Goal: Task Accomplishment & Management: Complete application form

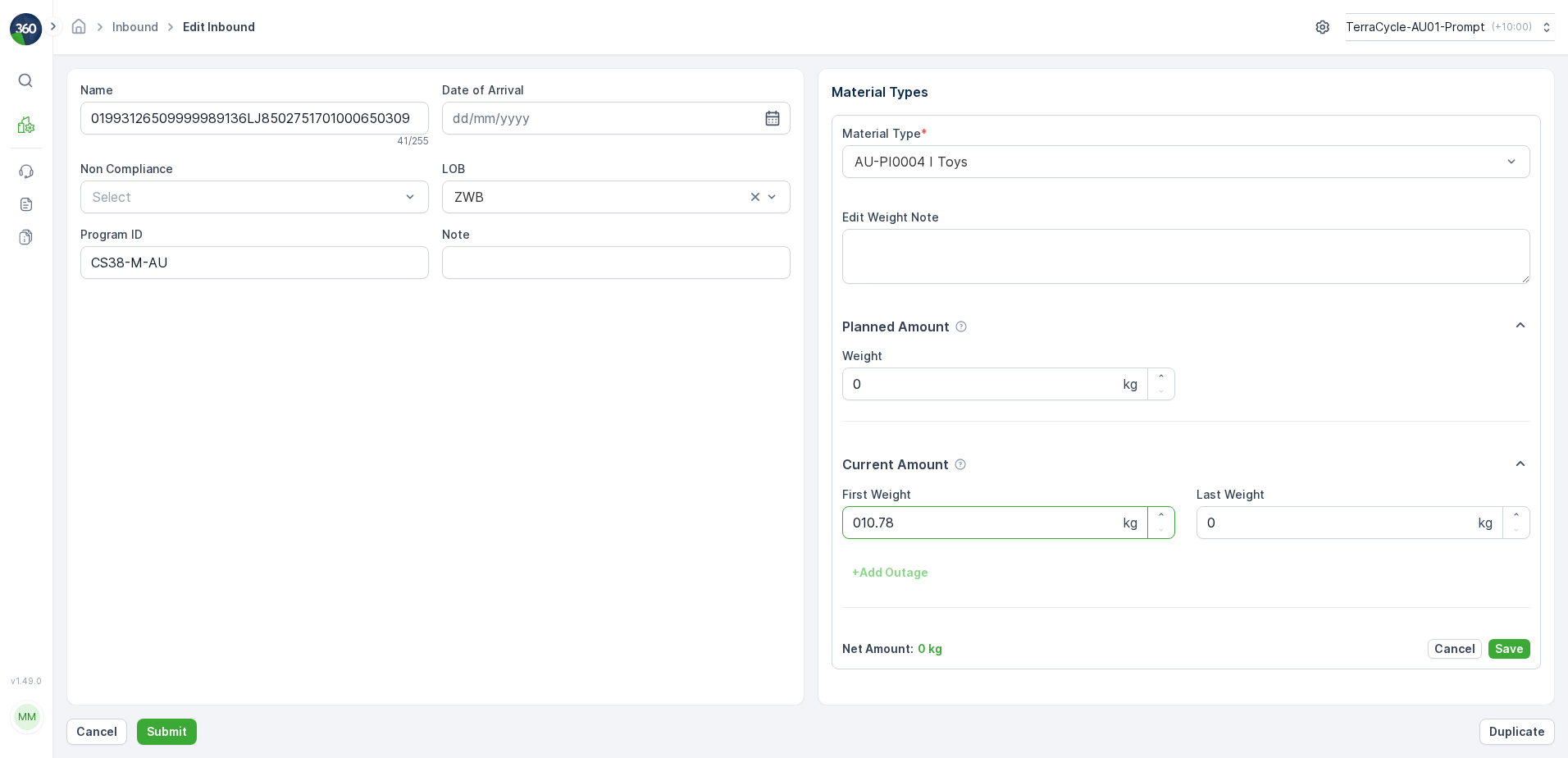
click at [137, 719] on button "Submit" at bounding box center [167, 731] width 60 height 26
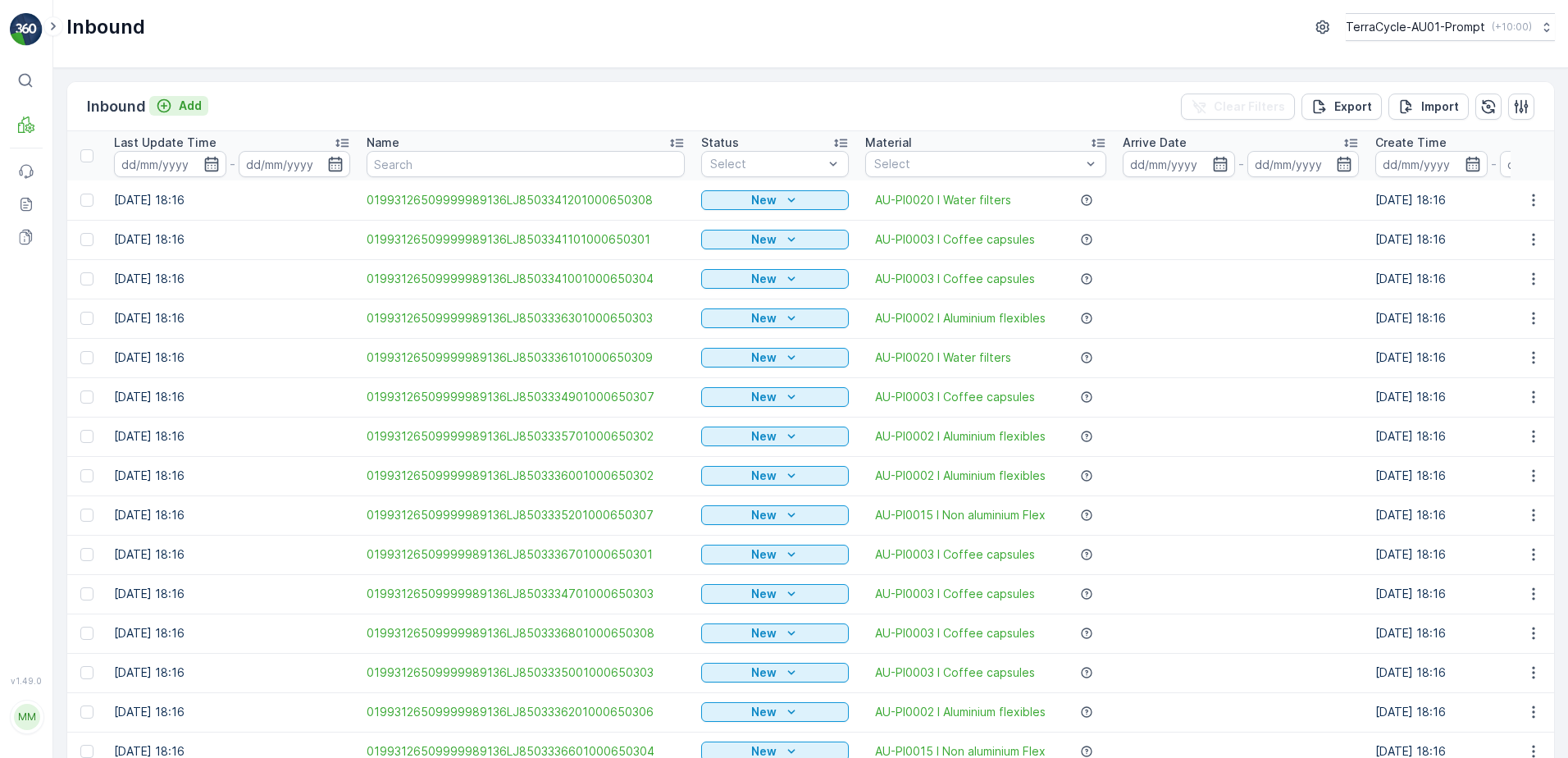
click at [185, 103] on p "Add" at bounding box center [191, 106] width 23 height 16
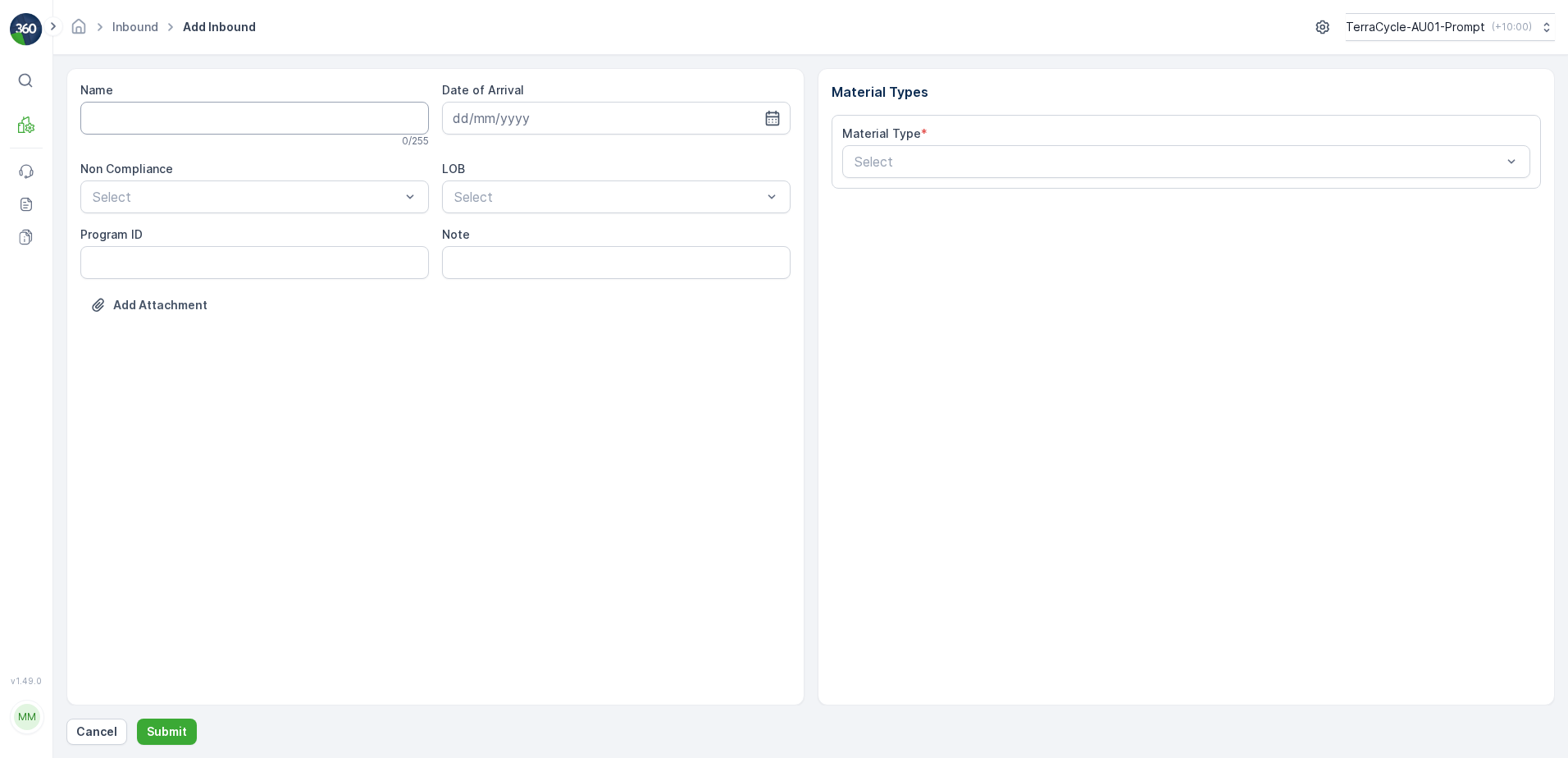
click at [209, 109] on input "Name" at bounding box center [254, 118] width 348 height 33
click at [137, 719] on button "Submit" at bounding box center [167, 731] width 60 height 26
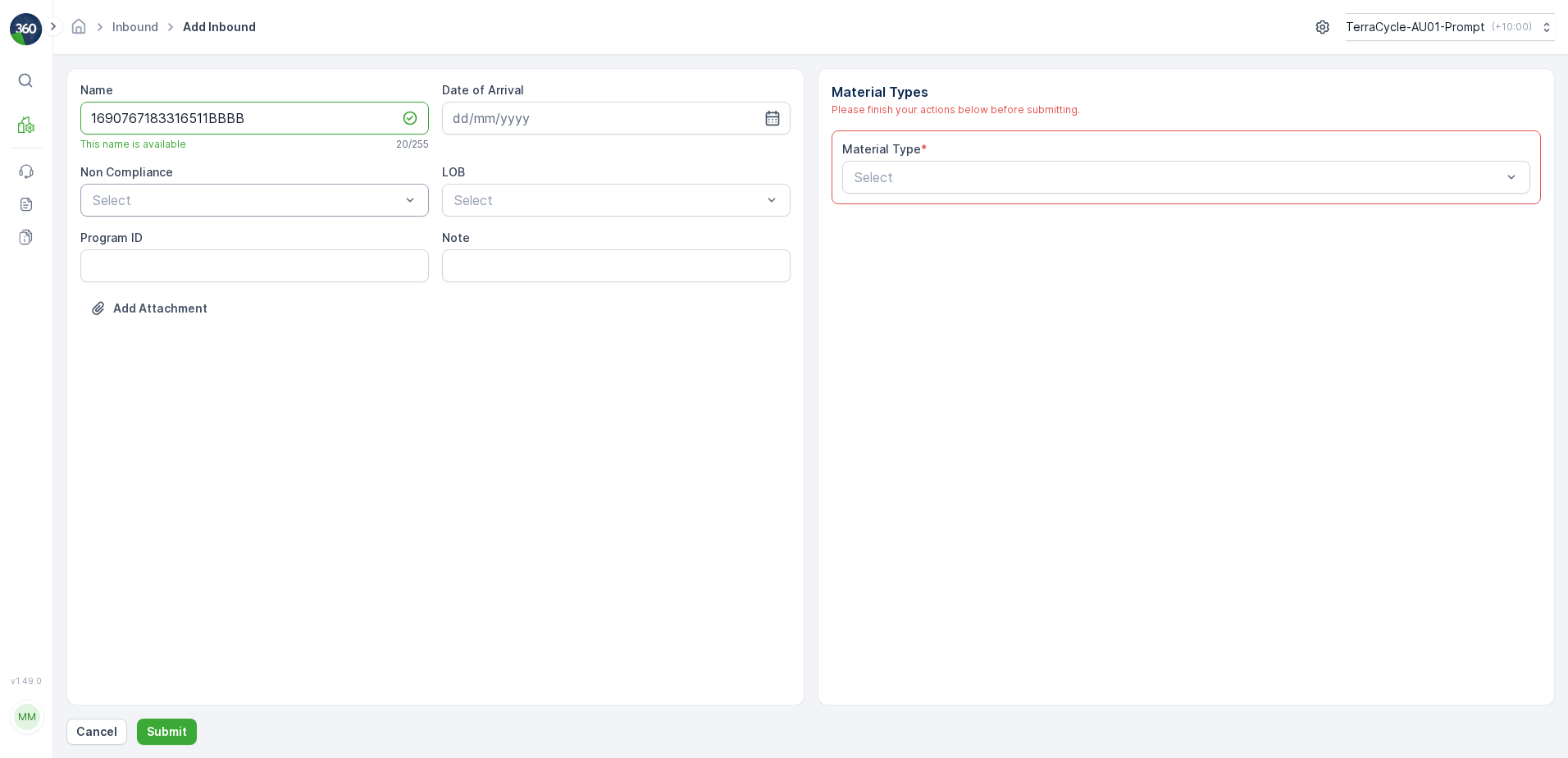
type input "1690767183316511BBBB"
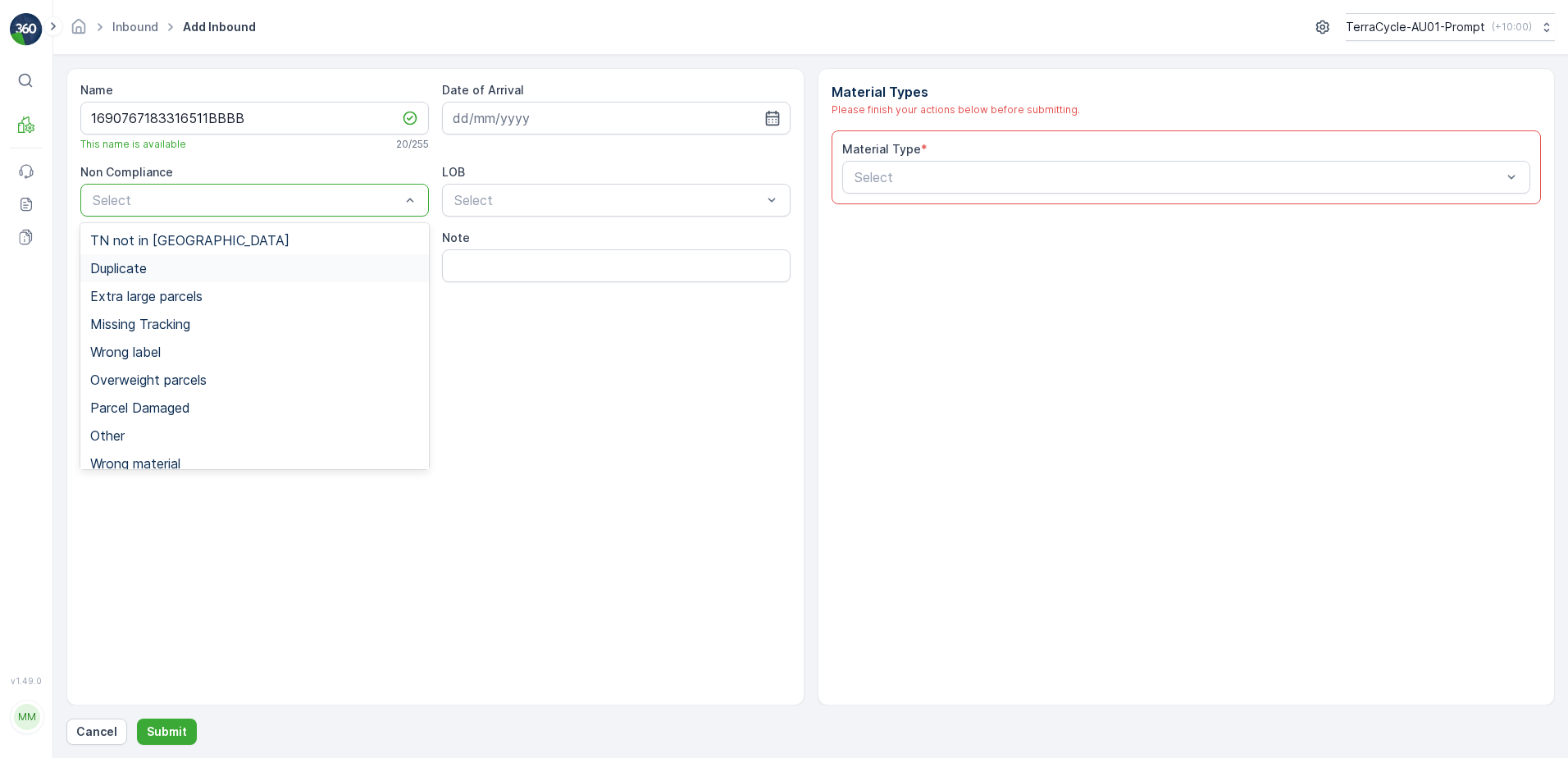
click at [159, 263] on div "Duplicate" at bounding box center [254, 268] width 329 height 15
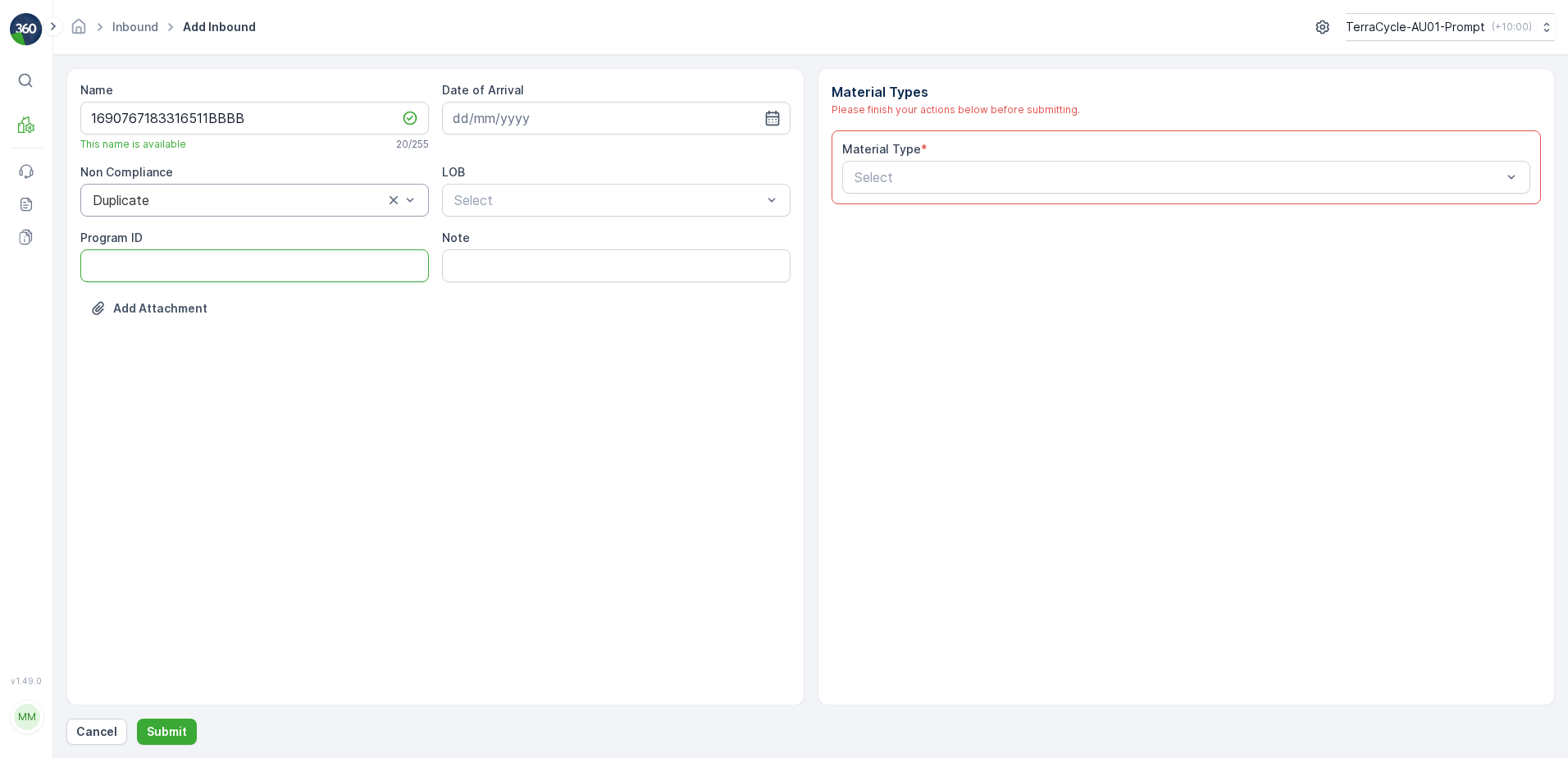
click at [119, 271] on ID "Program ID" at bounding box center [254, 265] width 348 height 33
type ID "1219"
click at [551, 110] on input at bounding box center [616, 118] width 348 height 33
click at [618, 355] on div "29" at bounding box center [617, 353] width 26 height 26
type input "[DATE]"
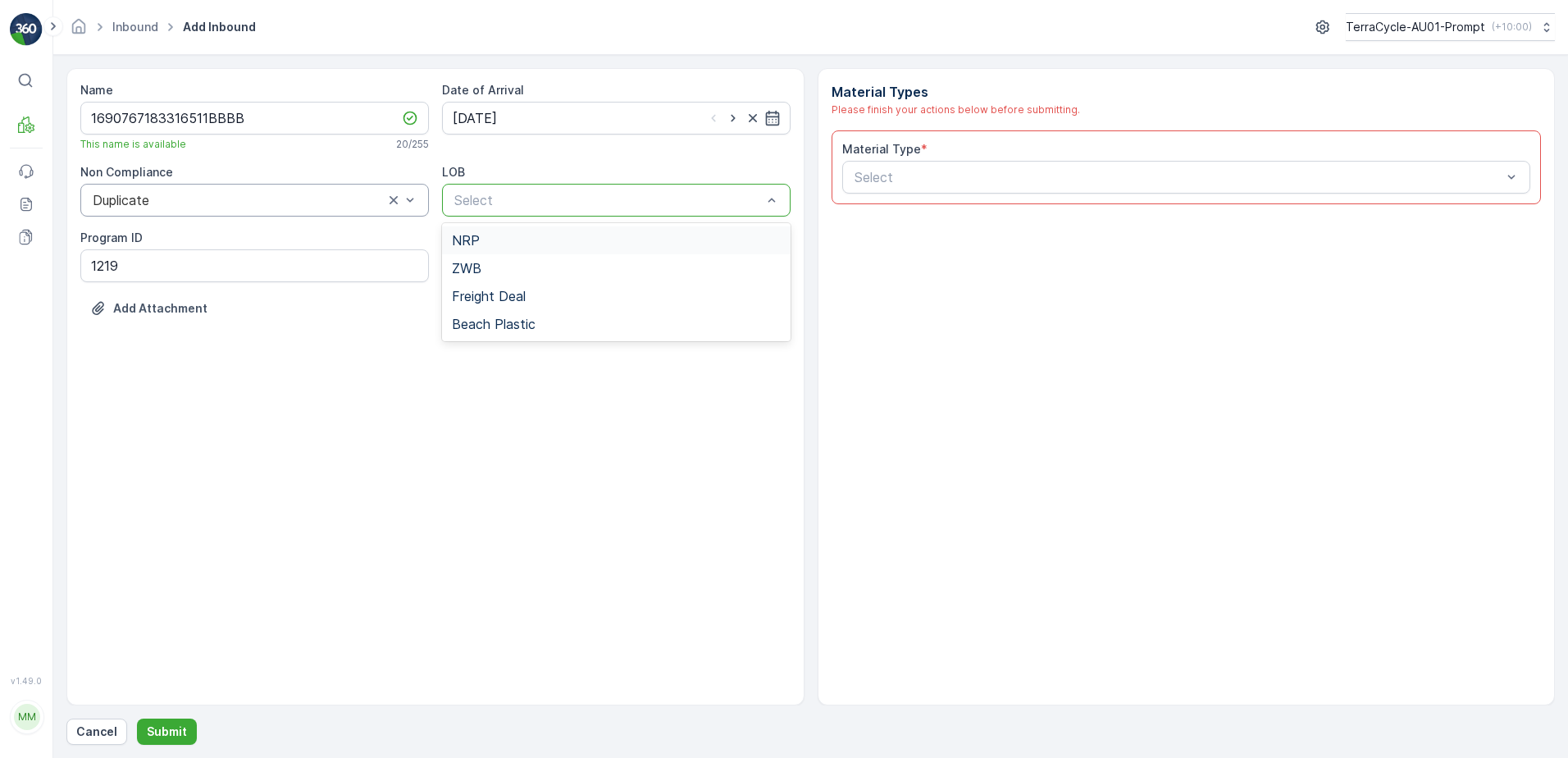
click at [597, 202] on div at bounding box center [608, 200] width 311 height 15
click at [595, 238] on div "NRP" at bounding box center [616, 240] width 329 height 15
click at [894, 174] on div at bounding box center [1179, 177] width 651 height 15
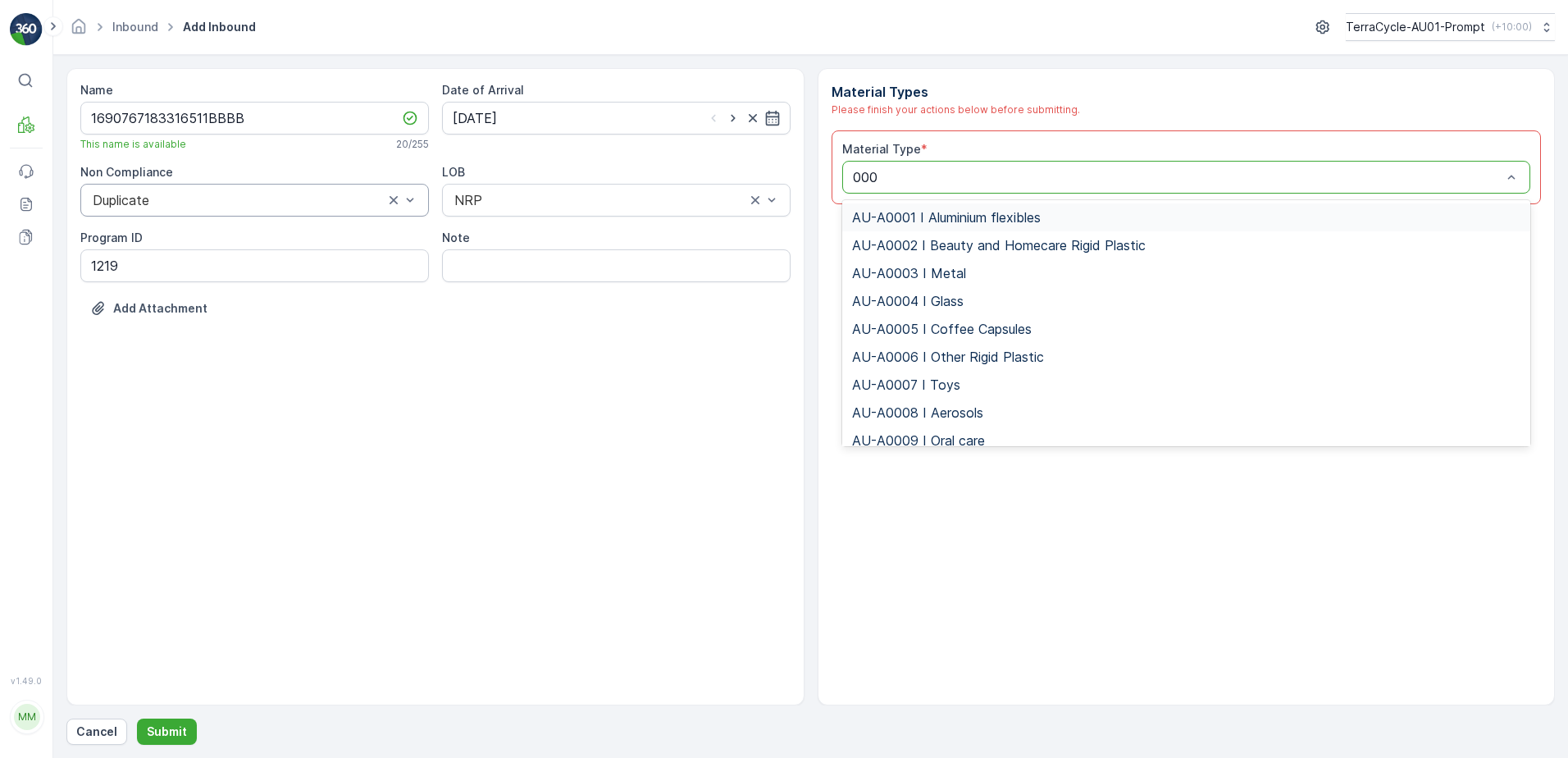
type input "0002"
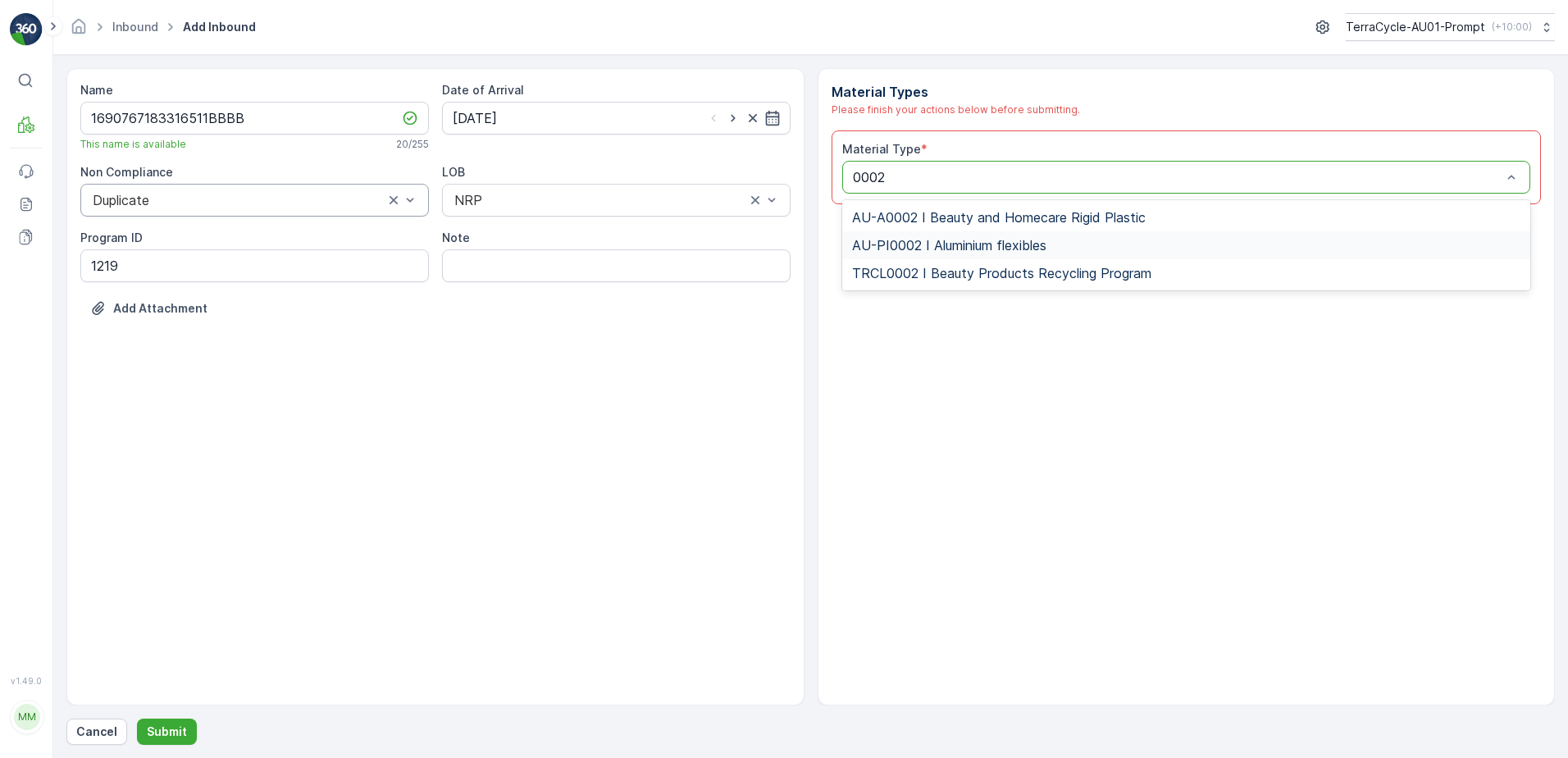
click at [1000, 238] on span "AU-PI0002 I Aluminium flexibles" at bounding box center [950, 245] width 194 height 15
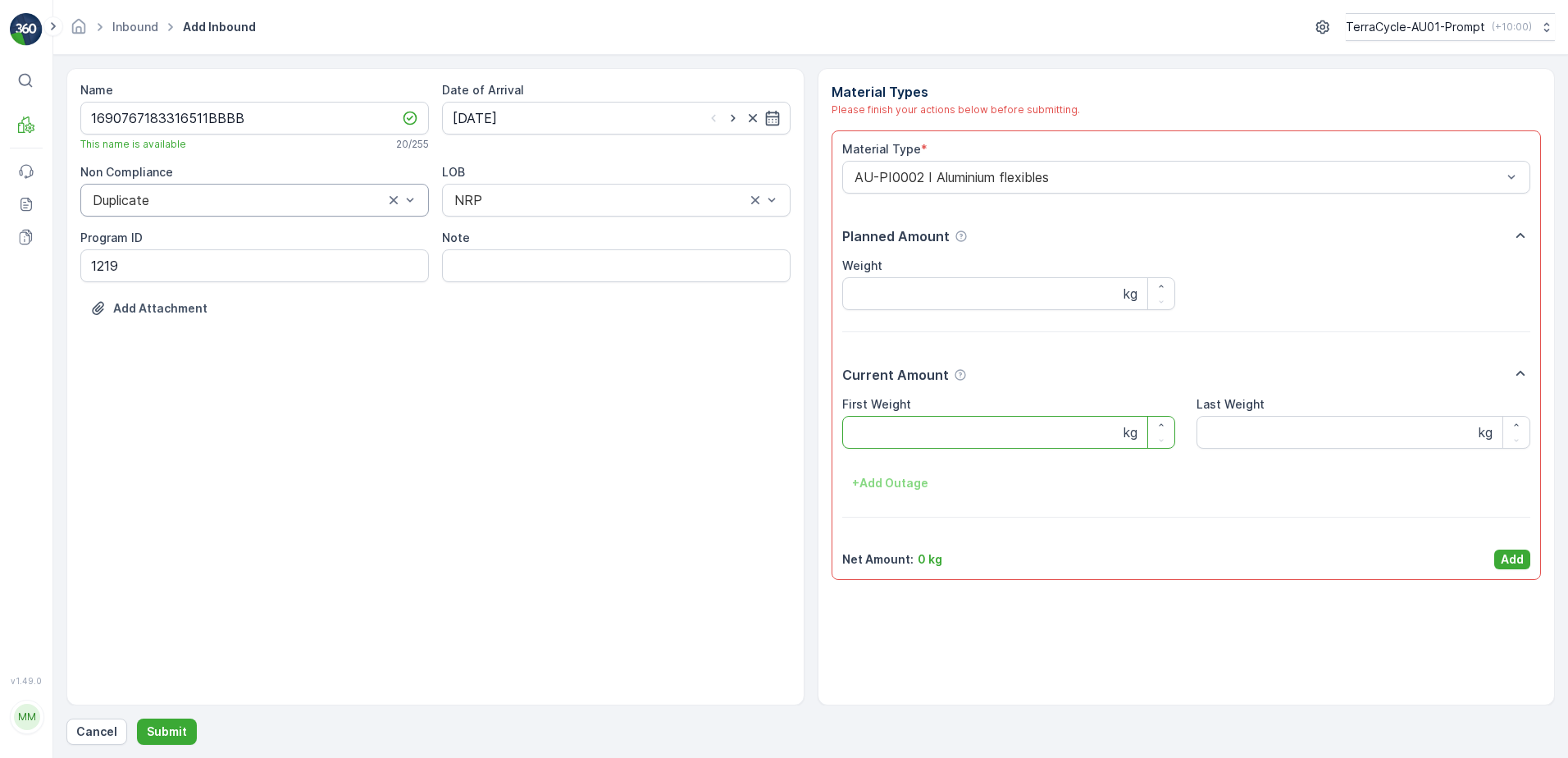
click at [929, 431] on Weight "First Weight" at bounding box center [1009, 432] width 334 height 33
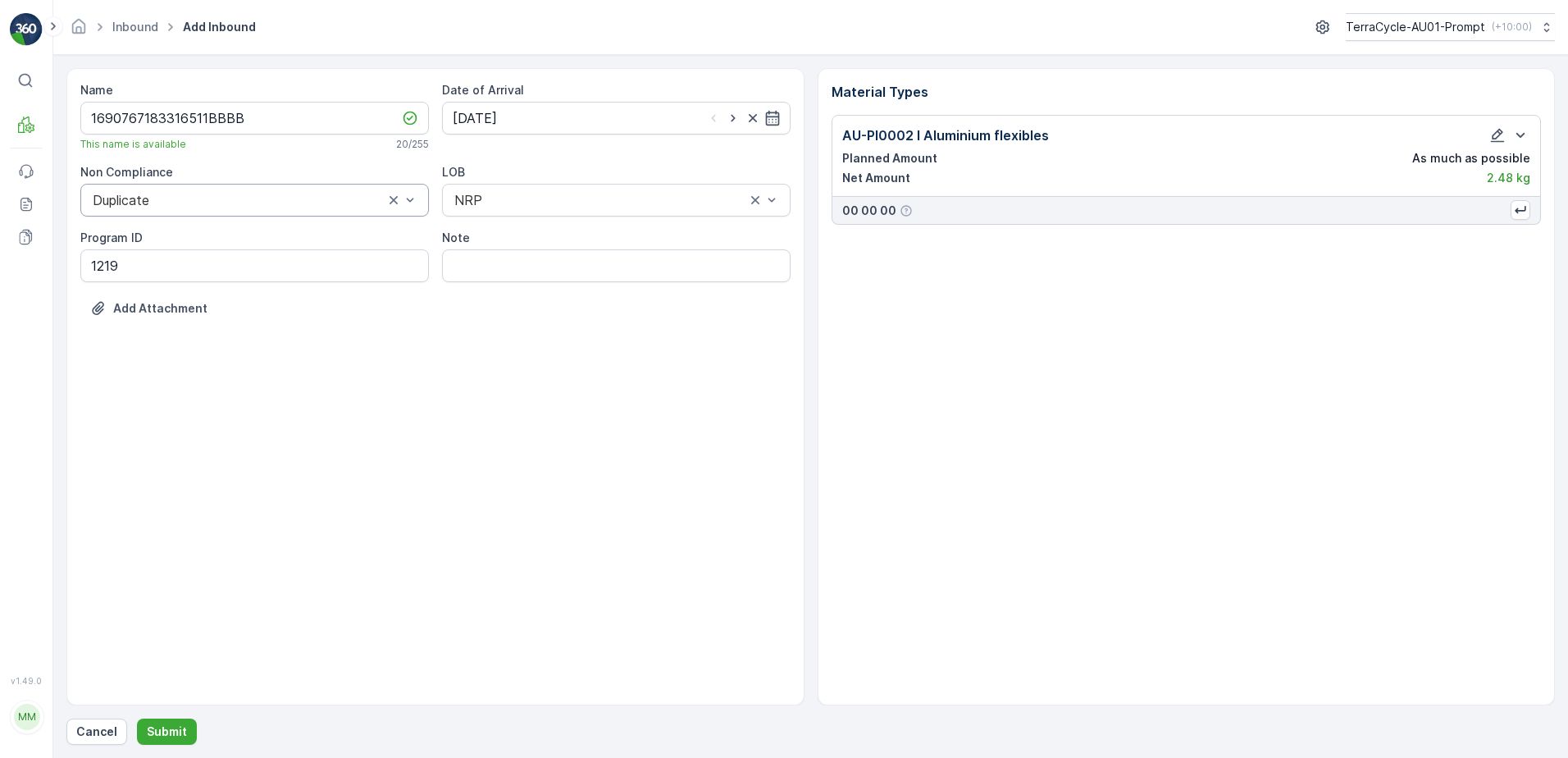
click at [141, 718] on div "Name 1690767183316511BBBB This name is available 20 / 255 Date of Arrival [DATE…" at bounding box center [811, 406] width 1489 height 677
click at [179, 739] on button "Submit" at bounding box center [167, 731] width 60 height 26
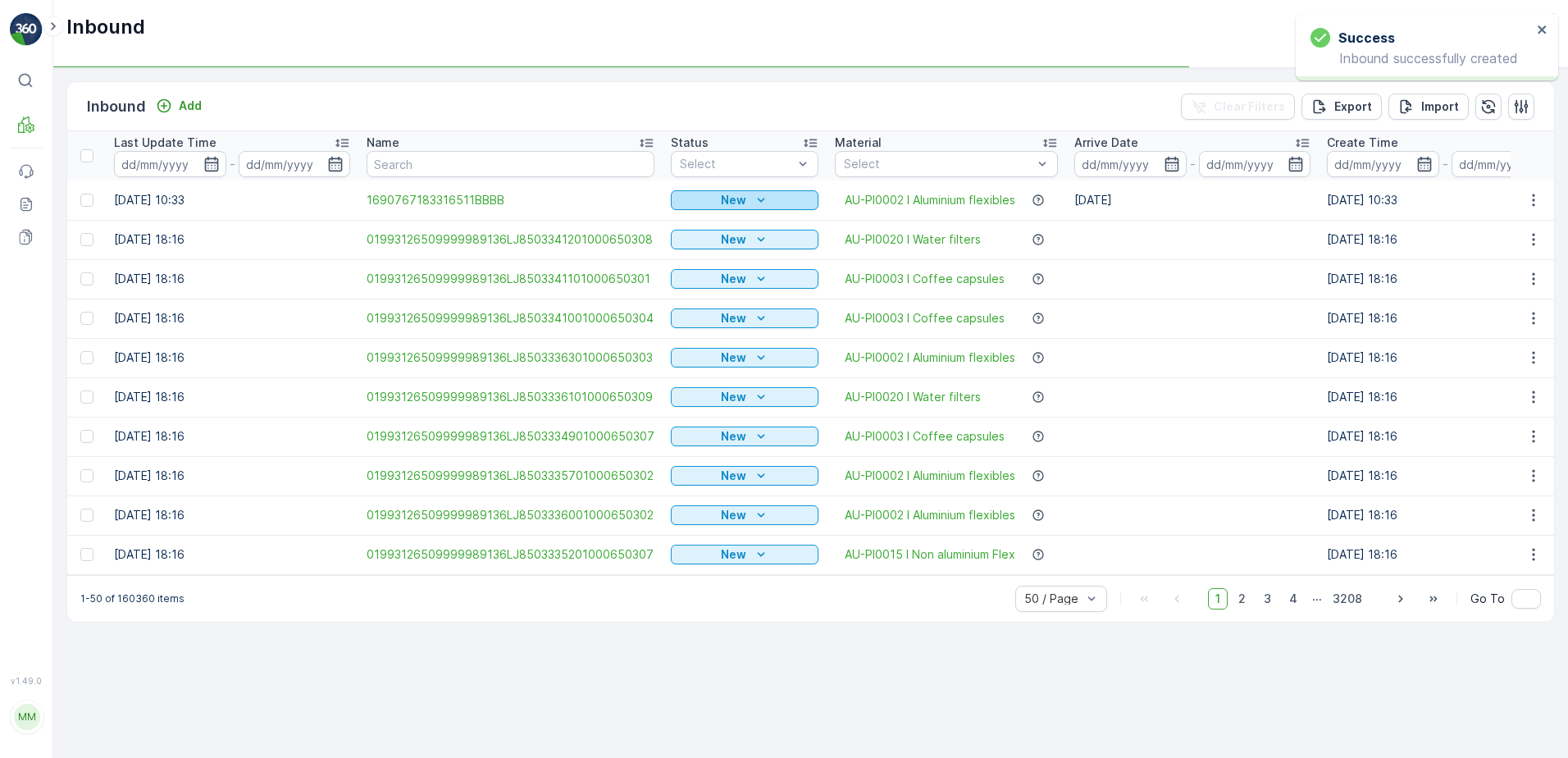
click at [749, 192] on div "New" at bounding box center [745, 200] width 135 height 16
click at [712, 246] on span "Scanned" at bounding box center [702, 248] width 48 height 16
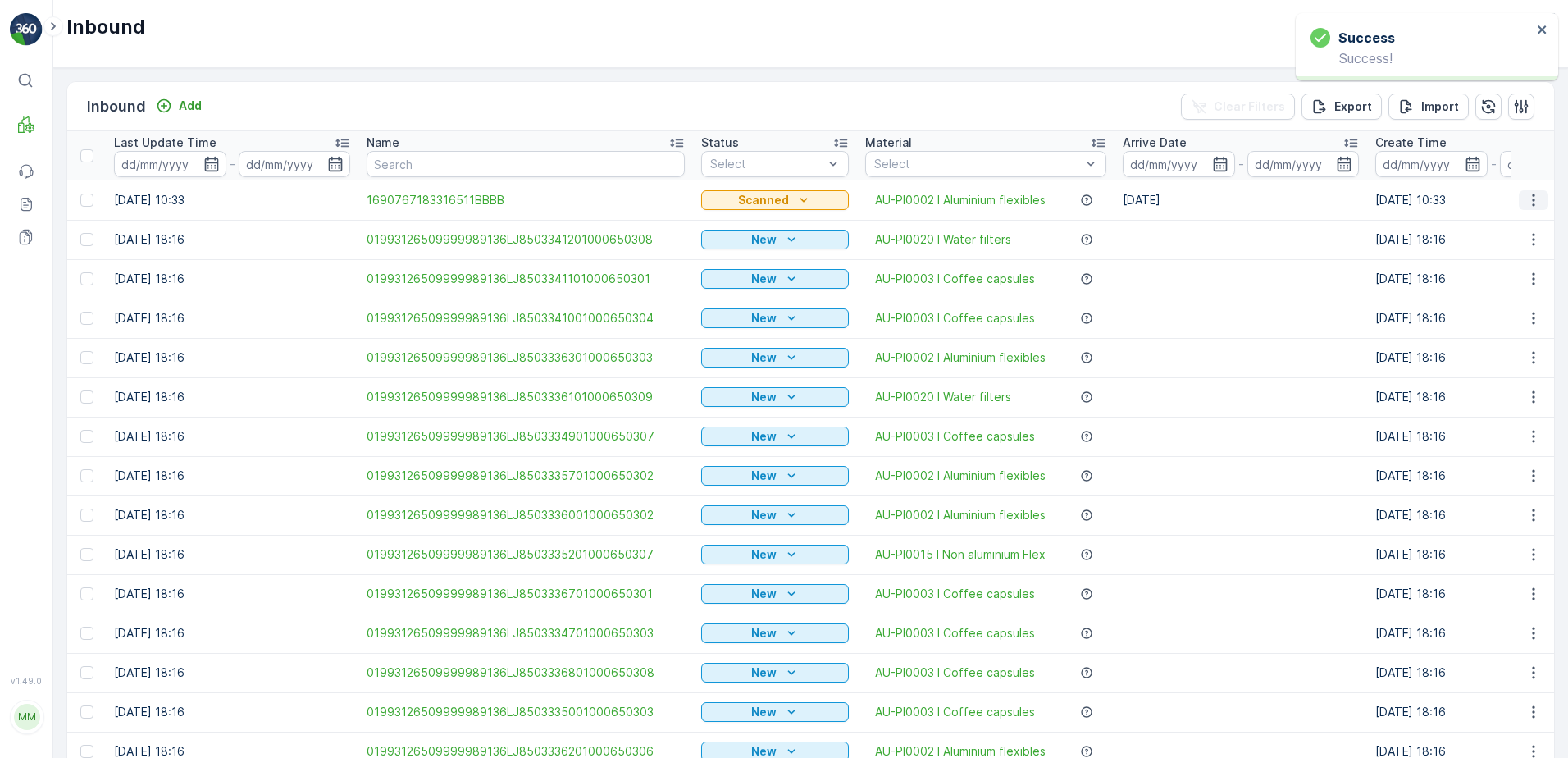
click at [1533, 201] on icon "button" at bounding box center [1534, 200] width 16 height 16
click at [1489, 320] on span "Print QR" at bounding box center [1467, 316] width 45 height 16
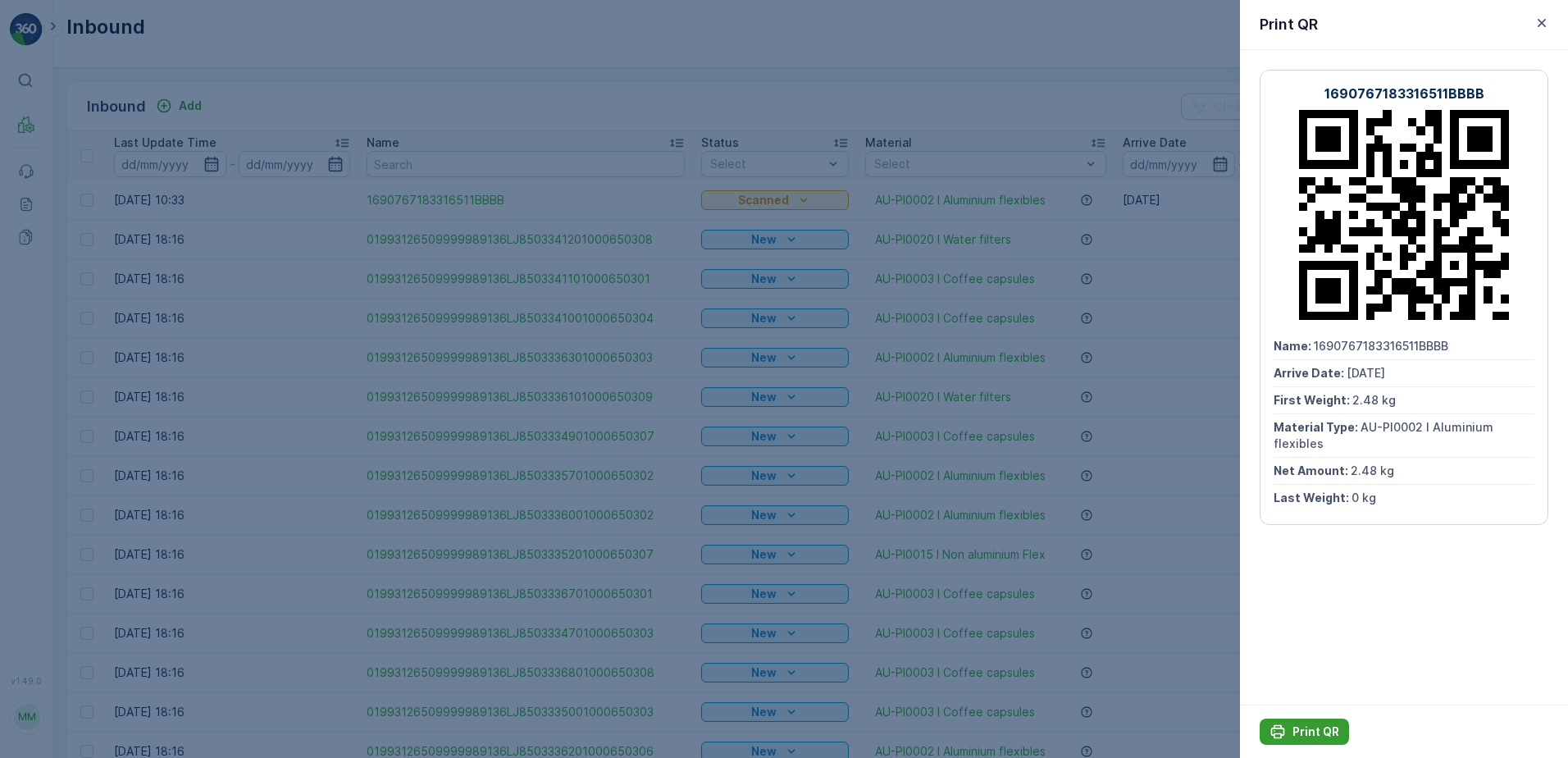
click at [1301, 729] on p "Print QR" at bounding box center [1316, 731] width 46 height 16
click at [1539, 26] on icon "button" at bounding box center [1541, 22] width 8 height 8
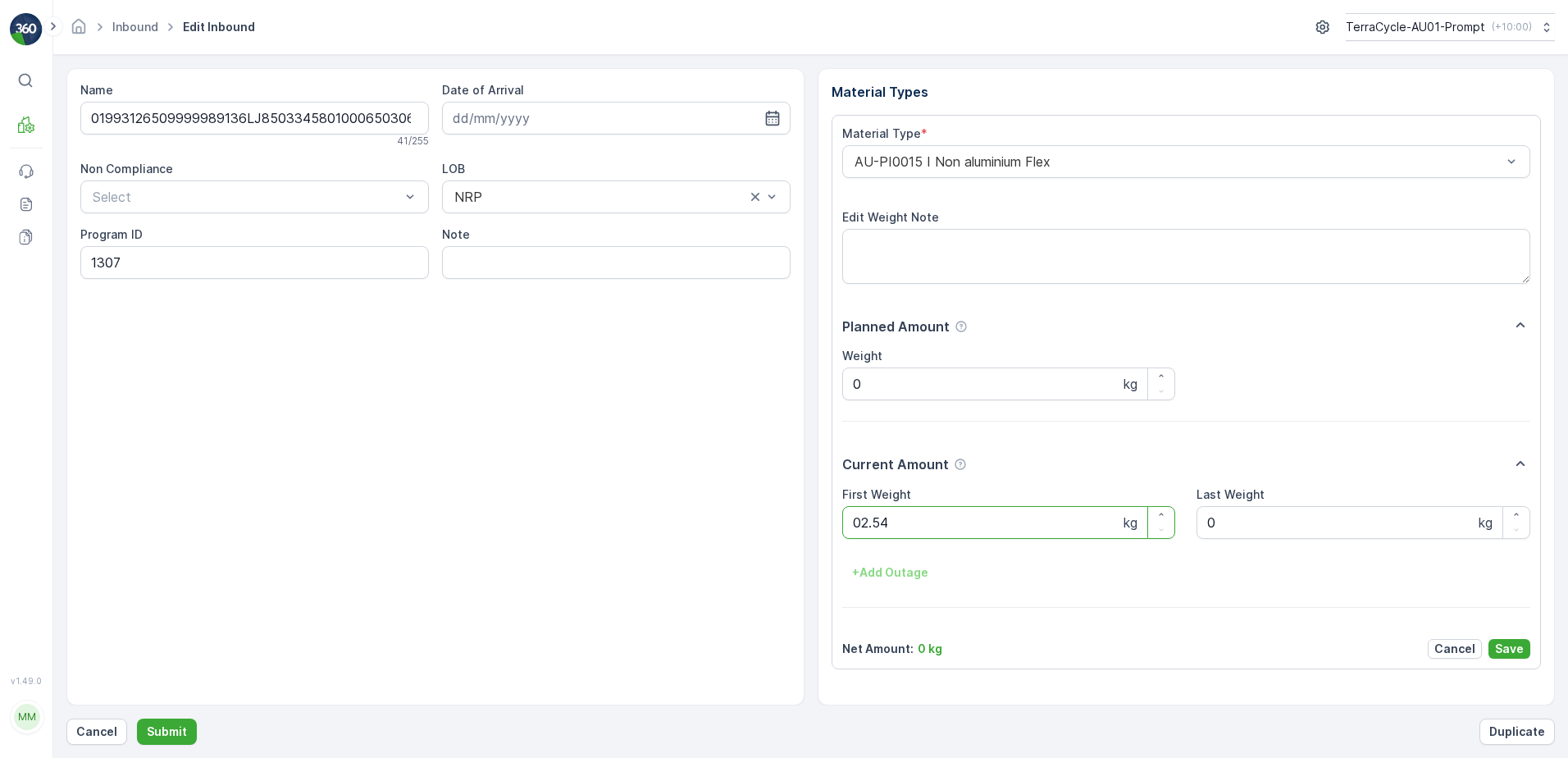
click at [137, 719] on button "Submit" at bounding box center [167, 731] width 60 height 26
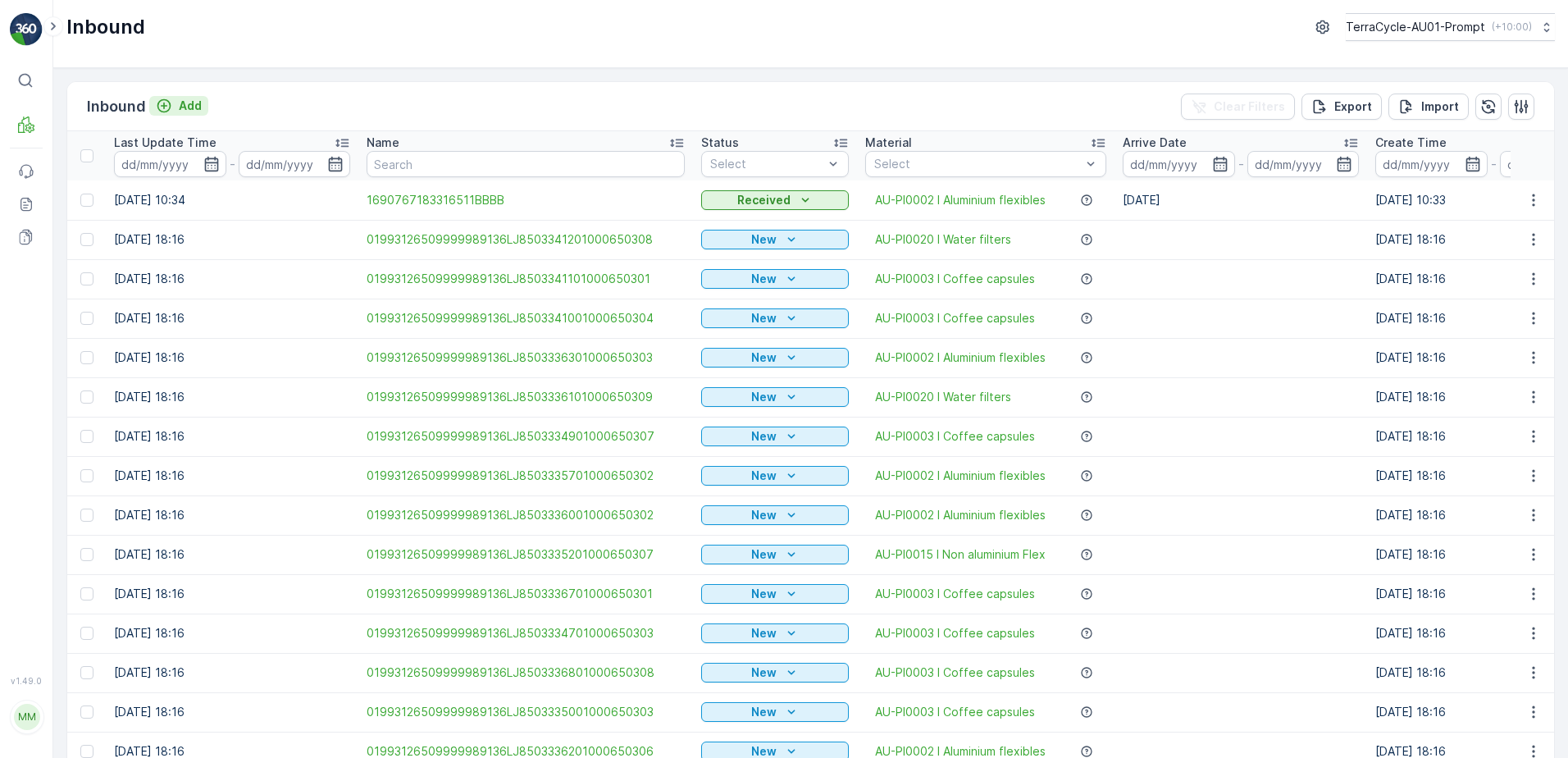
click at [181, 110] on p "Add" at bounding box center [191, 106] width 23 height 16
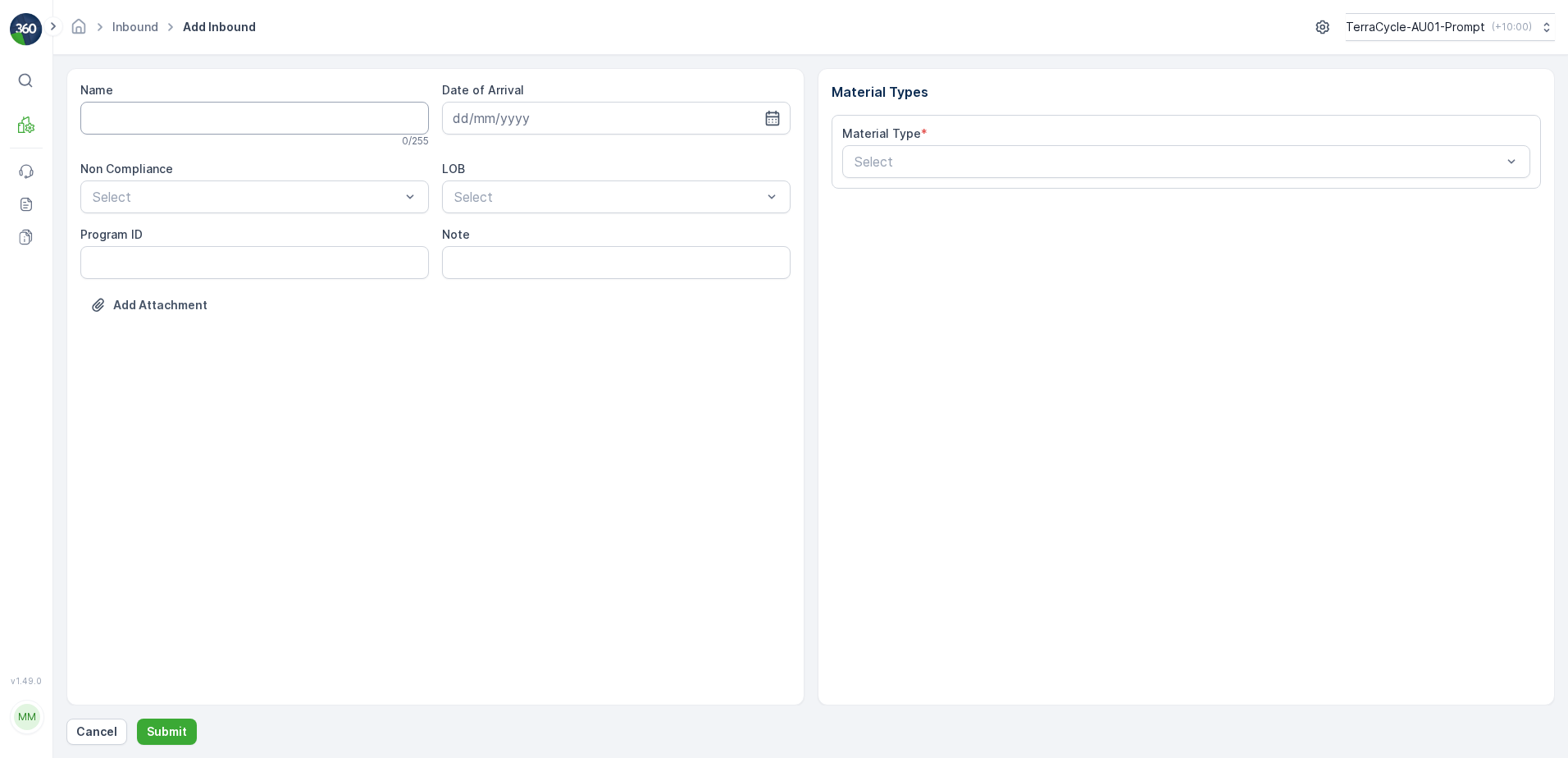
click at [188, 120] on input "Name" at bounding box center [254, 118] width 348 height 33
click at [137, 719] on button "Submit" at bounding box center [167, 731] width 60 height 26
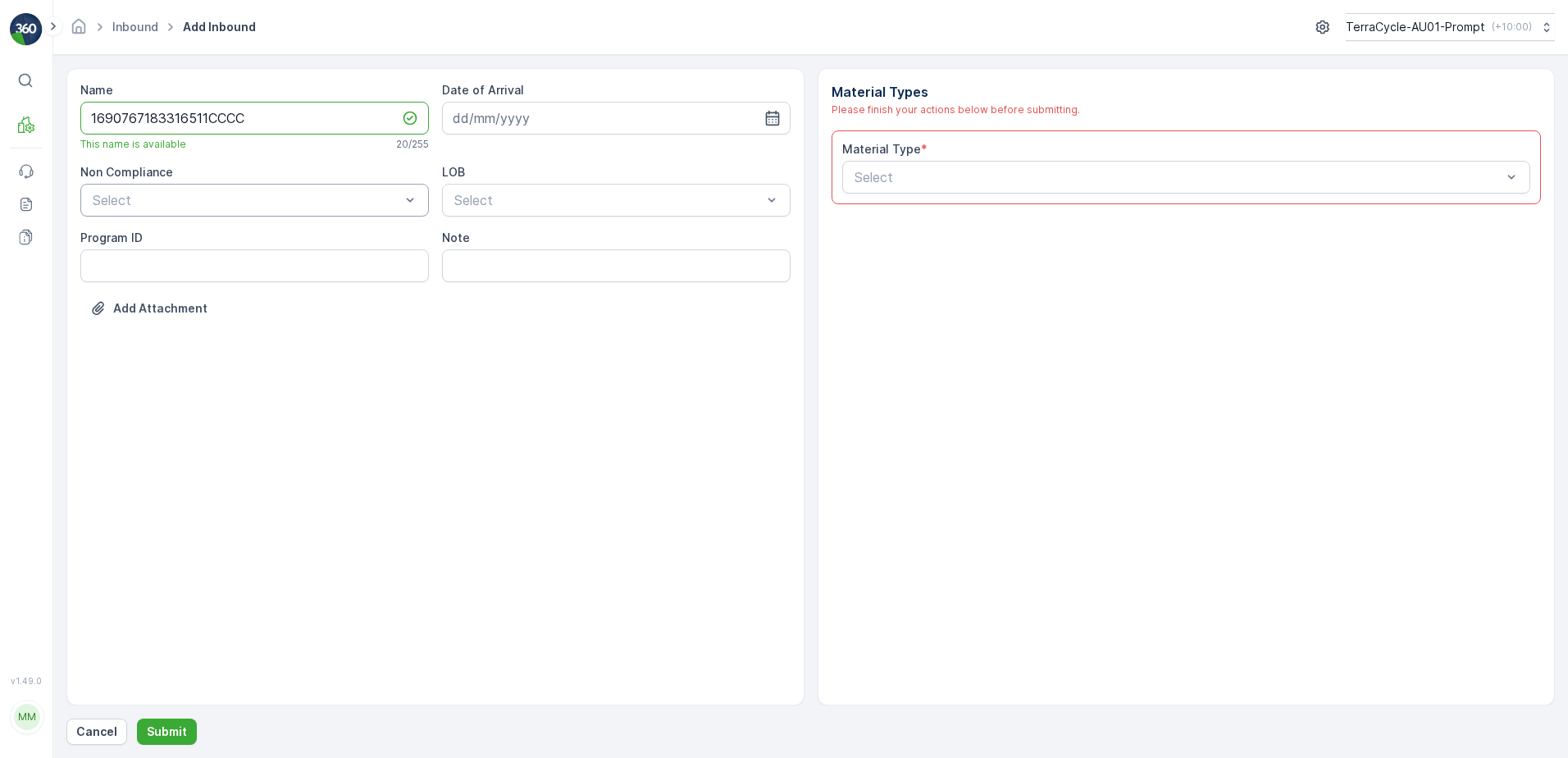
type input "1690767183316511CCCC"
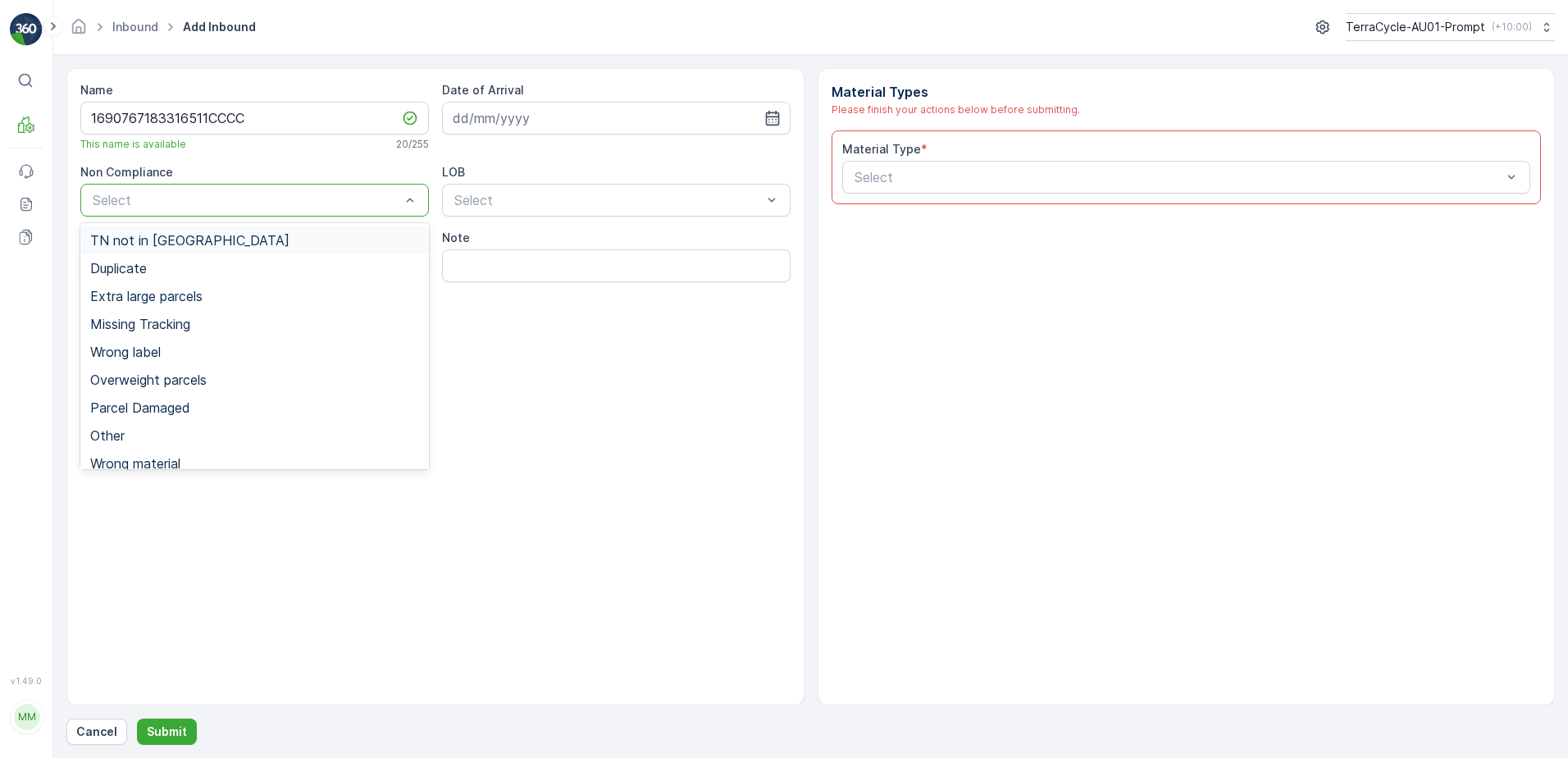
click at [170, 201] on div at bounding box center [246, 200] width 311 height 15
click at [147, 263] on span "Duplicate" at bounding box center [118, 268] width 57 height 15
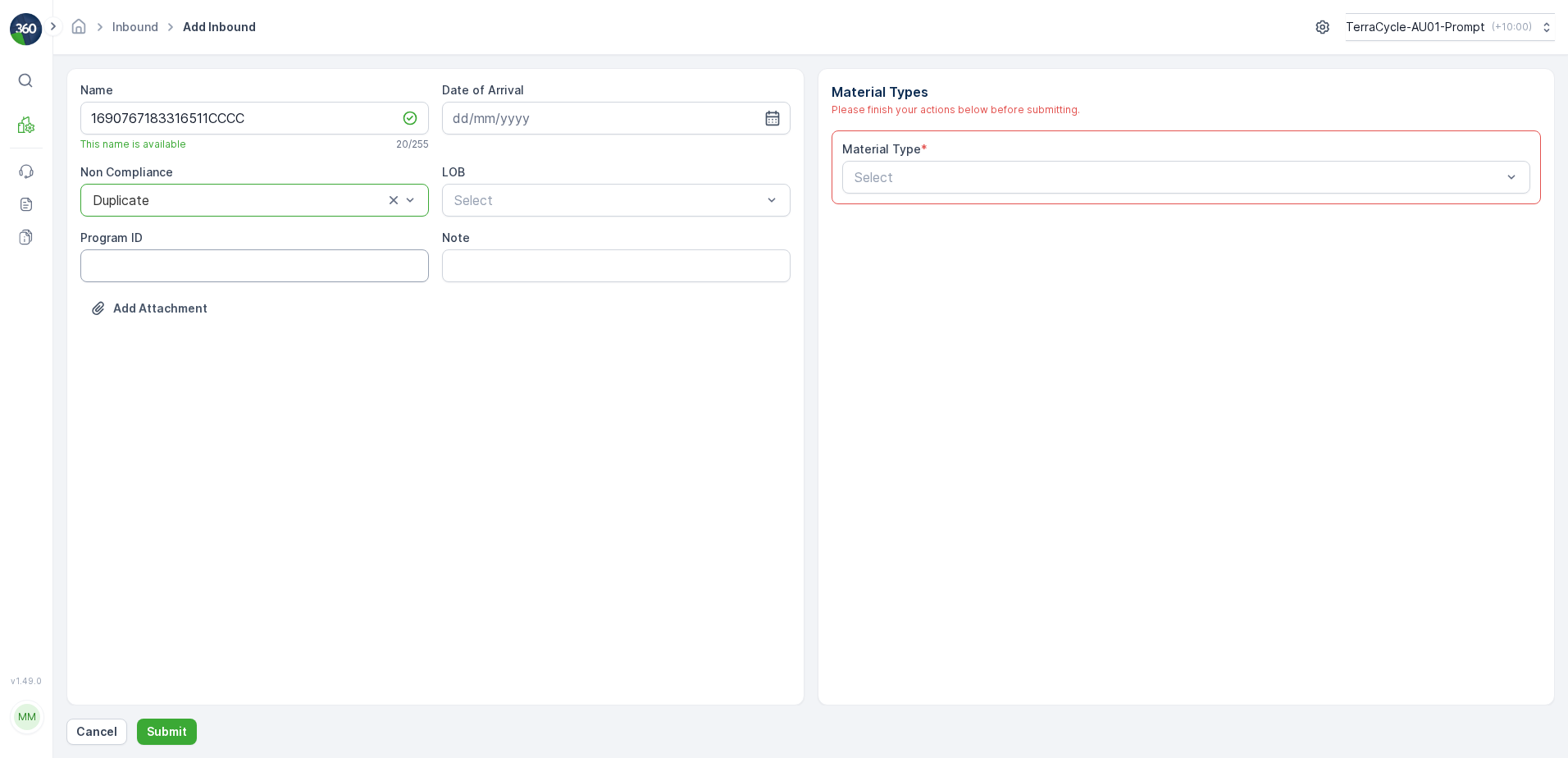
click at [109, 264] on ID "Program ID" at bounding box center [254, 265] width 348 height 33
type ID "1219"
click at [598, 118] on input at bounding box center [616, 118] width 348 height 33
drag, startPoint x: 614, startPoint y: 346, endPoint x: 660, endPoint y: 285, distance: 76.4
click at [614, 346] on div "29" at bounding box center [617, 353] width 26 height 26
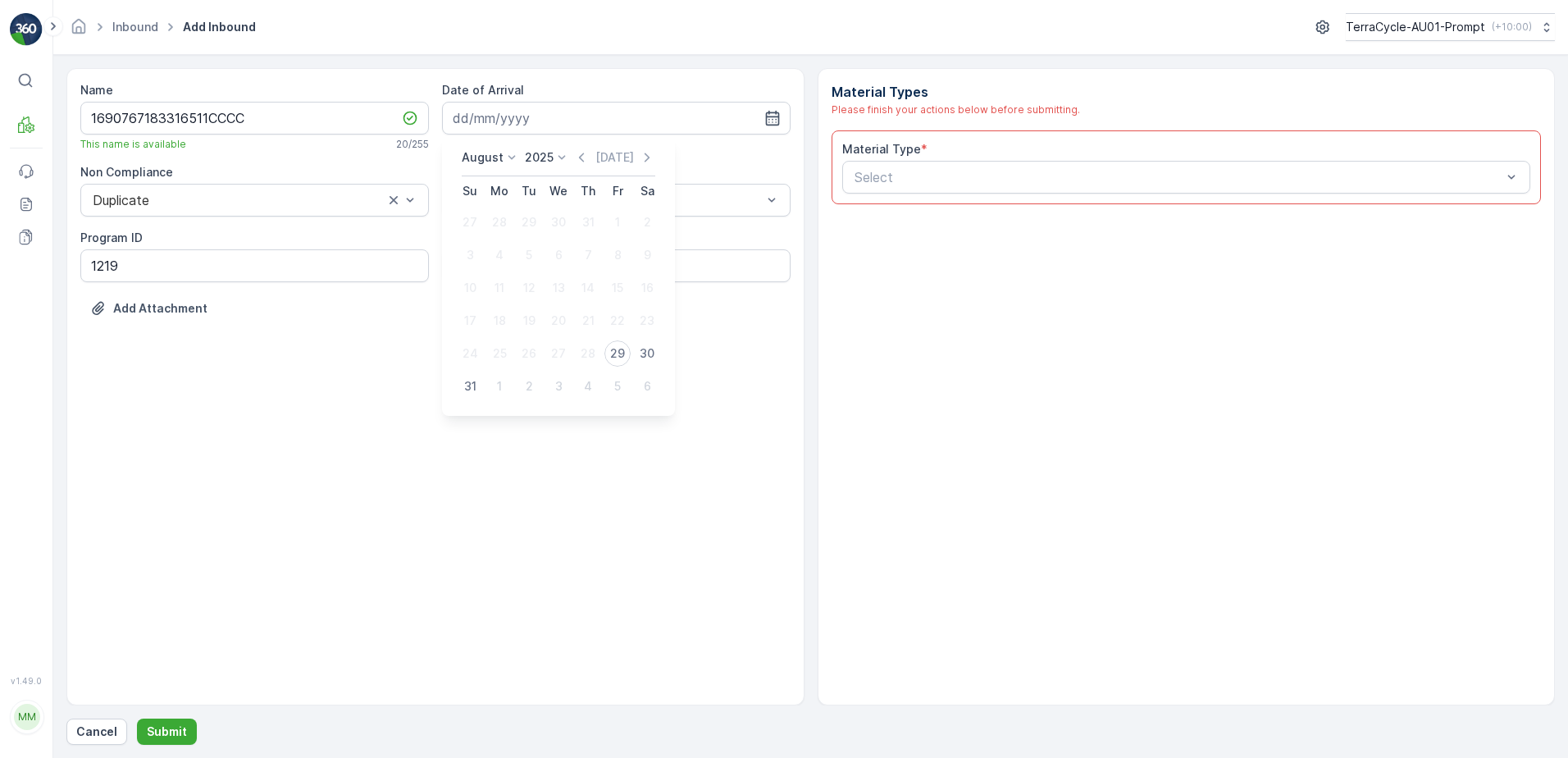
type input "[DATE]"
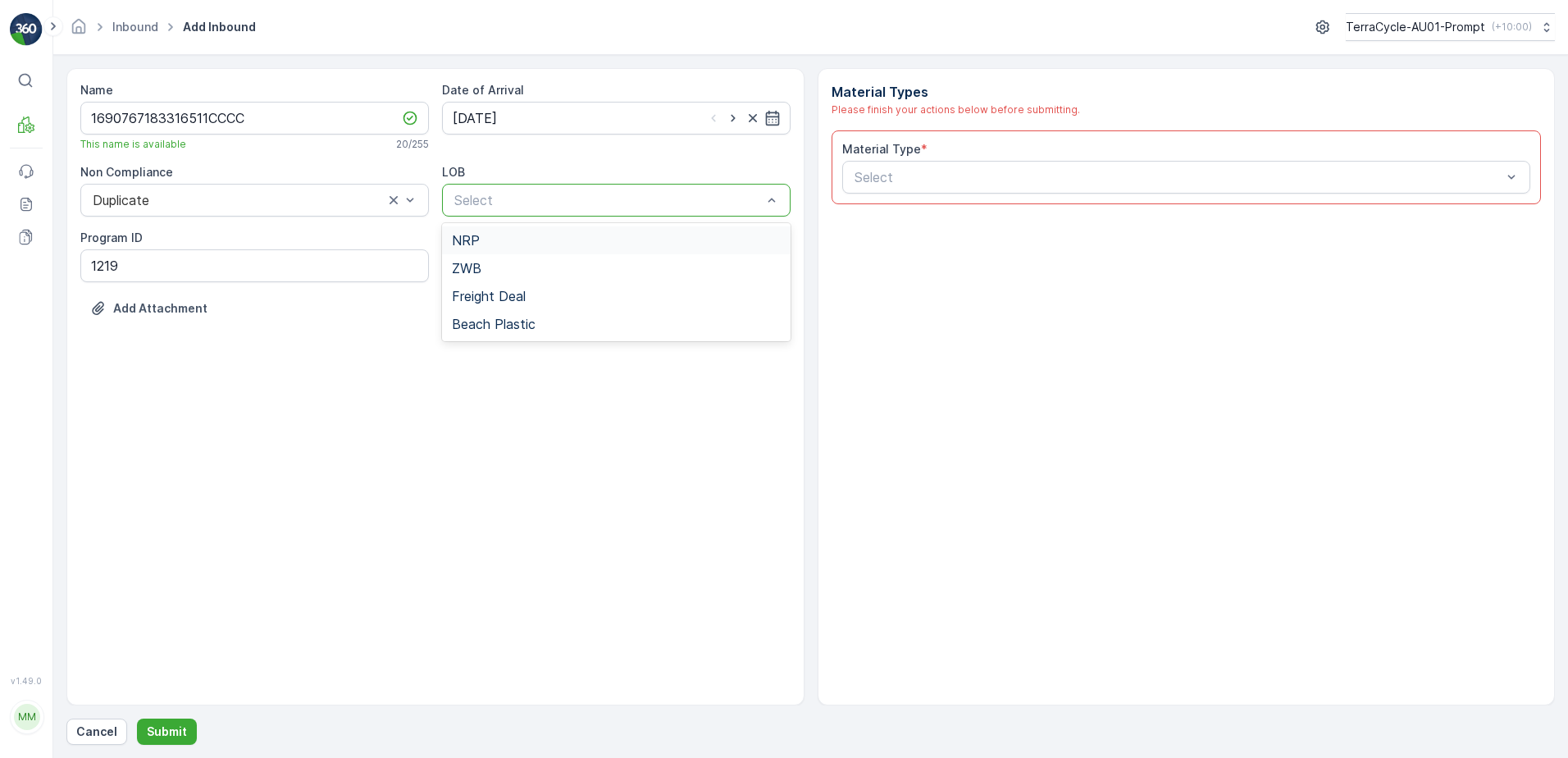
click at [631, 192] on div "Select" at bounding box center [616, 200] width 348 height 33
click at [598, 240] on div "NRP" at bounding box center [616, 240] width 329 height 15
click at [882, 175] on div at bounding box center [1179, 177] width 651 height 15
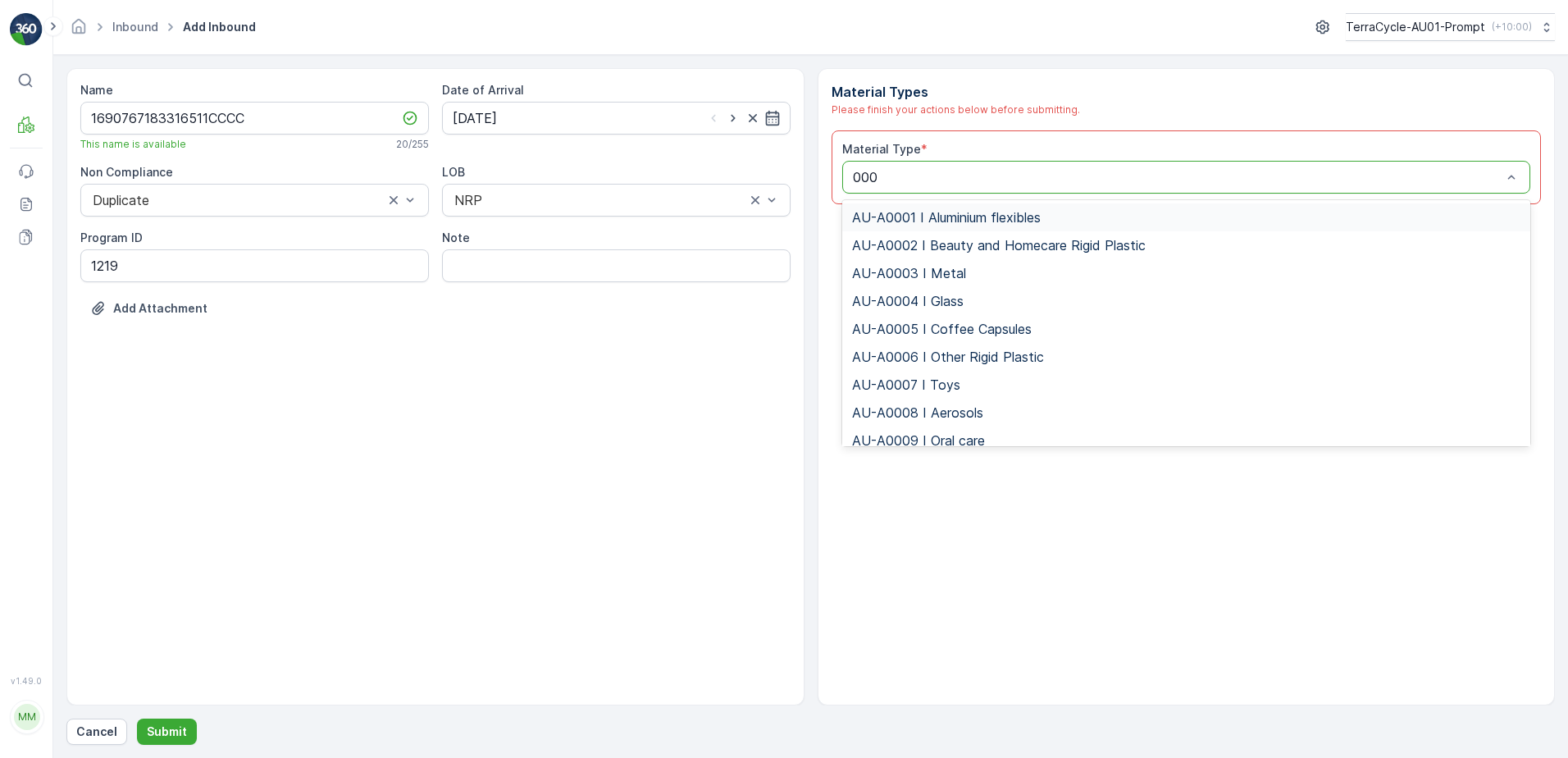
type input "0002"
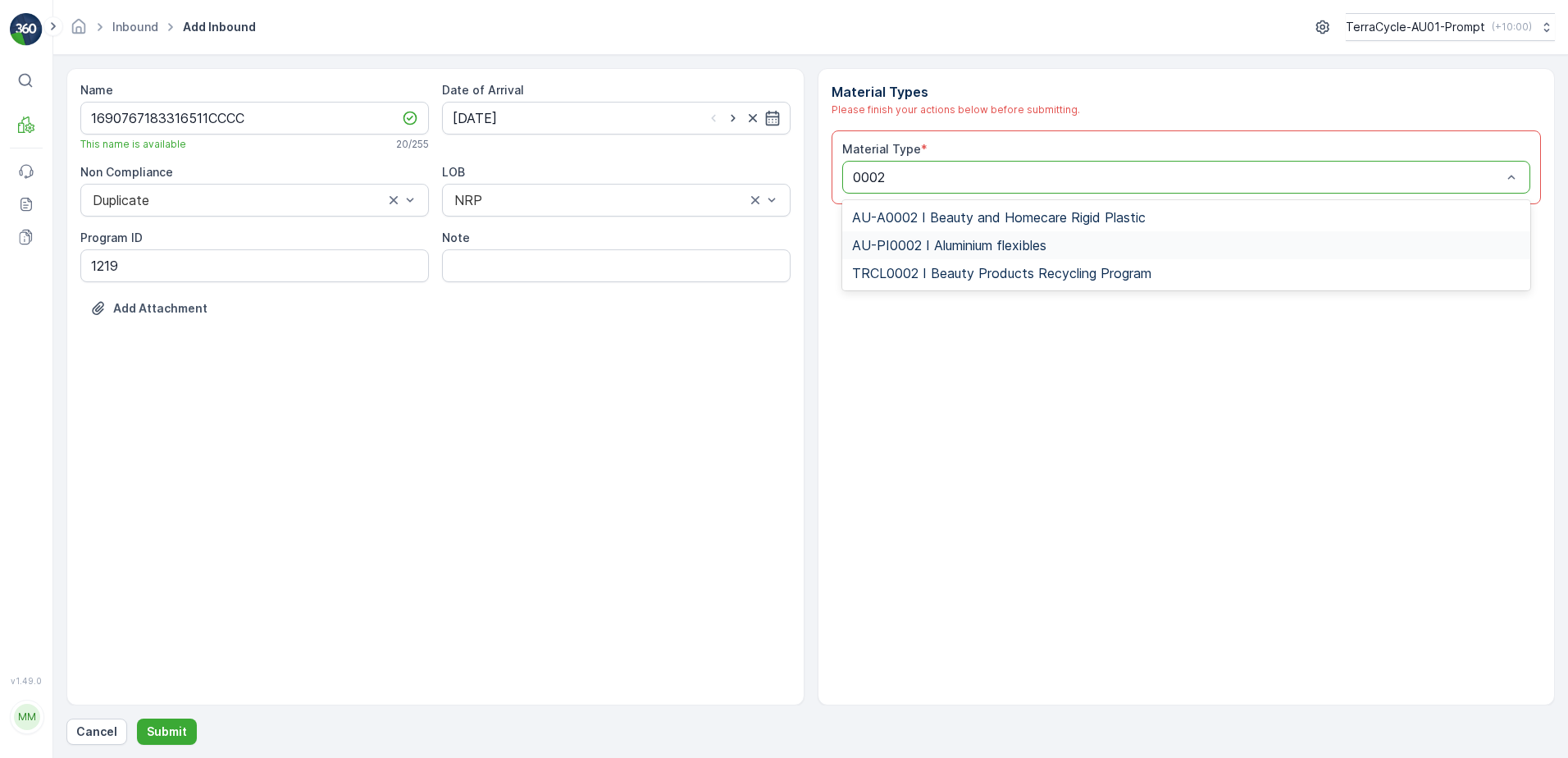
drag, startPoint x: 942, startPoint y: 232, endPoint x: 970, endPoint y: 236, distance: 28.3
click at [956, 232] on div "AU-PI0002 I Aluminium flexibles" at bounding box center [1187, 245] width 689 height 28
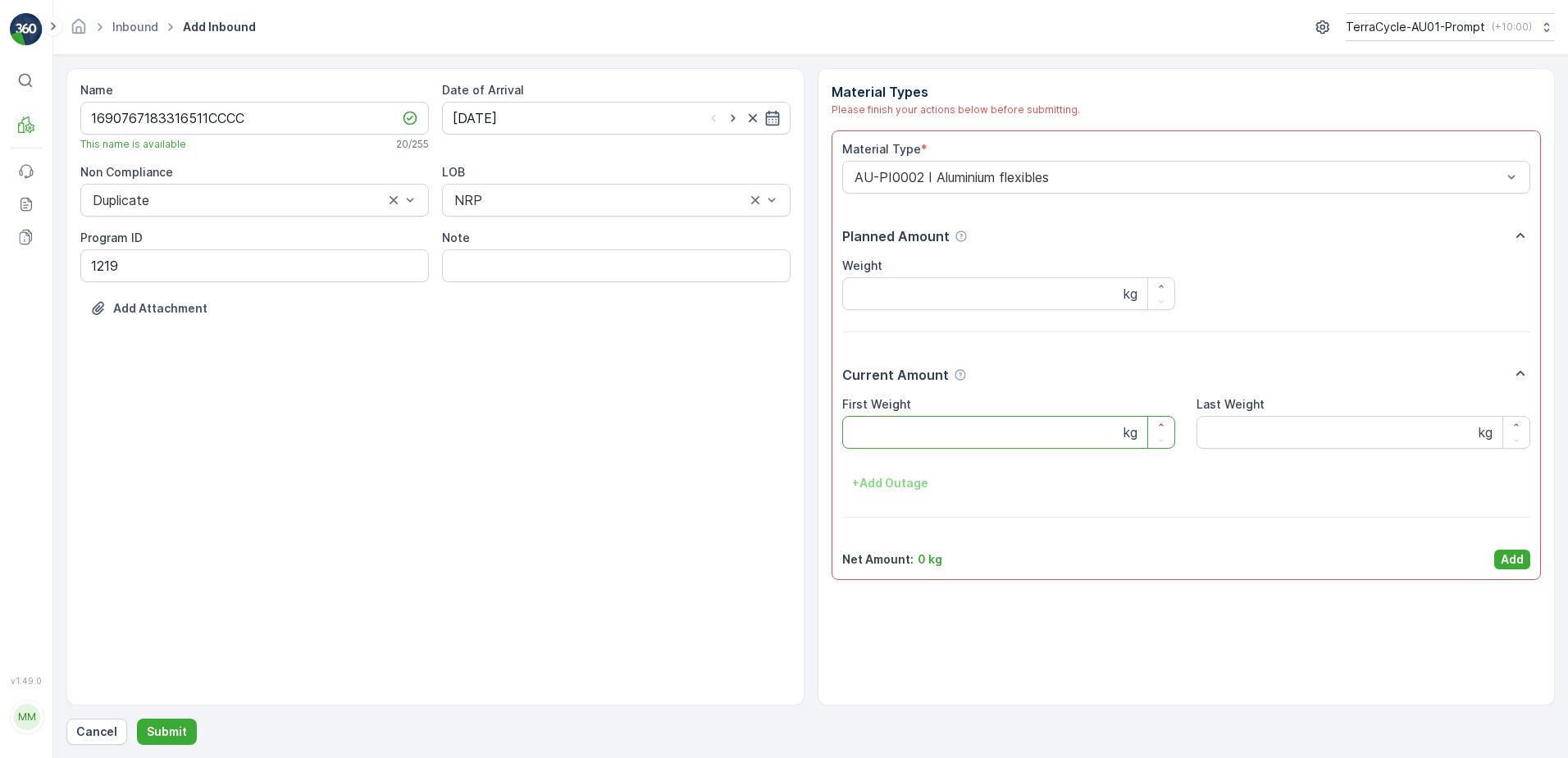
click at [956, 428] on Weight "First Weight" at bounding box center [1009, 432] width 334 height 33
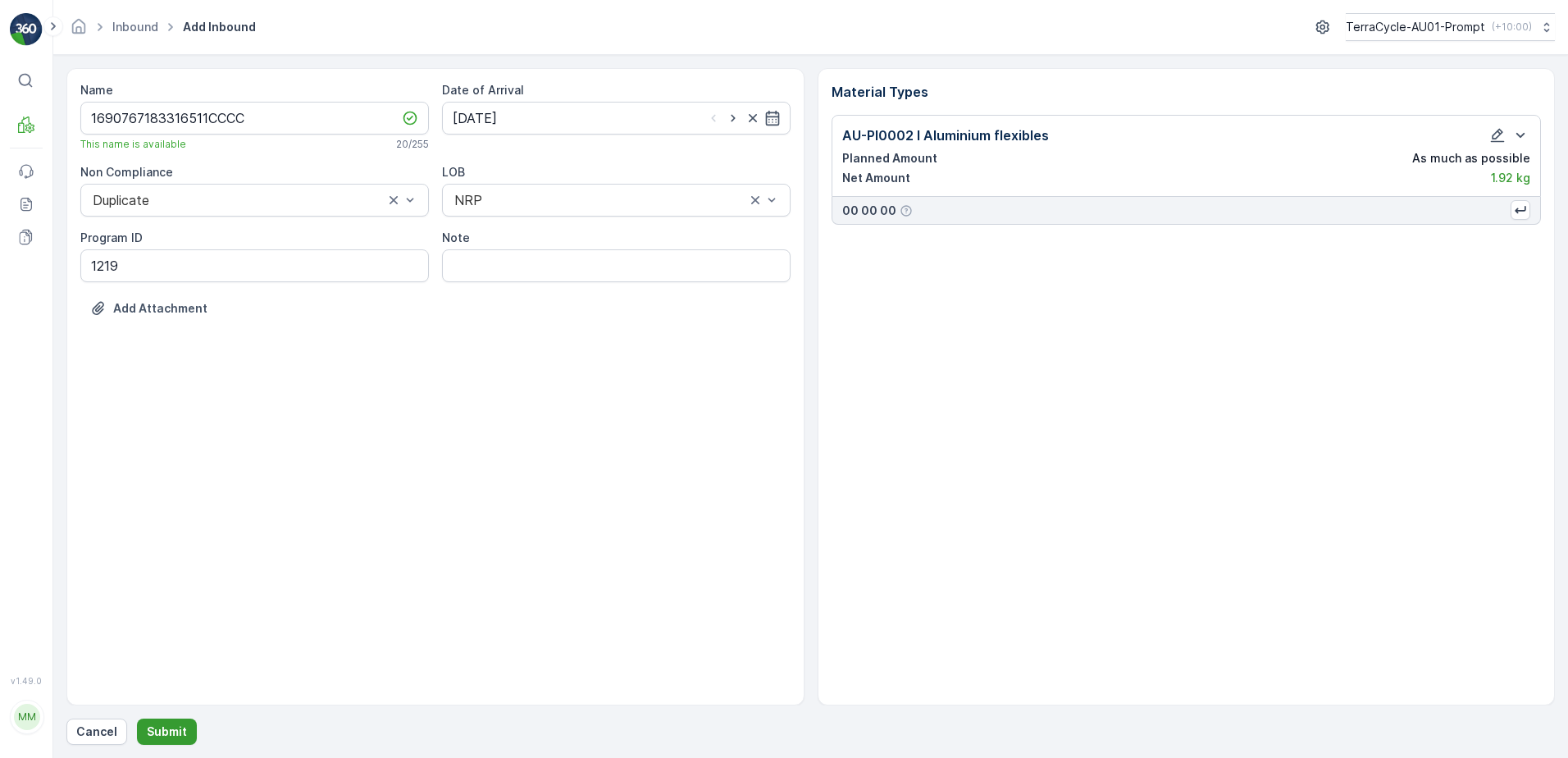
click at [161, 738] on p "Submit" at bounding box center [167, 731] width 40 height 16
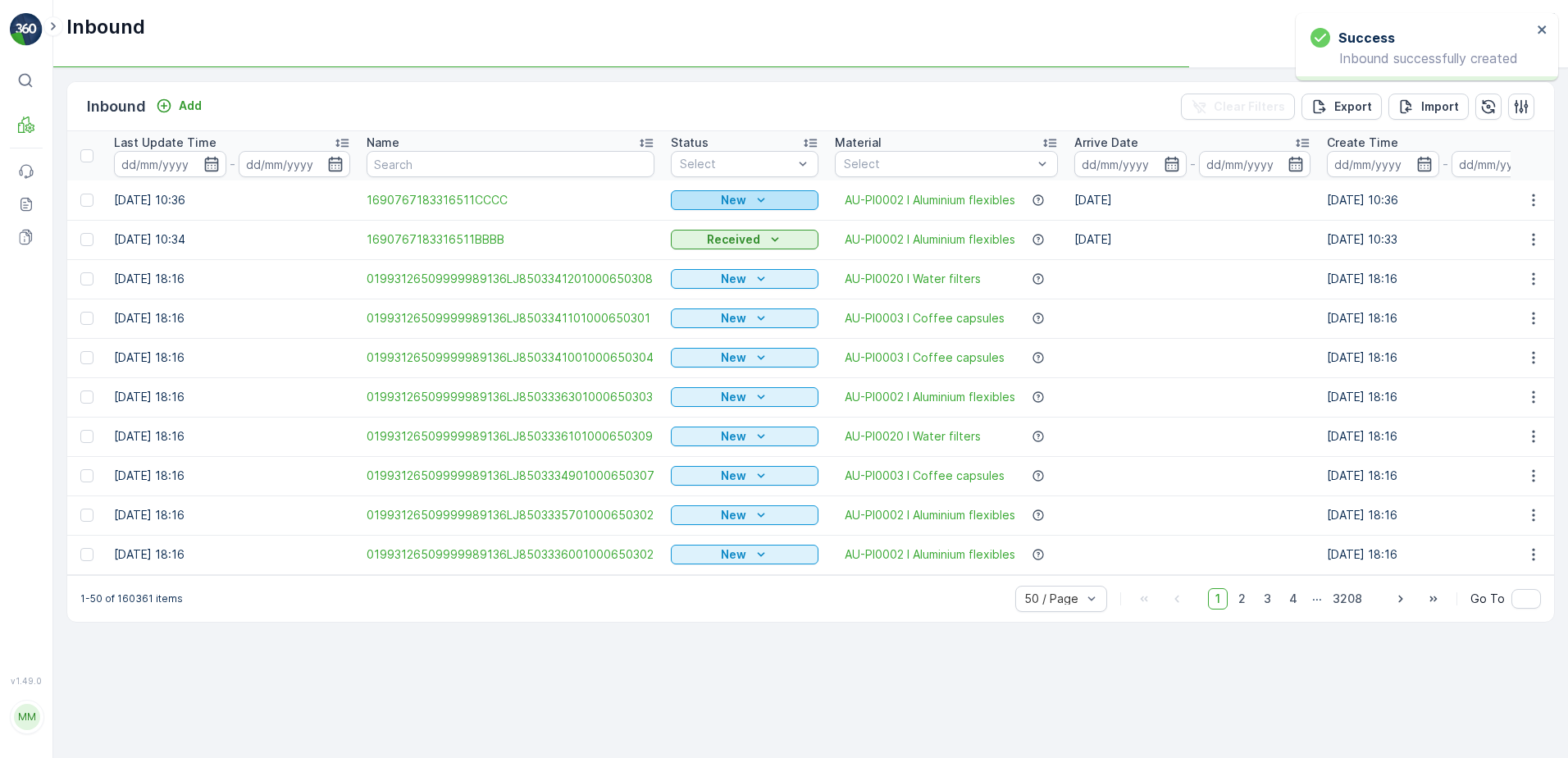
click at [755, 195] on icon "New" at bounding box center [761, 200] width 16 height 16
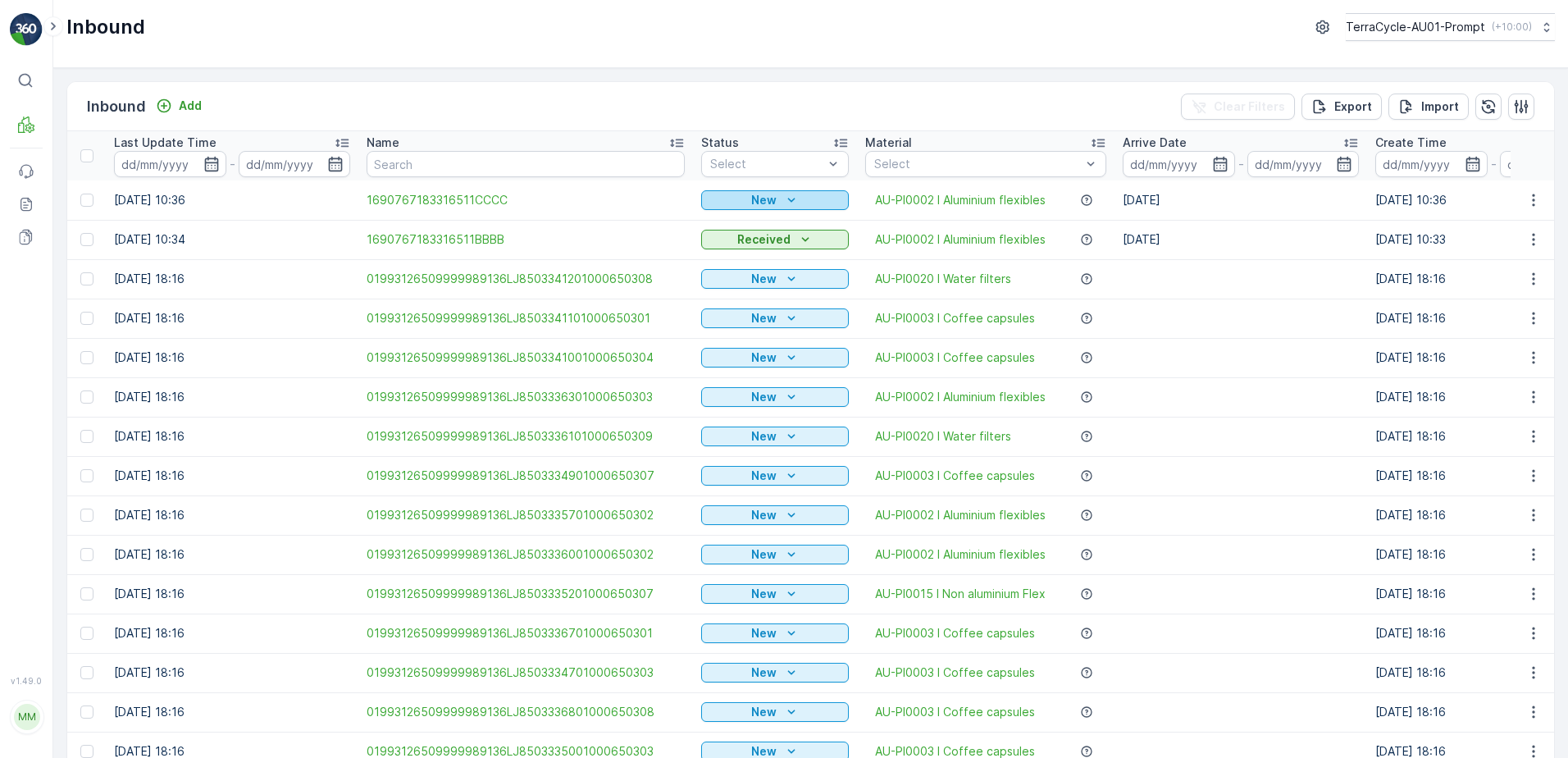
click at [790, 197] on icon "New" at bounding box center [791, 200] width 16 height 16
click at [722, 246] on span "Scanned" at bounding box center [732, 248] width 48 height 16
click at [1526, 202] on icon "button" at bounding box center [1534, 200] width 16 height 16
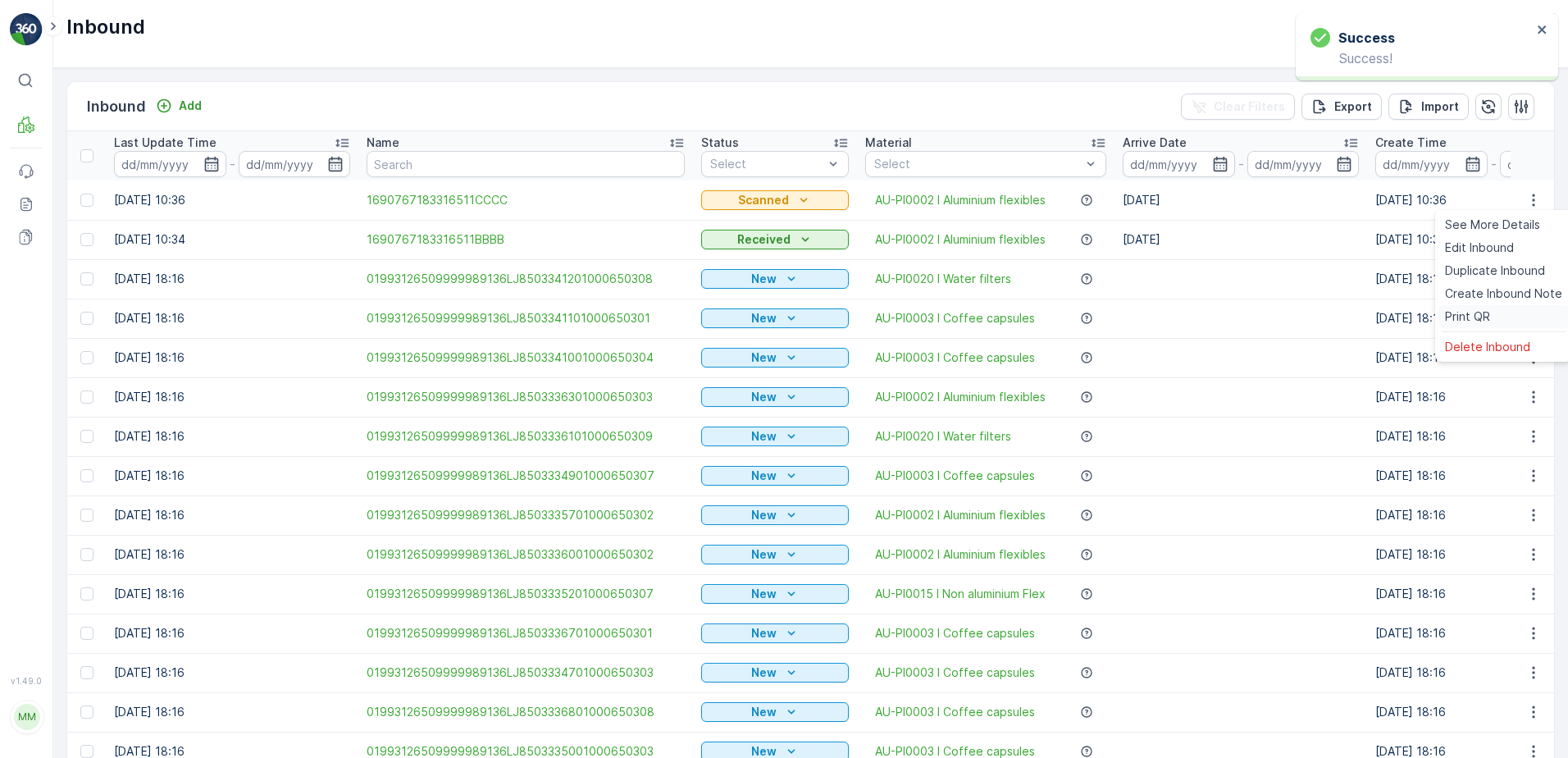
click at [1488, 318] on span "Print QR" at bounding box center [1467, 316] width 45 height 16
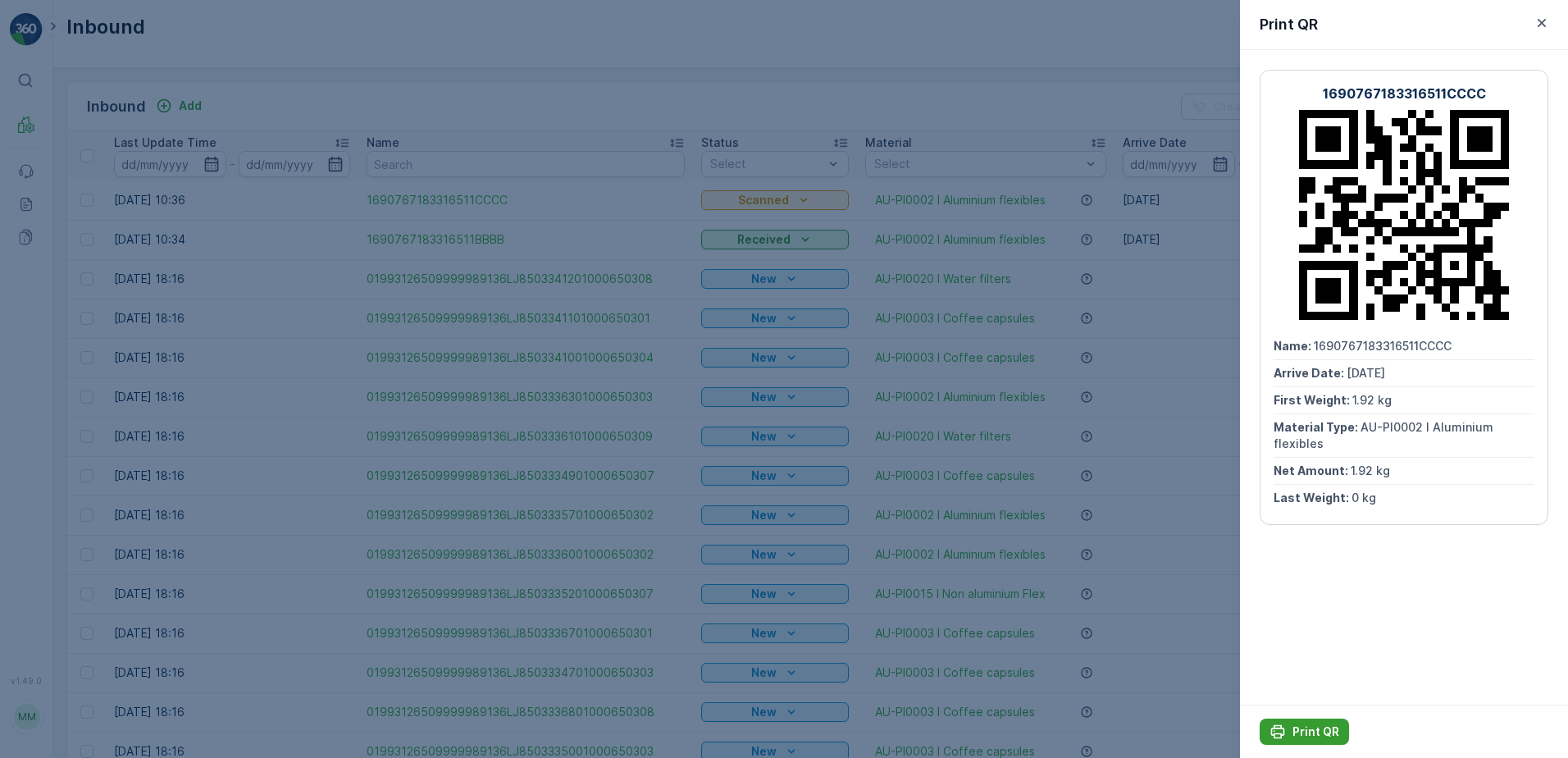
click at [1309, 727] on p "Print QR" at bounding box center [1316, 731] width 46 height 16
click at [1540, 26] on icon "button" at bounding box center [1542, 23] width 16 height 16
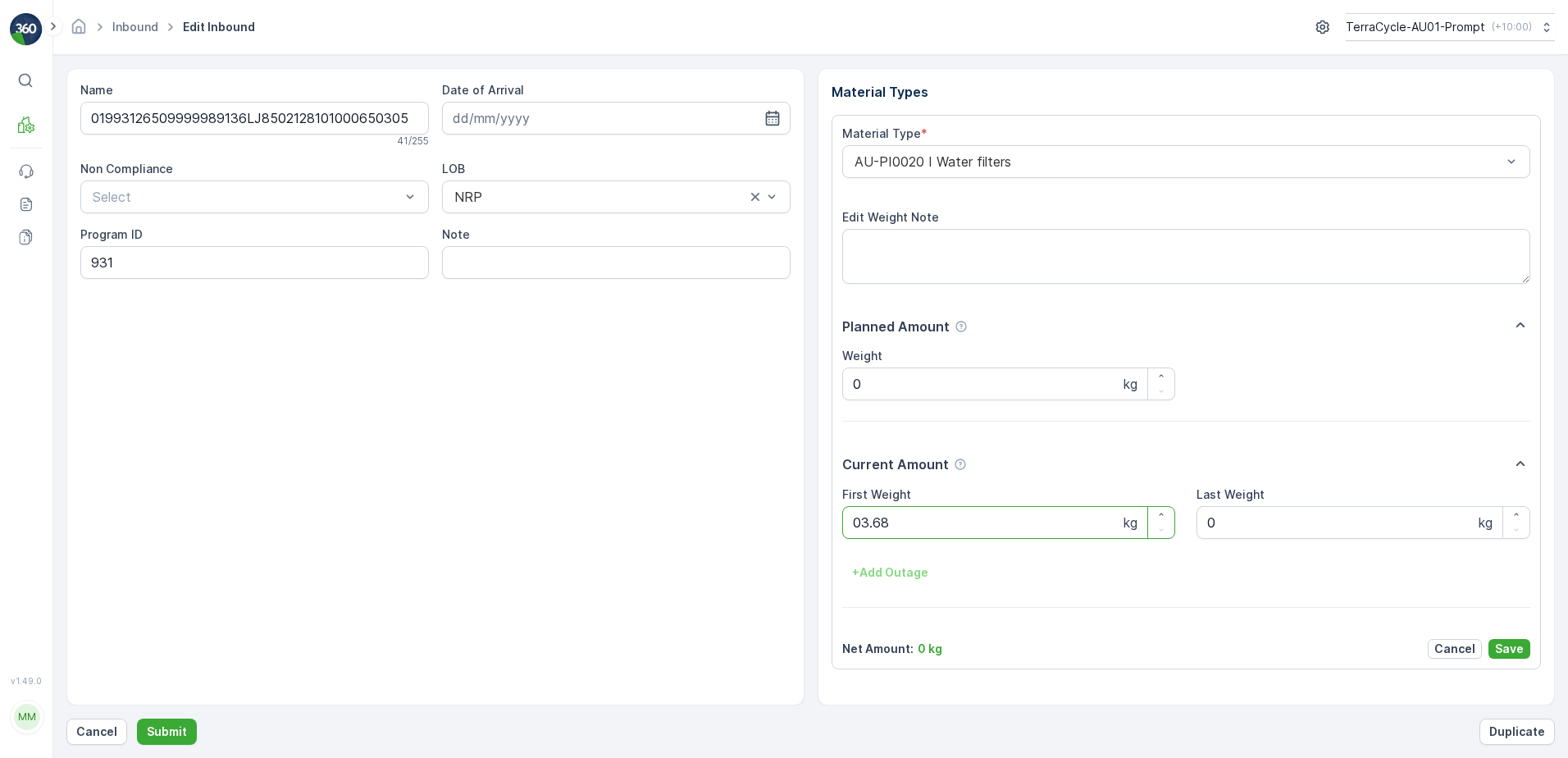
click at [137, 719] on button "Submit" at bounding box center [167, 731] width 60 height 26
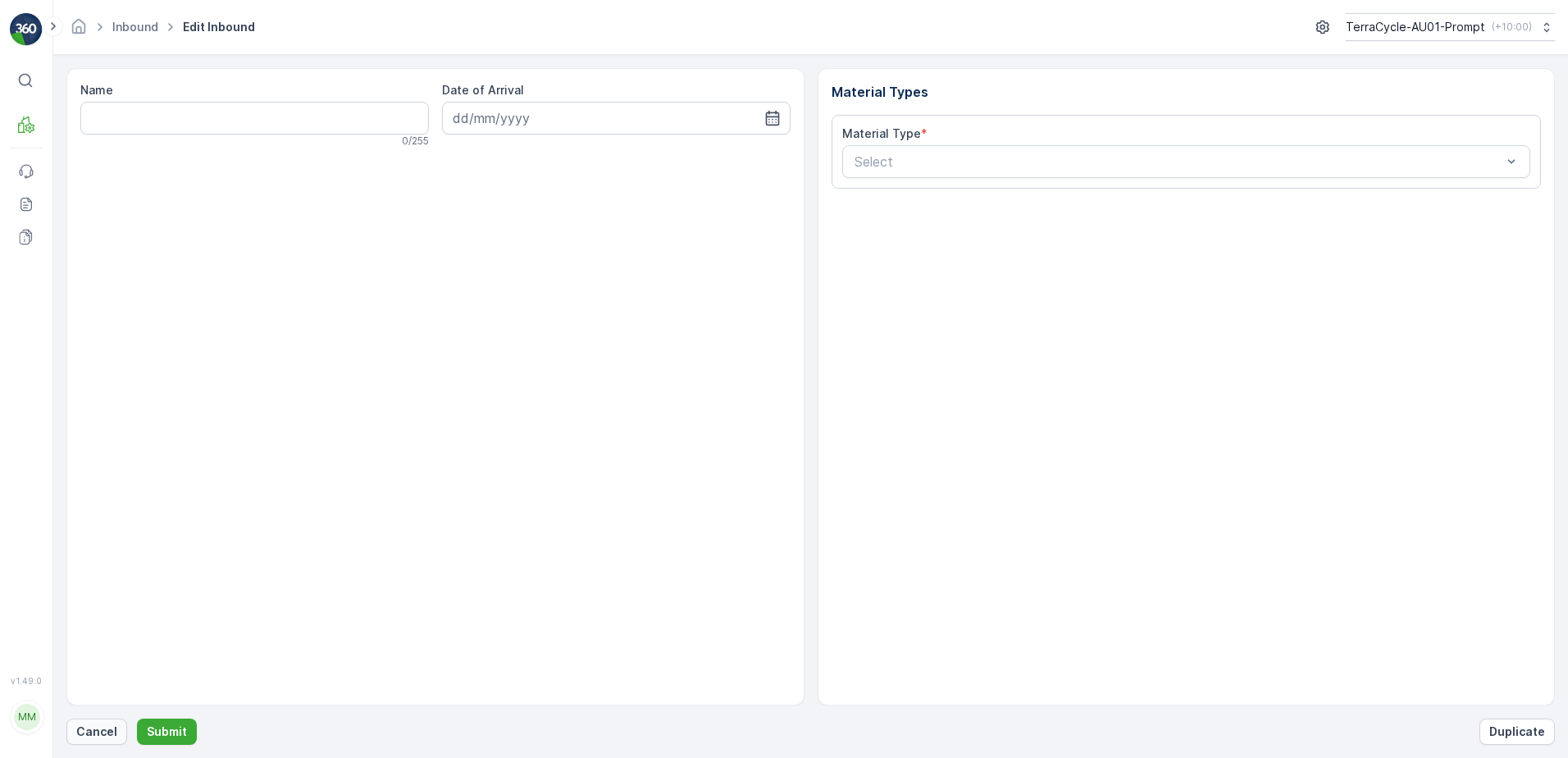
click at [81, 730] on p "Cancel" at bounding box center [97, 731] width 41 height 16
click at [86, 733] on p "Cancel" at bounding box center [97, 731] width 41 height 16
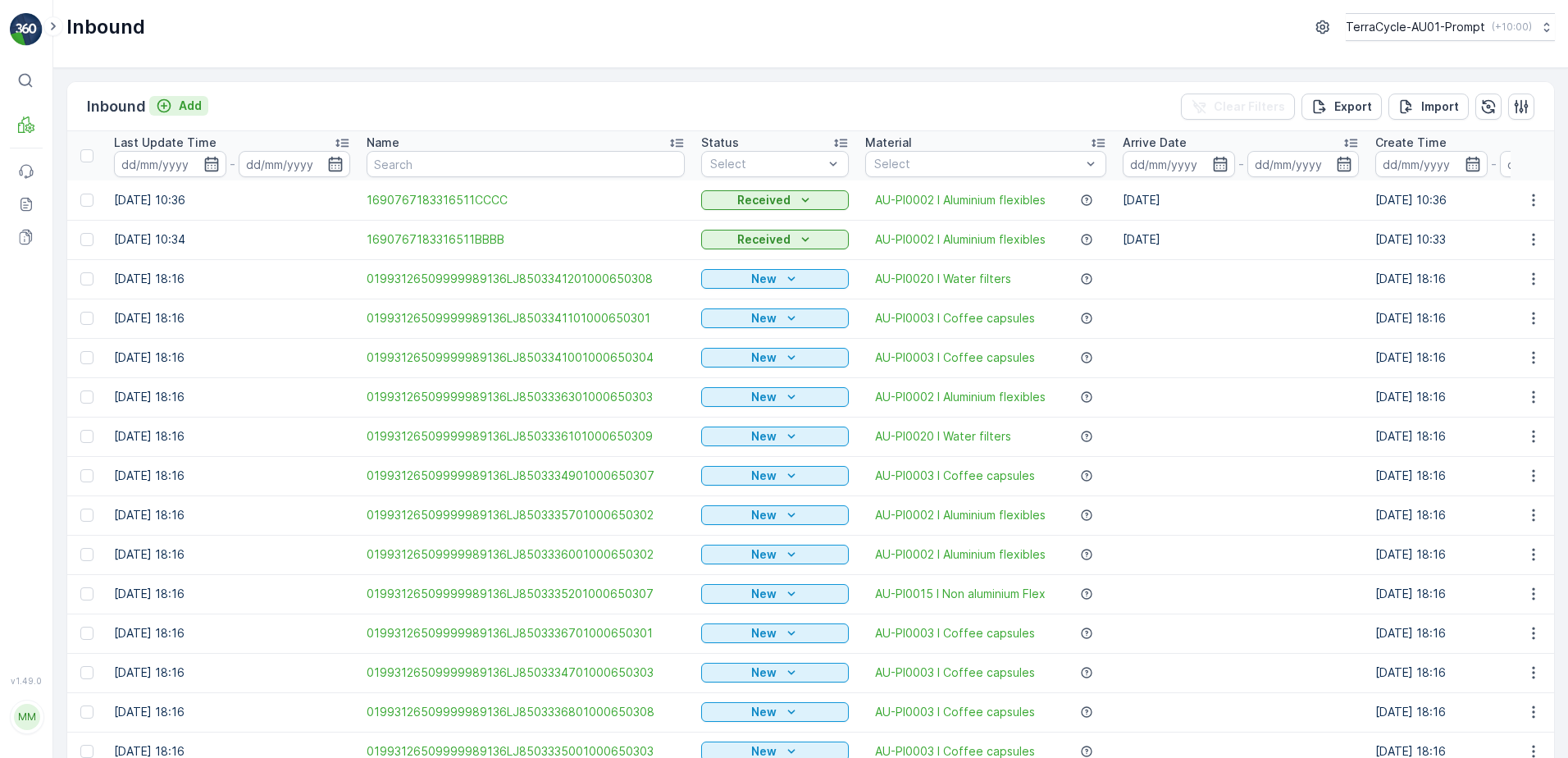
click at [184, 109] on p "Add" at bounding box center [191, 106] width 23 height 16
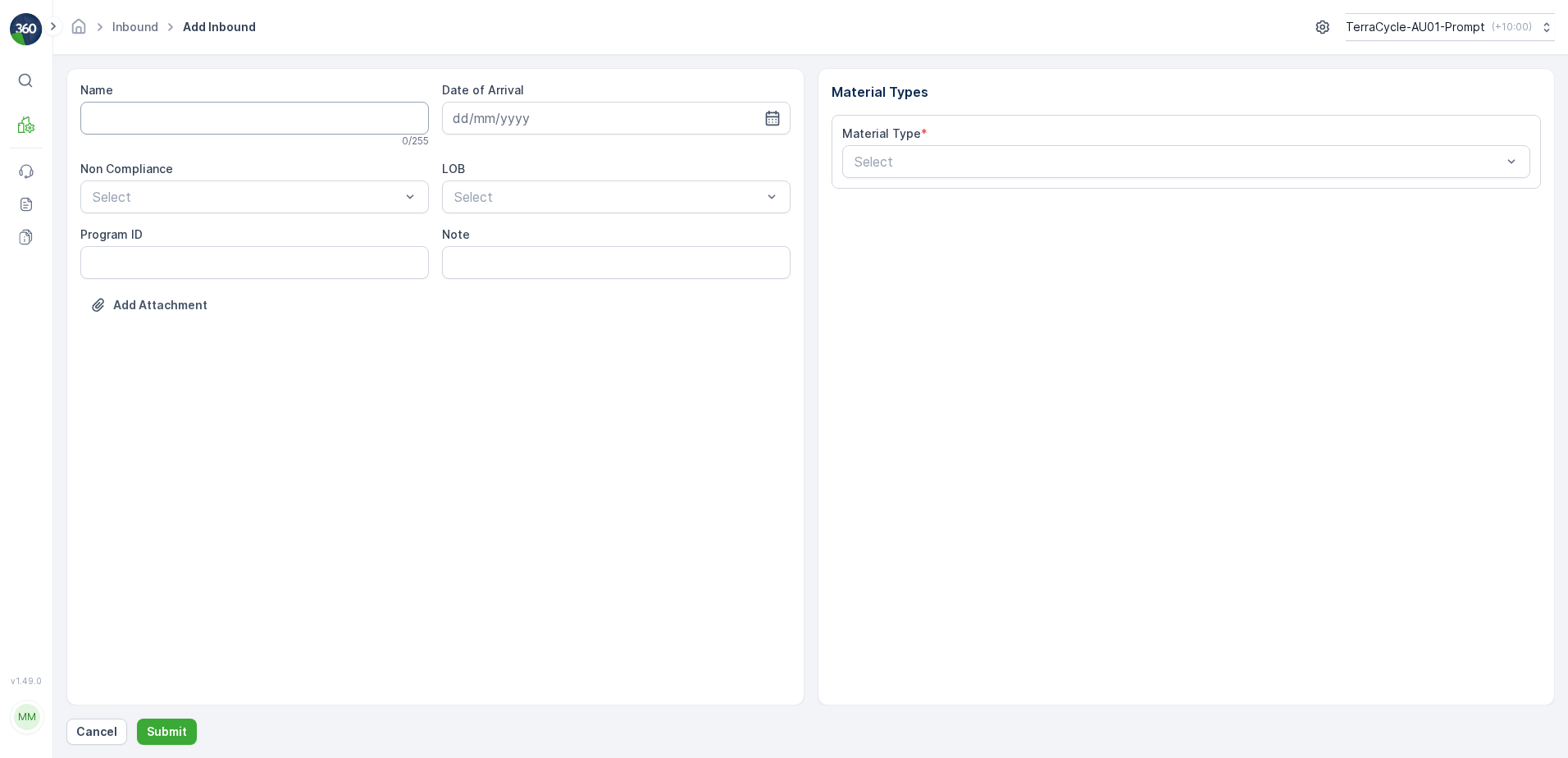
click at [167, 115] on input "Name" at bounding box center [254, 118] width 348 height 33
type input "01993126509999989136LJ8503346301000650300"
click at [137, 719] on button "Submit" at bounding box center [167, 731] width 60 height 26
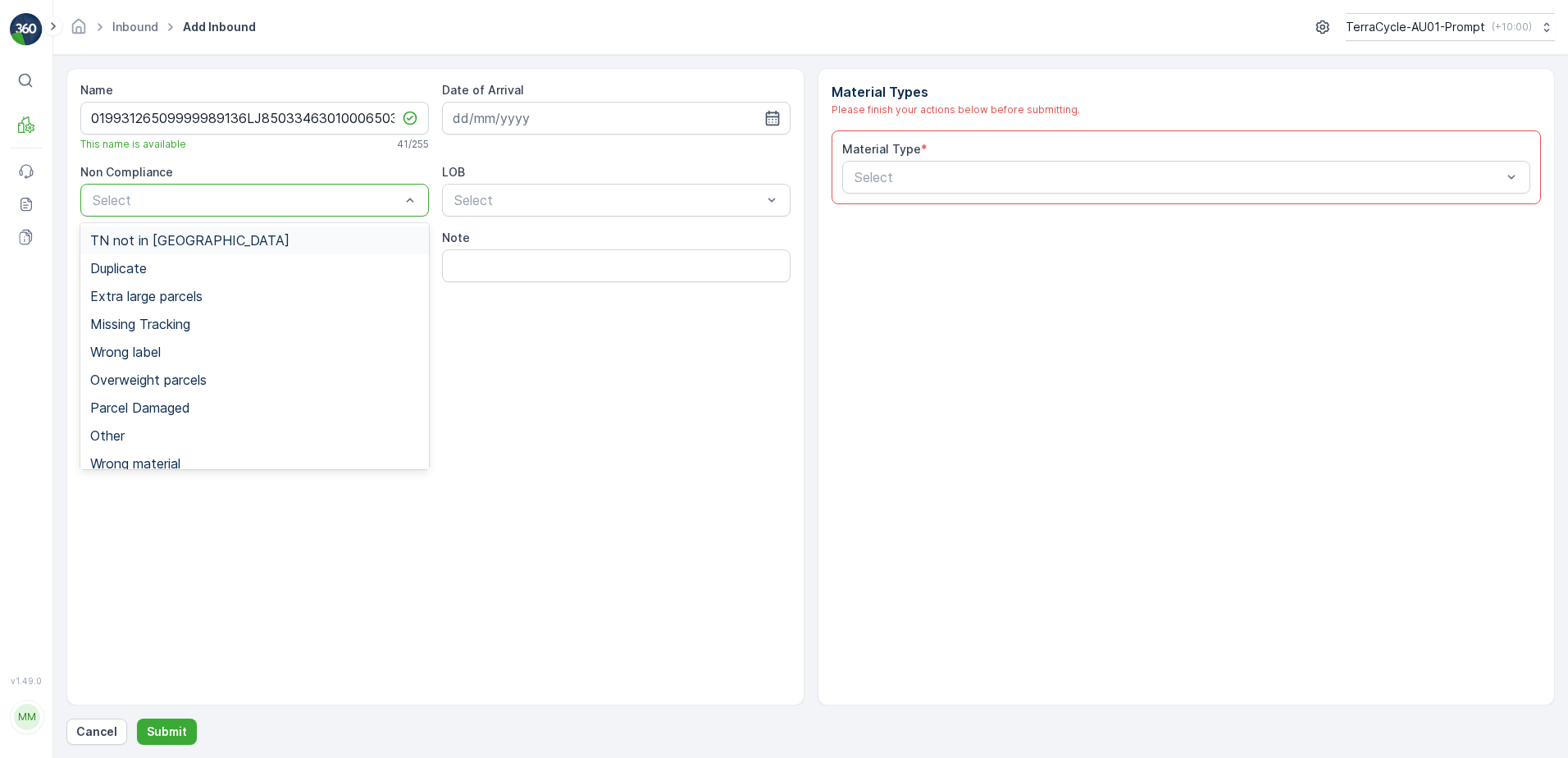
click at [246, 193] on div at bounding box center [246, 200] width 311 height 15
click at [192, 246] on span "TN not in [GEOGRAPHIC_DATA]" at bounding box center [190, 240] width 200 height 15
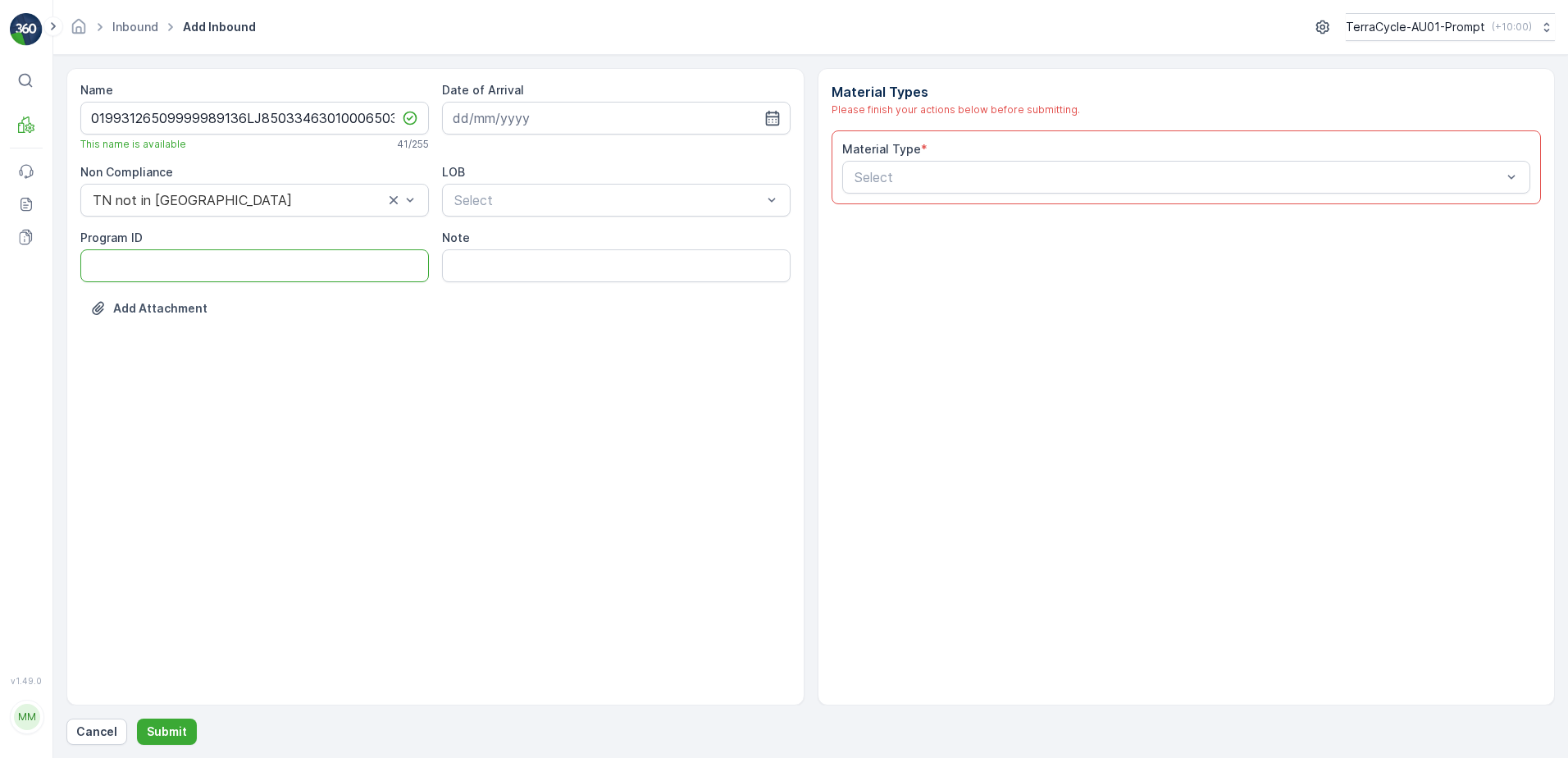
click at [127, 265] on ID "Program ID" at bounding box center [254, 265] width 348 height 33
type ID "2269"
drag, startPoint x: 573, startPoint y: 117, endPoint x: 623, endPoint y: 129, distance: 51.4
click at [576, 117] on input at bounding box center [616, 118] width 348 height 33
click at [626, 357] on div "29" at bounding box center [617, 353] width 26 height 26
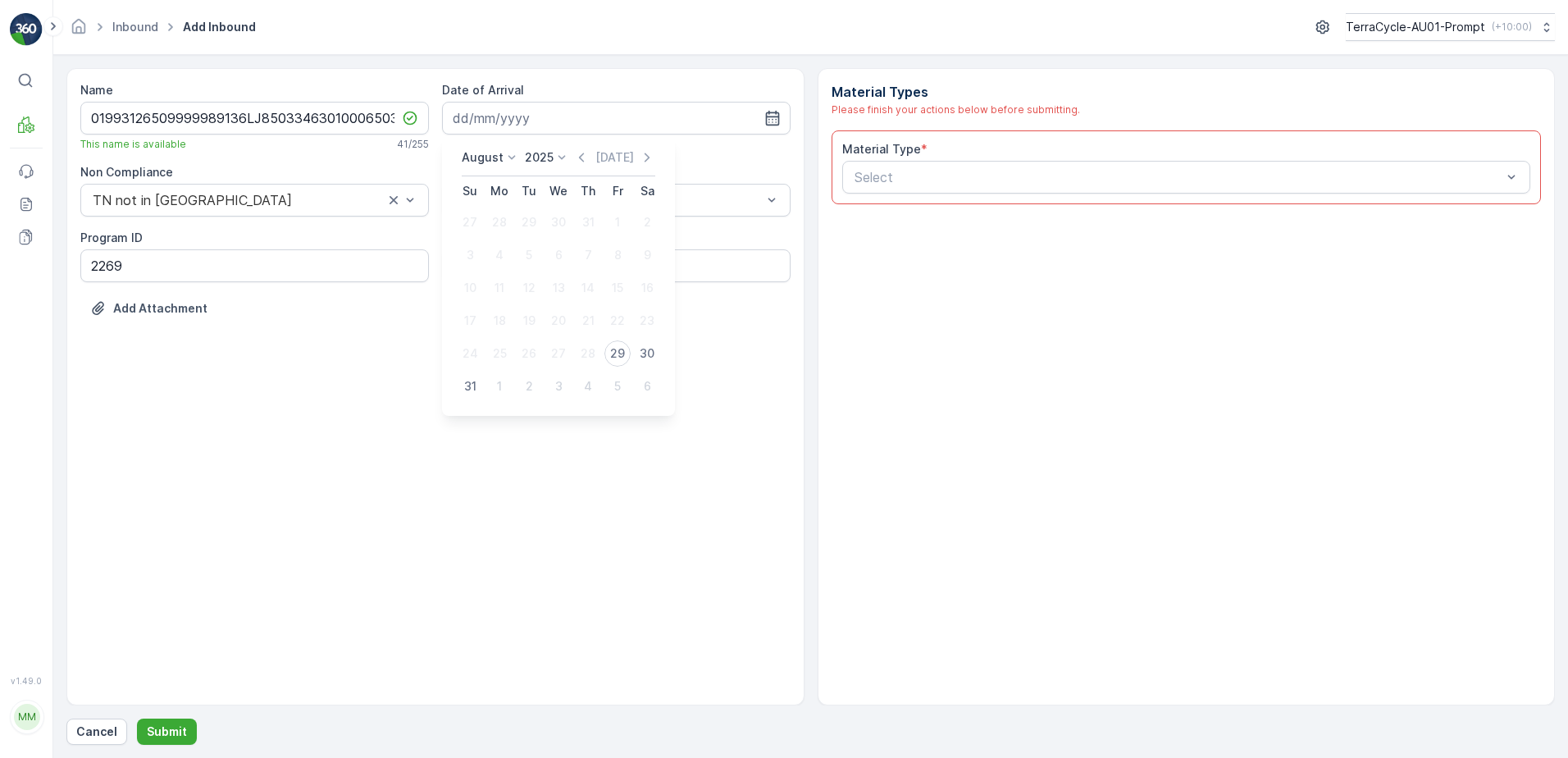
type input "[DATE]"
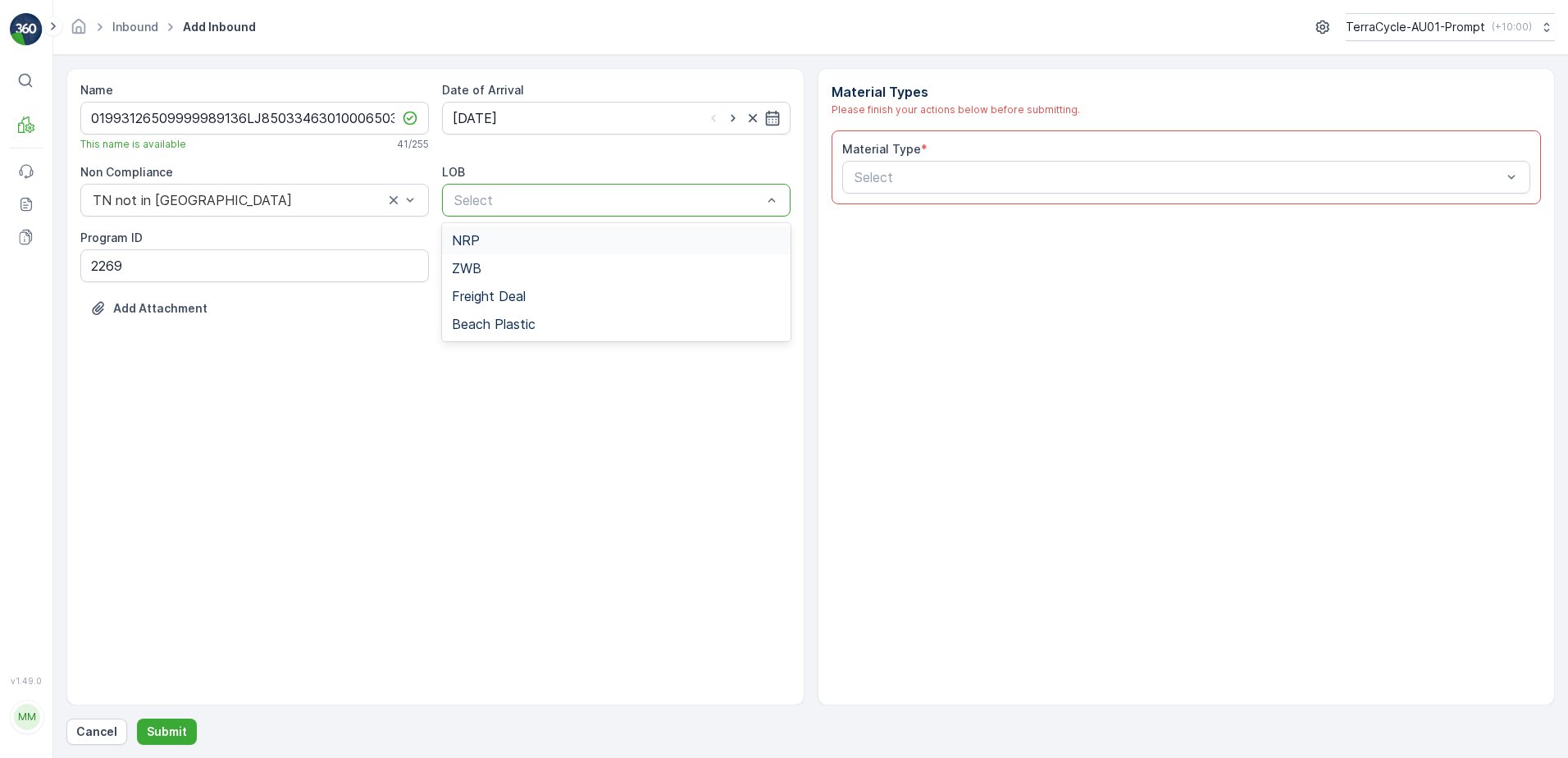
click at [584, 244] on div "NRP" at bounding box center [616, 240] width 329 height 15
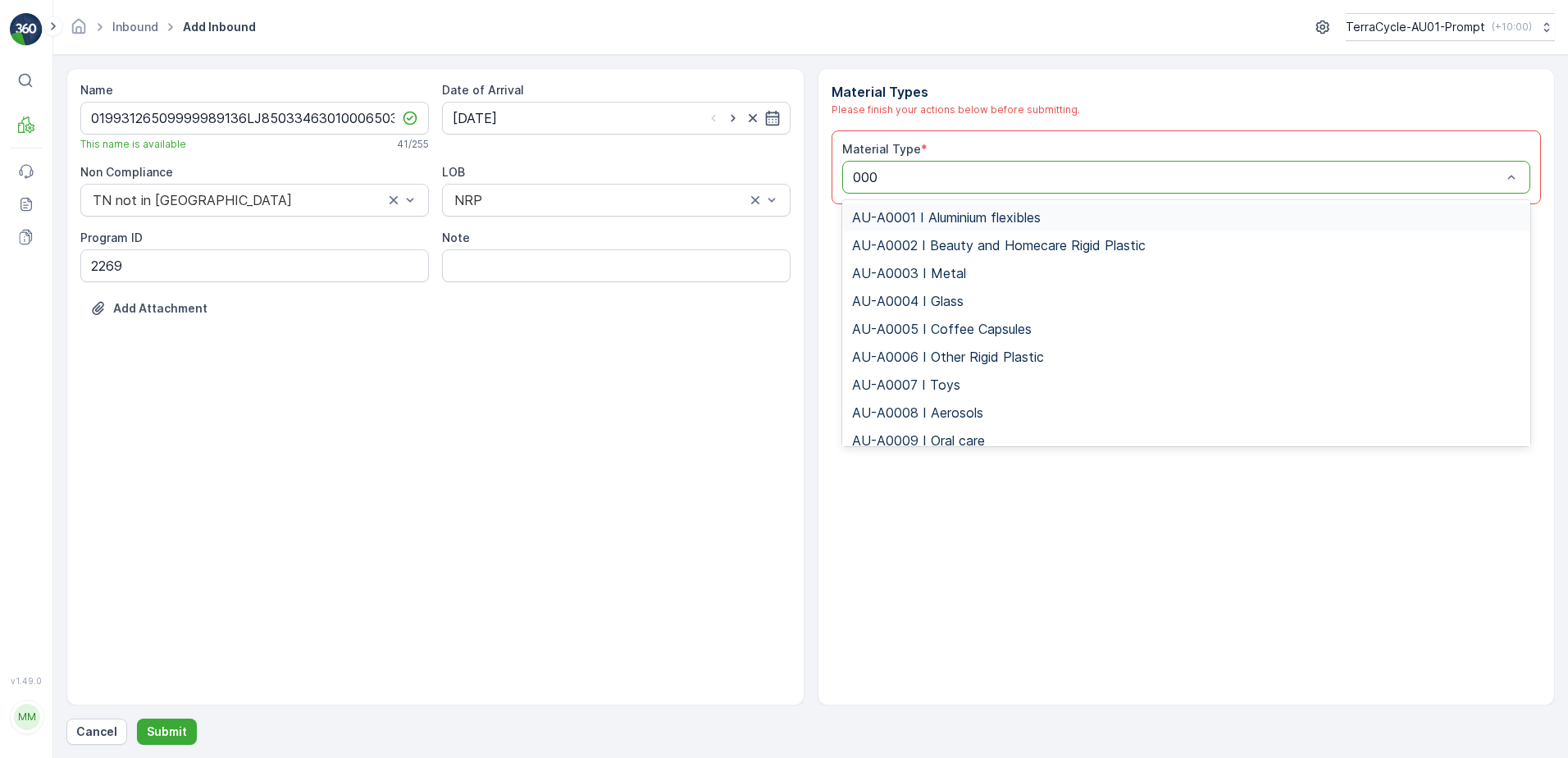
type input "0002"
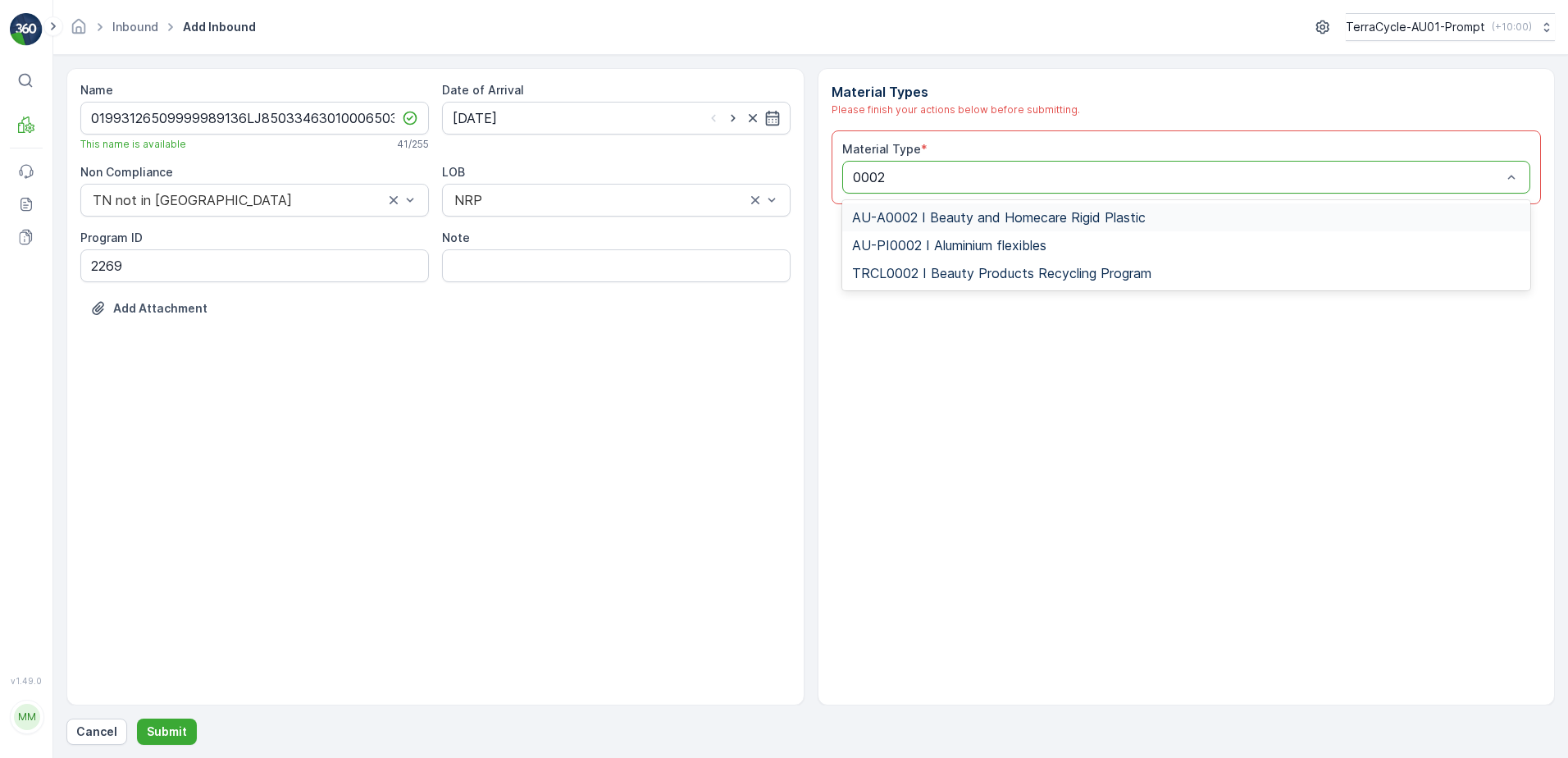
click at [966, 231] on div "AU-A0002 I Beauty and Homecare Rigid Plastic" at bounding box center [1187, 216] width 689 height 28
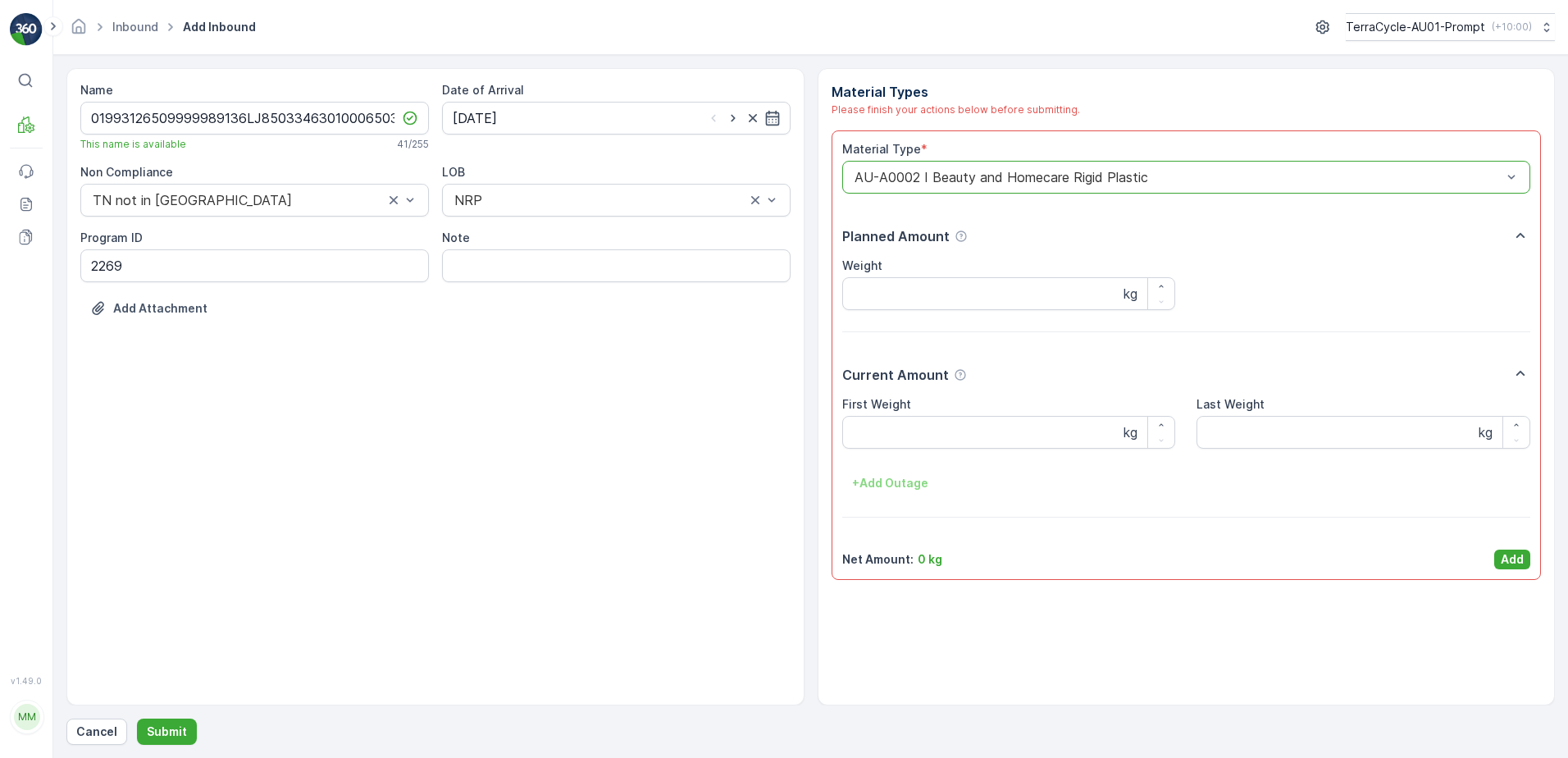
click at [913, 181] on div at bounding box center [1179, 177] width 651 height 15
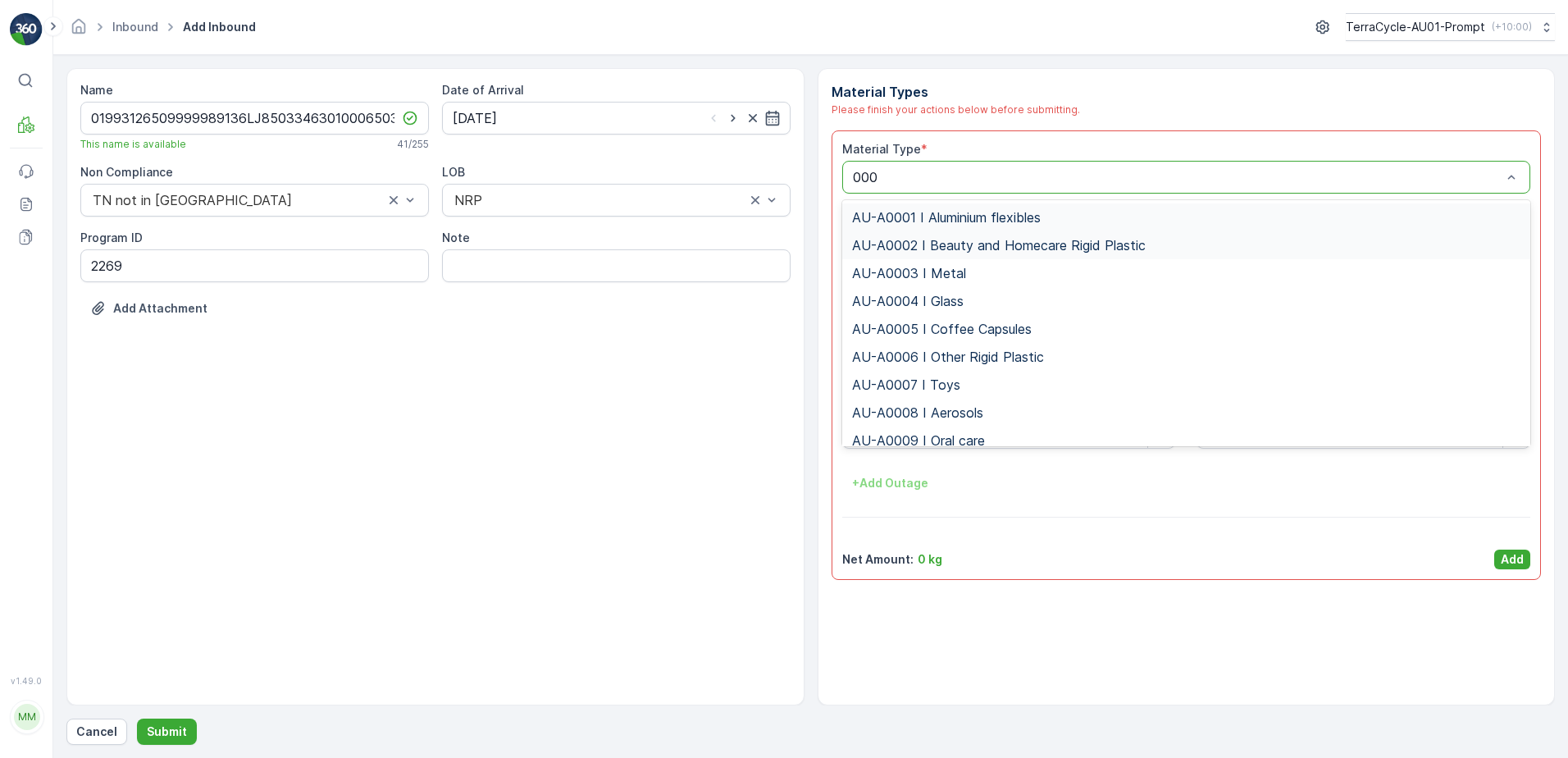
type input "0002"
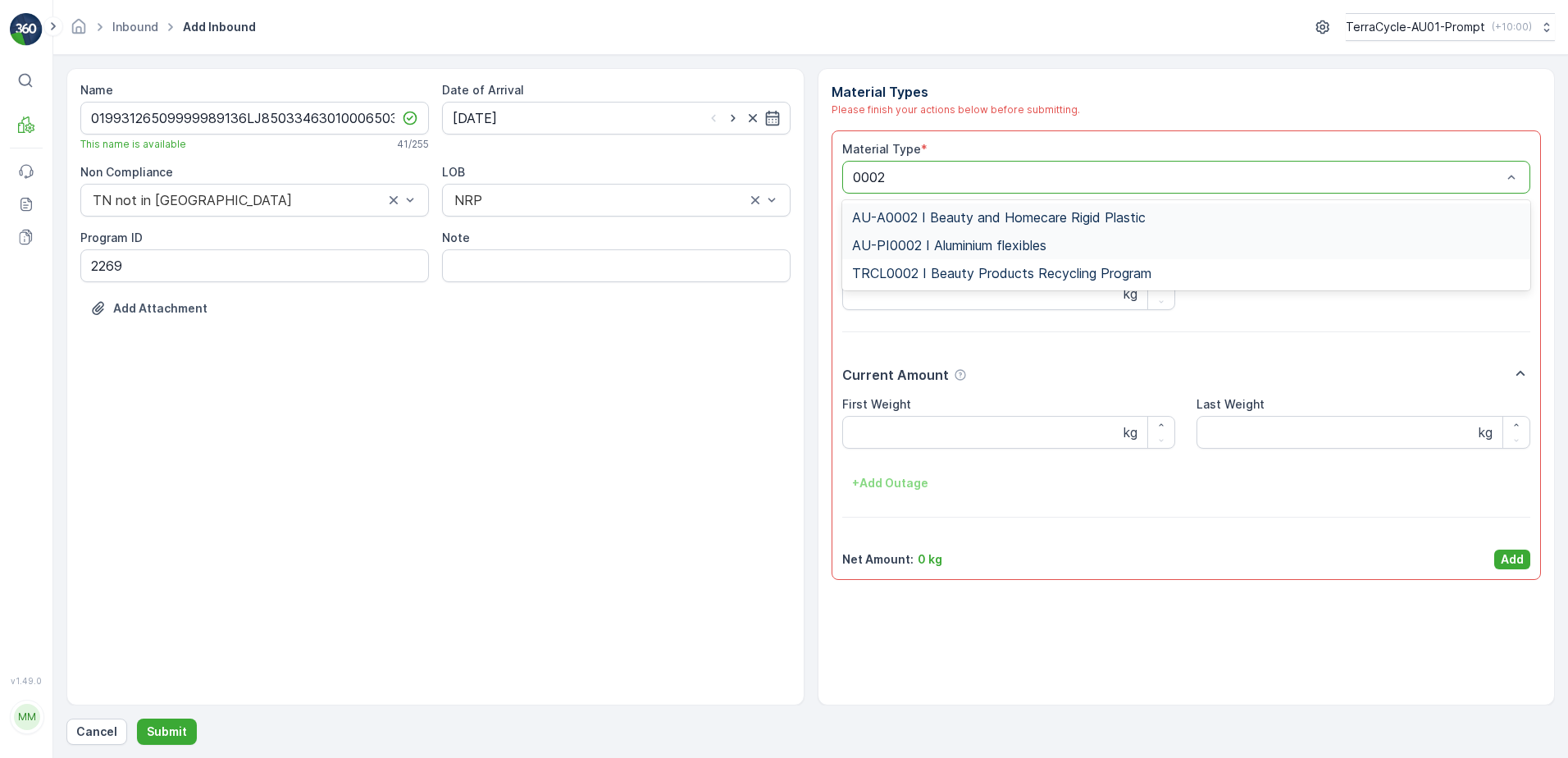
click at [1020, 243] on span "AU-PI0002 I Aluminium flexibles" at bounding box center [950, 245] width 194 height 15
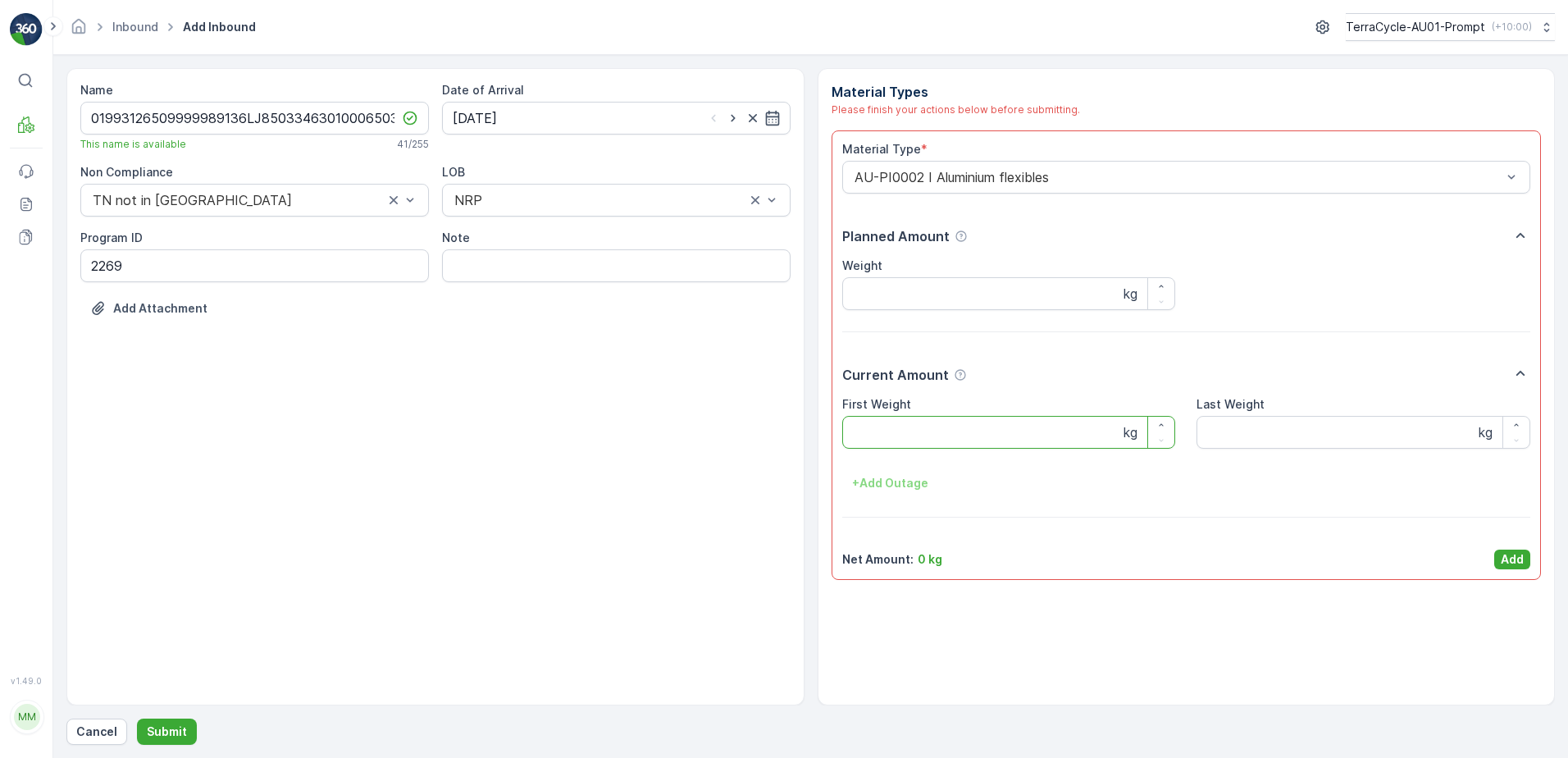
click at [883, 423] on Weight "First Weight" at bounding box center [1009, 432] width 334 height 33
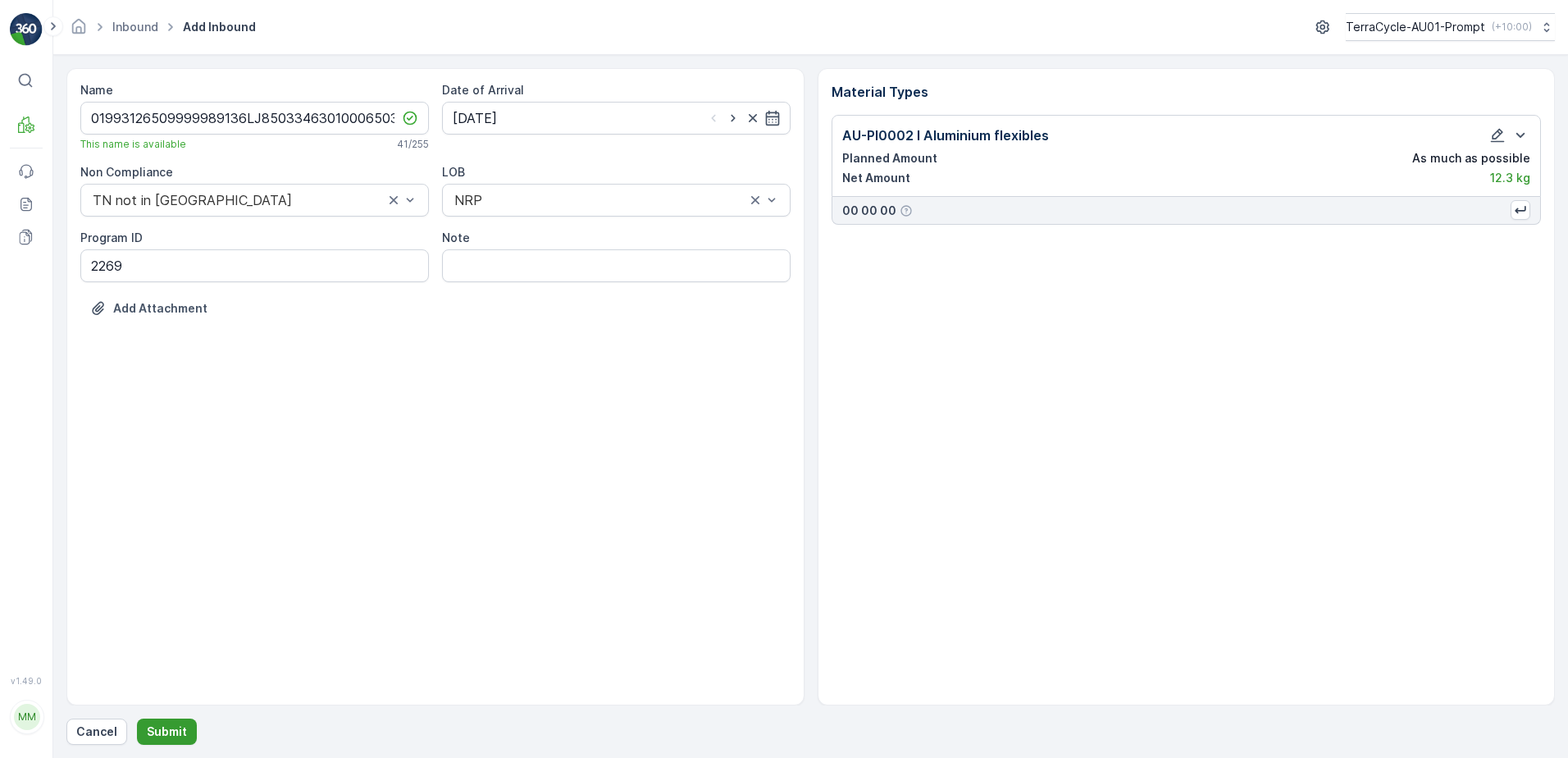
click at [181, 723] on p "Submit" at bounding box center [167, 731] width 40 height 16
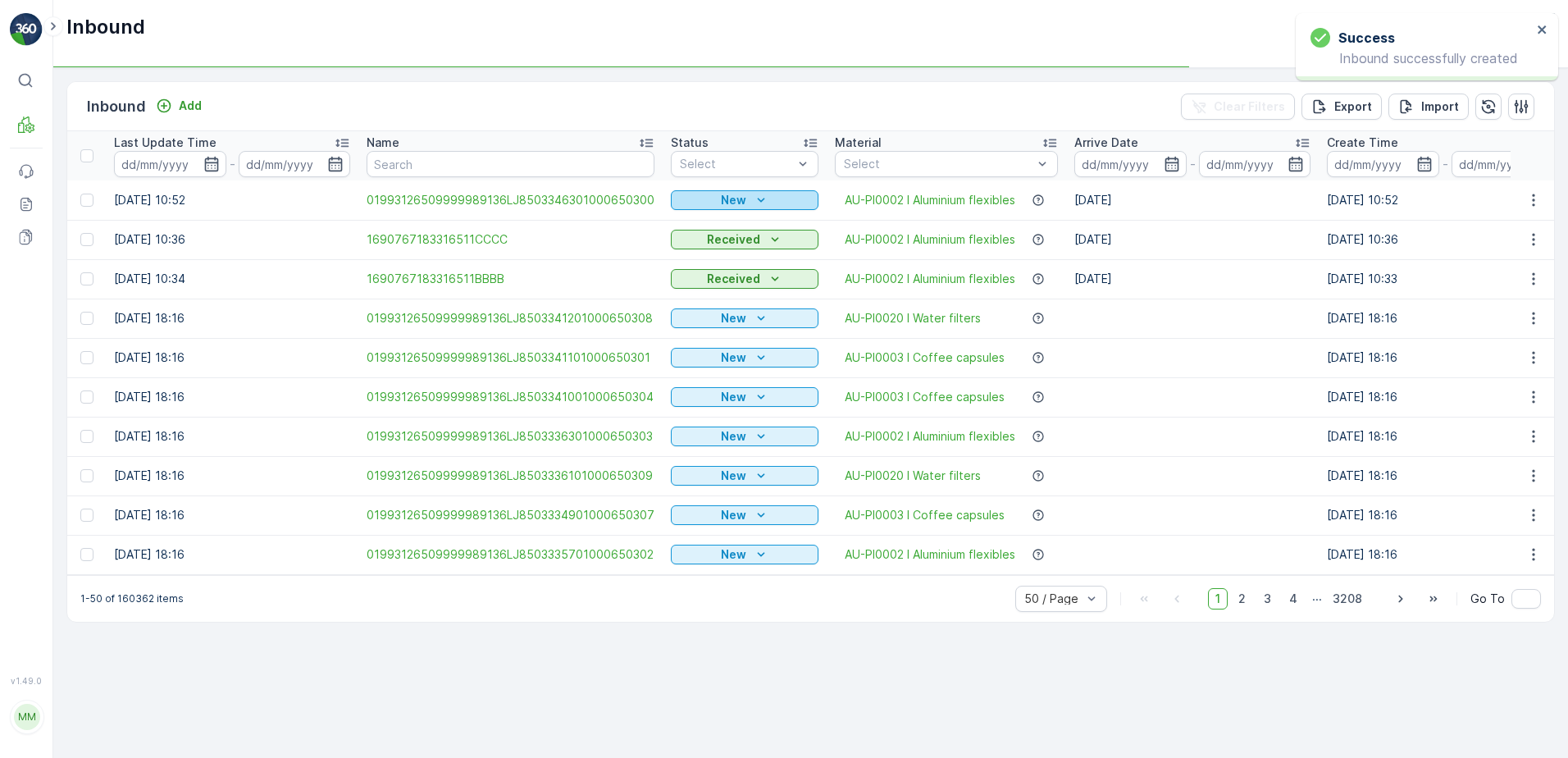
click at [698, 202] on div "New" at bounding box center [745, 200] width 135 height 16
click at [683, 246] on span "Scanned" at bounding box center [702, 248] width 48 height 16
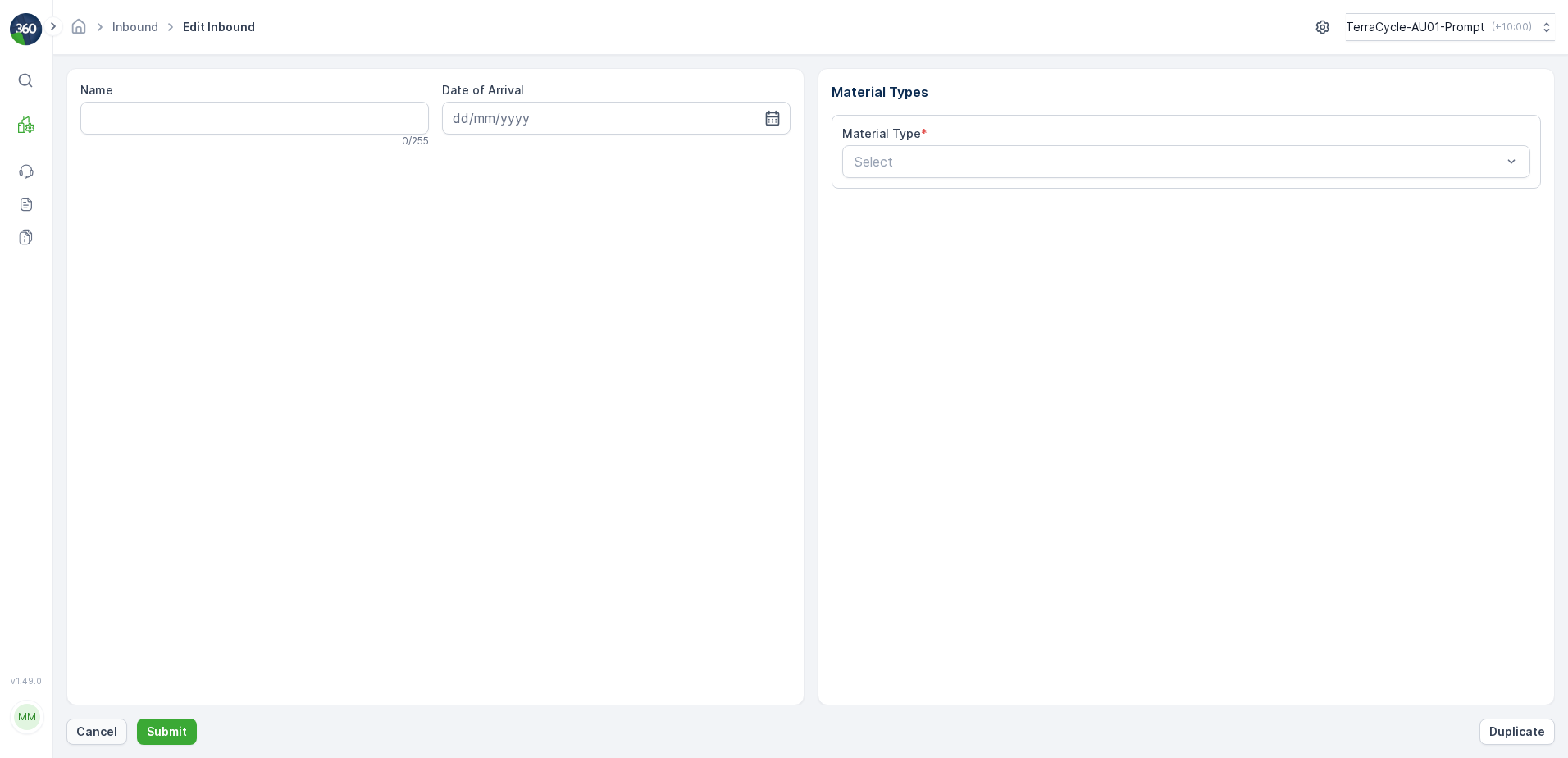
click at [99, 729] on p "Cancel" at bounding box center [97, 731] width 41 height 16
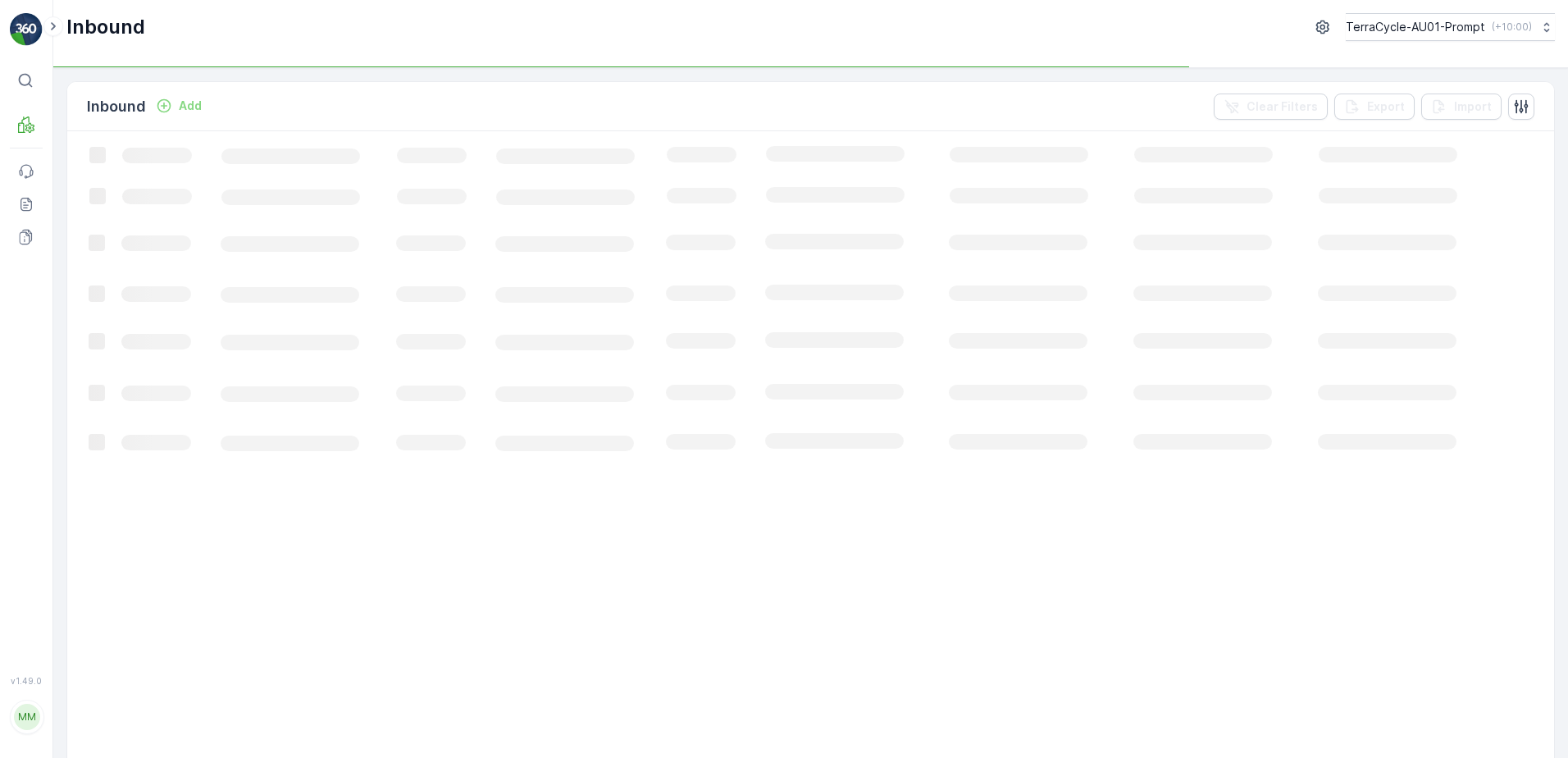
click at [204, 104] on button "Add" at bounding box center [179, 106] width 59 height 20
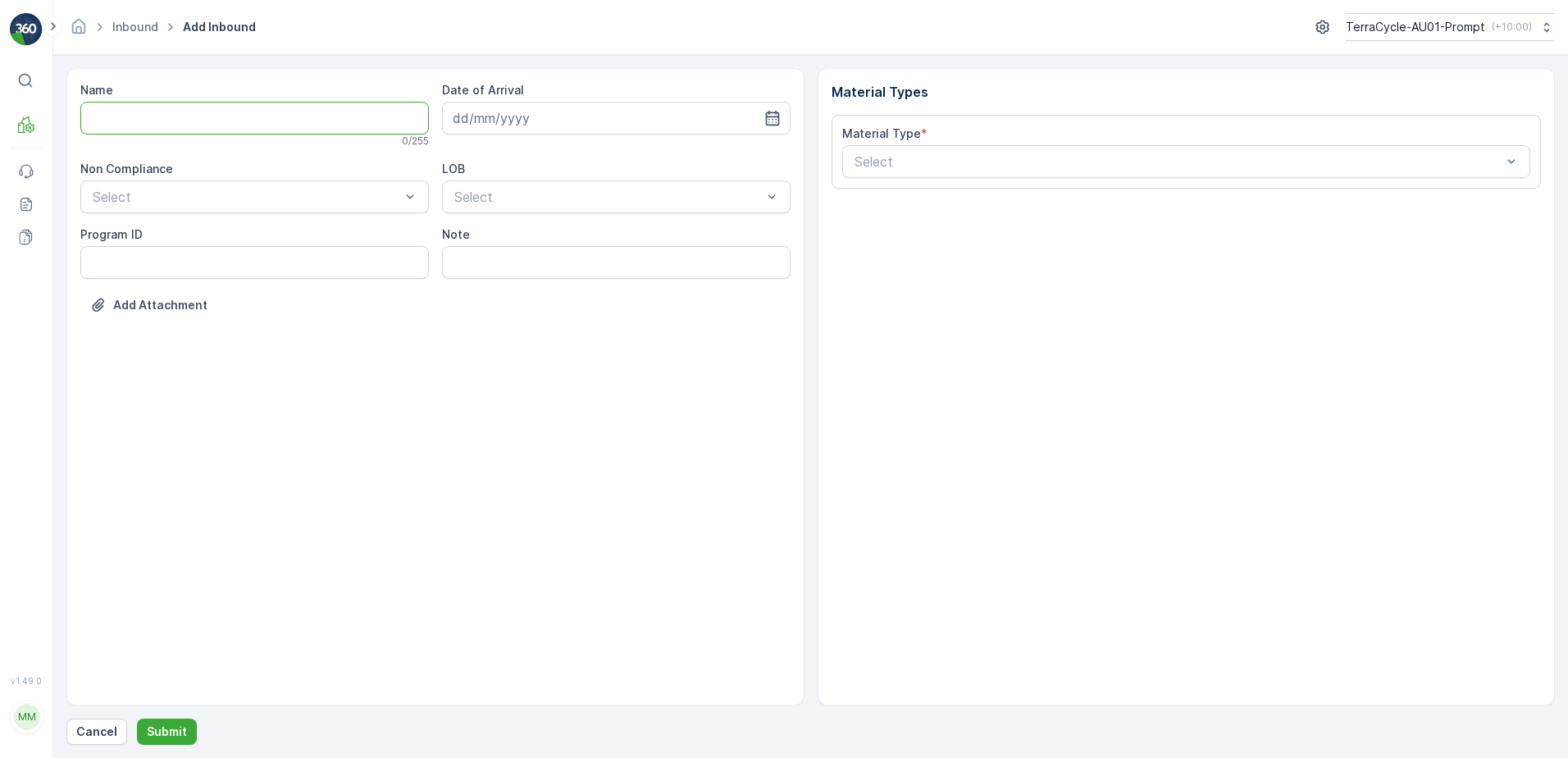
click at [192, 119] on input "Name" at bounding box center [254, 118] width 348 height 33
type input "01993126509999989136LJ8503348101000650304"
click at [137, 719] on button "Submit" at bounding box center [167, 731] width 60 height 26
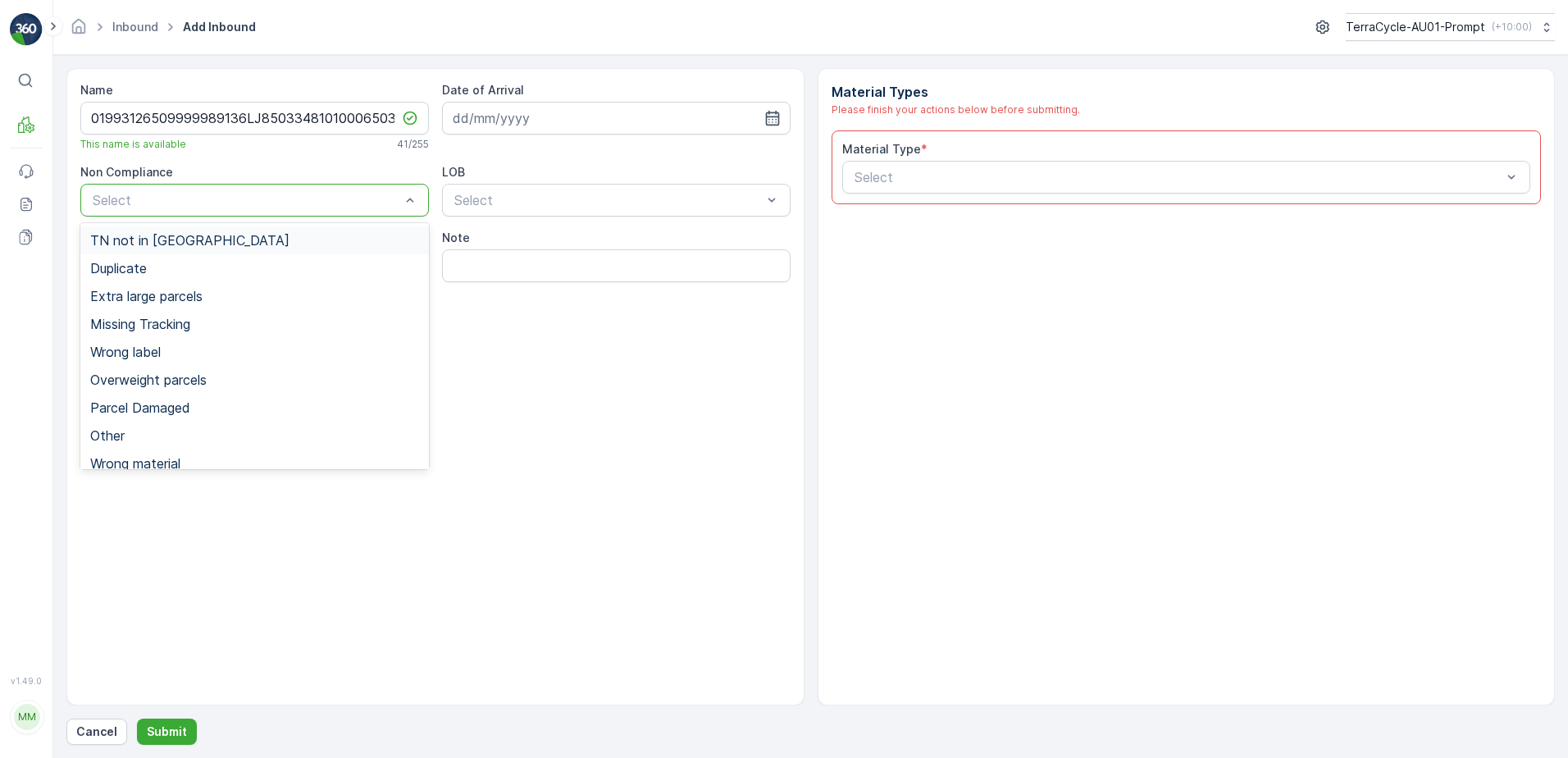
click at [179, 242] on span "TN not in [GEOGRAPHIC_DATA]" at bounding box center [190, 240] width 200 height 15
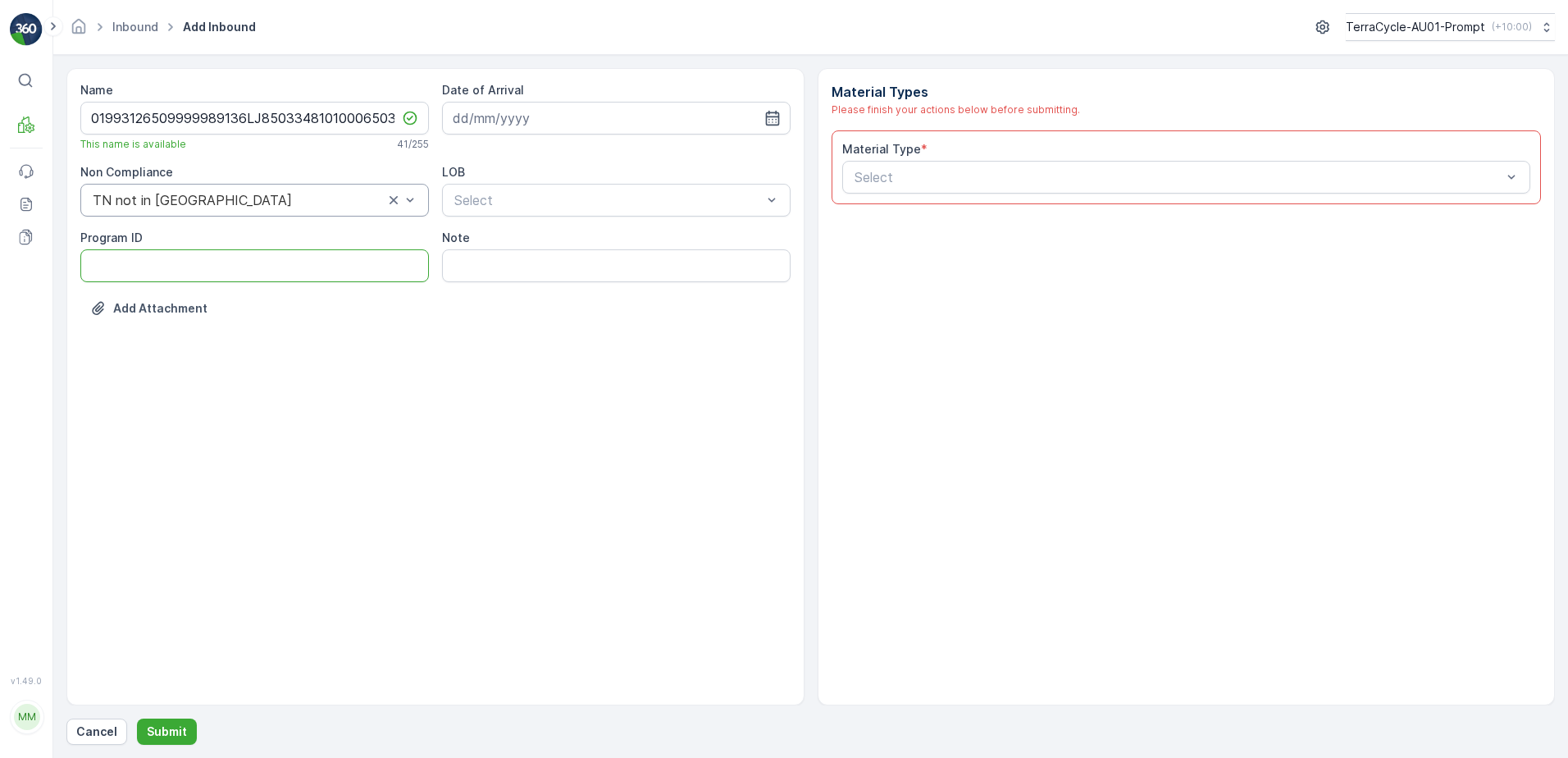
drag, startPoint x: 98, startPoint y: 265, endPoint x: 107, endPoint y: 260, distance: 10.3
click at [98, 265] on ID "Program ID" at bounding box center [254, 265] width 348 height 33
type ID "2270"
click at [616, 102] on input at bounding box center [616, 118] width 348 height 33
drag, startPoint x: 615, startPoint y: 353, endPoint x: 622, endPoint y: 297, distance: 56.4
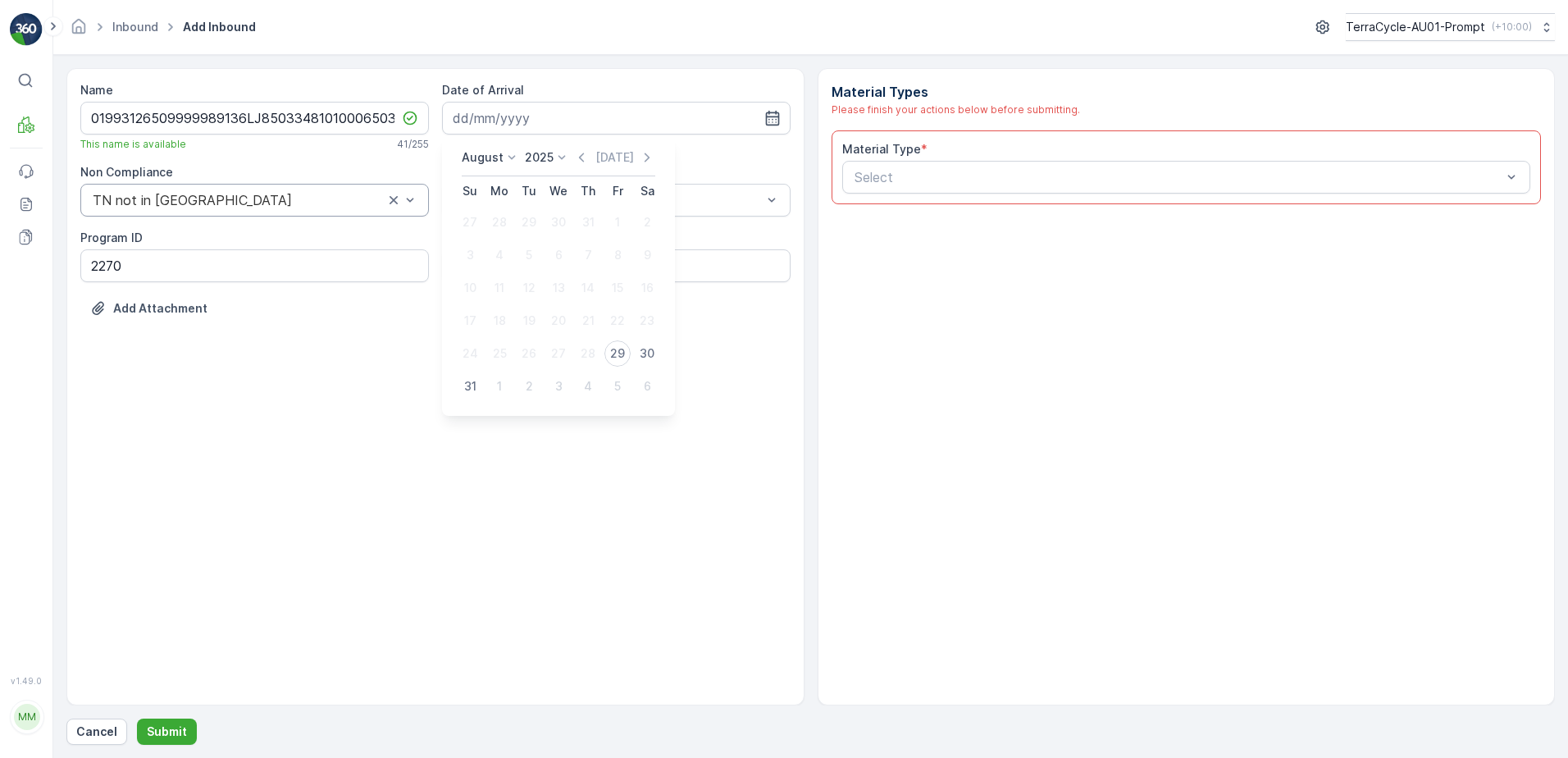
click at [618, 342] on div "29" at bounding box center [617, 353] width 26 height 26
type input "[DATE]"
click at [623, 200] on div at bounding box center [608, 200] width 311 height 15
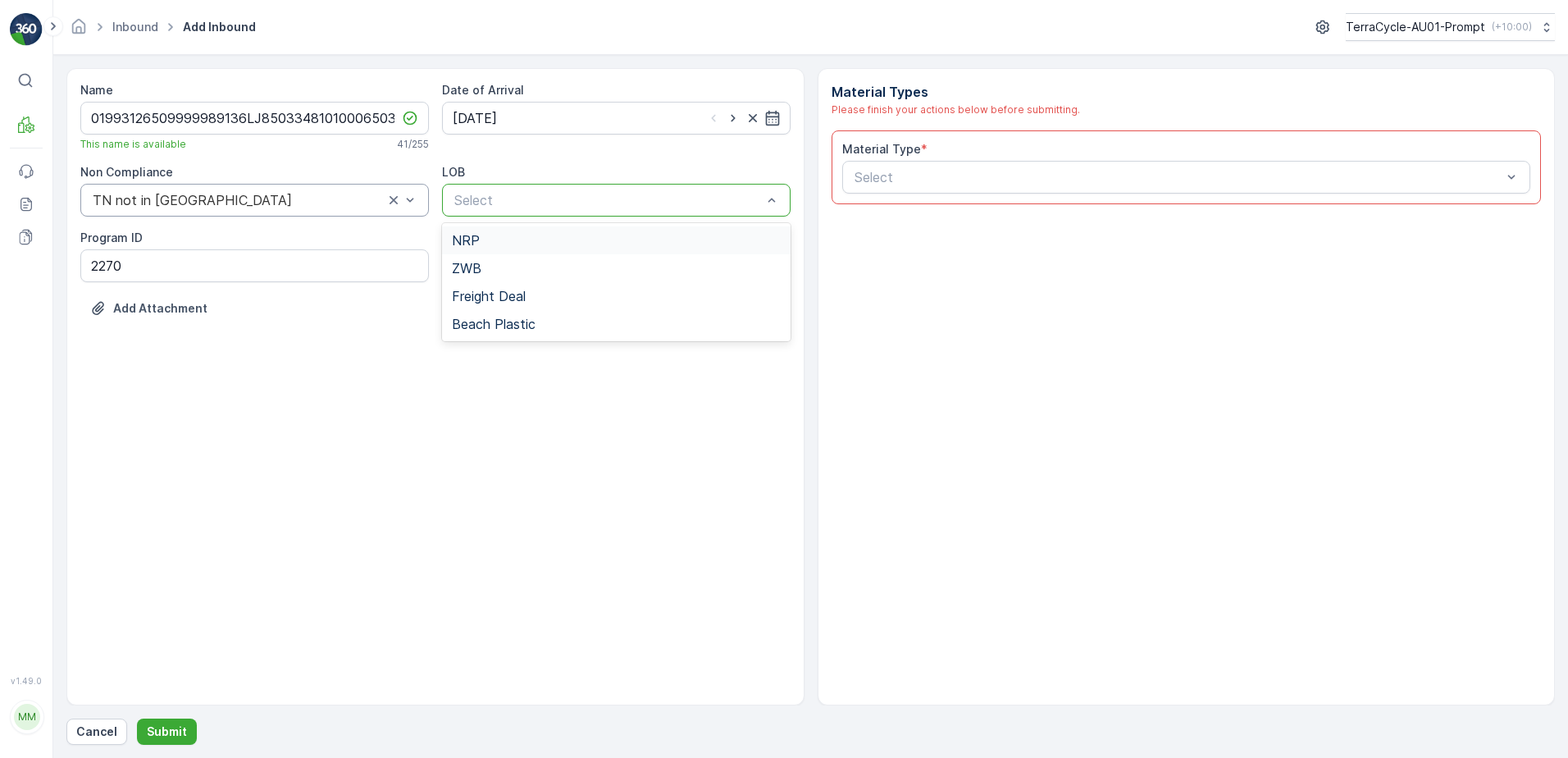
drag, startPoint x: 602, startPoint y: 239, endPoint x: 686, endPoint y: 223, distance: 85.5
click at [604, 239] on div "NRP" at bounding box center [616, 240] width 329 height 15
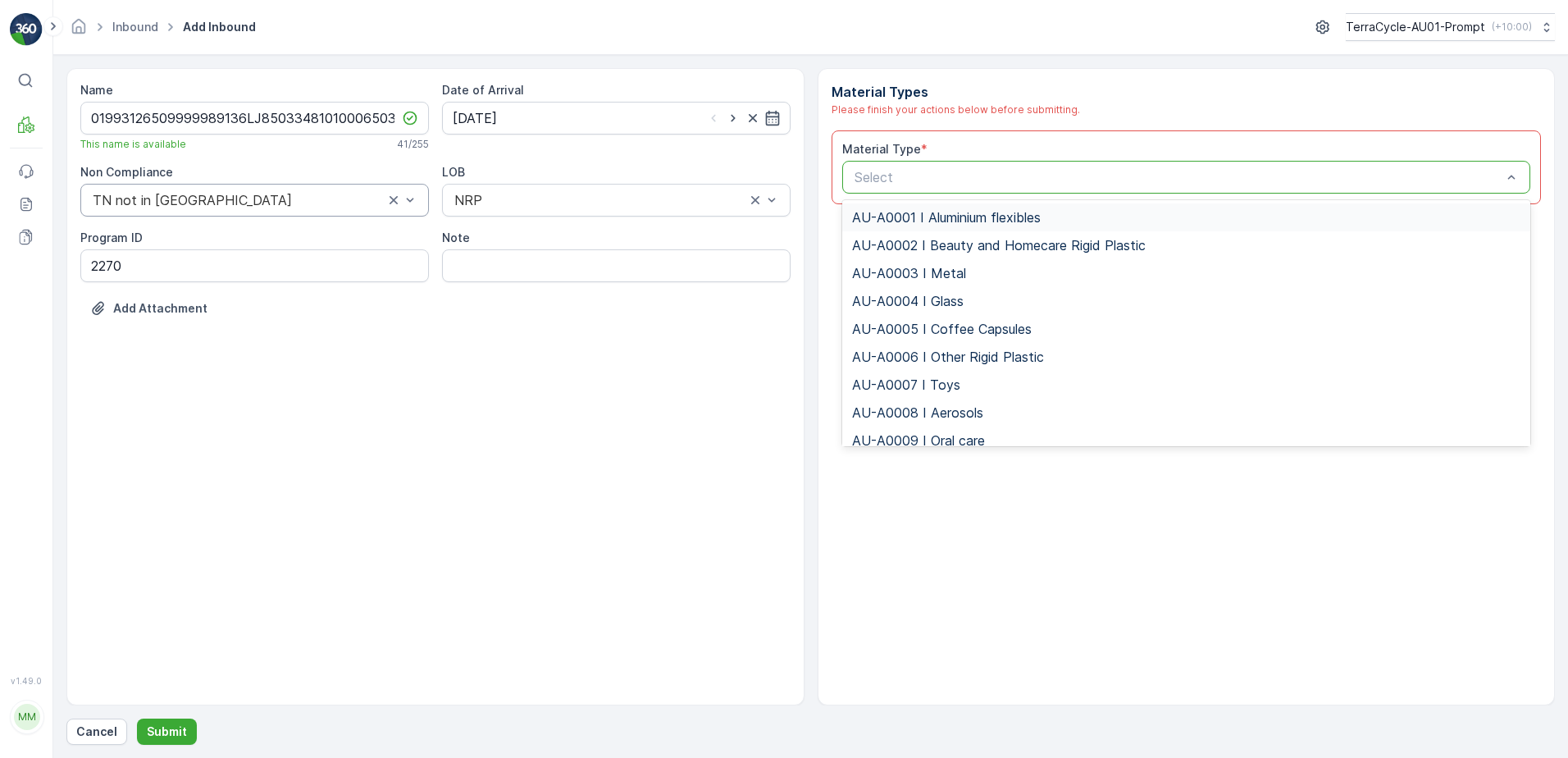
click at [943, 178] on div at bounding box center [1179, 177] width 651 height 15
type input "0002"
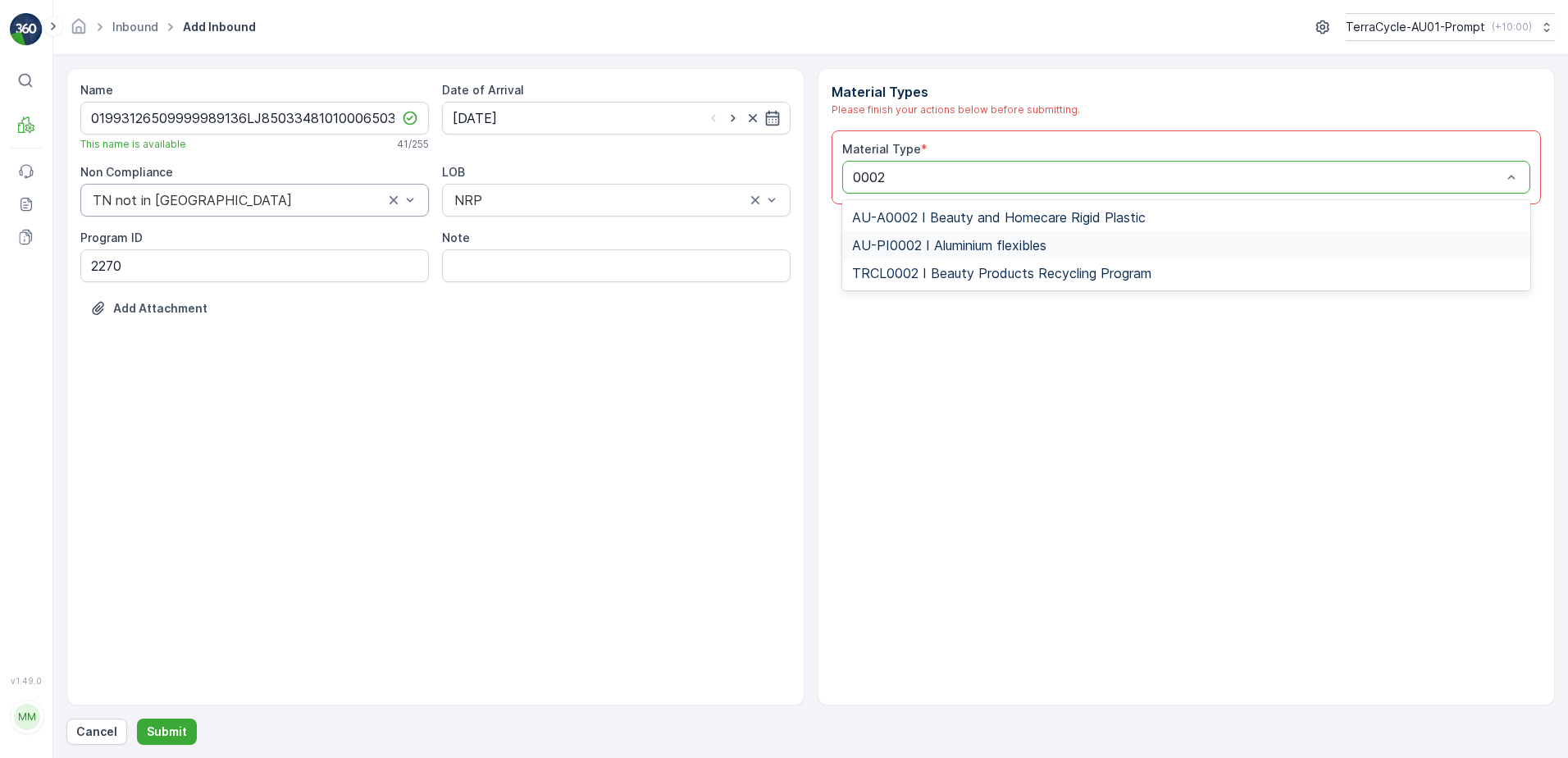
click at [1044, 244] on span "AU-PI0002 I Aluminium flexibles" at bounding box center [950, 245] width 194 height 15
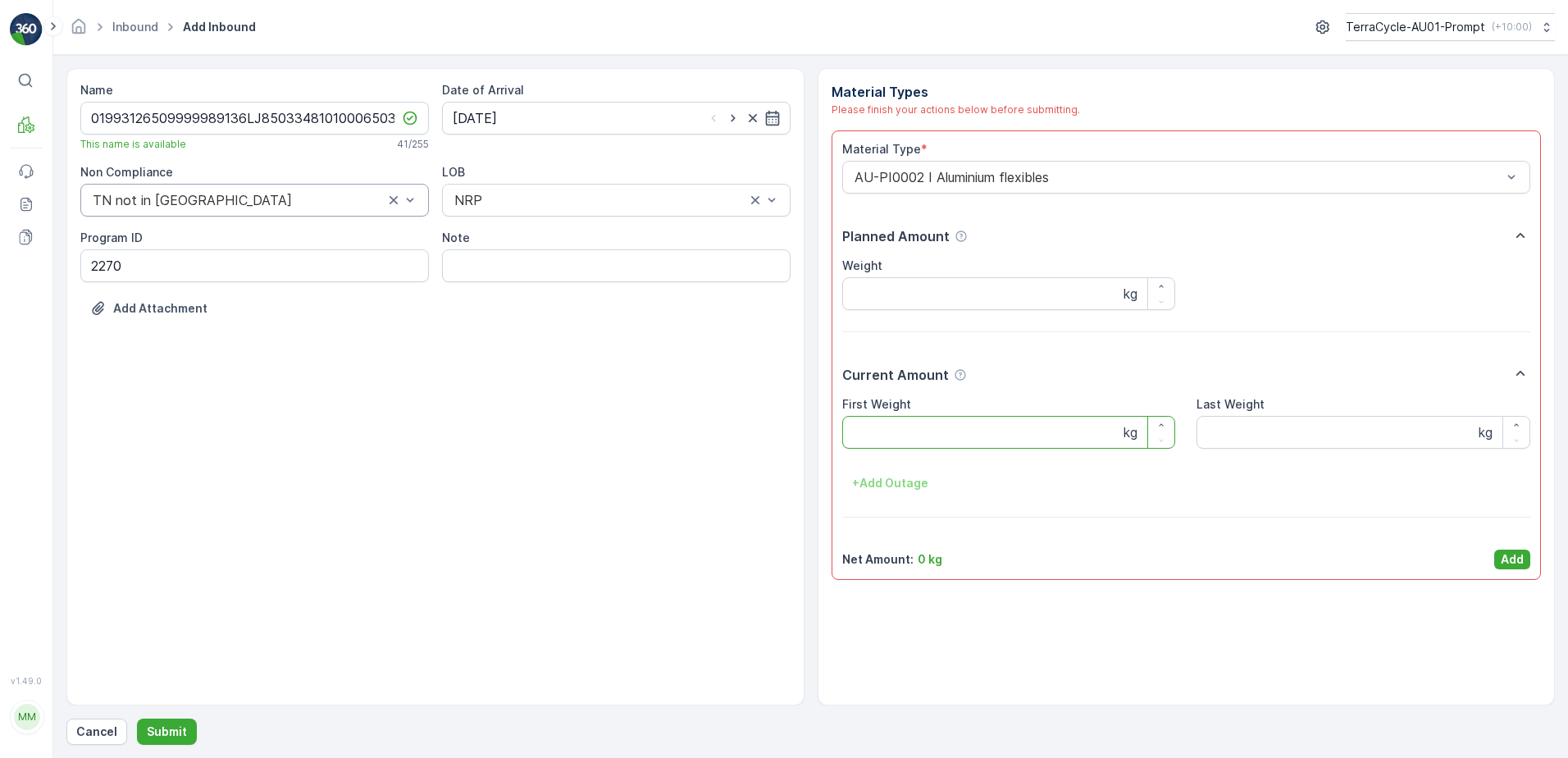
click at [939, 435] on Weight "First Weight" at bounding box center [1009, 432] width 334 height 33
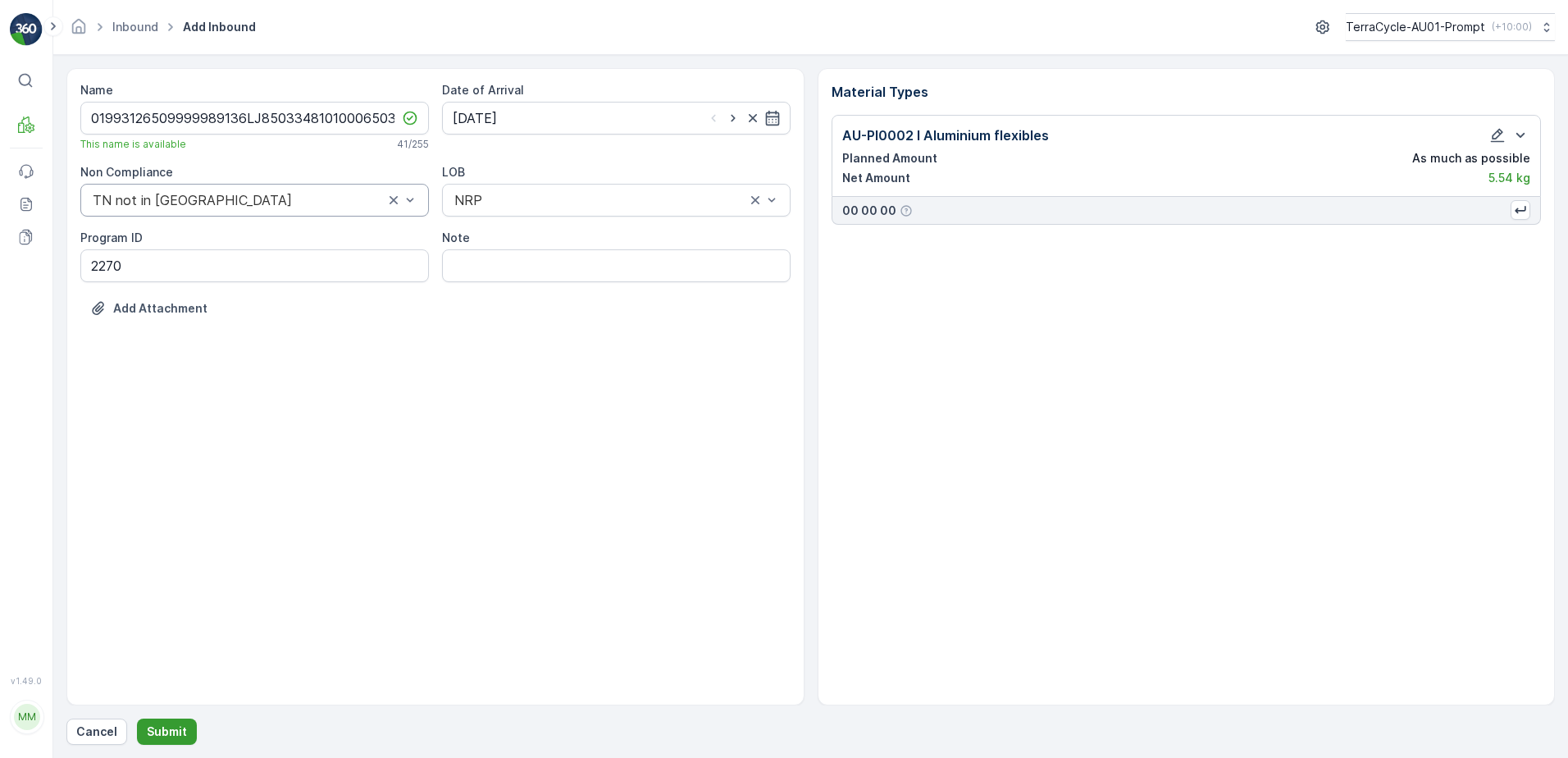
click at [145, 733] on button "Submit" at bounding box center [167, 731] width 60 height 26
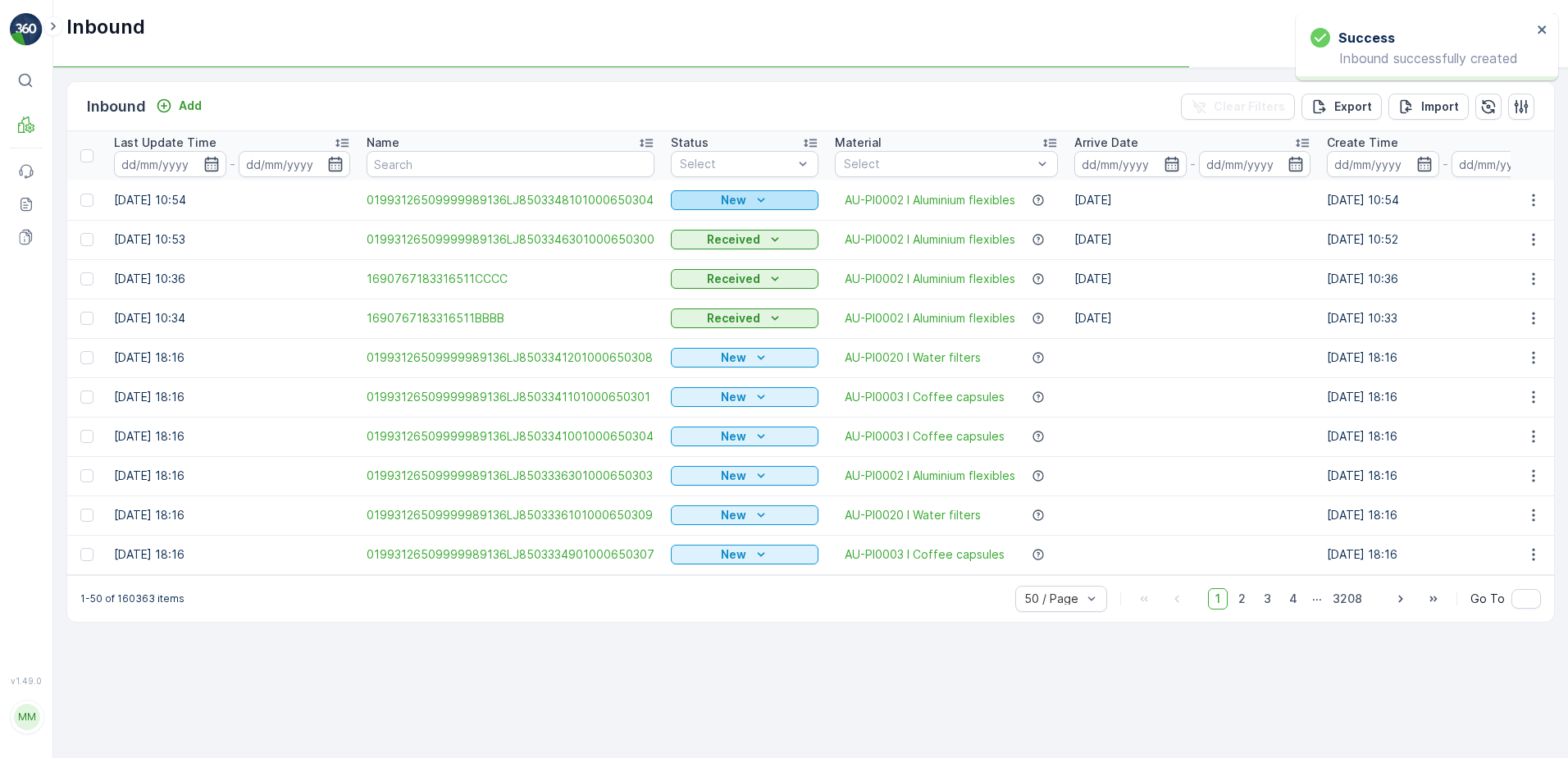
click at [739, 201] on p "New" at bounding box center [733, 200] width 26 height 16
drag, startPoint x: 706, startPoint y: 255, endPoint x: 767, endPoint y: 184, distance: 93.6
click at [708, 248] on span "Scanned" at bounding box center [702, 248] width 48 height 16
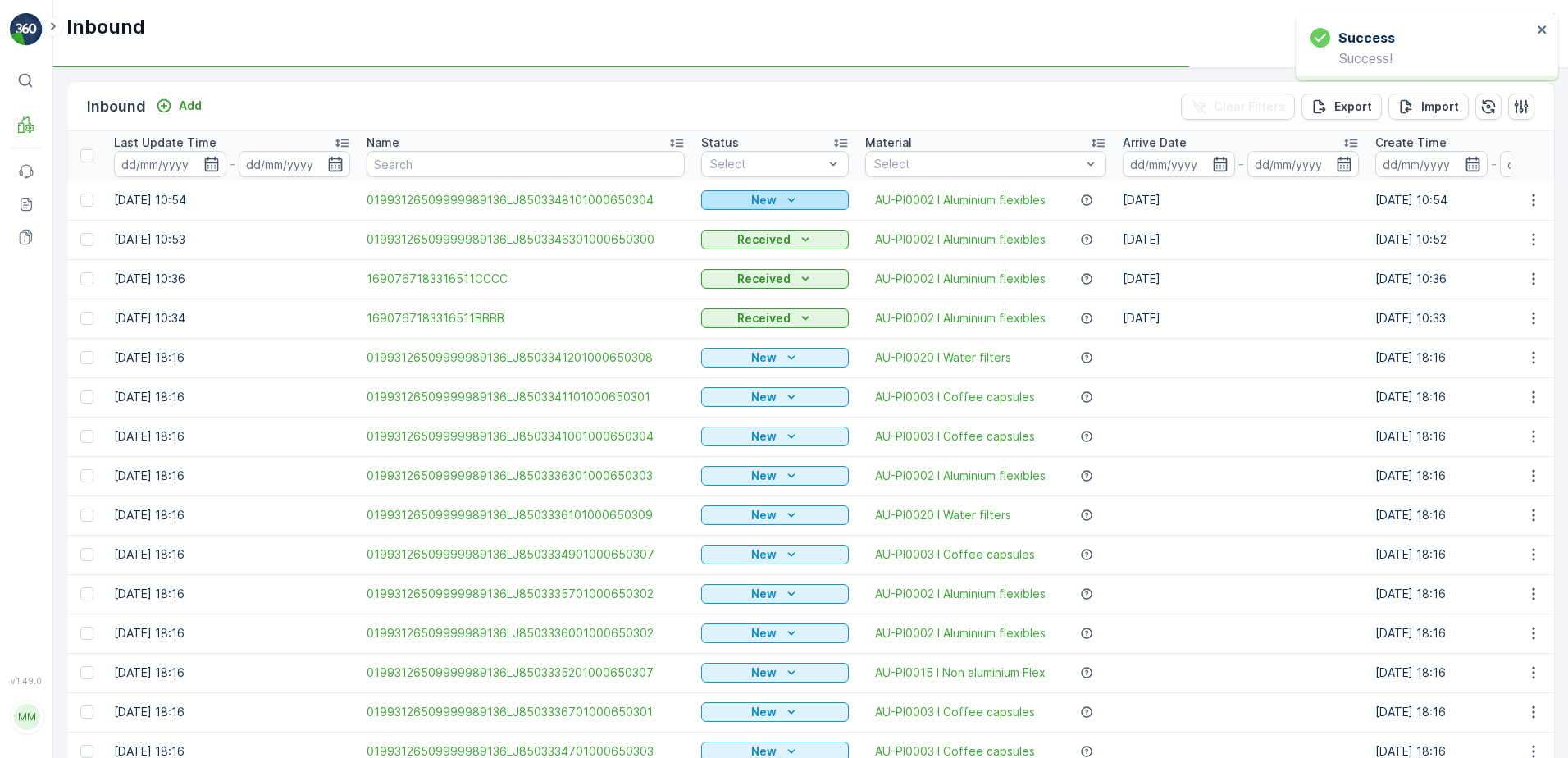
click at [789, 200] on icon "New" at bounding box center [791, 200] width 7 height 4
drag, startPoint x: 737, startPoint y: 252, endPoint x: 743, endPoint y: 244, distance: 10.0
click at [738, 250] on td "Received" at bounding box center [775, 240] width 164 height 39
click at [202, 109] on button "Add" at bounding box center [179, 106] width 59 height 20
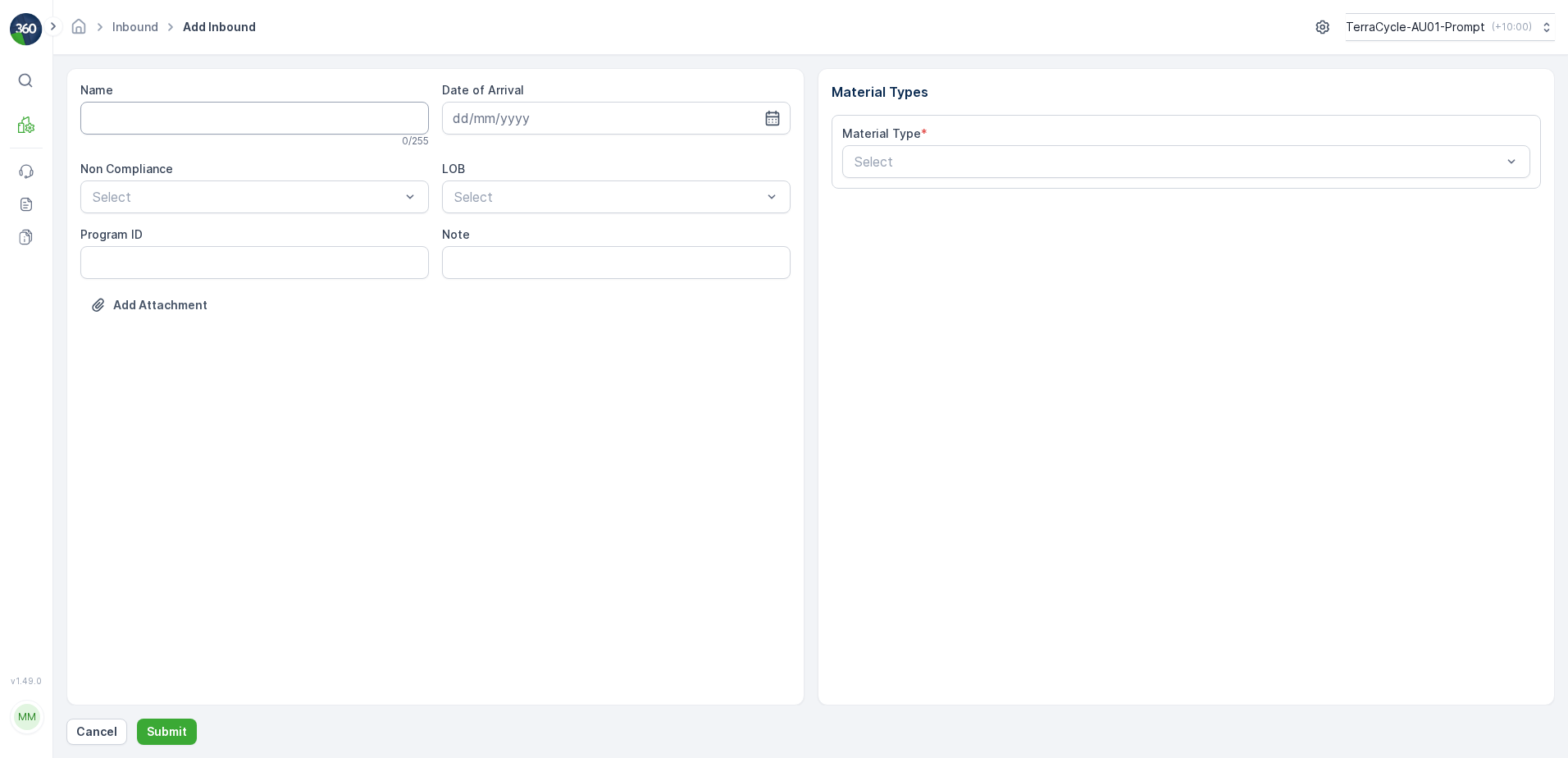
click at [116, 122] on input "Name" at bounding box center [254, 118] width 348 height 33
type input "36LJ8503335801000650306"
click at [101, 715] on div "Name 36LJ8503335801000650306 This name is available 23 / 255 Date of Arrival No…" at bounding box center [811, 406] width 1489 height 677
drag, startPoint x: 281, startPoint y: 121, endPoint x: 90, endPoint y: 98, distance: 192.4
click at [90, 98] on div "Name 36LJ8503335801000650306 This name is available 23 / 255" at bounding box center [254, 116] width 348 height 69
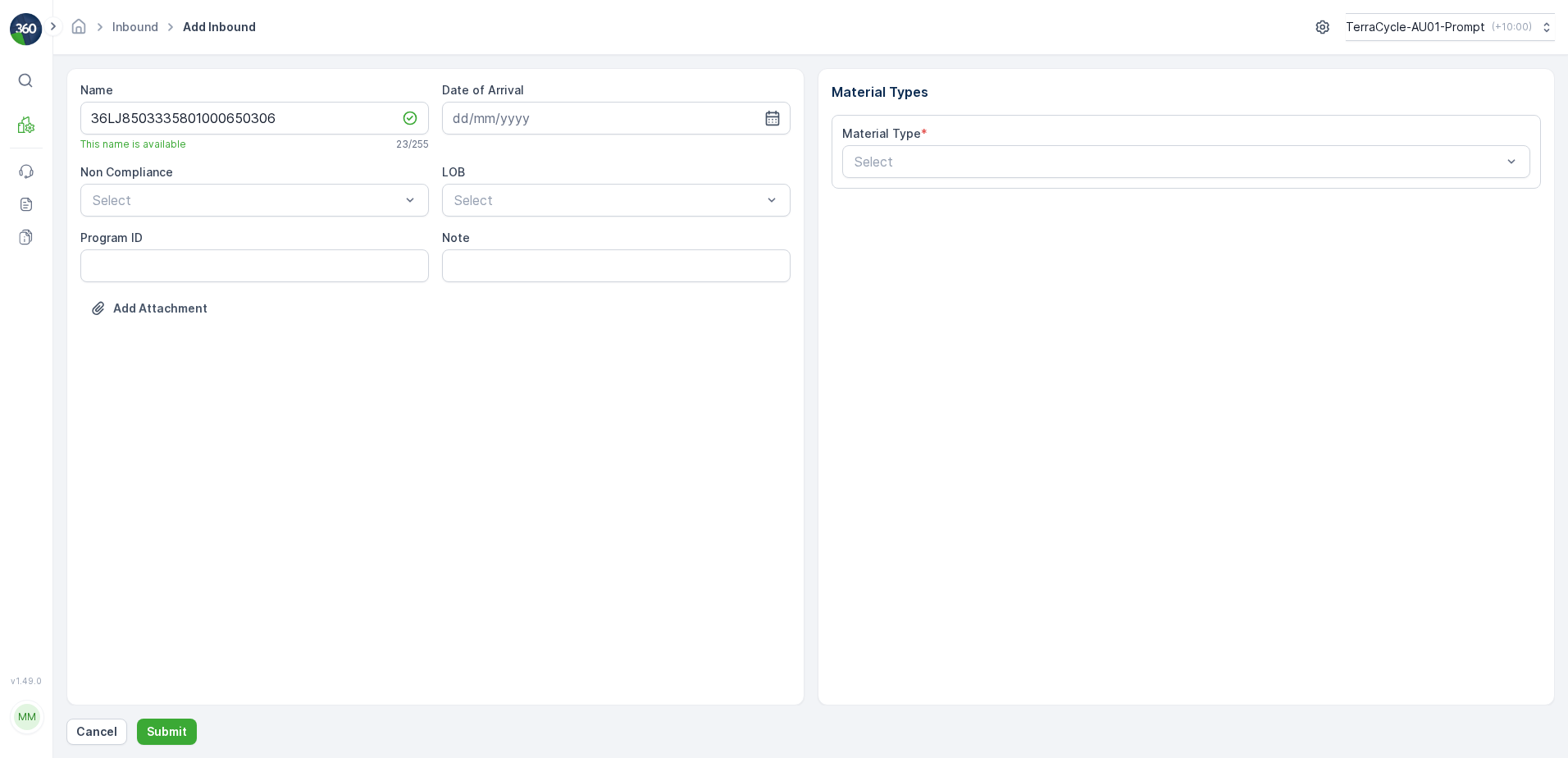
drag, startPoint x: 110, startPoint y: 93, endPoint x: 115, endPoint y: 84, distance: 10.3
drag, startPoint x: 115, startPoint y: 84, endPoint x: 408, endPoint y: 375, distance: 413.0
click at [192, 461] on div "Name 36LJ8503335801000650306 This name is available 23 / 255 Date of Arrival No…" at bounding box center [436, 386] width 739 height 637
drag, startPoint x: 290, startPoint y: 113, endPoint x: 273, endPoint y: 117, distance: 17.5
drag, startPoint x: 273, startPoint y: 117, endPoint x: 233, endPoint y: 177, distance: 72.1
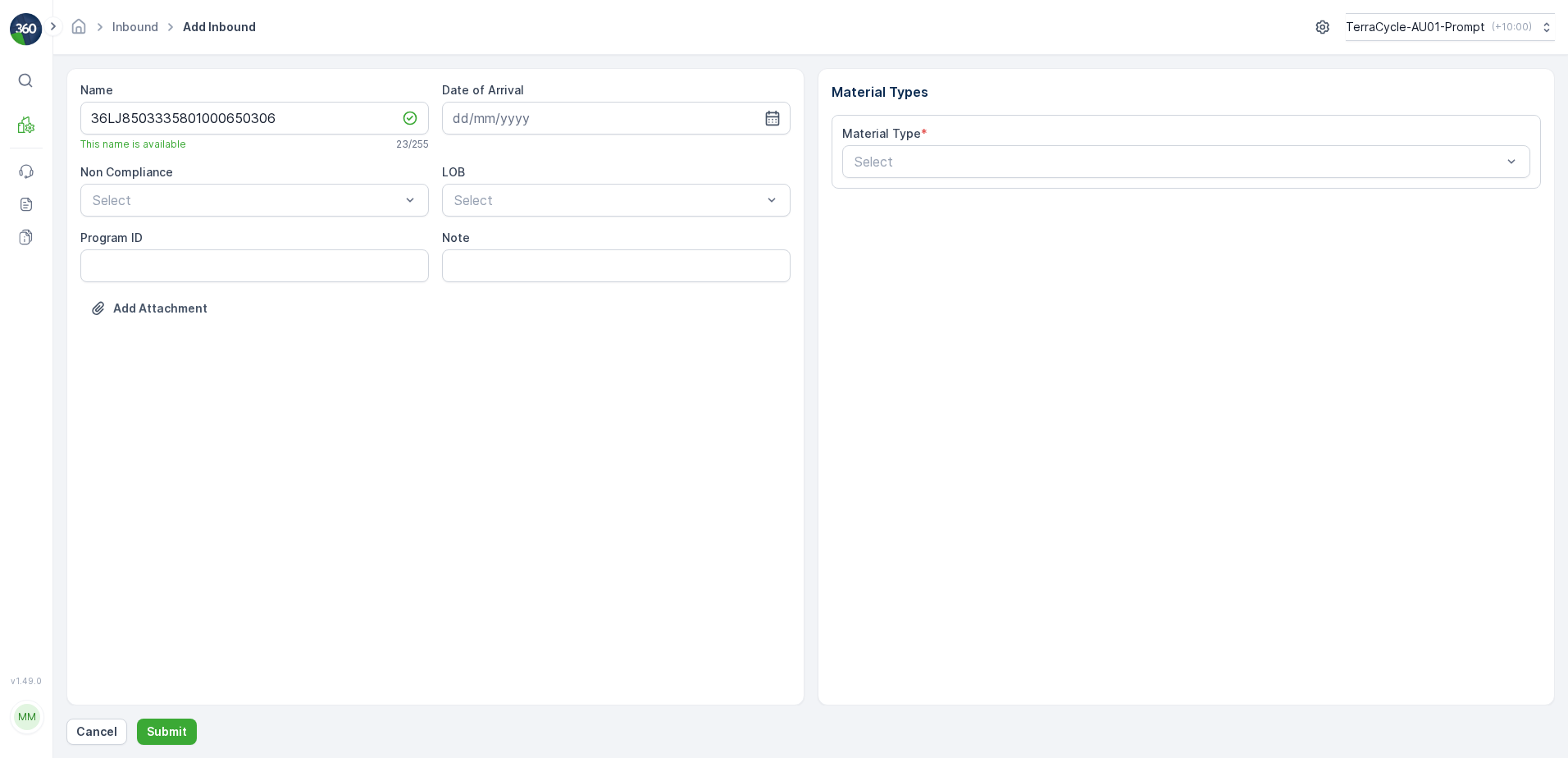
drag, startPoint x: 233, startPoint y: 177, endPoint x: 285, endPoint y: 110, distance: 84.8
drag, startPoint x: 285, startPoint y: 110, endPoint x: 197, endPoint y: 117, distance: 88.3
drag, startPoint x: 197, startPoint y: 117, endPoint x: 284, endPoint y: 110, distance: 87.3
drag, startPoint x: 284, startPoint y: 110, endPoint x: 233, endPoint y: 153, distance: 66.7
click at [233, 155] on div "Name 36LJ8503335801000650306 This name is available 23 / 255 Date of Arrival No…" at bounding box center [435, 211] width 710 height 259
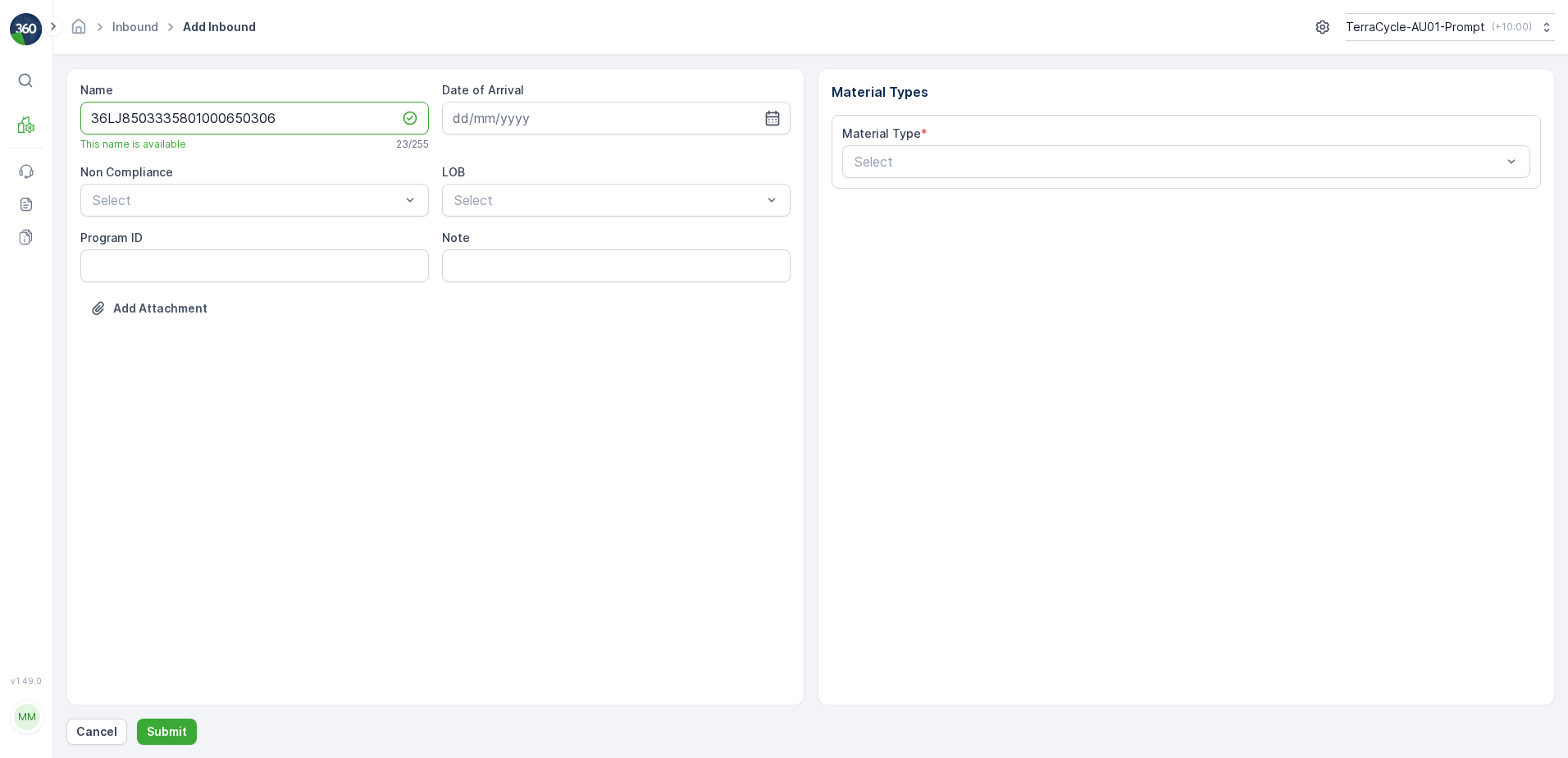
click at [274, 113] on input "36LJ8503335801000650306" at bounding box center [254, 118] width 348 height 33
drag, startPoint x: 276, startPoint y: 112, endPoint x: 191, endPoint y: 118, distance: 85.2
drag, startPoint x: 191, startPoint y: 118, endPoint x: 471, endPoint y: 404, distance: 400.2
drag, startPoint x: 471, startPoint y: 404, endPoint x: 102, endPoint y: 729, distance: 491.7
click at [102, 729] on p "Cancel" at bounding box center [97, 731] width 41 height 16
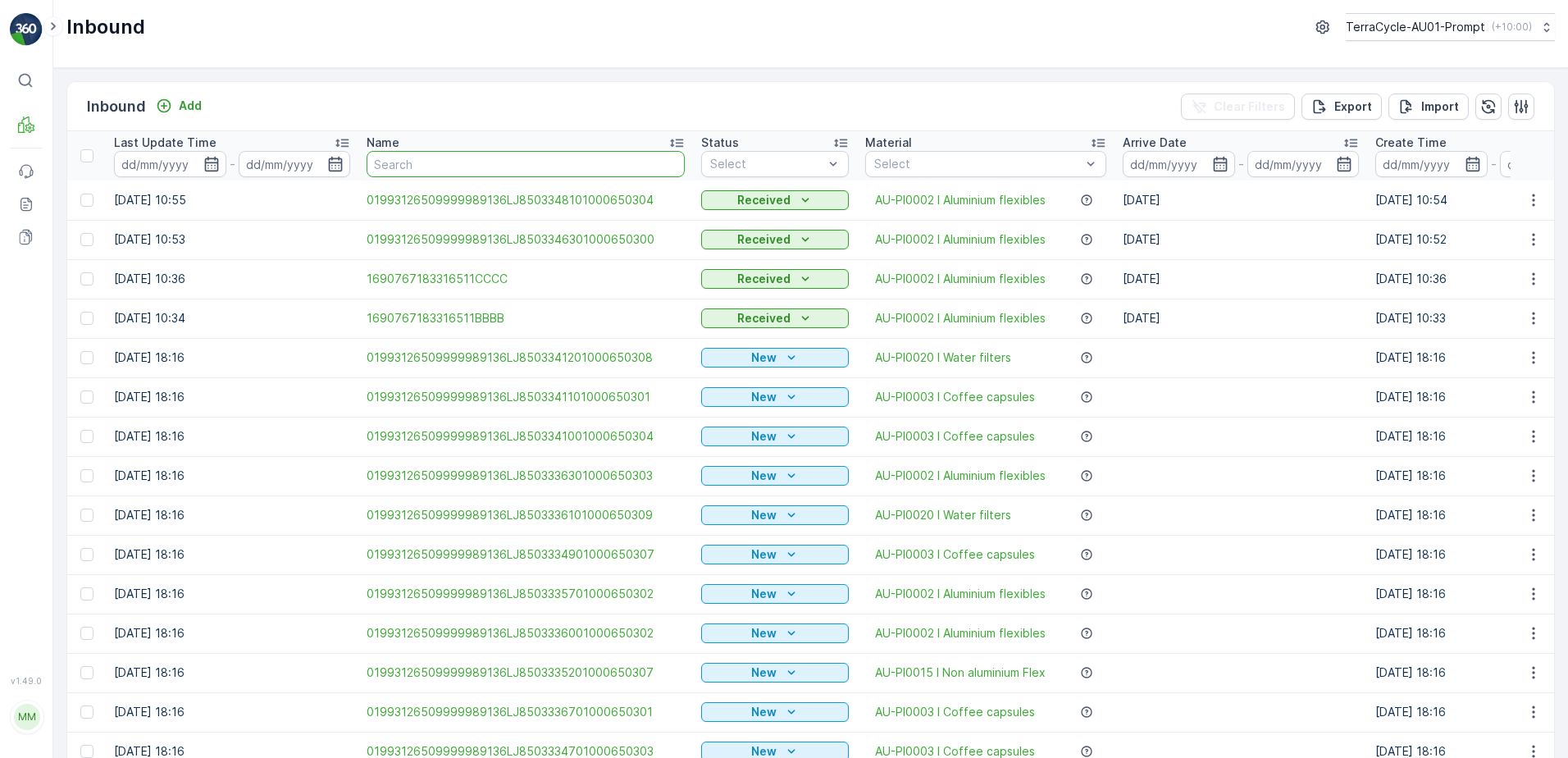
click at [409, 163] on input "text" at bounding box center [526, 163] width 318 height 26
type input "36"
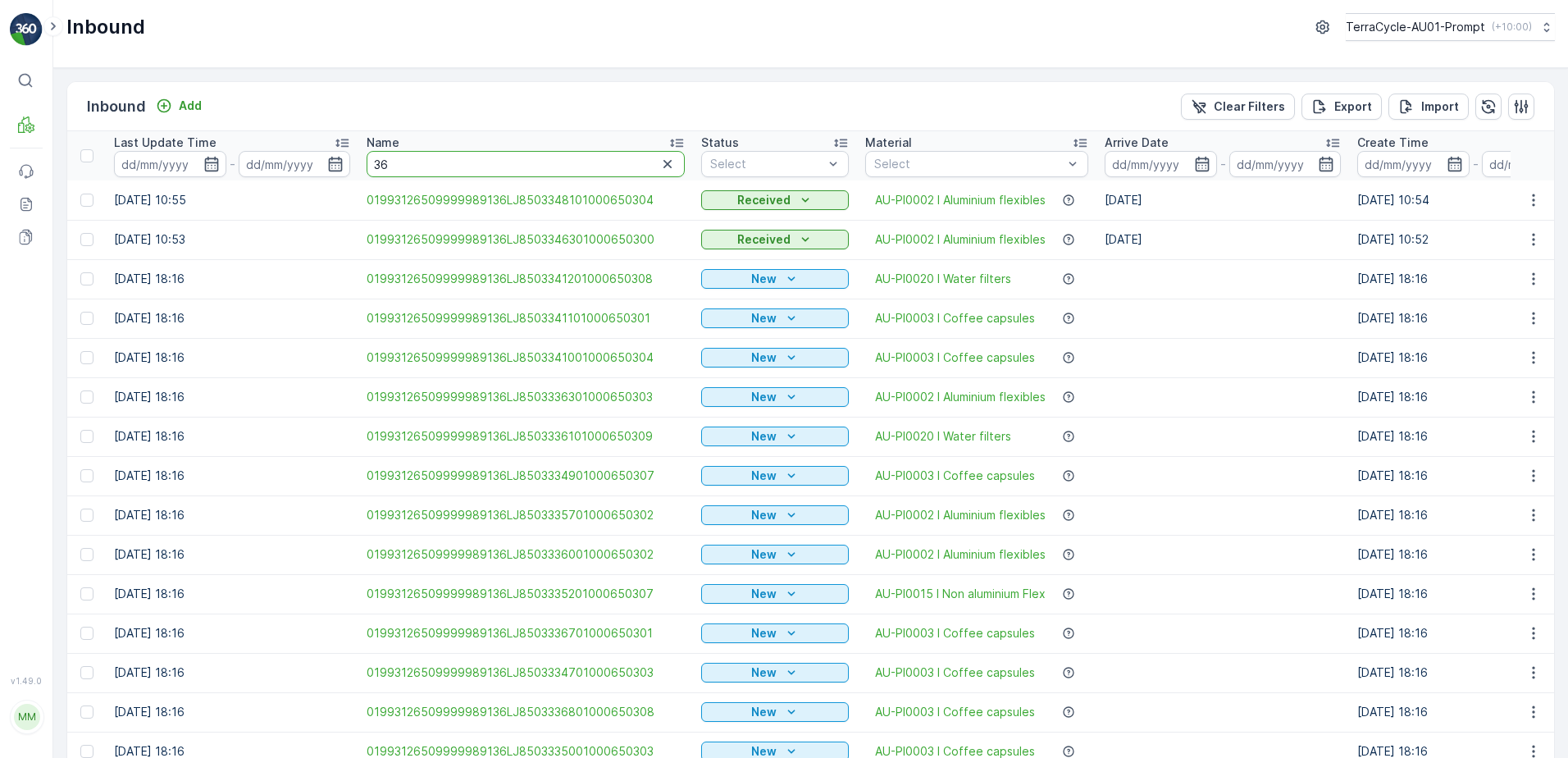
click at [391, 166] on input "36" at bounding box center [526, 163] width 318 height 26
type input "36L"
click at [398, 163] on input "36L" at bounding box center [526, 163] width 318 height 26
type input "36LJ"
click at [409, 162] on input "36LJ" at bounding box center [526, 163] width 318 height 26
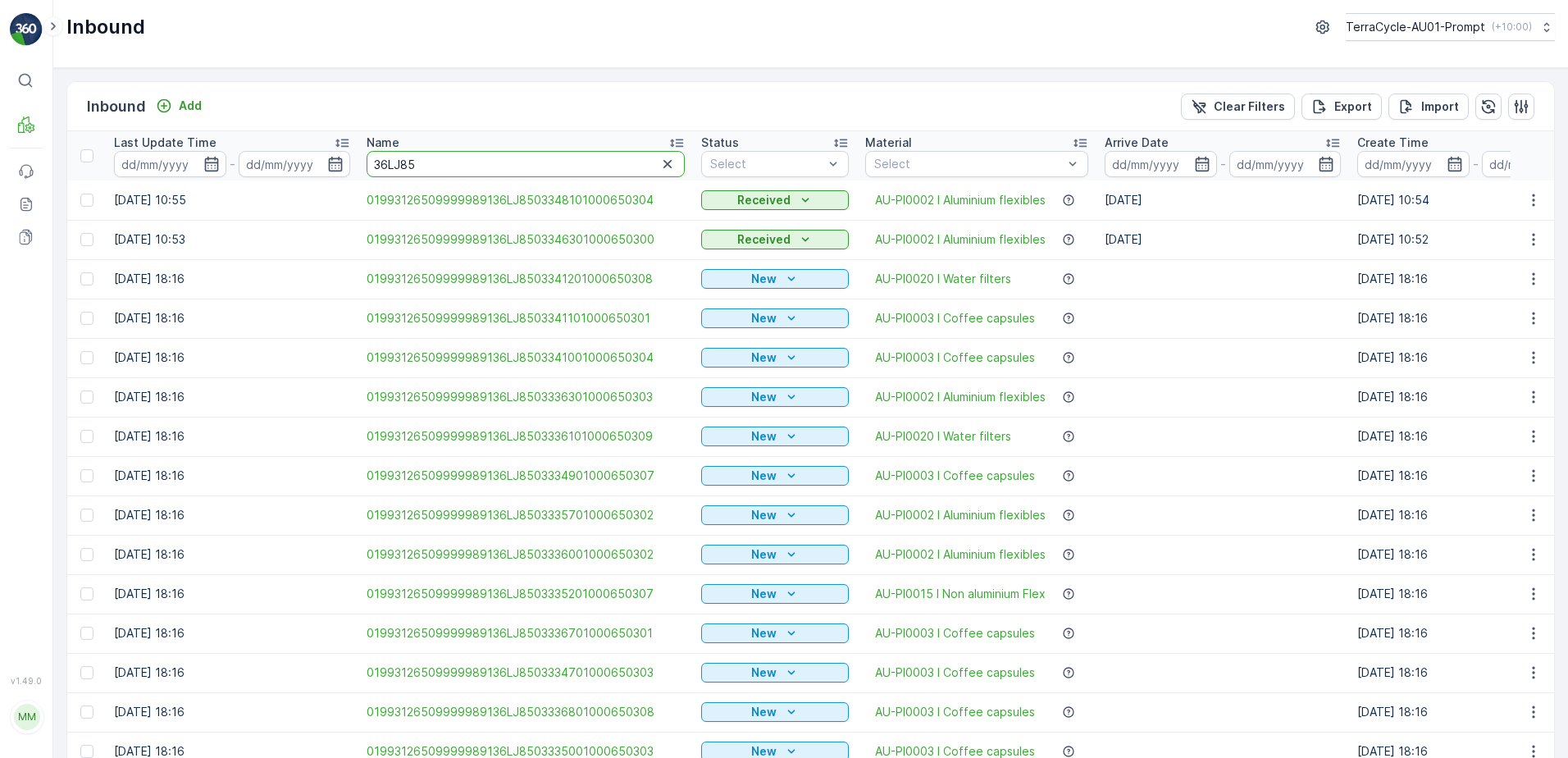
type input "36LJ850"
click at [432, 167] on input "36LJ850" at bounding box center [526, 163] width 318 height 26
click at [432, 162] on input "36LJ850" at bounding box center [526, 163] width 318 height 26
type input "36LJ8503335"
click at [454, 166] on input "36LJ8503335" at bounding box center [526, 163] width 318 height 26
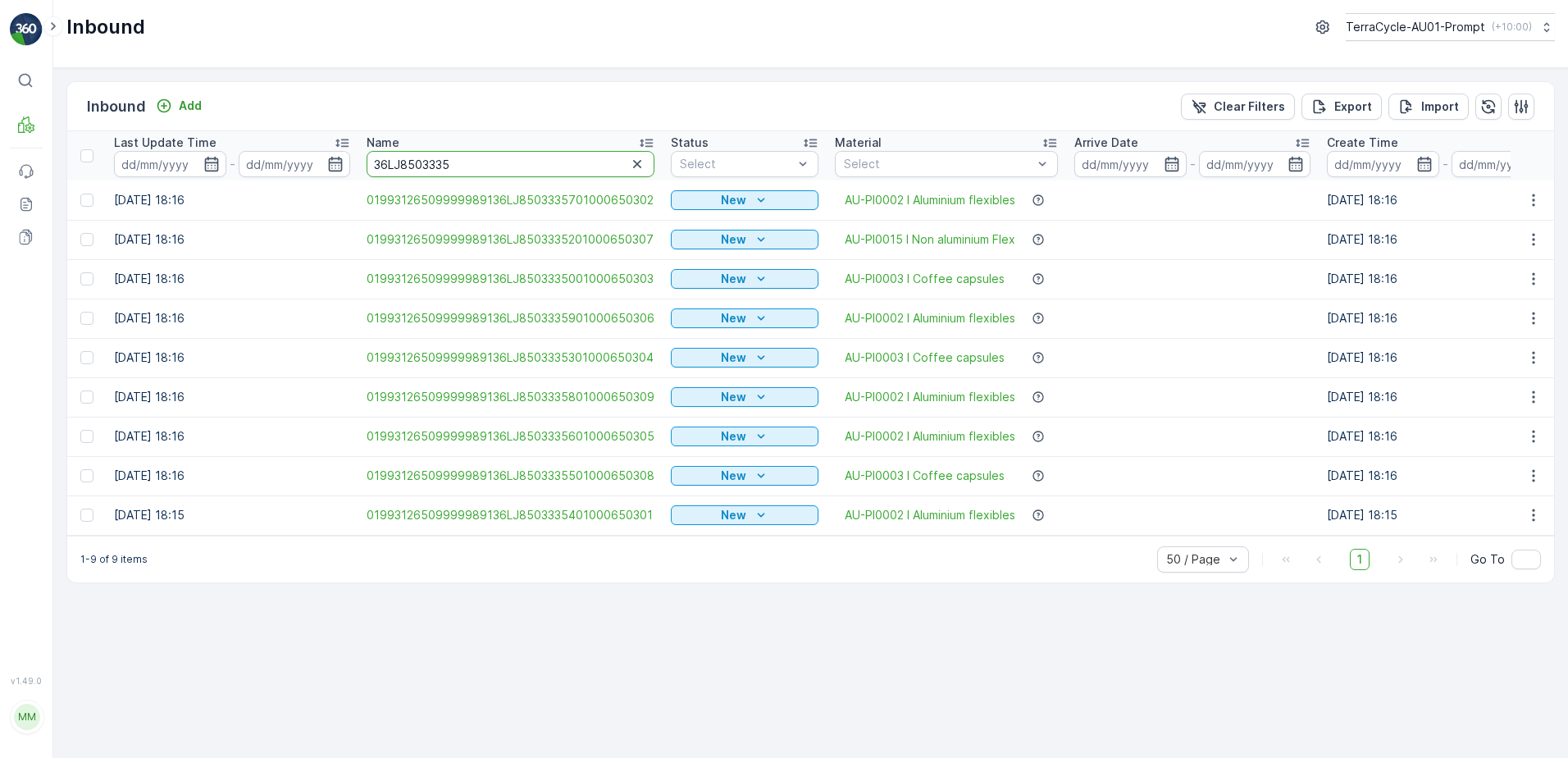
click at [461, 162] on input "36LJ8503335" at bounding box center [510, 163] width 288 height 26
type input "36LJ8503335801"
click at [479, 162] on input "36LJ8503335801" at bounding box center [510, 163] width 288 height 26
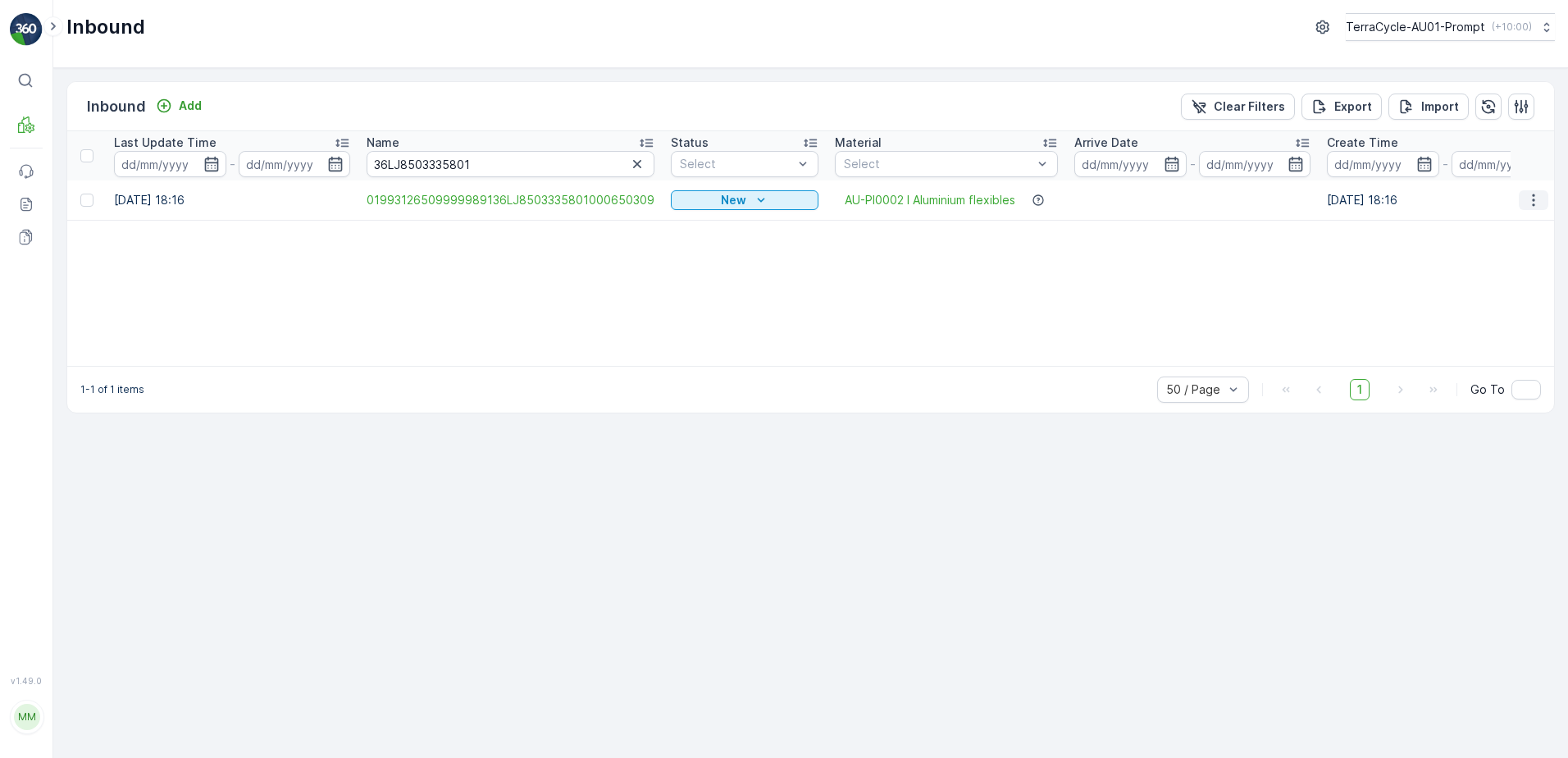
click at [1531, 198] on icon "button" at bounding box center [1534, 200] width 16 height 16
click at [1489, 322] on span "Print QR" at bounding box center [1467, 316] width 45 height 16
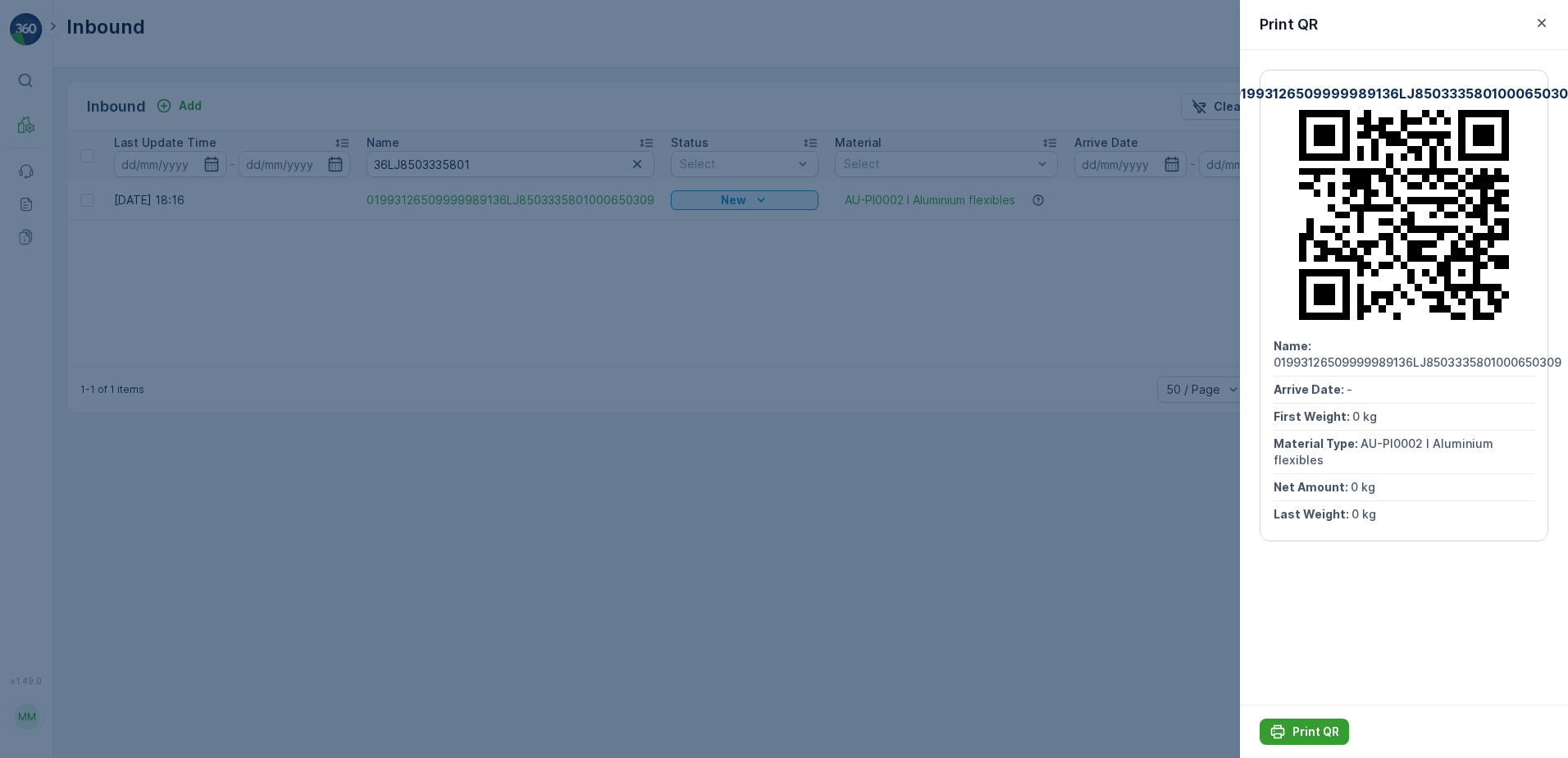
drag, startPoint x: 1311, startPoint y: 731, endPoint x: 1295, endPoint y: 723, distance: 17.9
click at [1311, 730] on p "Print QR" at bounding box center [1316, 731] width 46 height 16
click at [1549, 17] on icon "button" at bounding box center [1542, 23] width 16 height 16
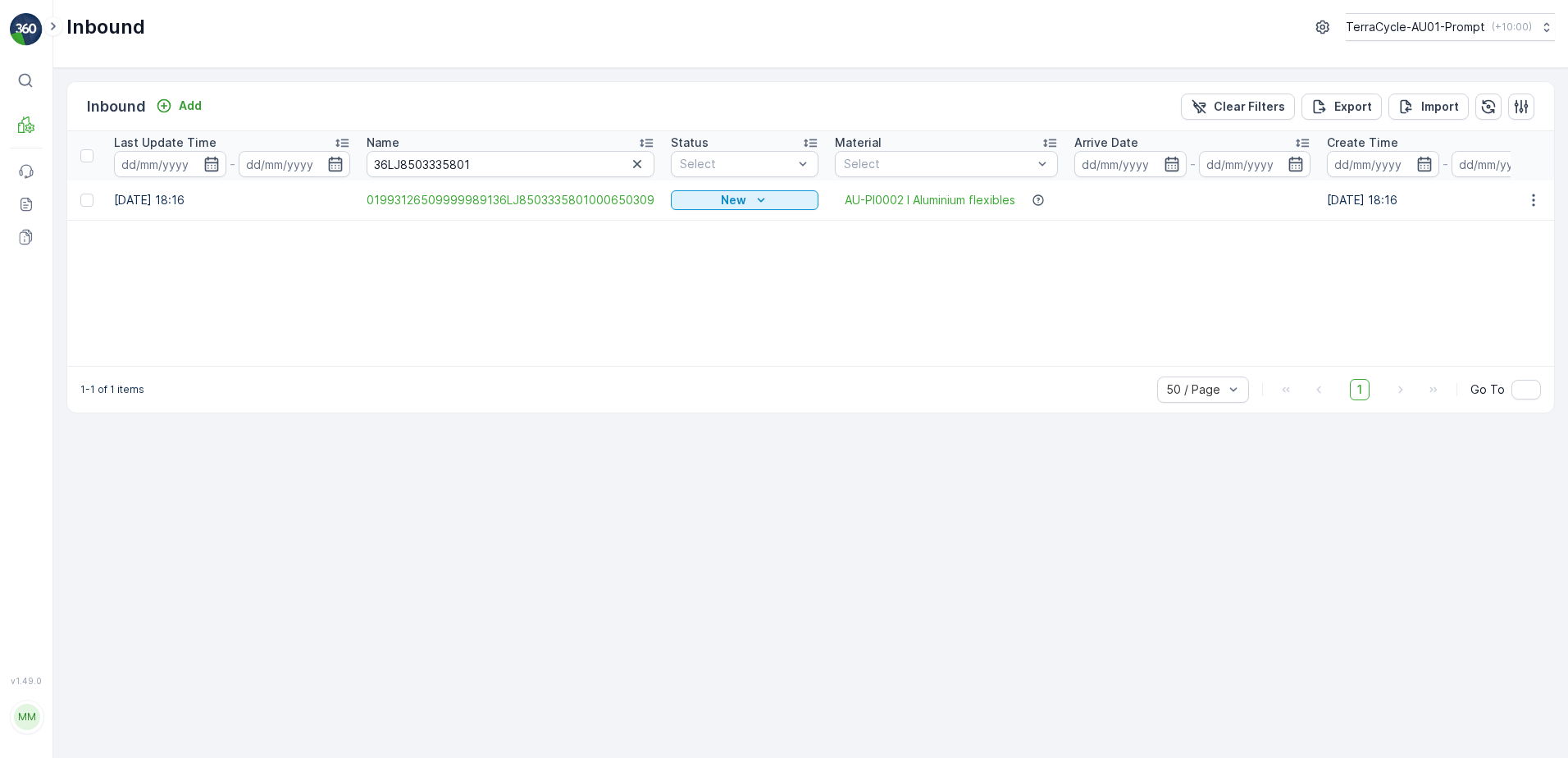
drag, startPoint x: 1221, startPoint y: 104, endPoint x: 1566, endPoint y: 164, distance: 350.2
click at [1221, 103] on p "Clear Filters" at bounding box center [1250, 106] width 71 height 16
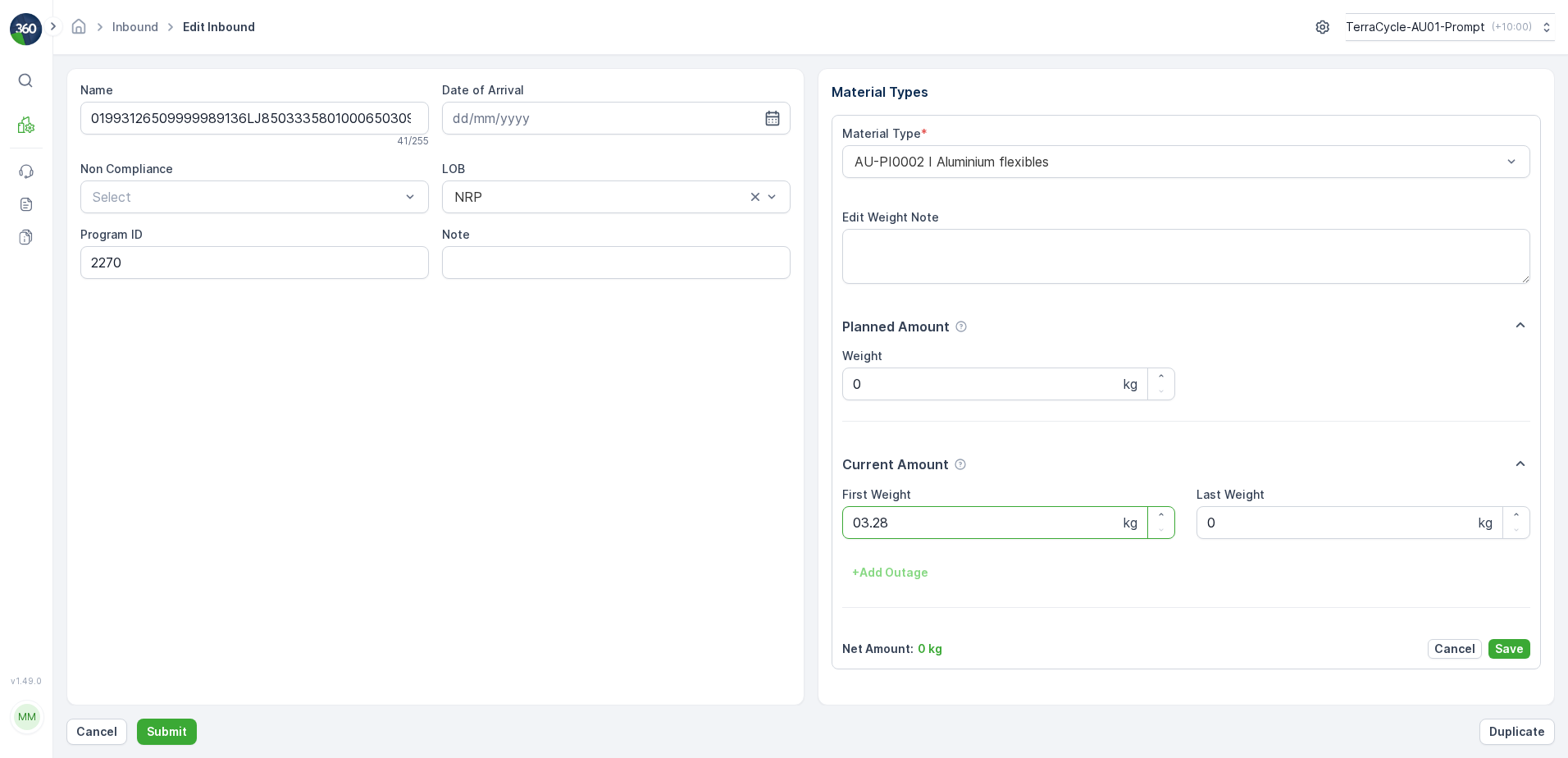
click at [137, 719] on button "Submit" at bounding box center [167, 731] width 60 height 26
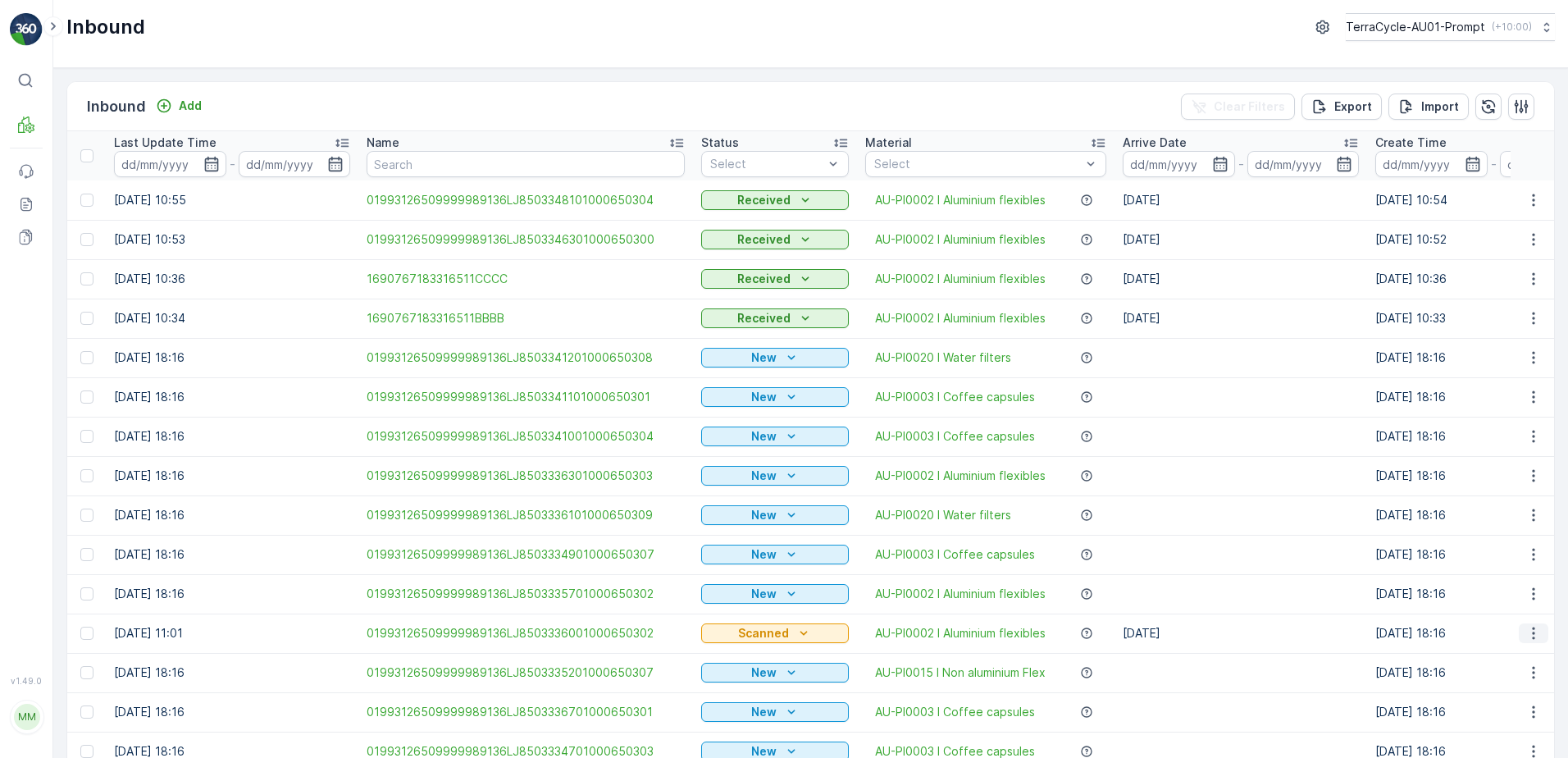
click at [1526, 636] on icon "button" at bounding box center [1534, 633] width 16 height 16
click at [1511, 577] on div "Print QR" at bounding box center [1504, 578] width 130 height 23
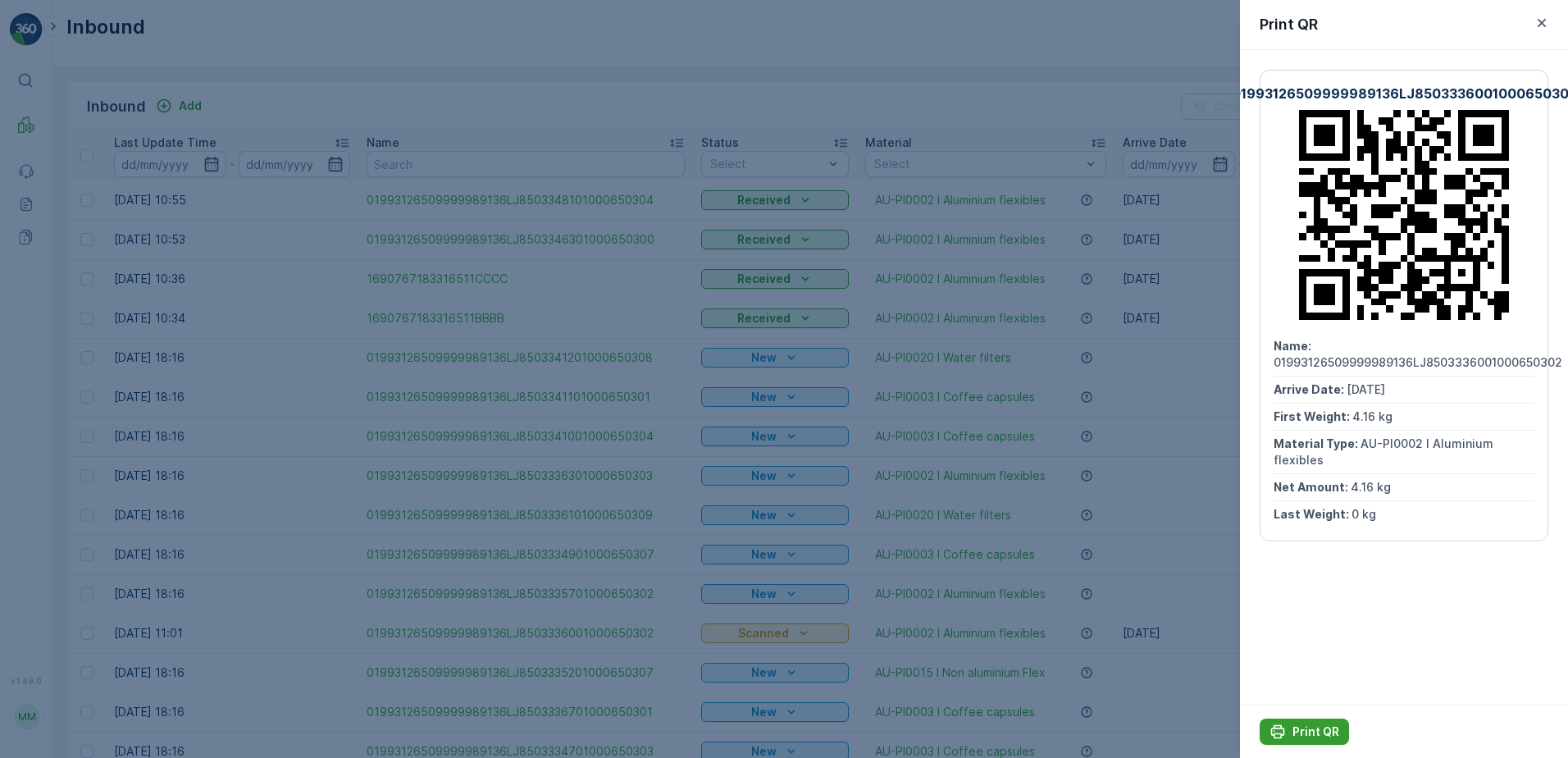
click at [1298, 726] on p "Print QR" at bounding box center [1316, 731] width 46 height 16
click at [1545, 24] on icon "button" at bounding box center [1542, 23] width 16 height 16
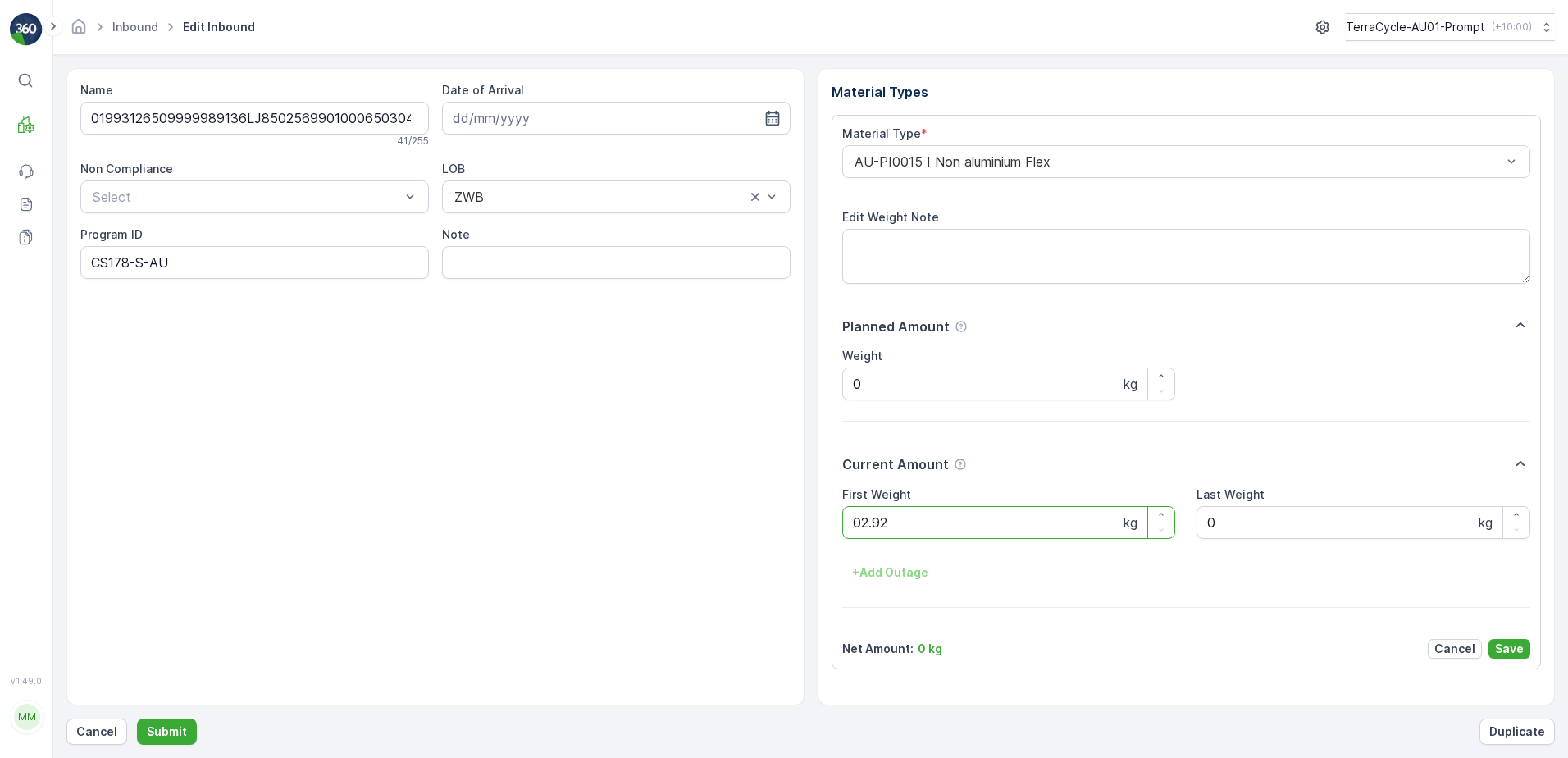
click at [137, 719] on button "Submit" at bounding box center [167, 731] width 60 height 26
click at [121, 264] on ID "SW2-S" at bounding box center [254, 262] width 348 height 33
type ID "CS182-S"
click at [600, 110] on input at bounding box center [616, 118] width 348 height 33
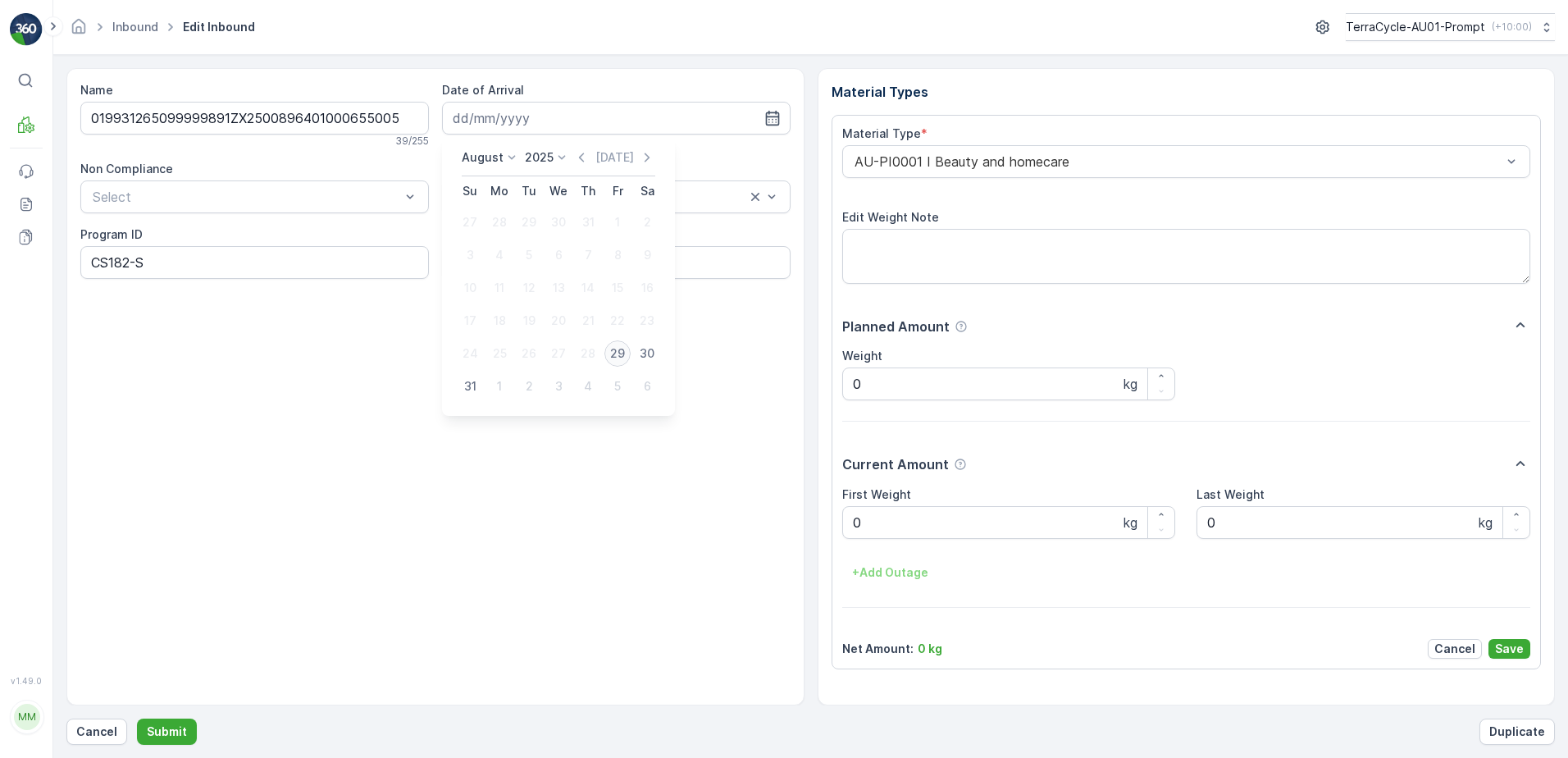
click at [622, 355] on div "29" at bounding box center [617, 353] width 26 height 26
type input "[DATE]"
click at [846, 170] on div "AU-PI0001 I Beauty and homecare" at bounding box center [1187, 161] width 689 height 33
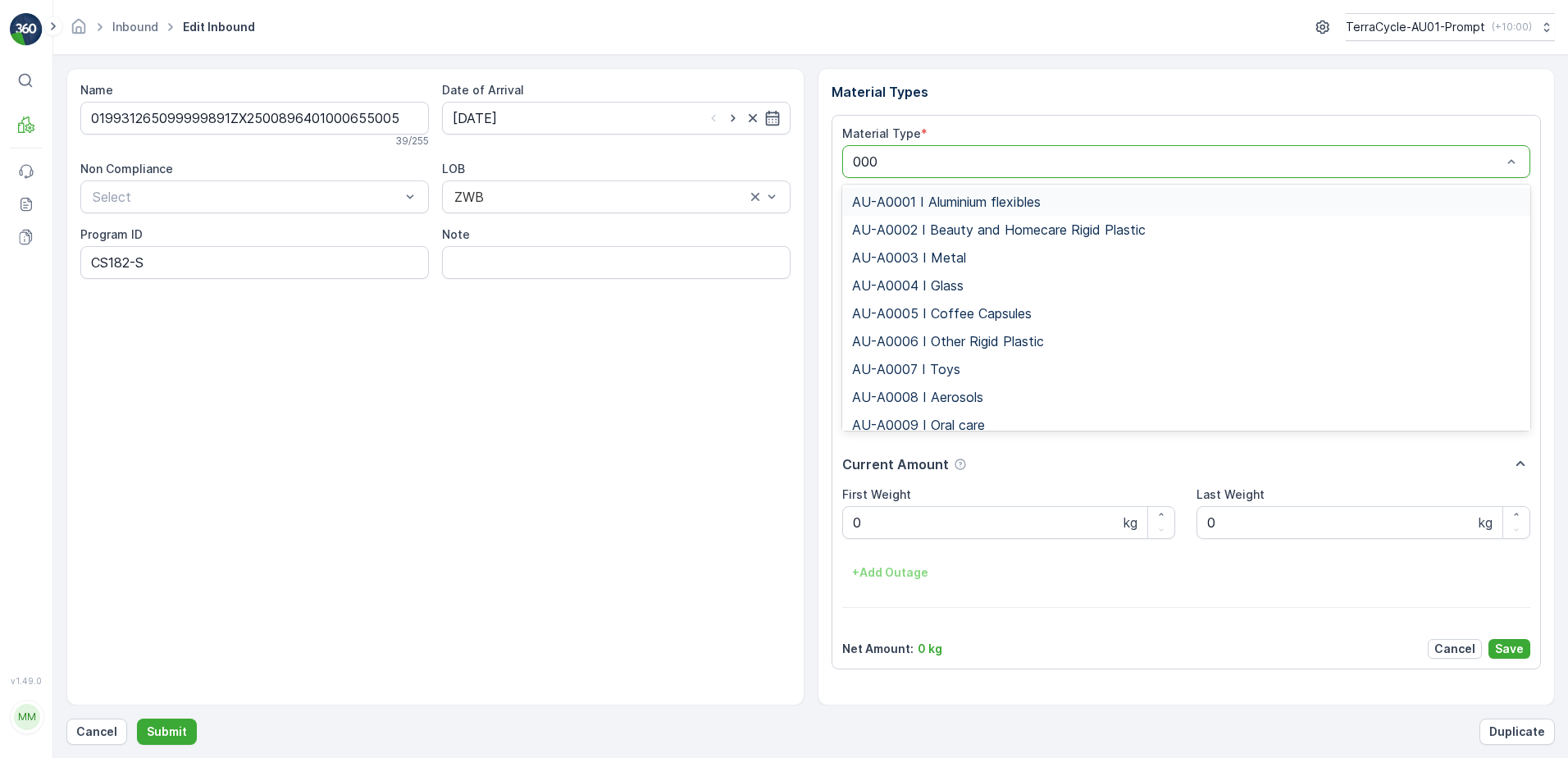
type input "0008"
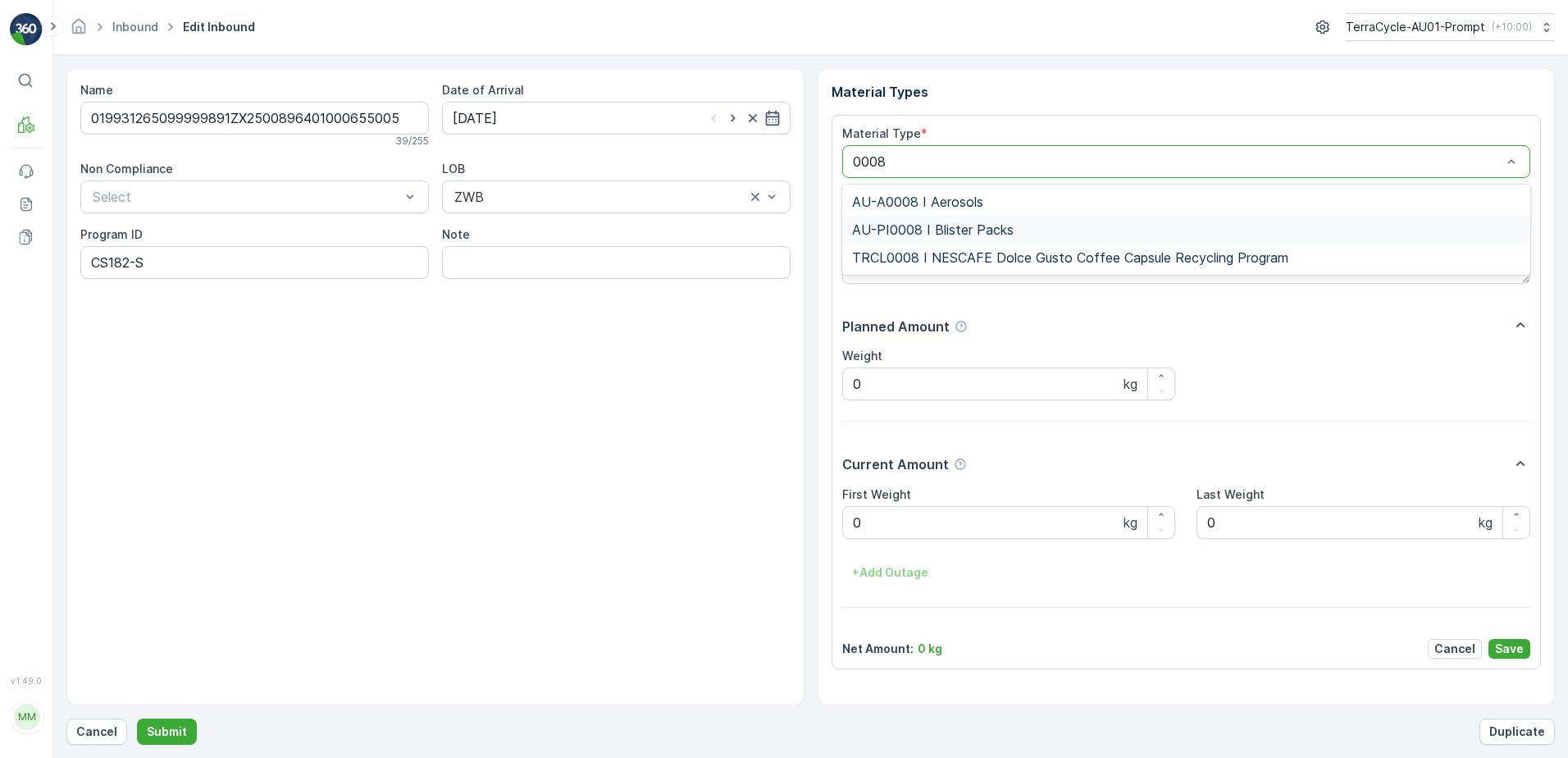
click at [981, 223] on span "AU-PI0008 I Blister Packs" at bounding box center [933, 230] width 161 height 15
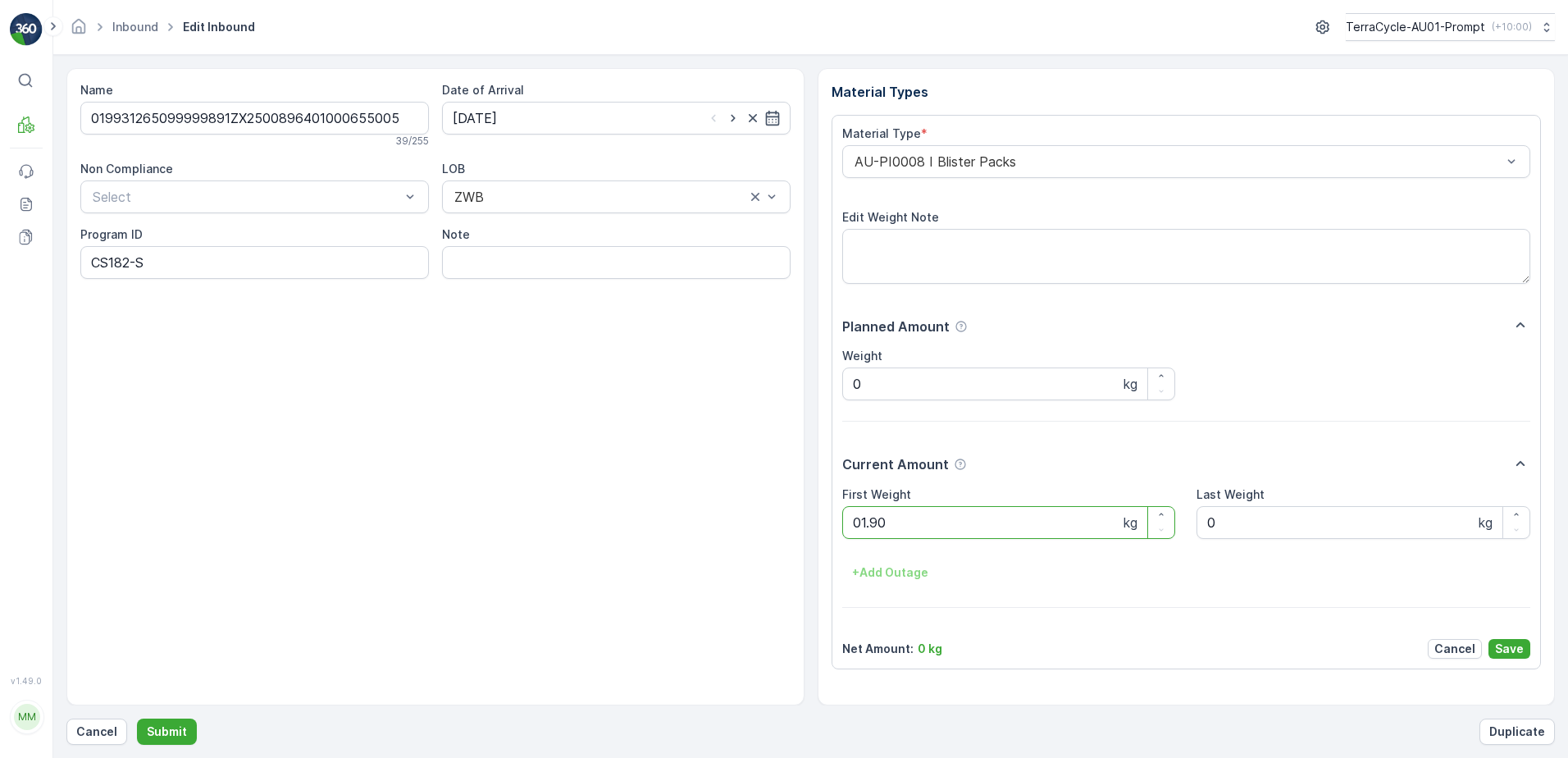
click at [137, 719] on button "Submit" at bounding box center [167, 731] width 60 height 26
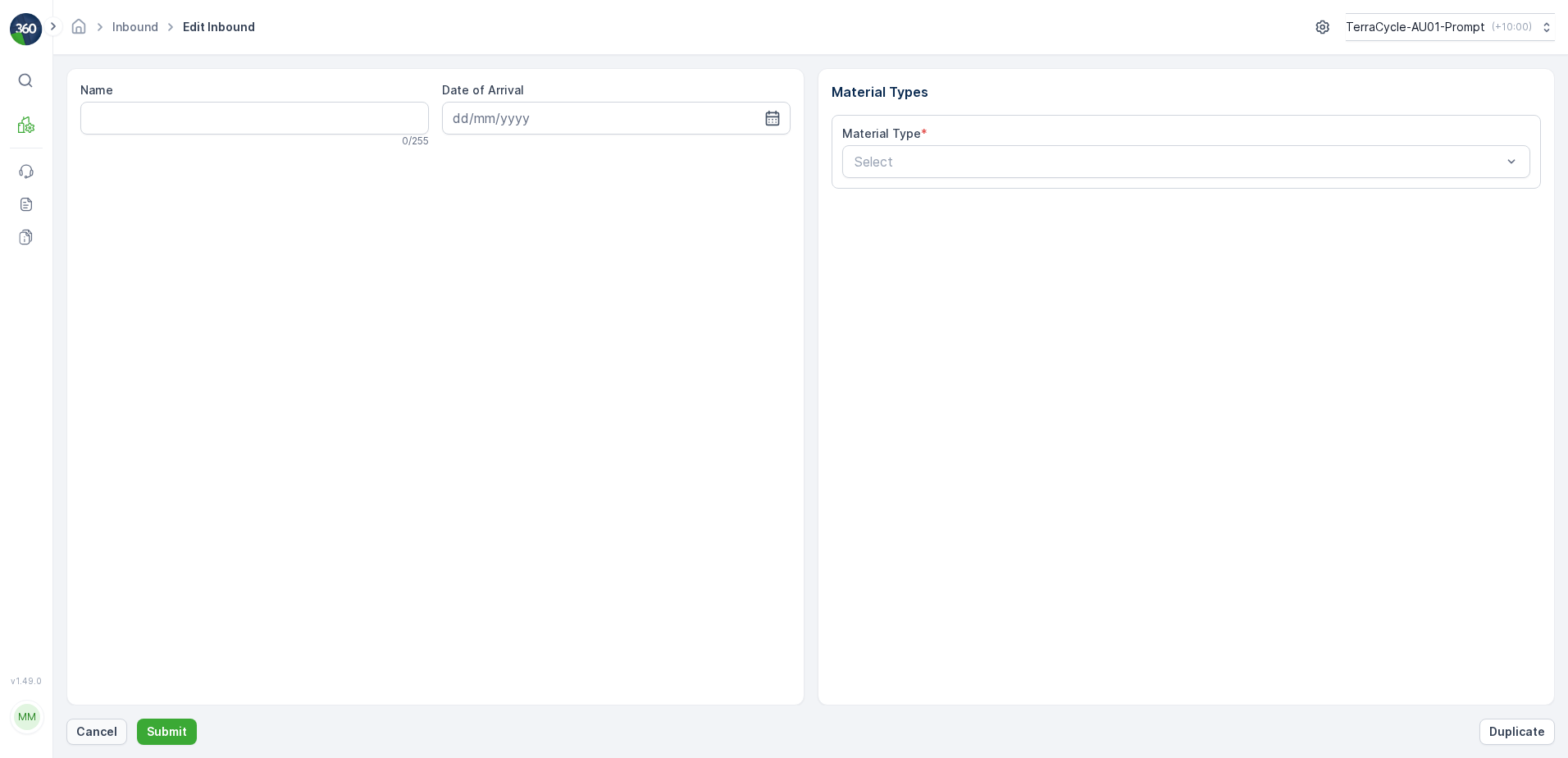
click at [93, 734] on p "Cancel" at bounding box center [97, 731] width 41 height 16
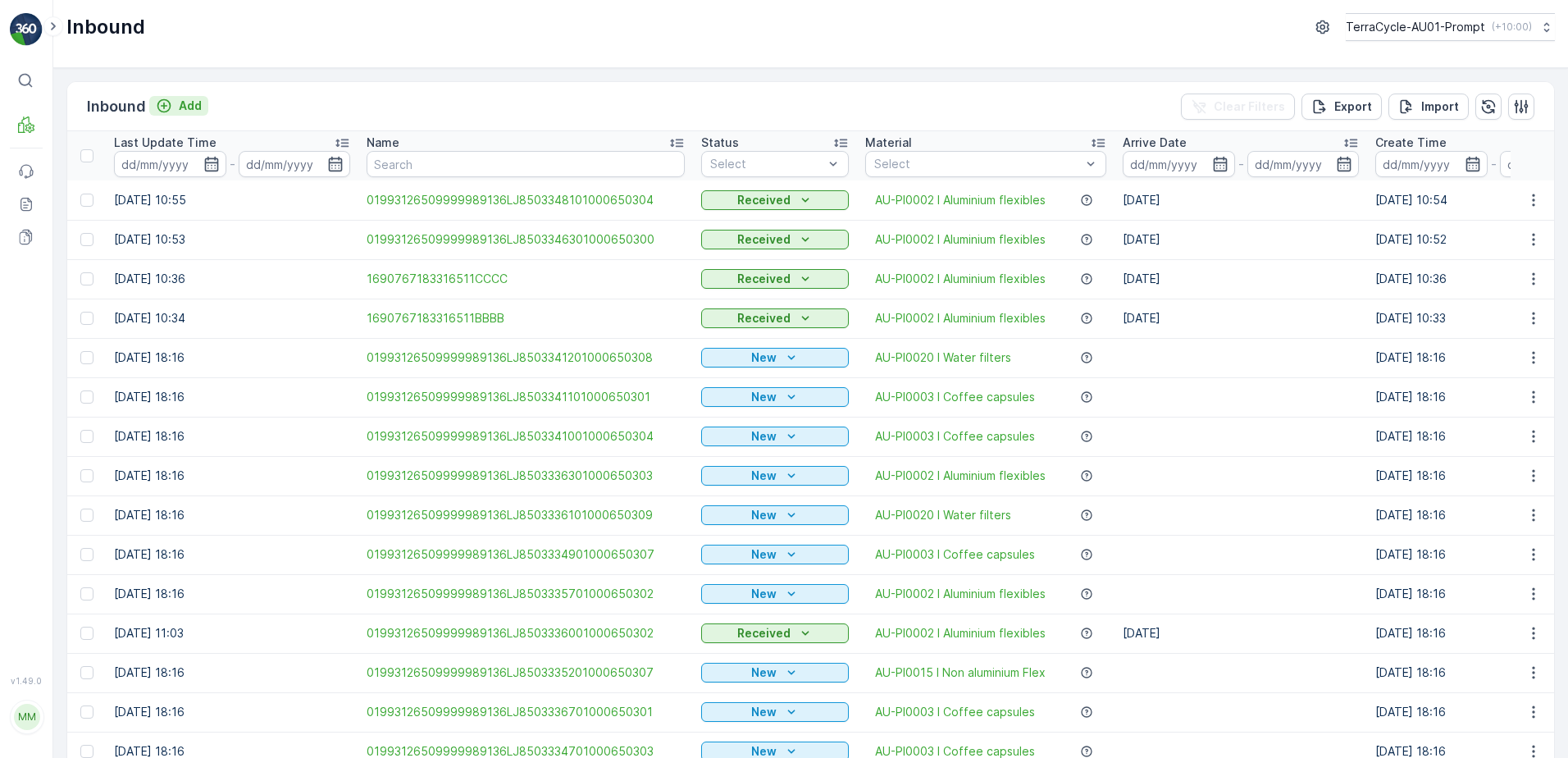
click at [195, 108] on p "Add" at bounding box center [191, 106] width 23 height 16
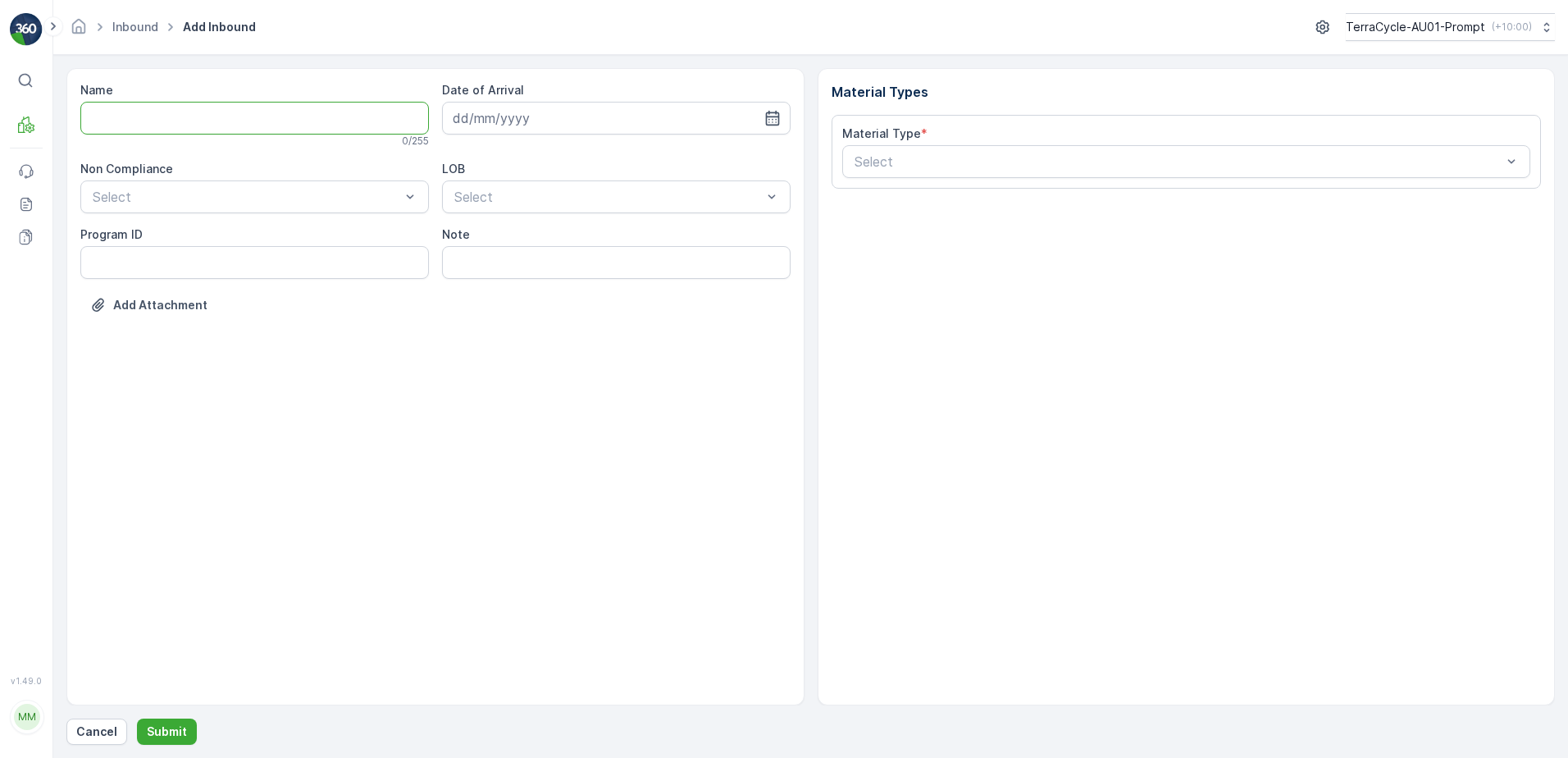
click at [147, 119] on input "Name" at bounding box center [254, 118] width 348 height 33
type input "019931265099999891ZX2001632001000650800"
click at [137, 719] on button "Submit" at bounding box center [167, 731] width 60 height 26
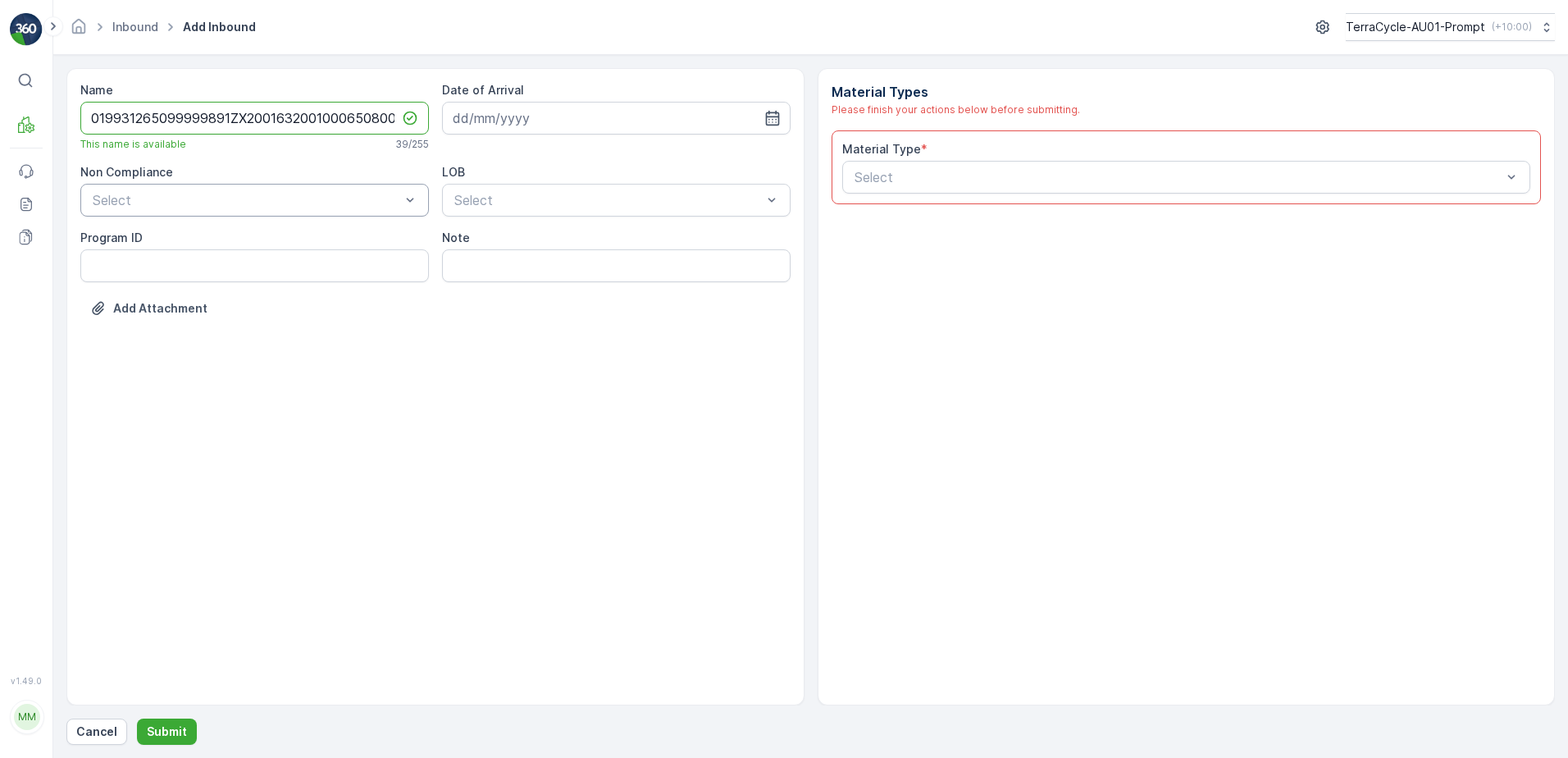
click at [234, 200] on div at bounding box center [246, 200] width 311 height 15
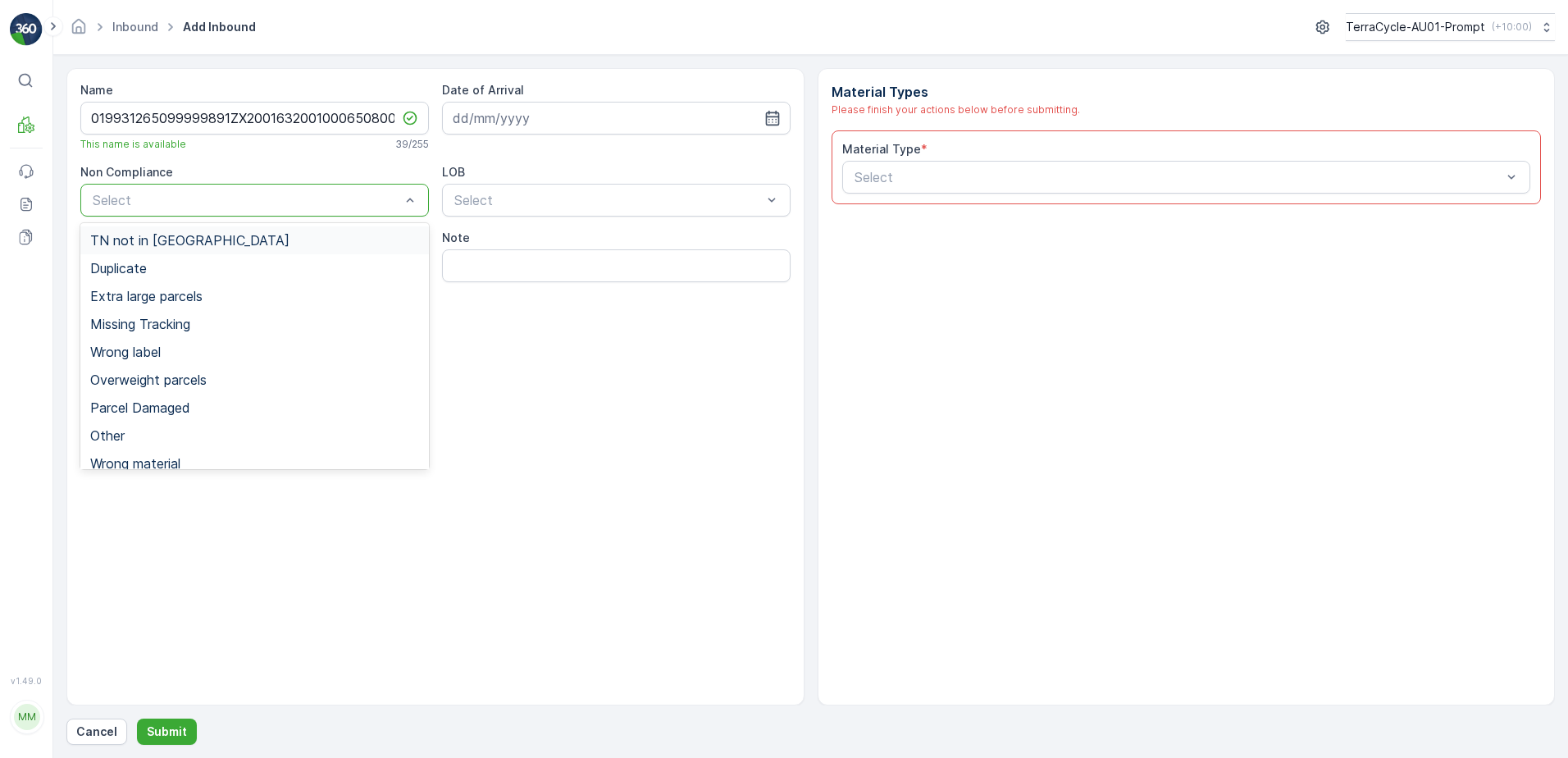
click at [185, 238] on span "TN not in [GEOGRAPHIC_DATA]" at bounding box center [190, 240] width 200 height 15
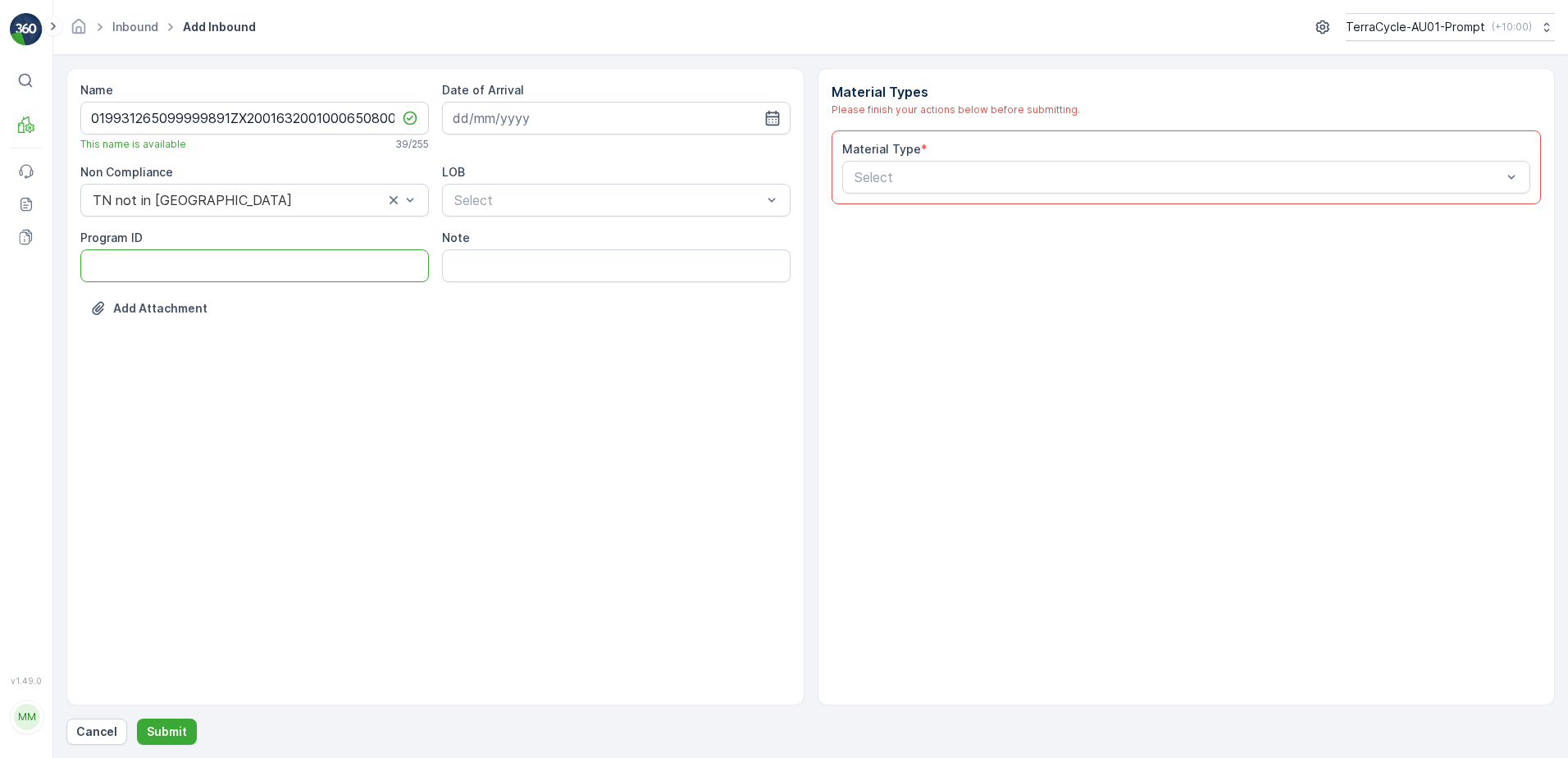
click at [123, 272] on ID "Program ID" at bounding box center [254, 265] width 348 height 33
type ID "CS90-S"
click at [524, 122] on input at bounding box center [616, 118] width 348 height 33
drag, startPoint x: 608, startPoint y: 352, endPoint x: 625, endPoint y: 267, distance: 86.7
click at [612, 347] on div "29" at bounding box center [617, 353] width 26 height 26
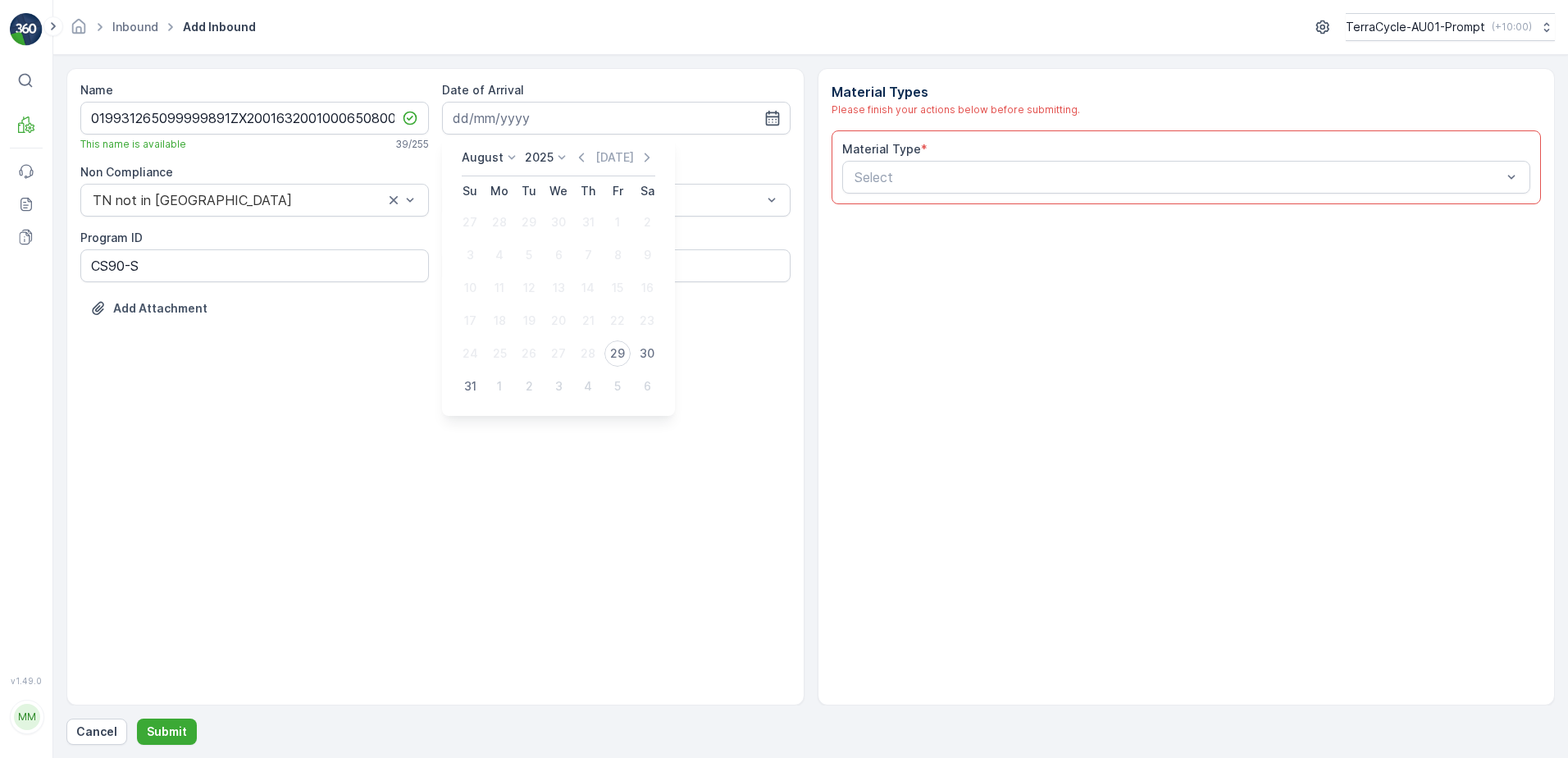
type input "[DATE]"
click at [601, 195] on div at bounding box center [608, 200] width 311 height 15
drag, startPoint x: 586, startPoint y: 274, endPoint x: 806, endPoint y: 192, distance: 234.8
click at [592, 273] on div "ZWB" at bounding box center [616, 268] width 329 height 15
click at [882, 177] on div at bounding box center [1179, 177] width 651 height 15
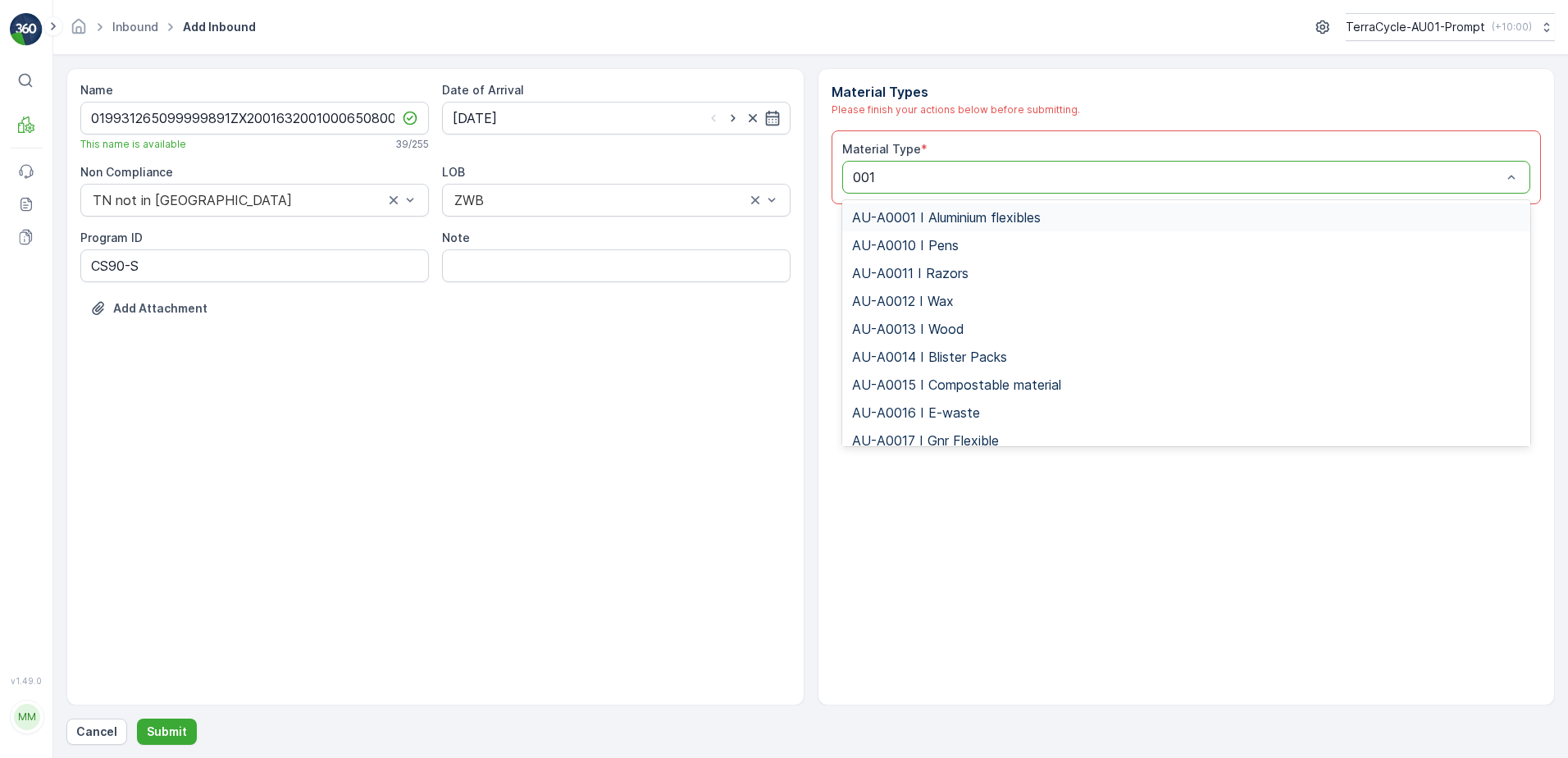
type input "0017"
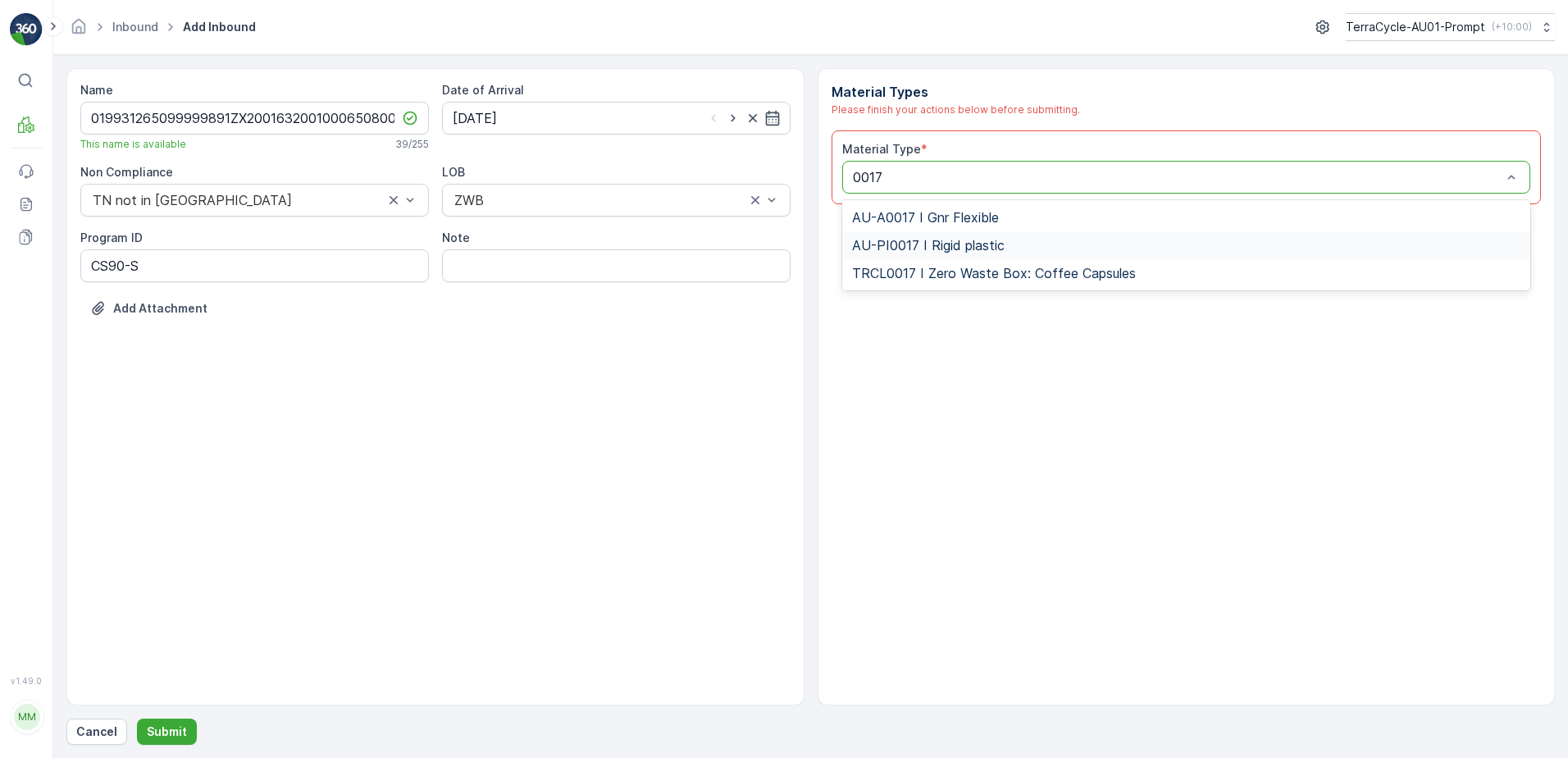
click at [968, 249] on span "AU-PI0017 I Rigid plastic" at bounding box center [928, 245] width 152 height 15
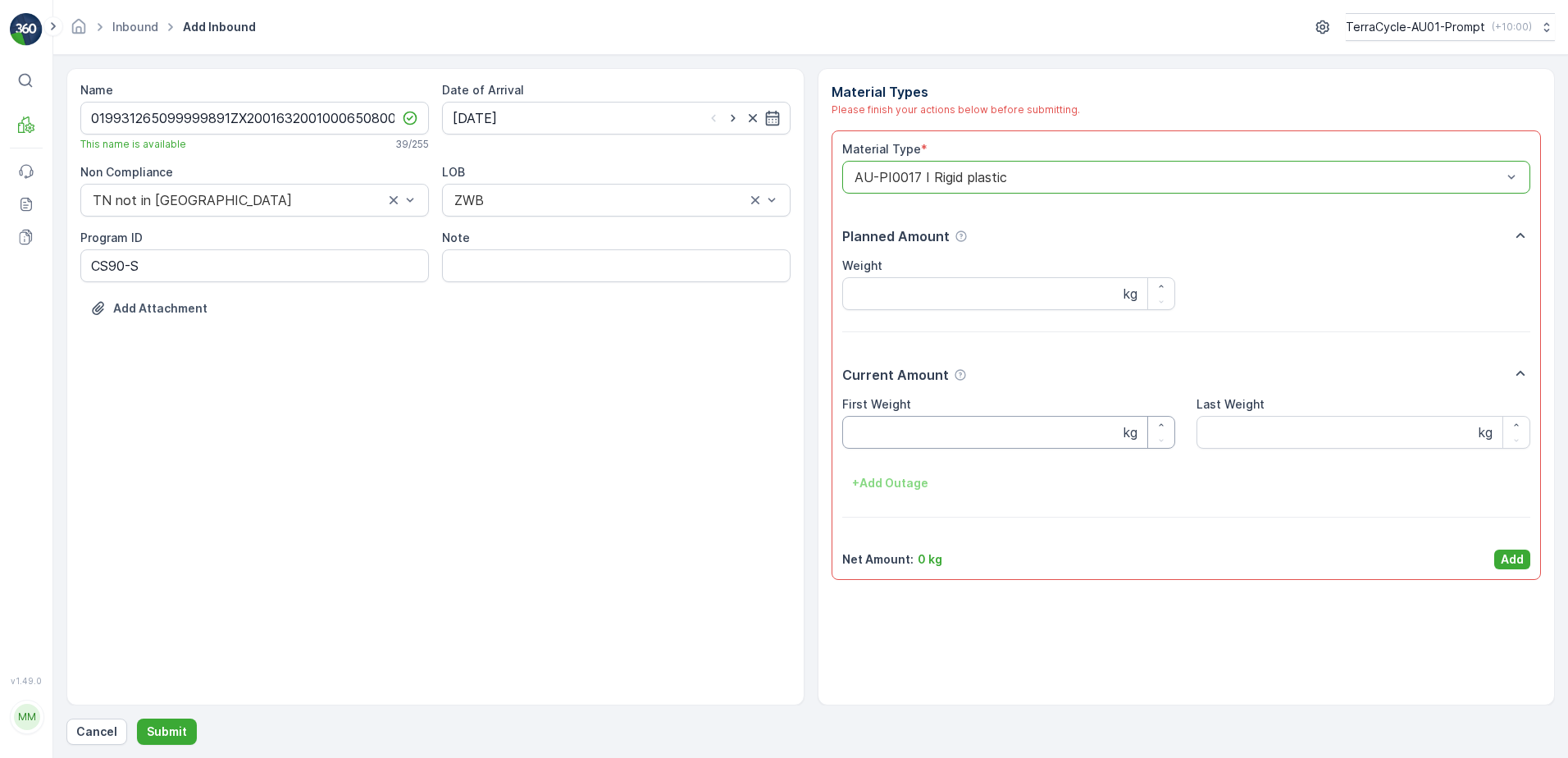
click at [966, 426] on Weight "First Weight" at bounding box center [1009, 432] width 334 height 33
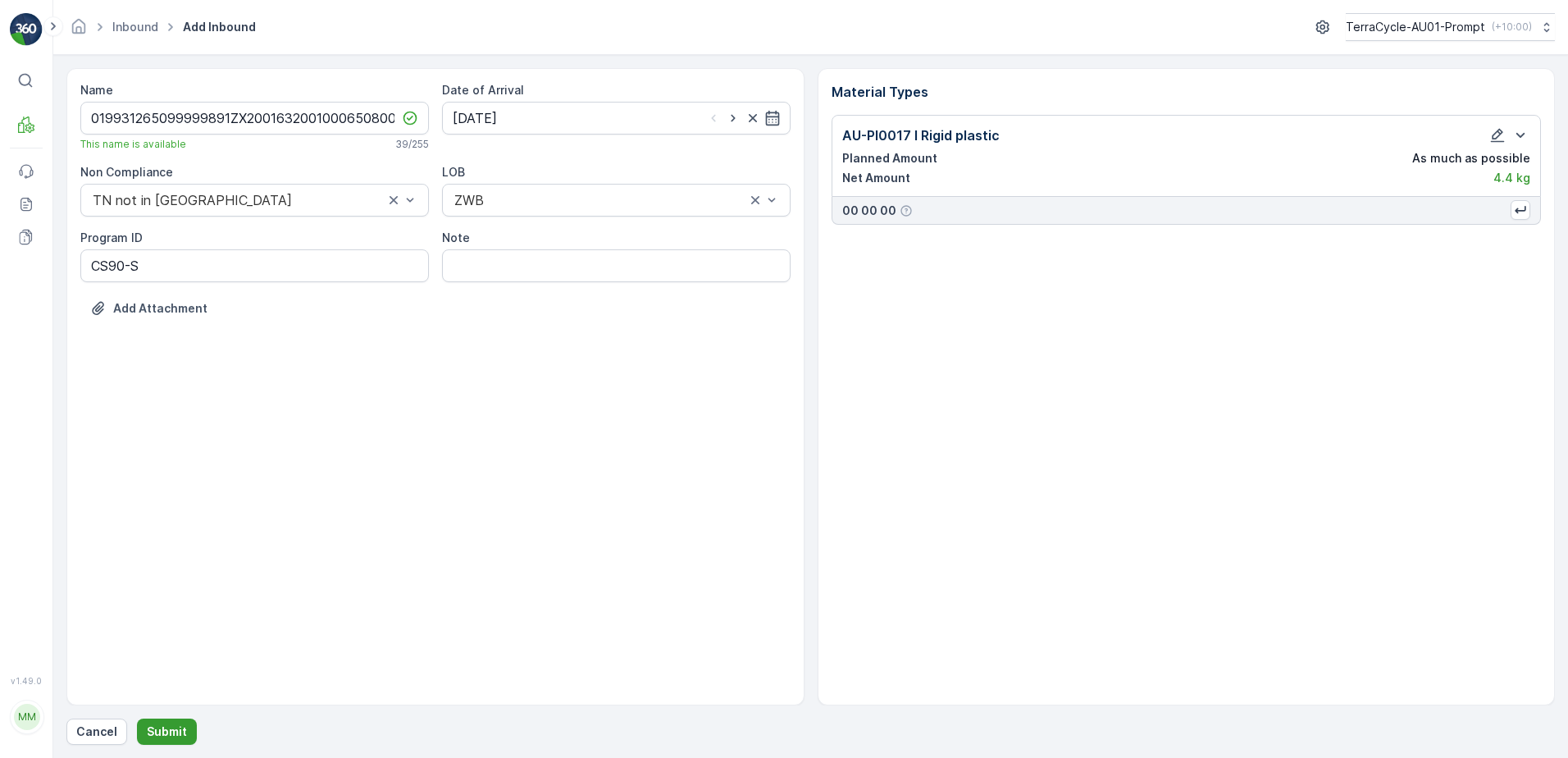
click at [165, 727] on p "Submit" at bounding box center [167, 731] width 40 height 16
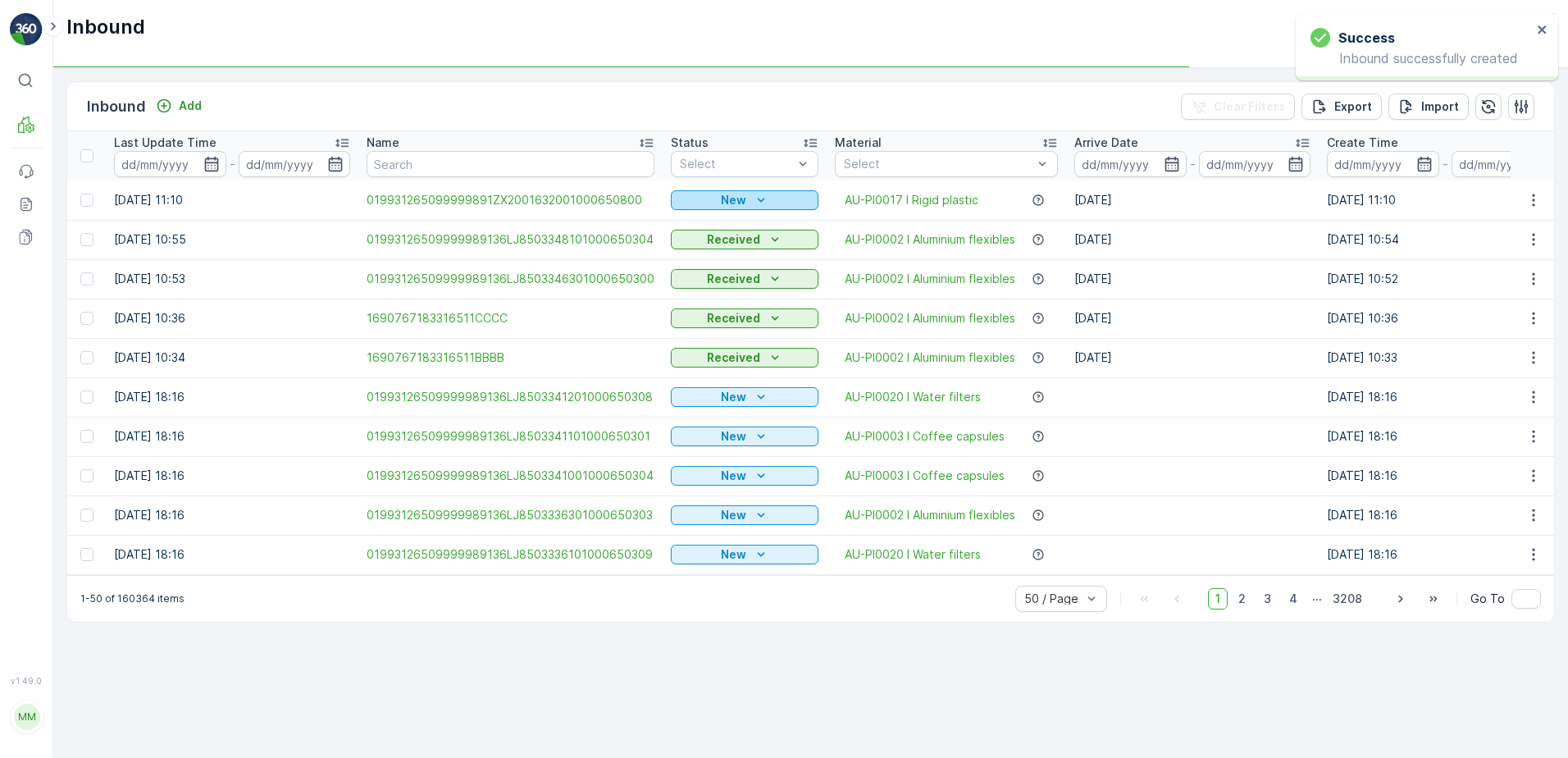
click at [756, 191] on button "New" at bounding box center [745, 200] width 148 height 20
click at [719, 245] on span "Scanned" at bounding box center [702, 248] width 48 height 16
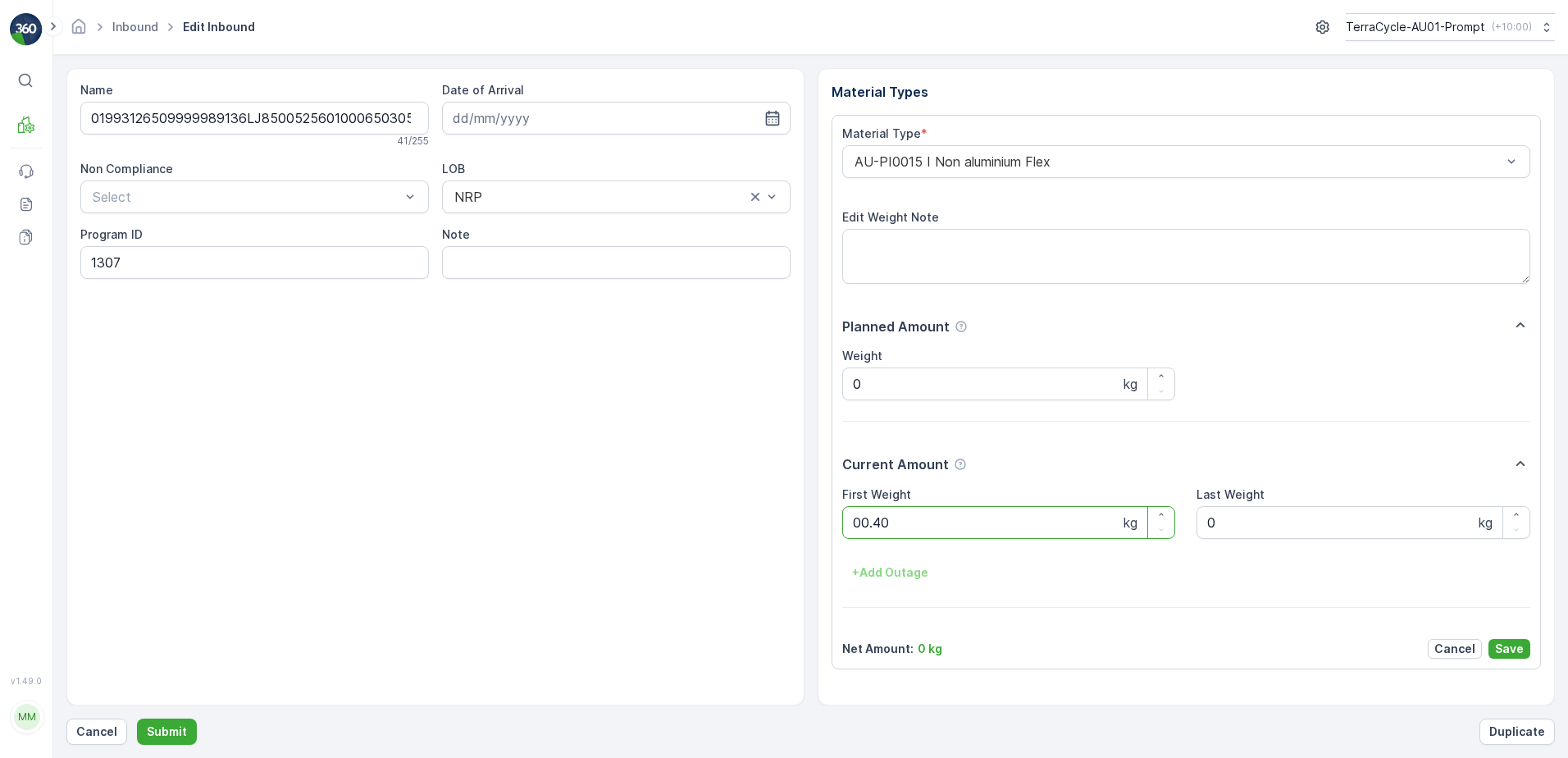
click at [137, 719] on button "Submit" at bounding box center [167, 731] width 60 height 26
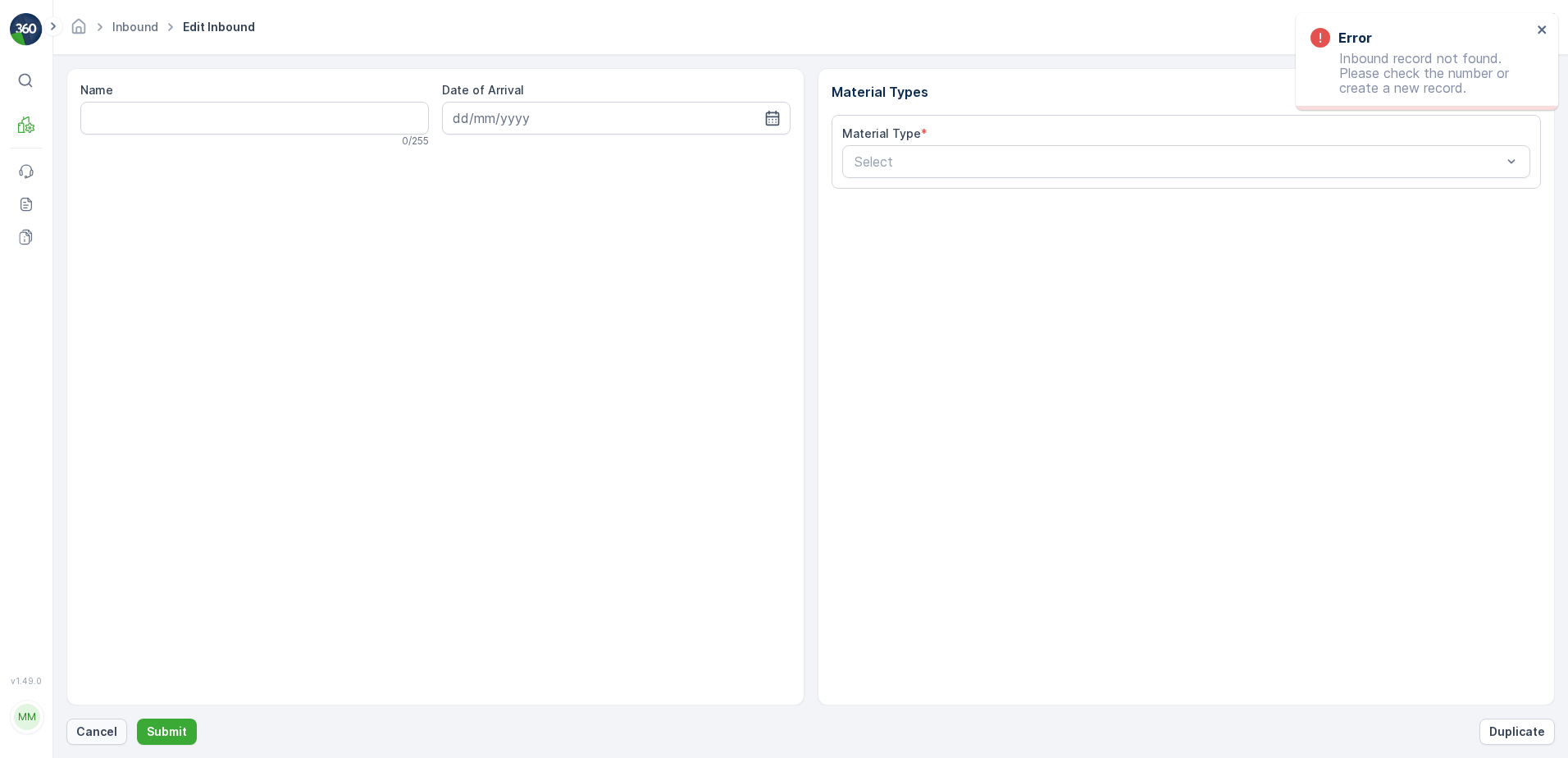
click at [108, 735] on p "Cancel" at bounding box center [97, 731] width 41 height 16
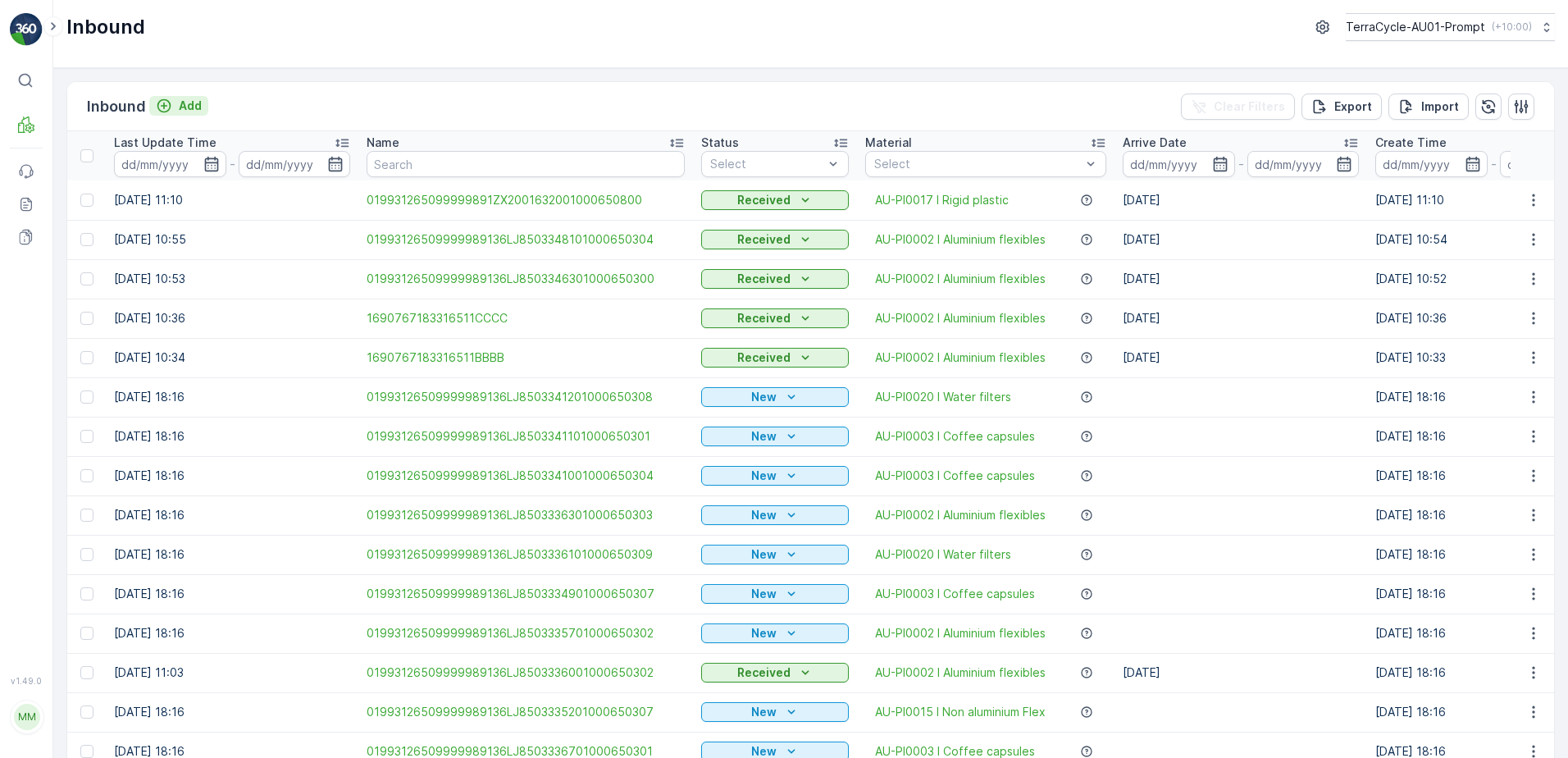
click at [196, 109] on p "Add" at bounding box center [191, 106] width 23 height 16
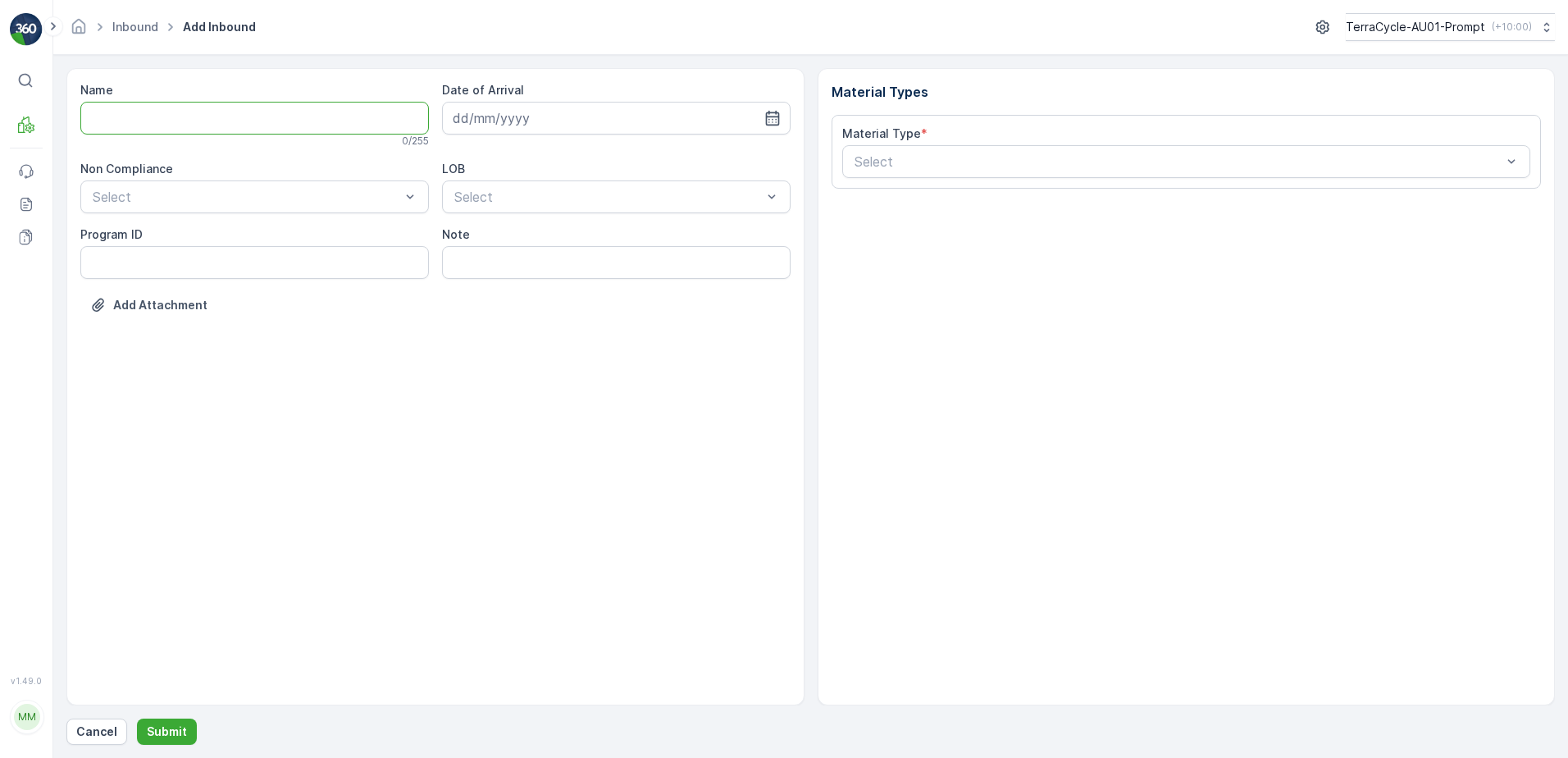
click at [225, 113] on input "Name" at bounding box center [254, 118] width 348 height 33
type input "01993126509999989136LJ8502205601000650308"
click at [137, 719] on button "Submit" at bounding box center [167, 731] width 60 height 26
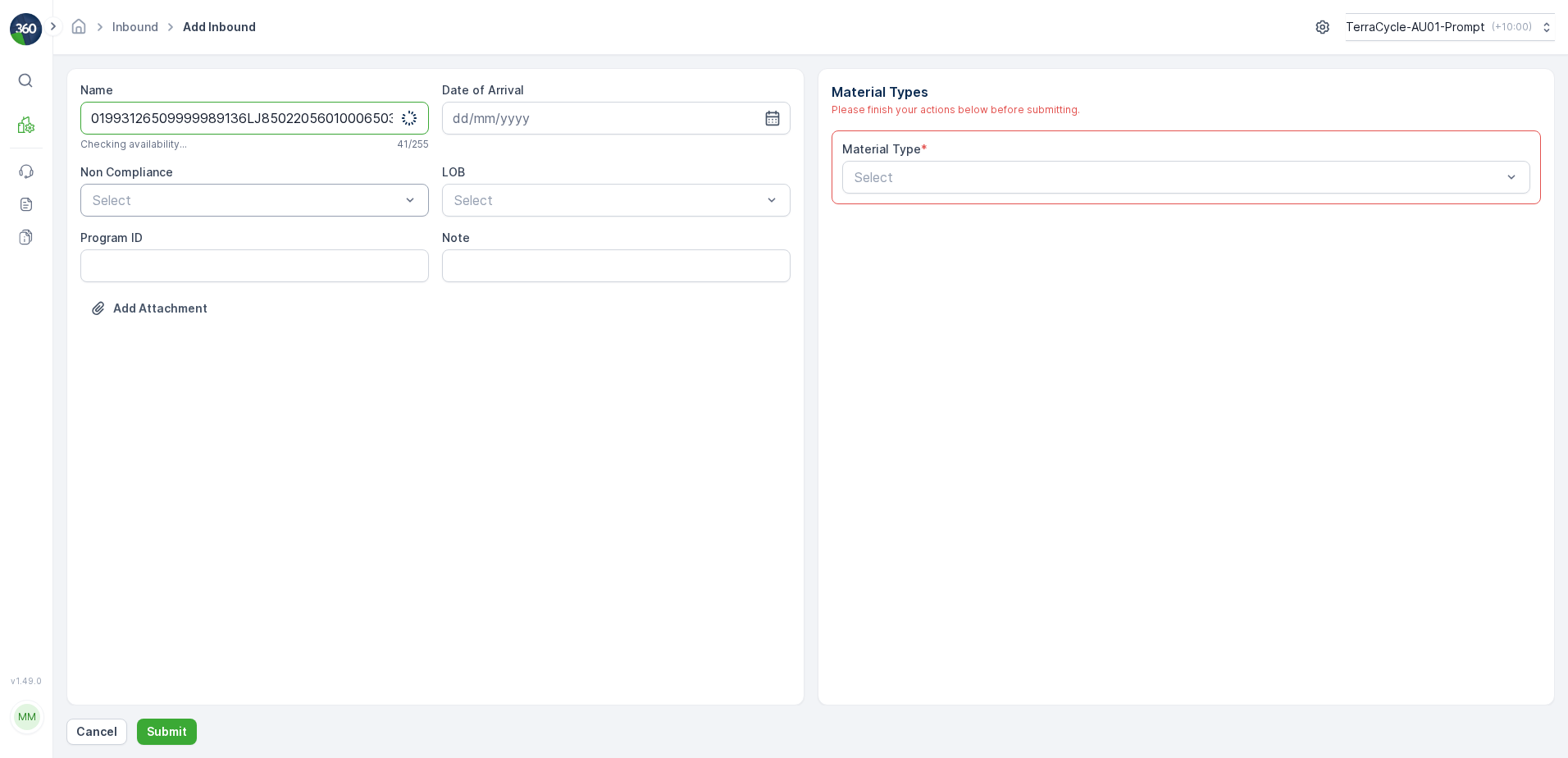
click at [251, 202] on div at bounding box center [246, 200] width 311 height 15
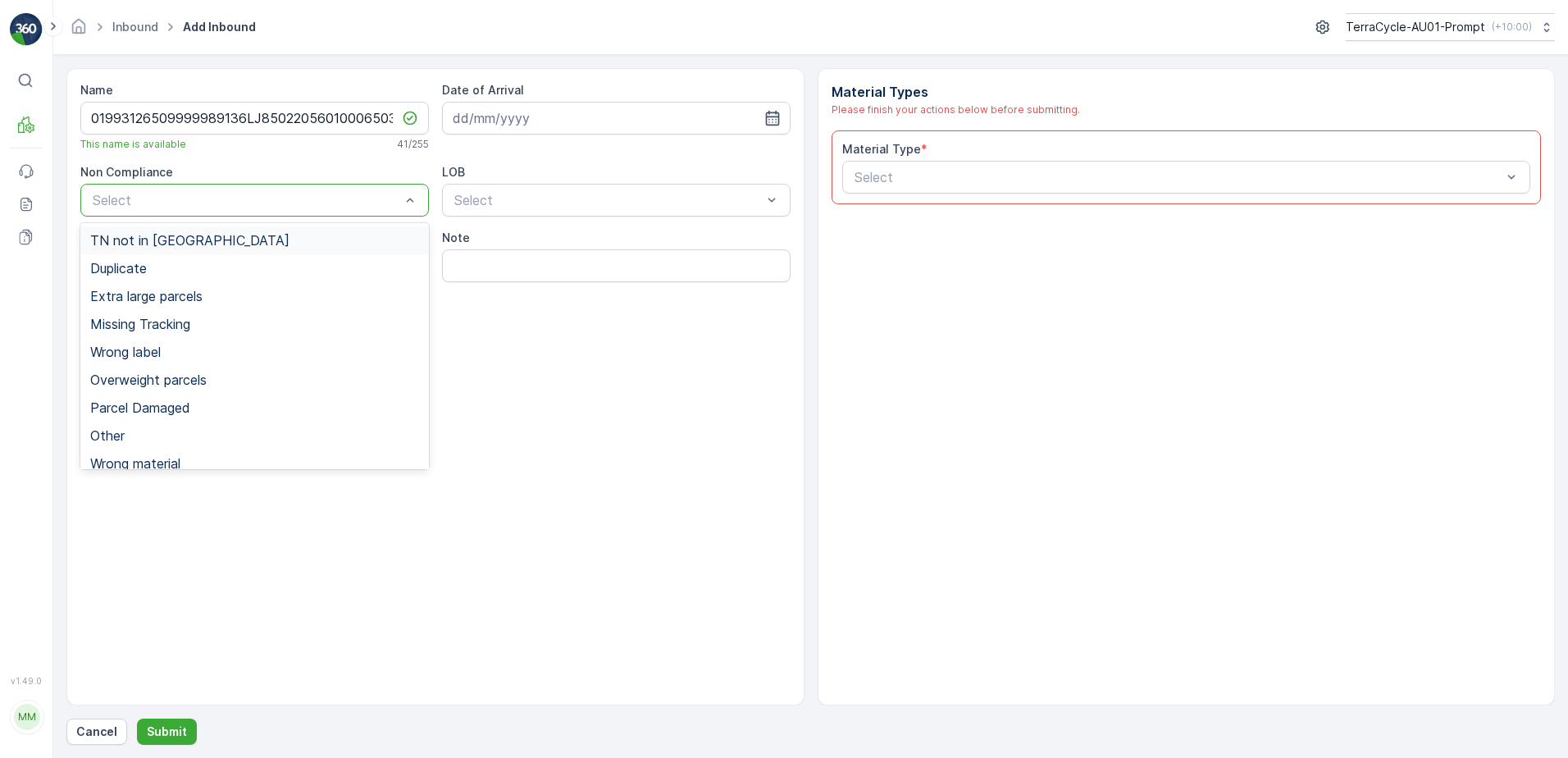
drag, startPoint x: 171, startPoint y: 224, endPoint x: 124, endPoint y: 241, distance: 50.0
click at [121, 240] on span "TN not in [GEOGRAPHIC_DATA]" at bounding box center [190, 240] width 200 height 15
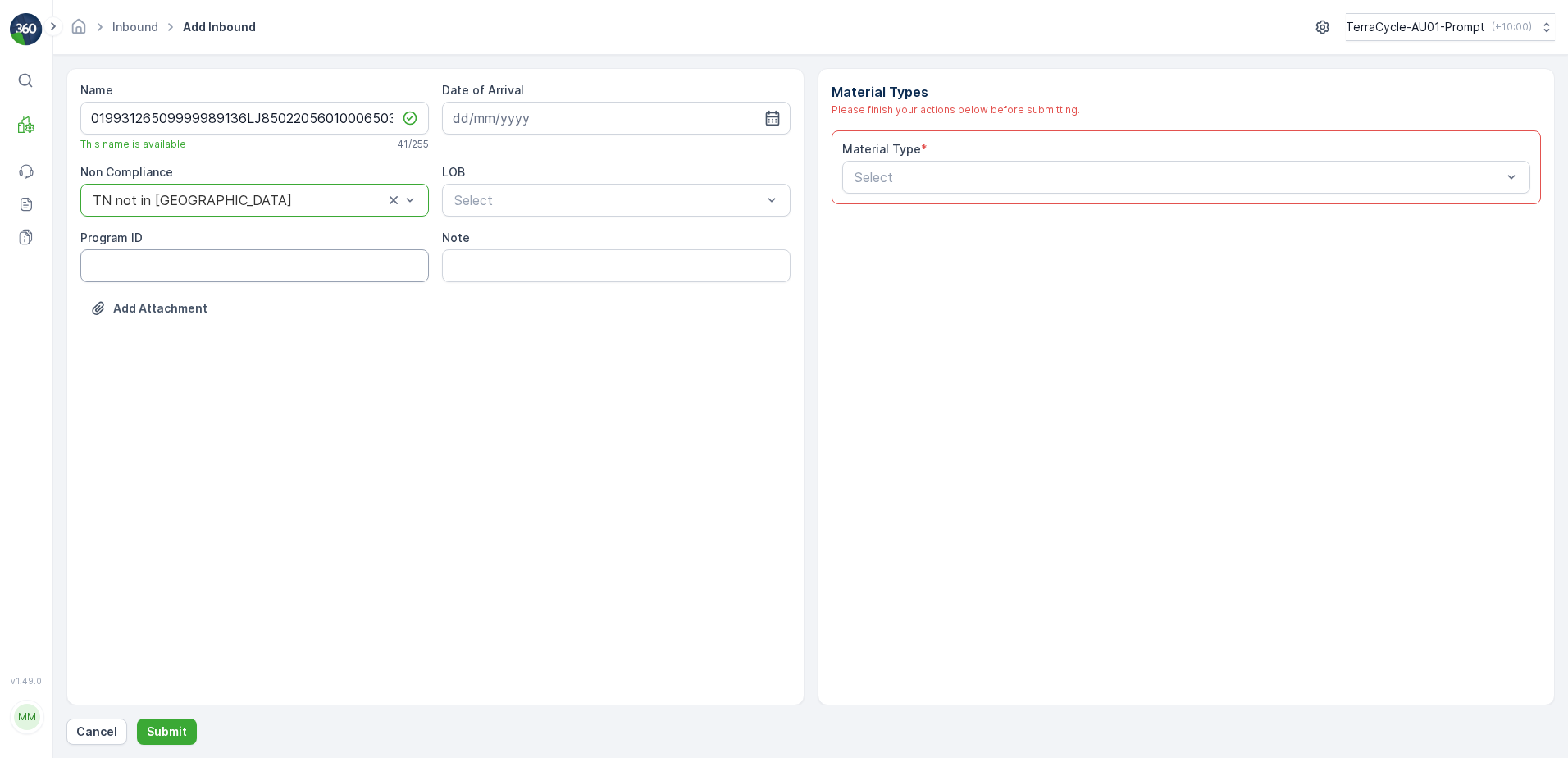
click at [118, 274] on ID "Program ID" at bounding box center [254, 265] width 348 height 33
type ID "CS8-S"
click at [612, 113] on input at bounding box center [616, 118] width 348 height 33
click at [615, 352] on div "29" at bounding box center [617, 353] width 26 height 26
type input "[DATE]"
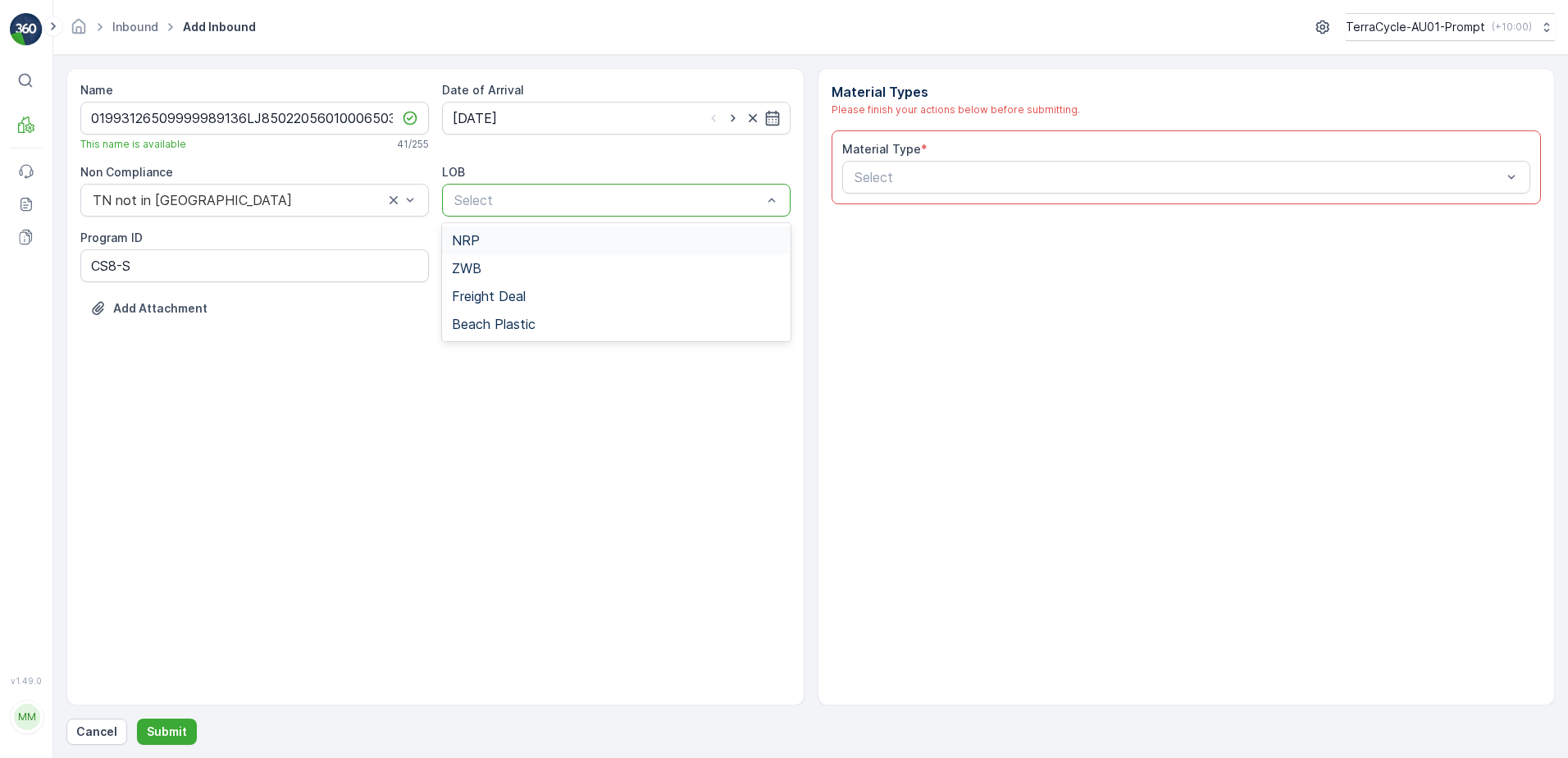
click at [599, 201] on div at bounding box center [608, 200] width 311 height 15
drag, startPoint x: 594, startPoint y: 272, endPoint x: 733, endPoint y: 223, distance: 147.4
click at [594, 271] on div "ZWB" at bounding box center [616, 268] width 329 height 15
click at [946, 177] on div at bounding box center [1179, 177] width 651 height 15
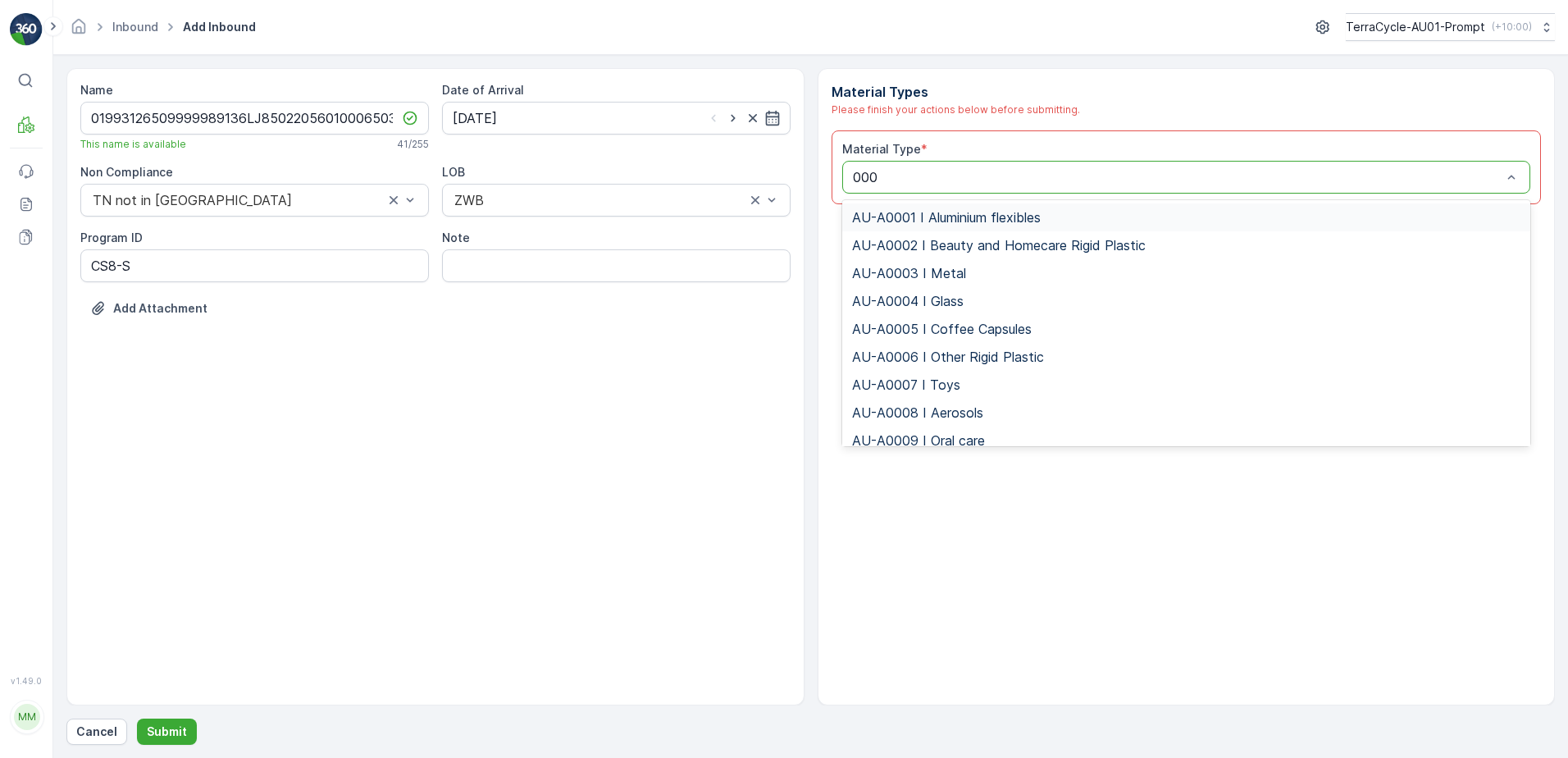
type input "0003"
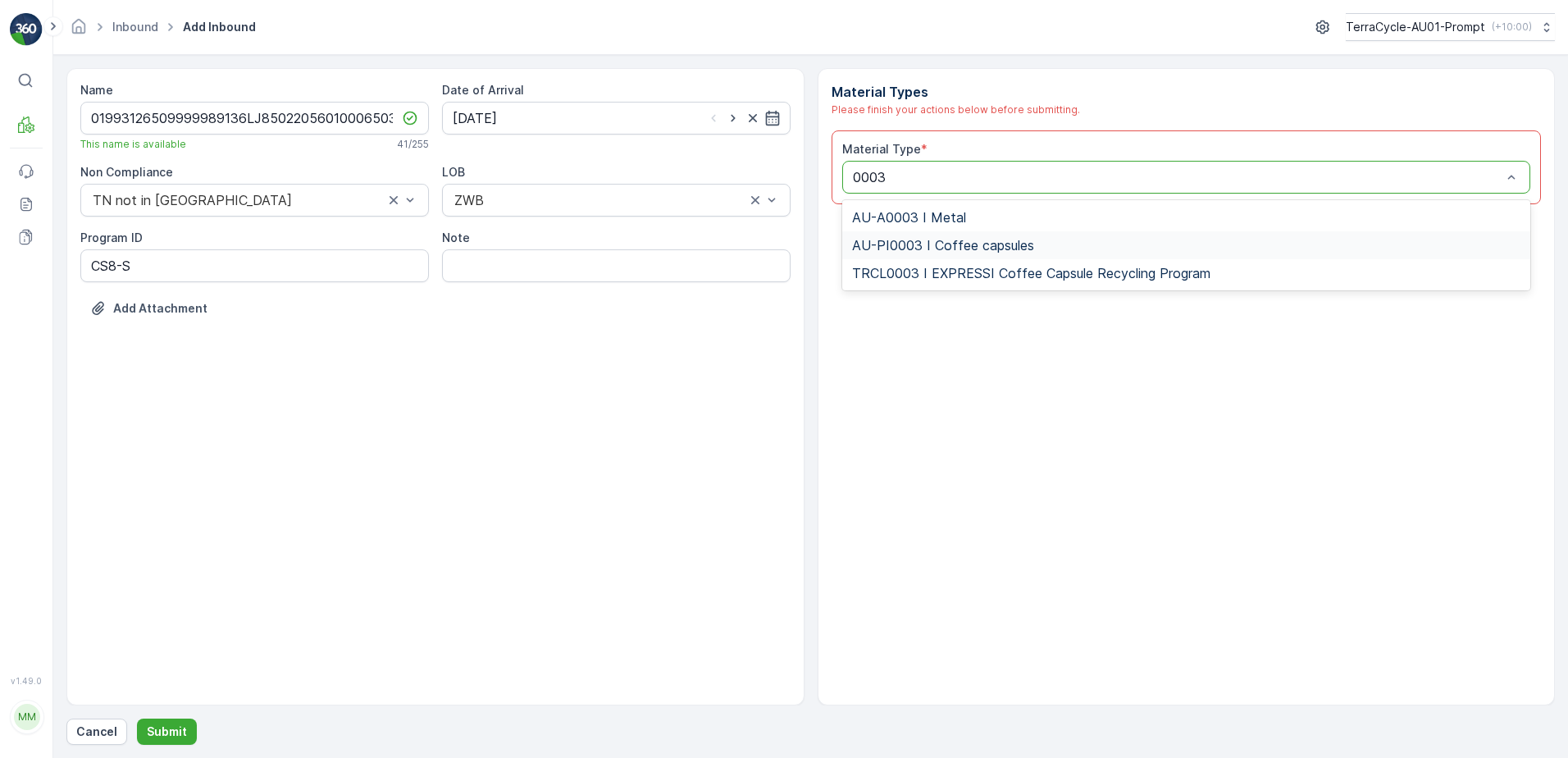
click at [994, 243] on span "AU-PI0003 I Coffee capsules" at bounding box center [943, 245] width 182 height 15
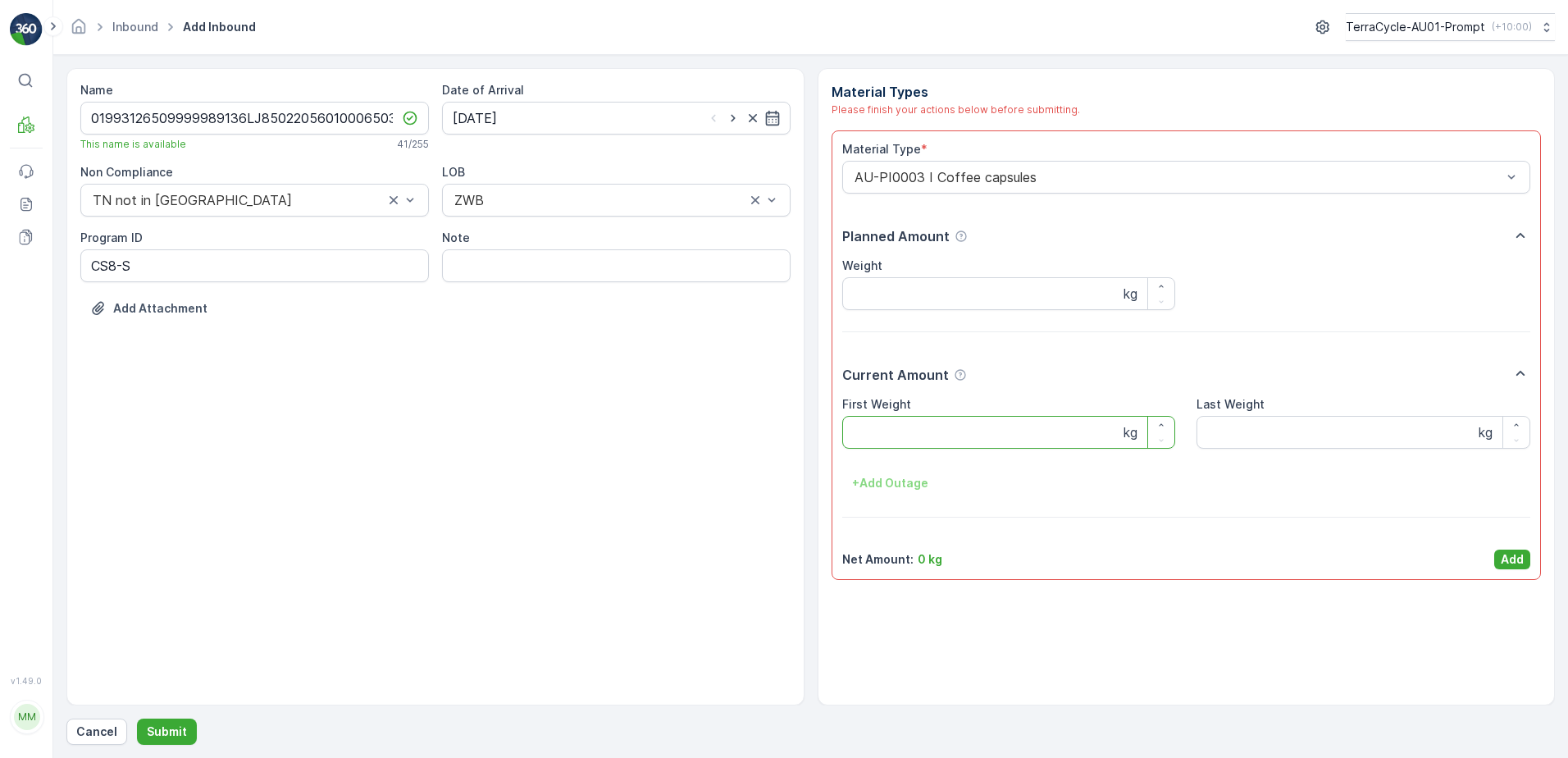
click at [857, 437] on Weight "First Weight" at bounding box center [1009, 432] width 334 height 33
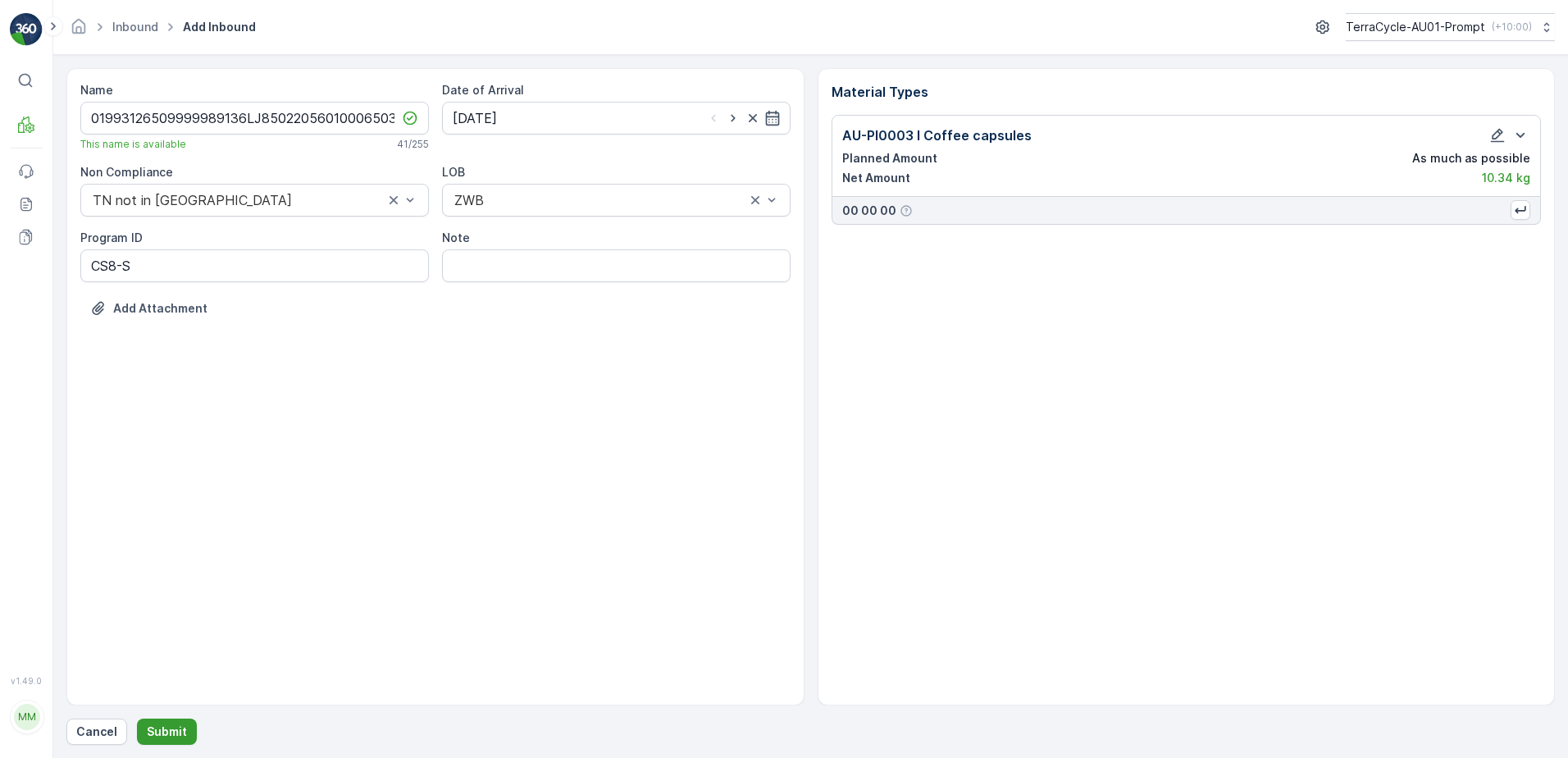
drag, startPoint x: 166, startPoint y: 735, endPoint x: 173, endPoint y: 729, distance: 9.2
click at [173, 729] on p "Submit" at bounding box center [167, 731] width 40 height 16
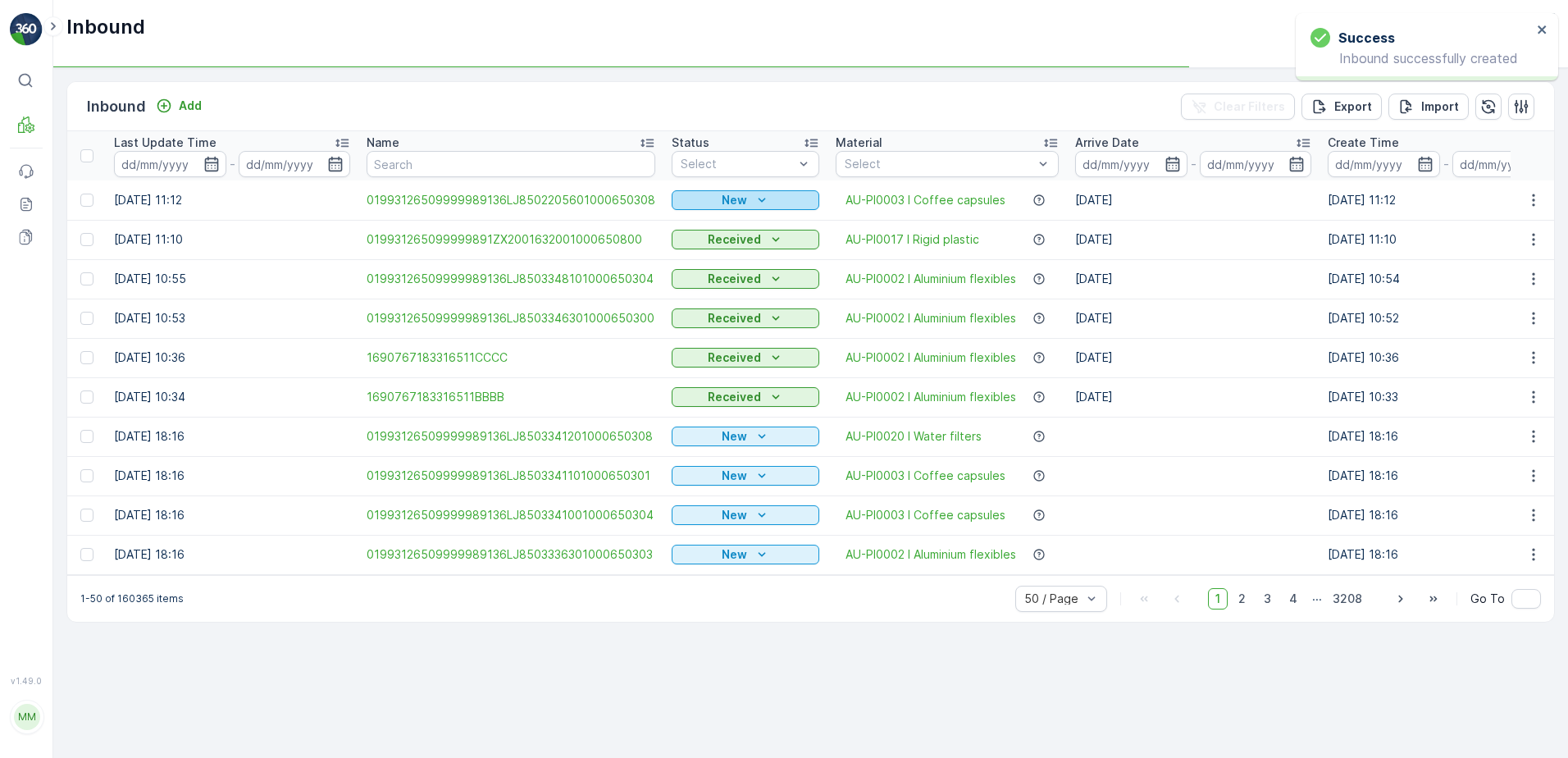
click at [755, 196] on icon "New" at bounding box center [762, 200] width 16 height 16
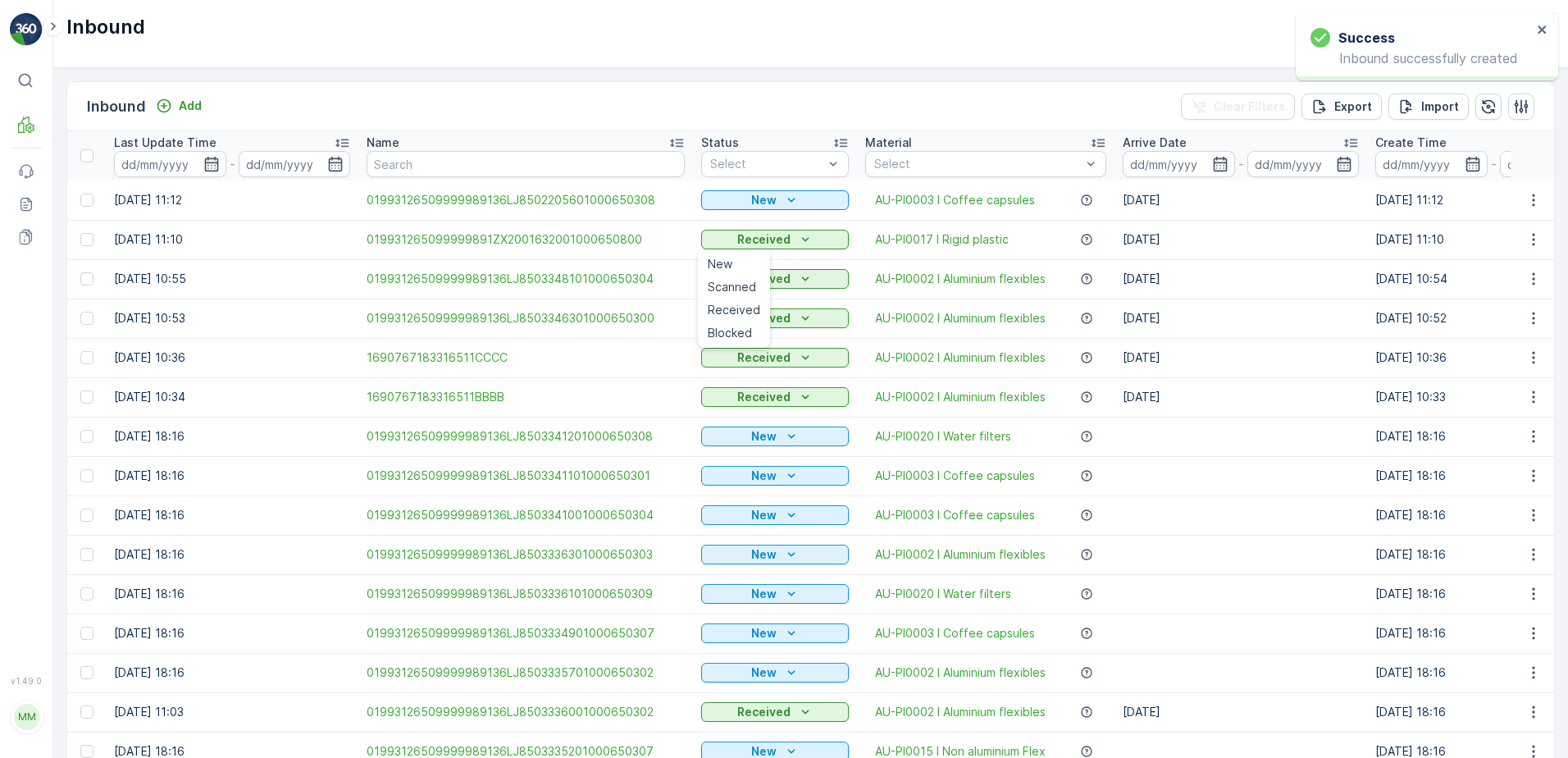
click at [770, 194] on p "New" at bounding box center [764, 200] width 26 height 16
drag, startPoint x: 723, startPoint y: 249, endPoint x: 912, endPoint y: 122, distance: 227.7
click at [723, 248] on span "Scanned" at bounding box center [732, 248] width 48 height 16
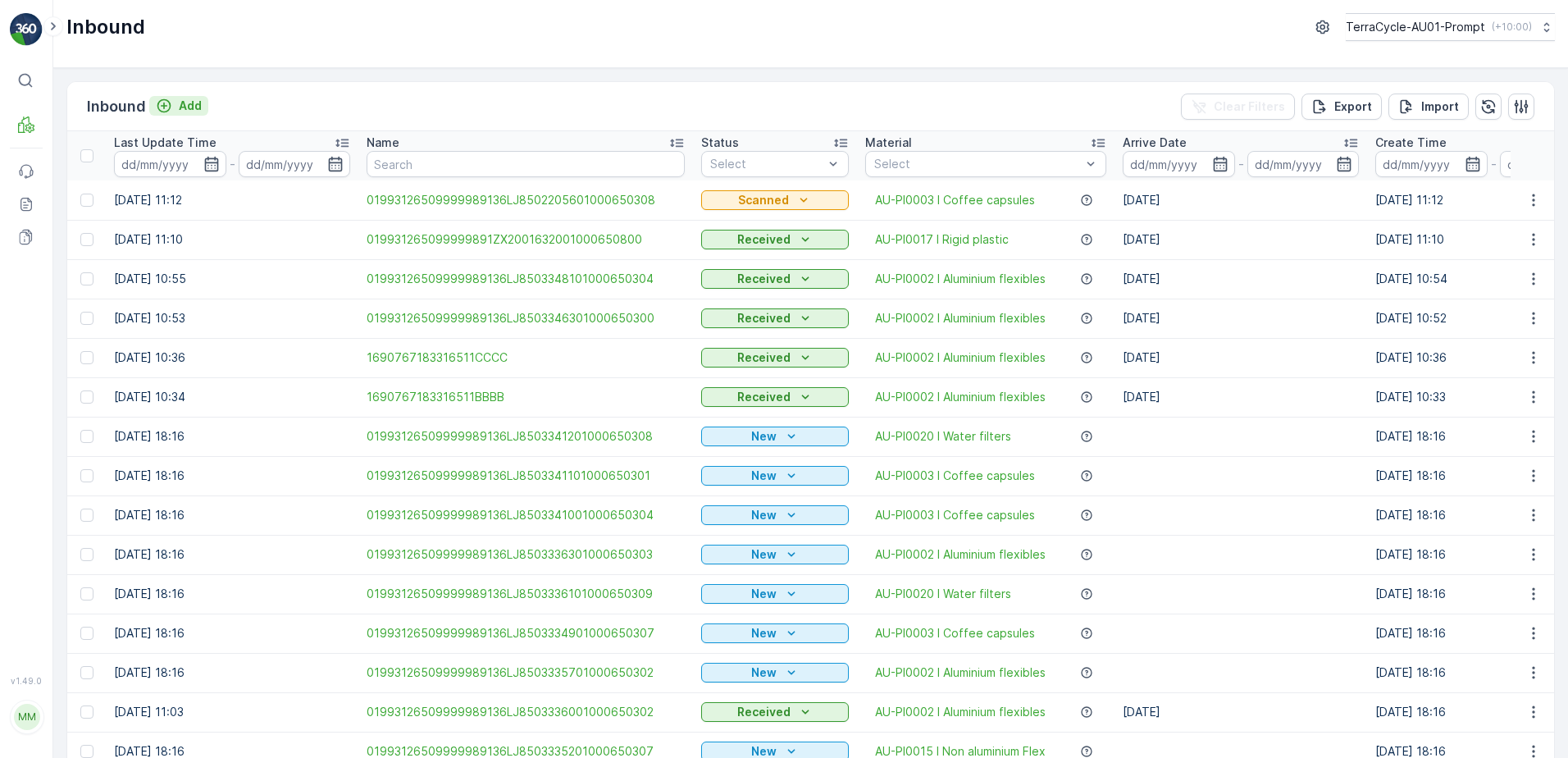
click at [175, 104] on div "Add" at bounding box center [179, 106] width 46 height 16
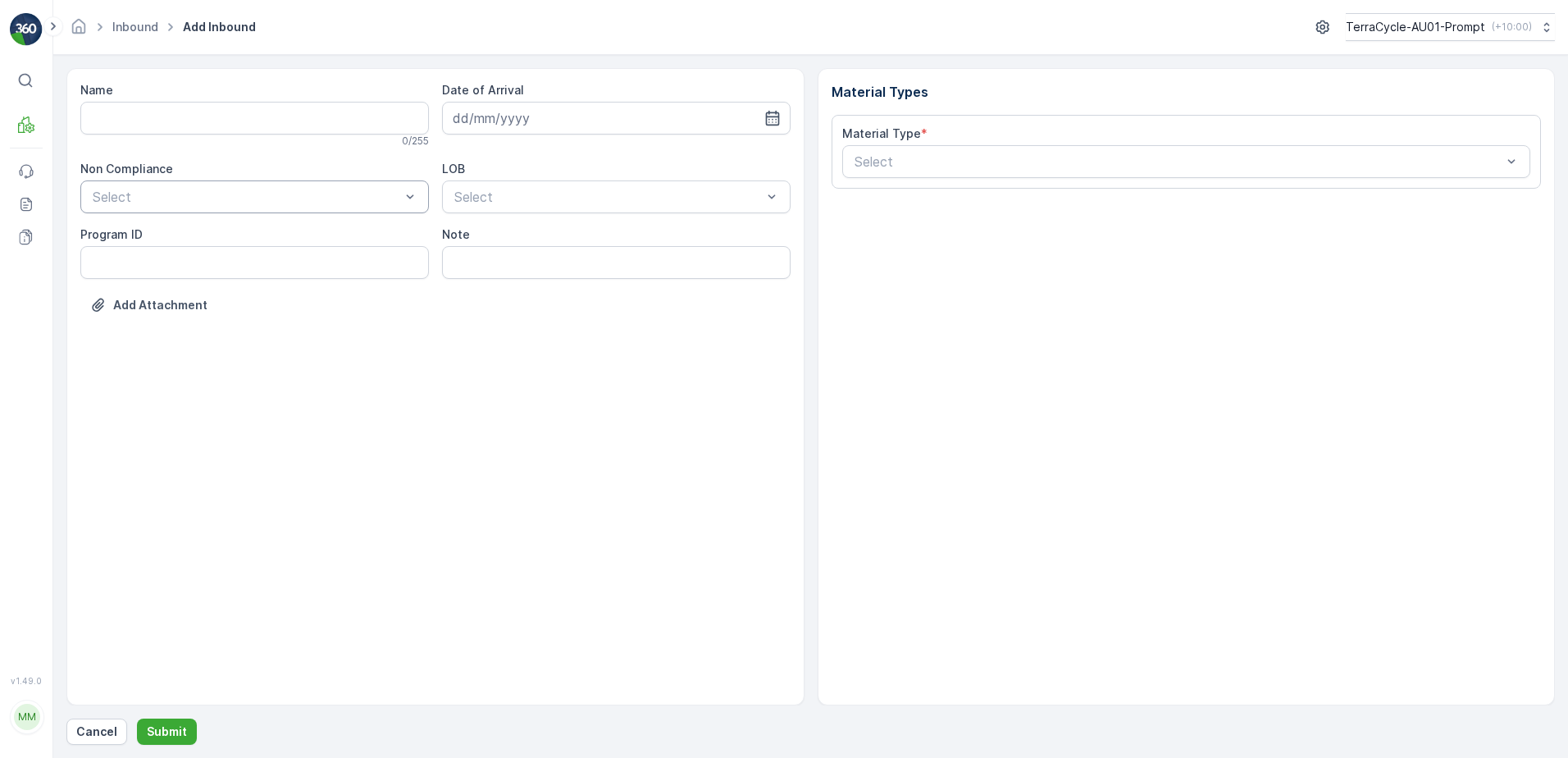
click at [200, 196] on div at bounding box center [246, 197] width 311 height 15
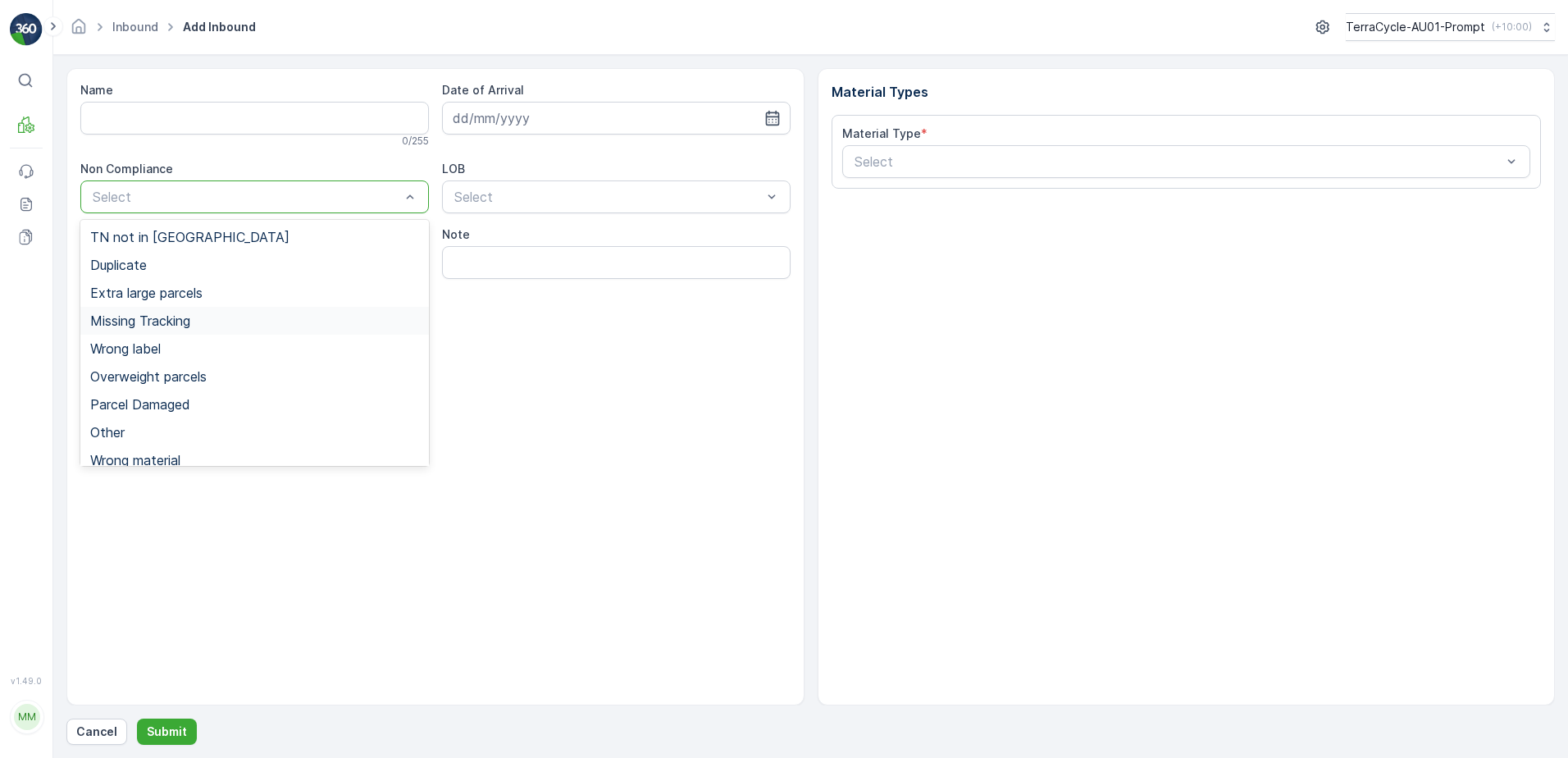
click at [164, 322] on span "Missing Tracking" at bounding box center [140, 321] width 100 height 15
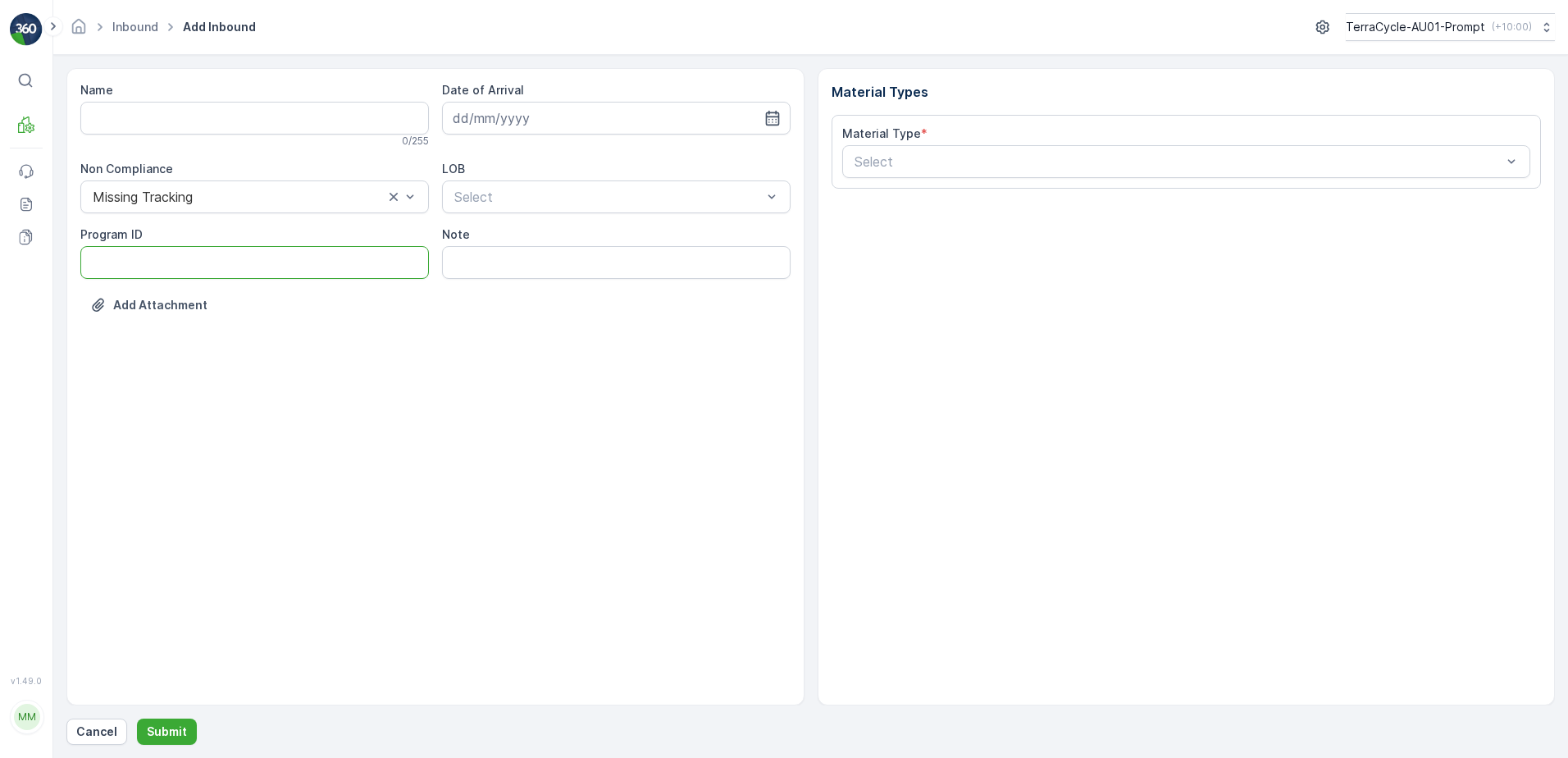
click at [114, 267] on ID "Program ID" at bounding box center [254, 262] width 348 height 33
type ID "SW4-S"
click at [577, 118] on input at bounding box center [616, 118] width 348 height 33
click at [627, 355] on div "29" at bounding box center [617, 353] width 26 height 26
type input "[DATE]"
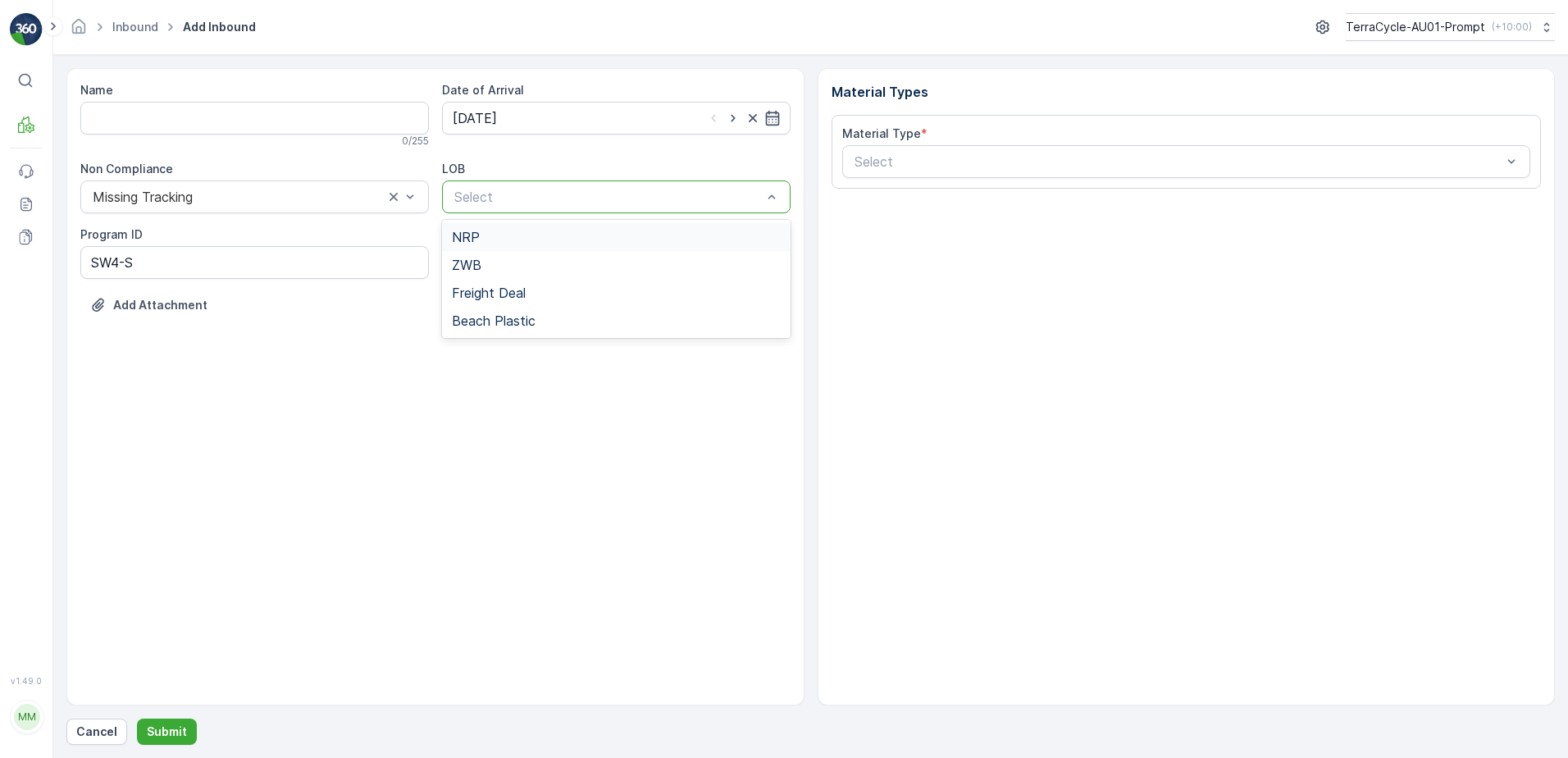
click at [551, 192] on div at bounding box center [608, 197] width 311 height 15
click at [537, 264] on div "ZWB" at bounding box center [616, 265] width 329 height 15
click at [461, 263] on input "Note" at bounding box center [616, 262] width 348 height 33
click at [700, 261] on input "NO TN PHOTO IN MEDIA FILE NAME ADRESS" at bounding box center [616, 262] width 348 height 33
type input "NO TN PHOTO IN MEDIA FILE NAME ADDRESS"
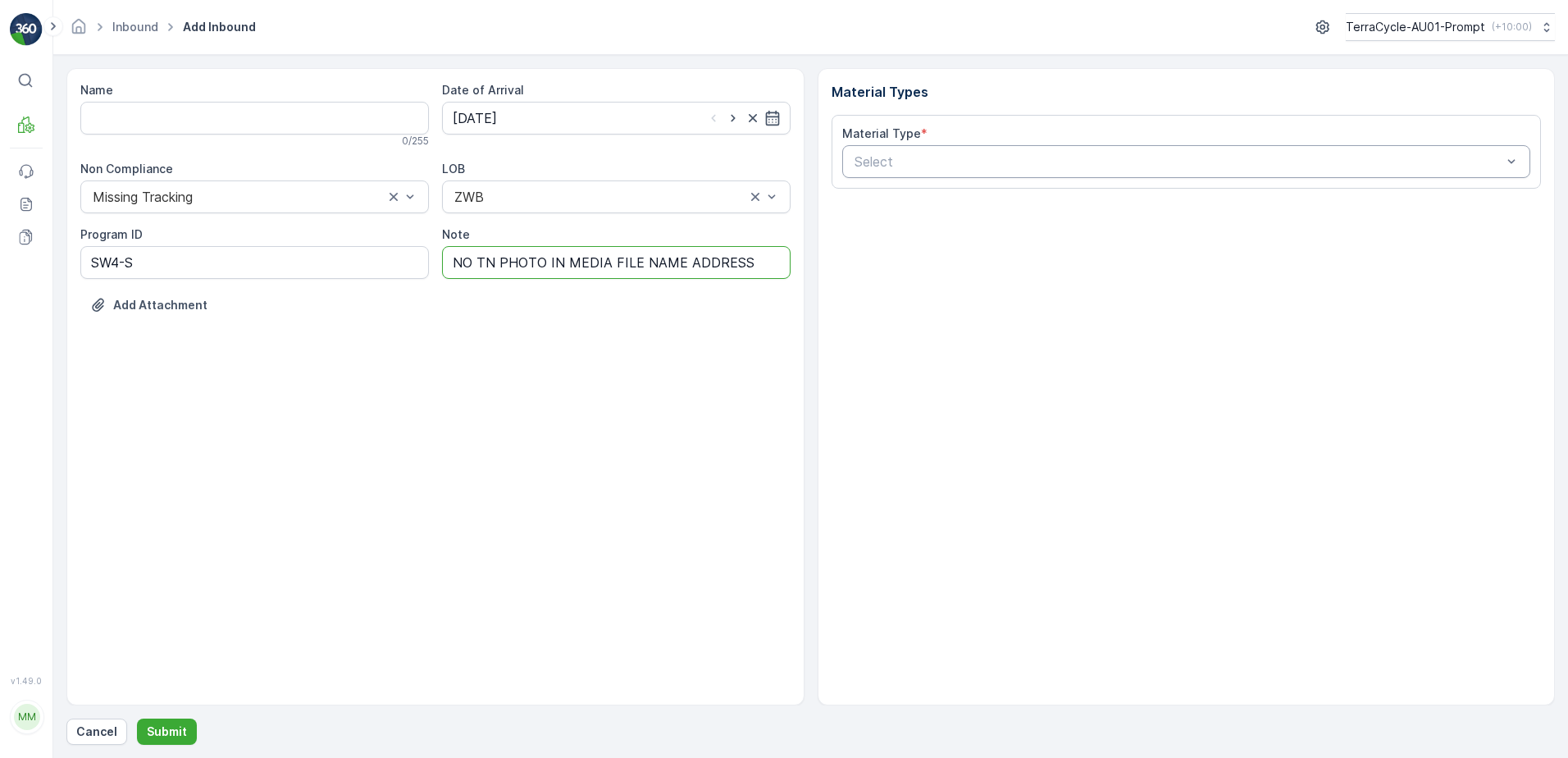
click at [901, 165] on div at bounding box center [1179, 161] width 651 height 15
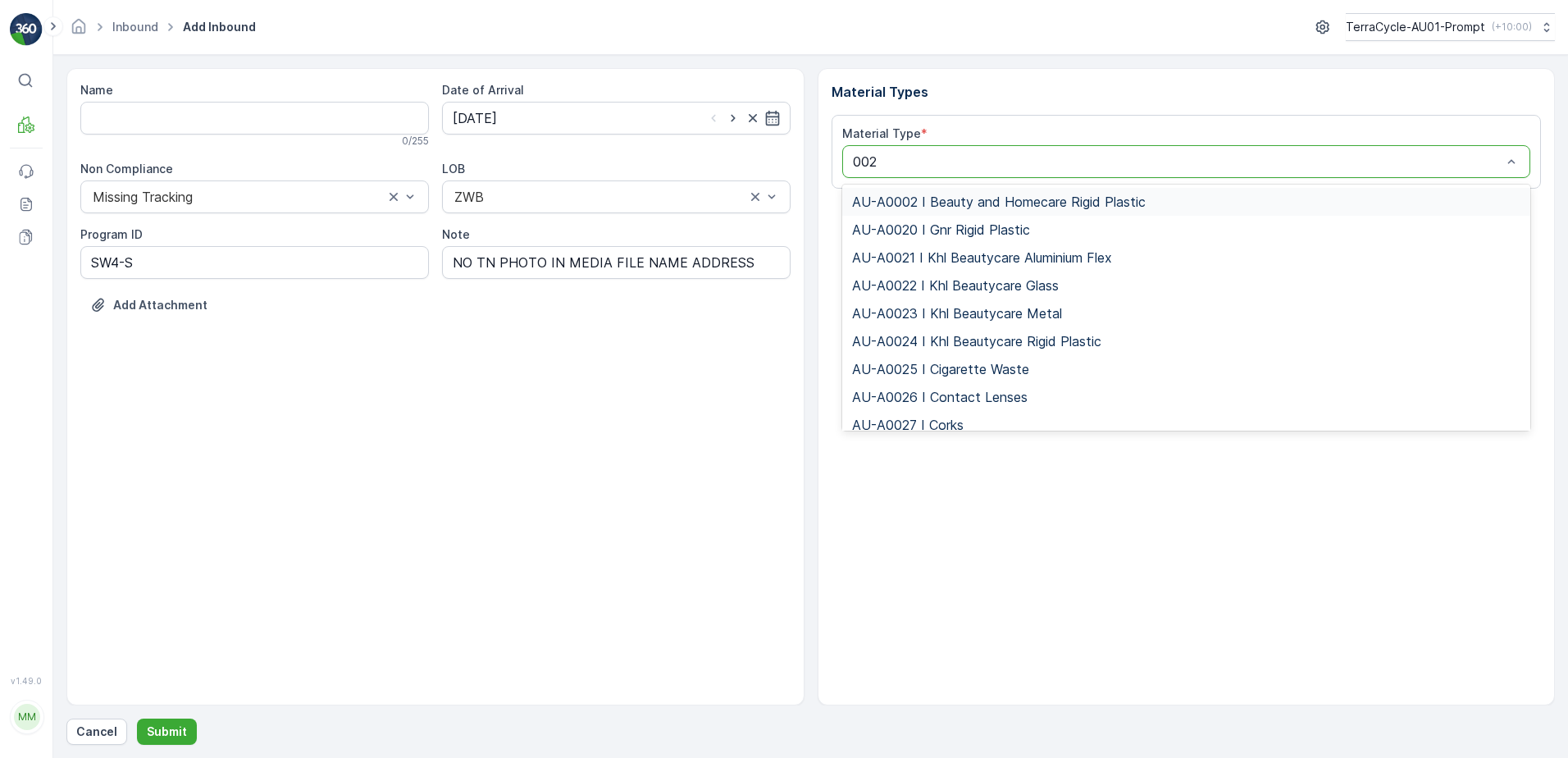
type input "0026"
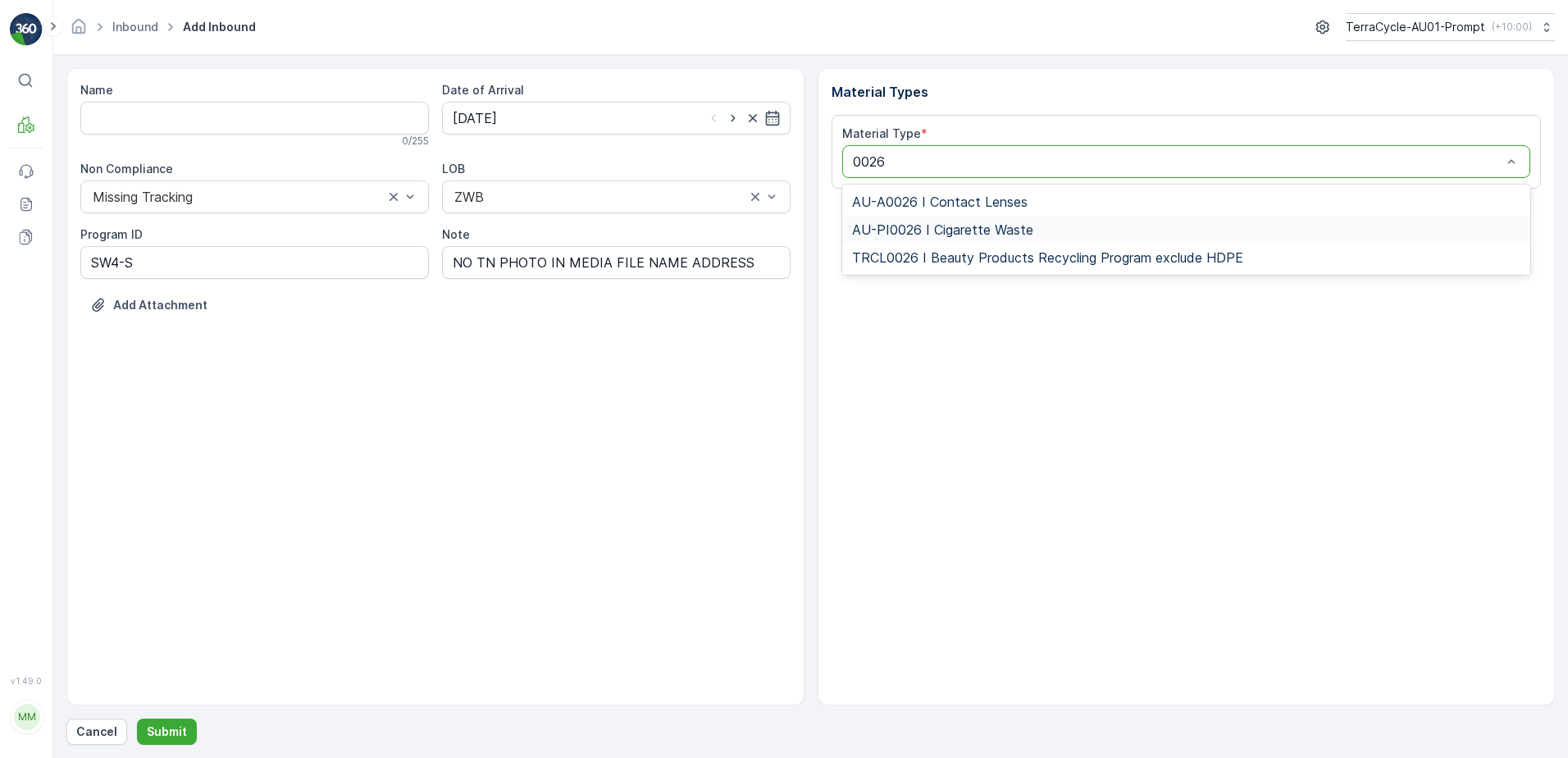
click at [1008, 235] on span "AU-PI0026 I Cigarette Waste" at bounding box center [943, 230] width 181 height 15
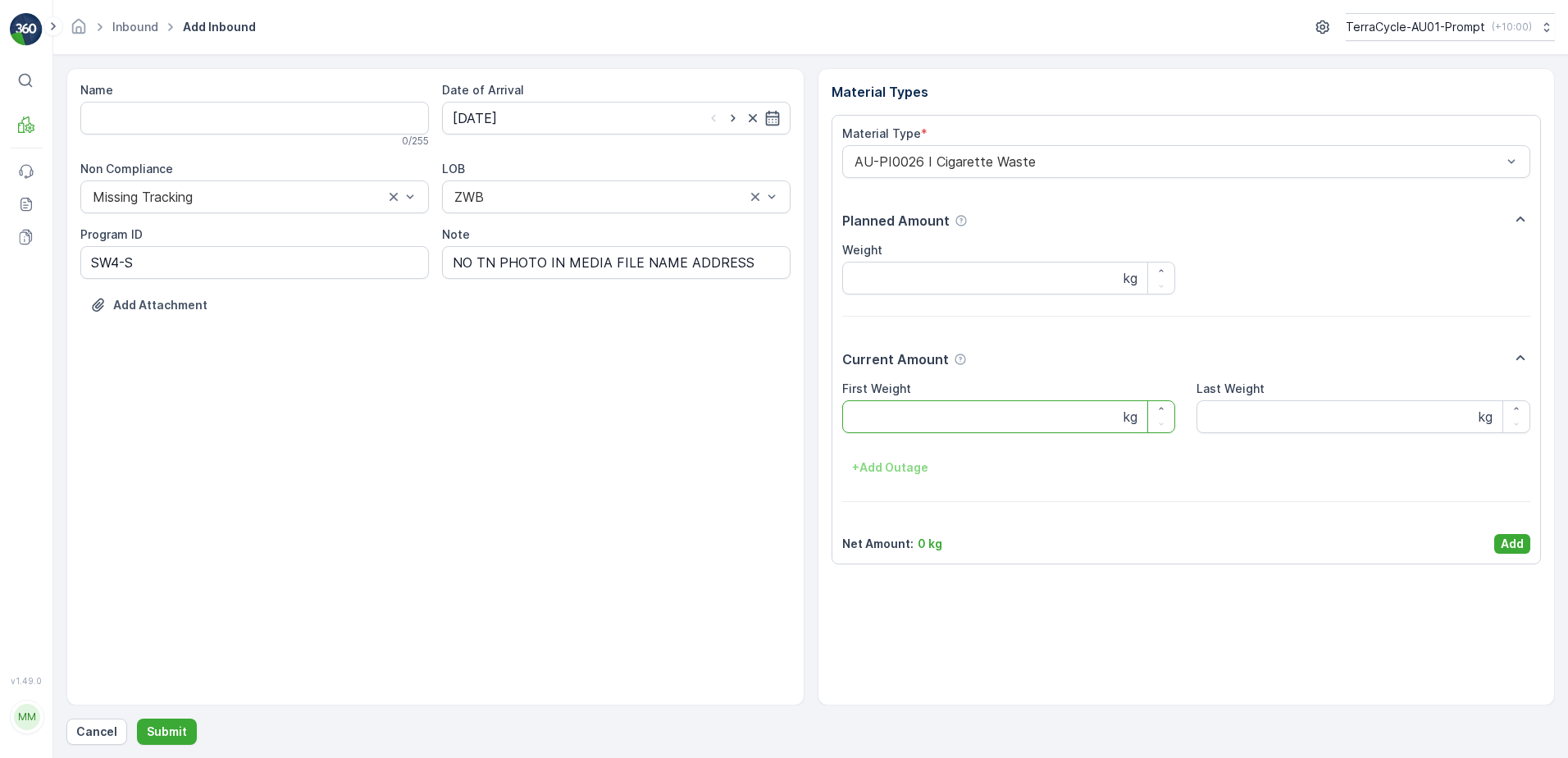
click at [923, 416] on Weight "First Weight" at bounding box center [1009, 416] width 334 height 33
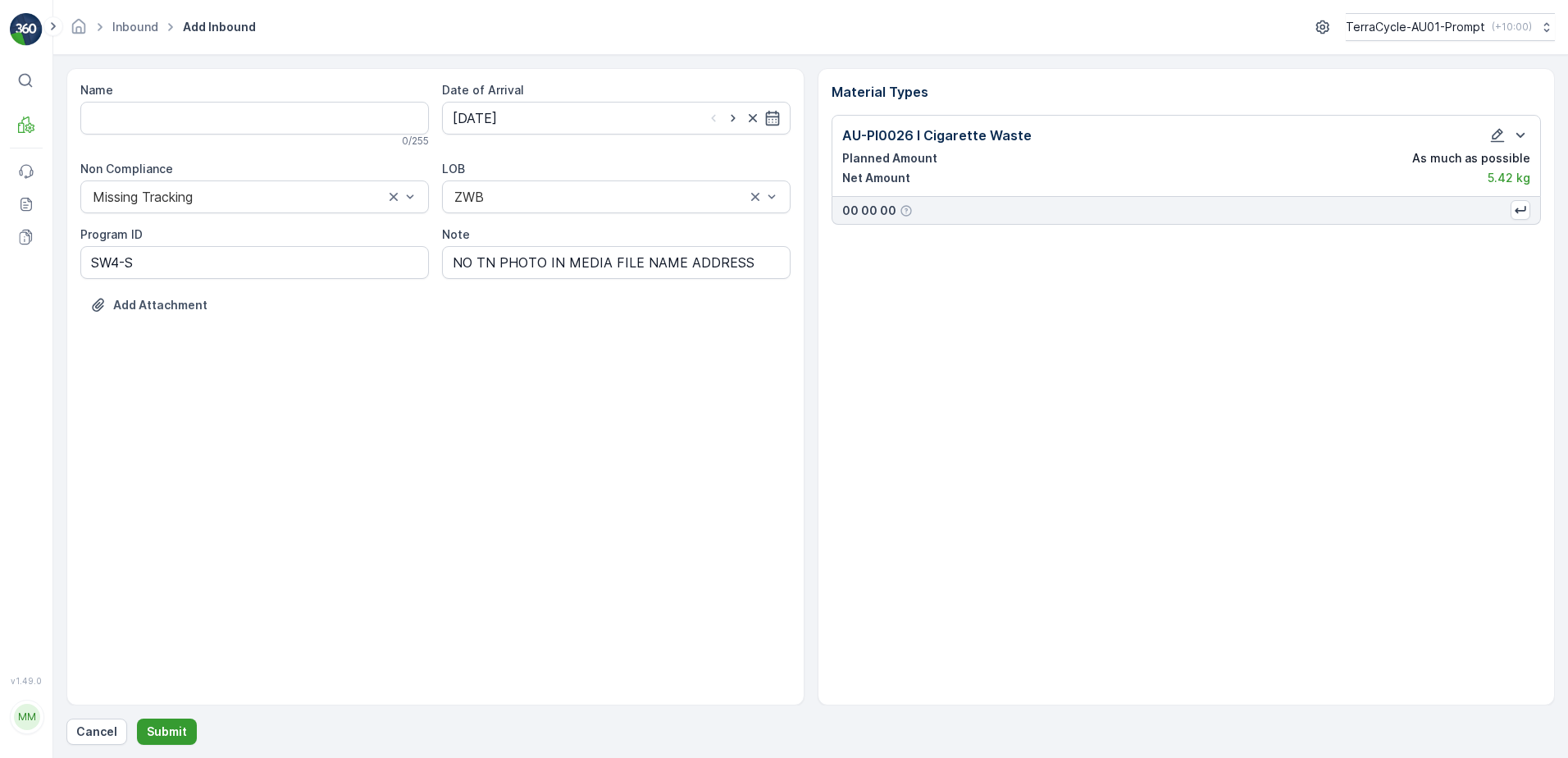
click at [175, 724] on p "Submit" at bounding box center [167, 731] width 40 height 16
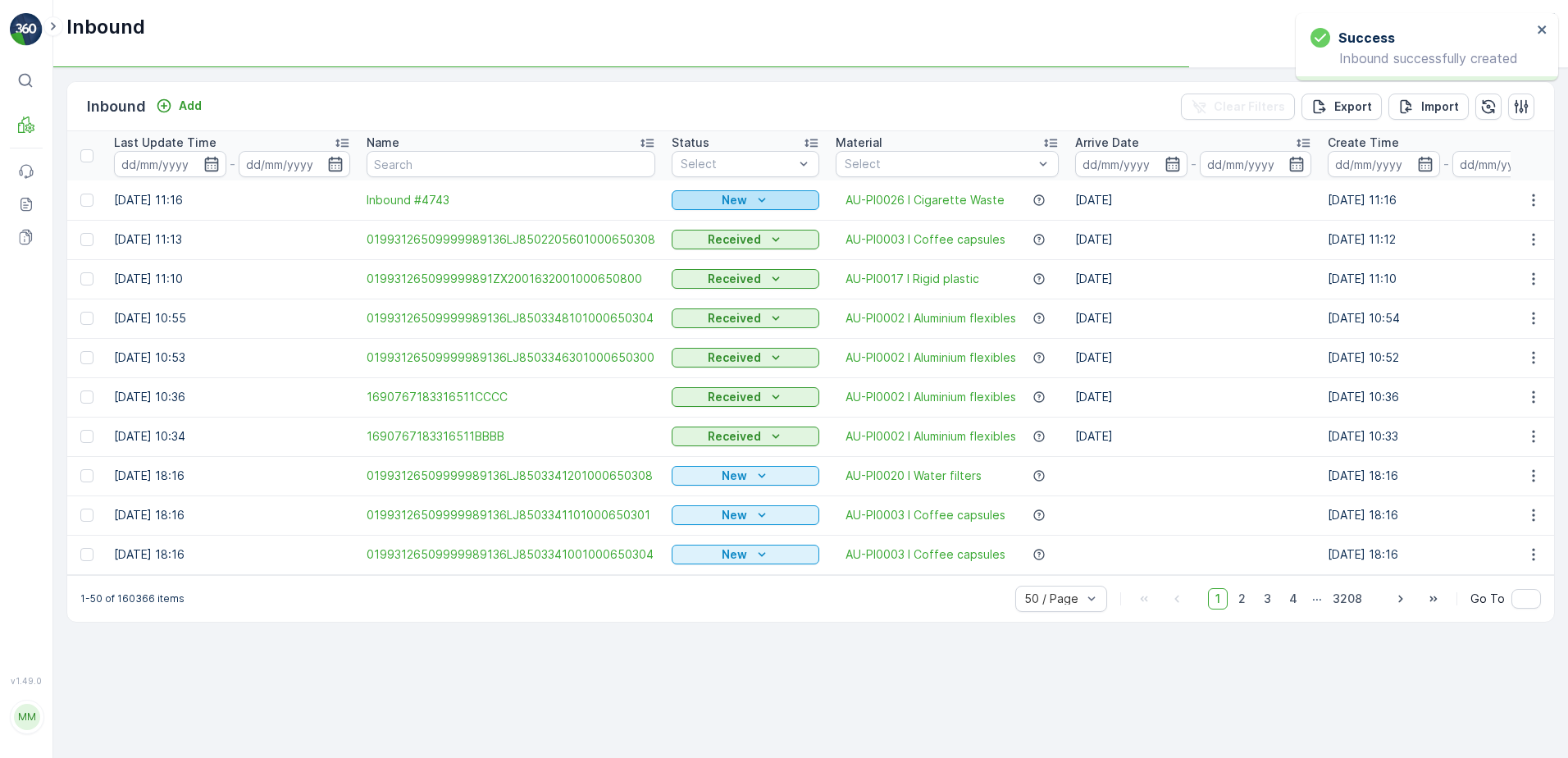
click at [739, 199] on div "New" at bounding box center [745, 200] width 135 height 16
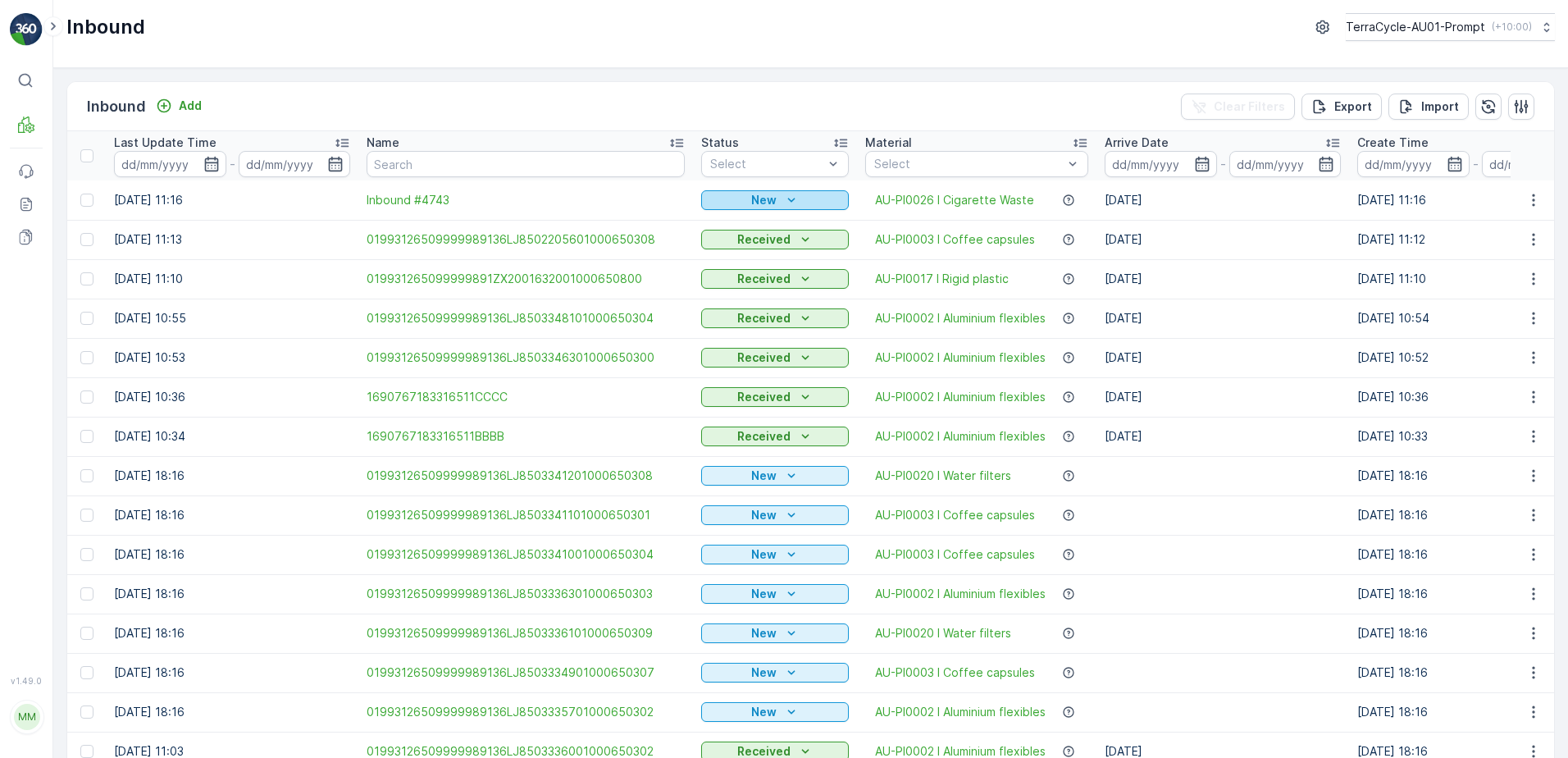
click at [767, 194] on p "New" at bounding box center [764, 200] width 26 height 16
drag, startPoint x: 750, startPoint y: 248, endPoint x: 816, endPoint y: 188, distance: 89.2
click at [750, 245] on span "Scanned" at bounding box center [732, 248] width 48 height 16
click at [1526, 201] on icon "button" at bounding box center [1534, 200] width 16 height 16
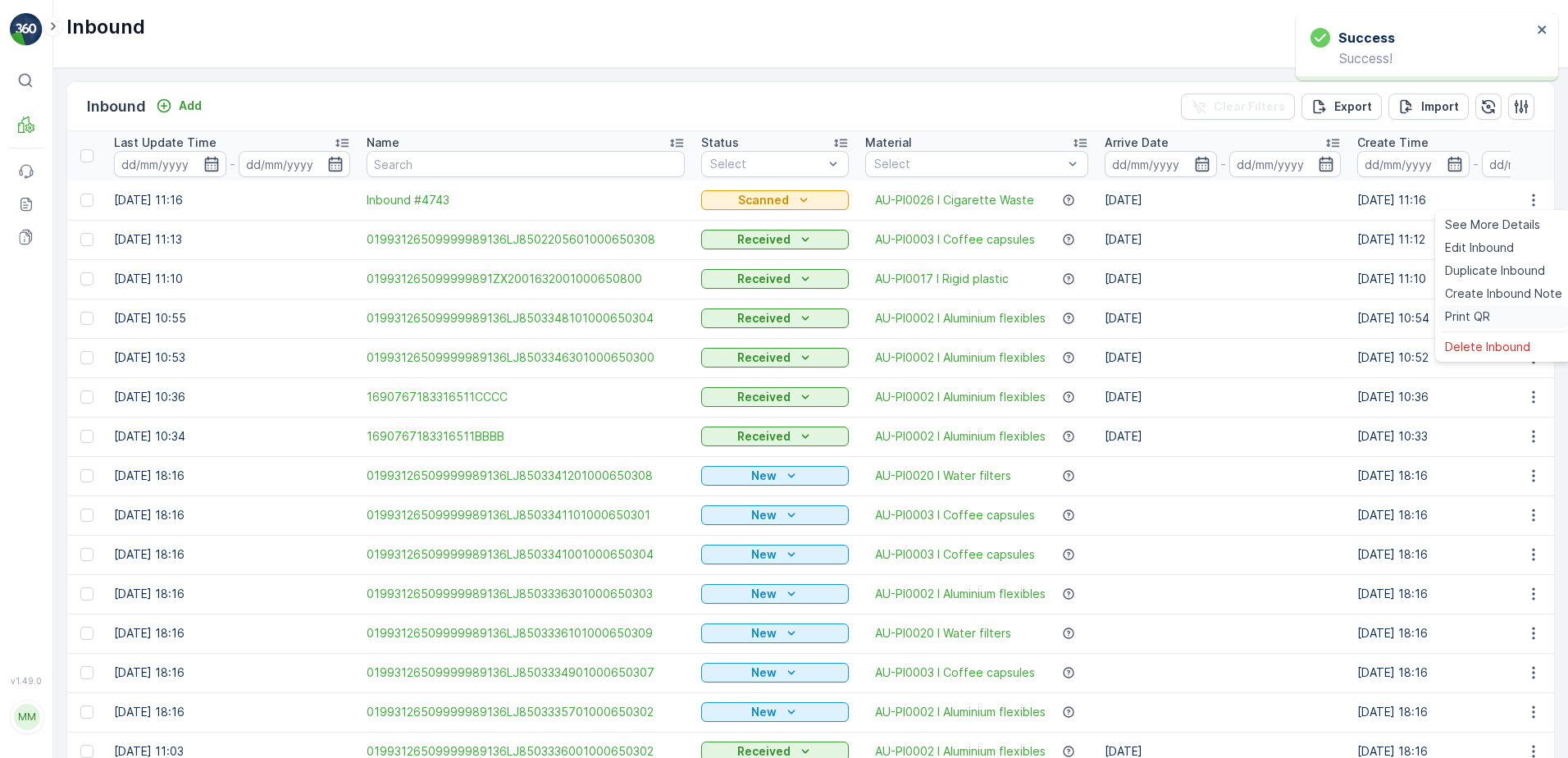
click at [1489, 321] on span "Print QR" at bounding box center [1467, 316] width 45 height 16
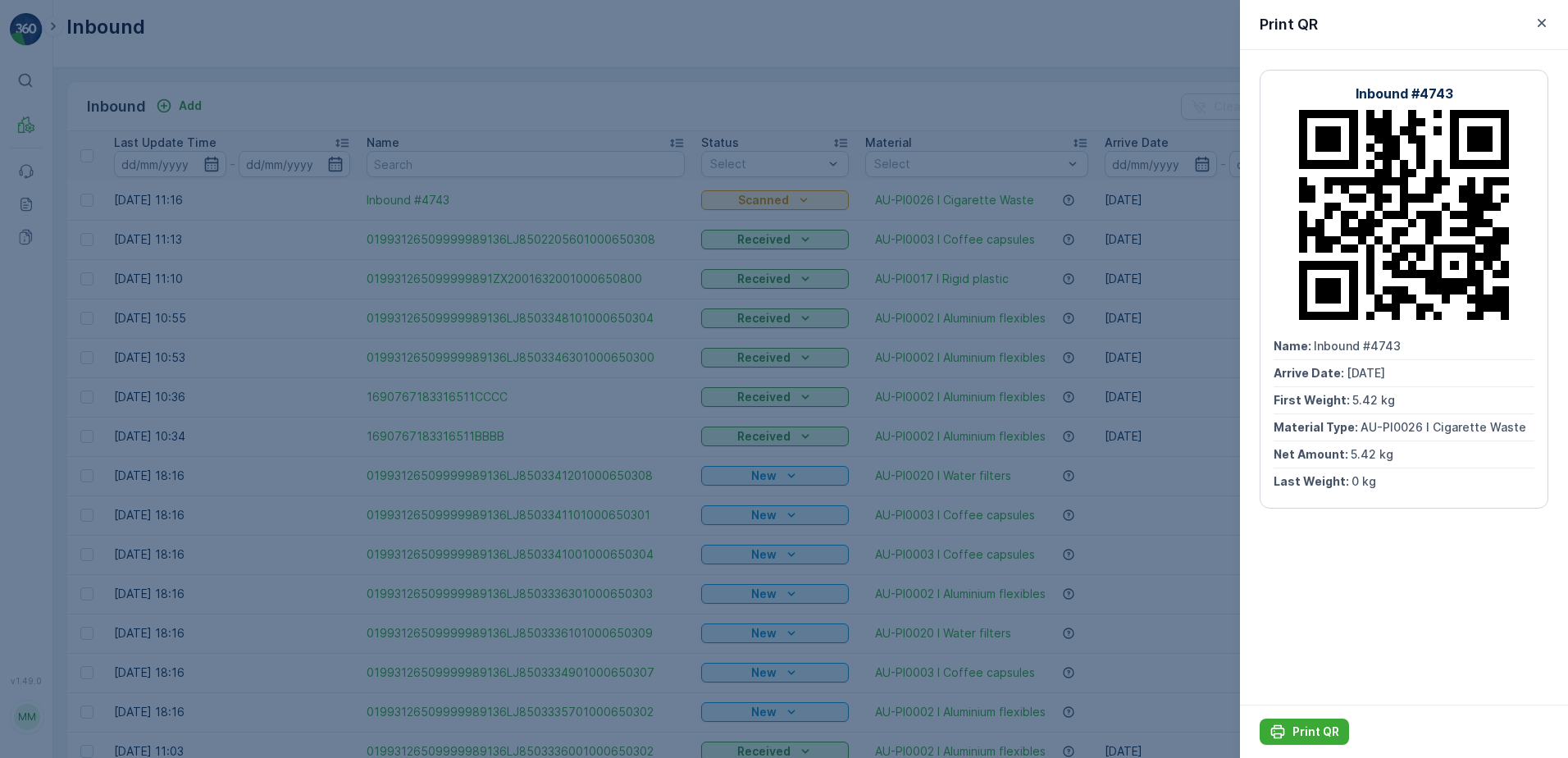
drag, startPoint x: 1332, startPoint y: 735, endPoint x: 1266, endPoint y: 700, distance: 74.7
click at [1332, 733] on p "Print QR" at bounding box center [1316, 731] width 46 height 16
click at [1541, 26] on icon "button" at bounding box center [1542, 23] width 16 height 16
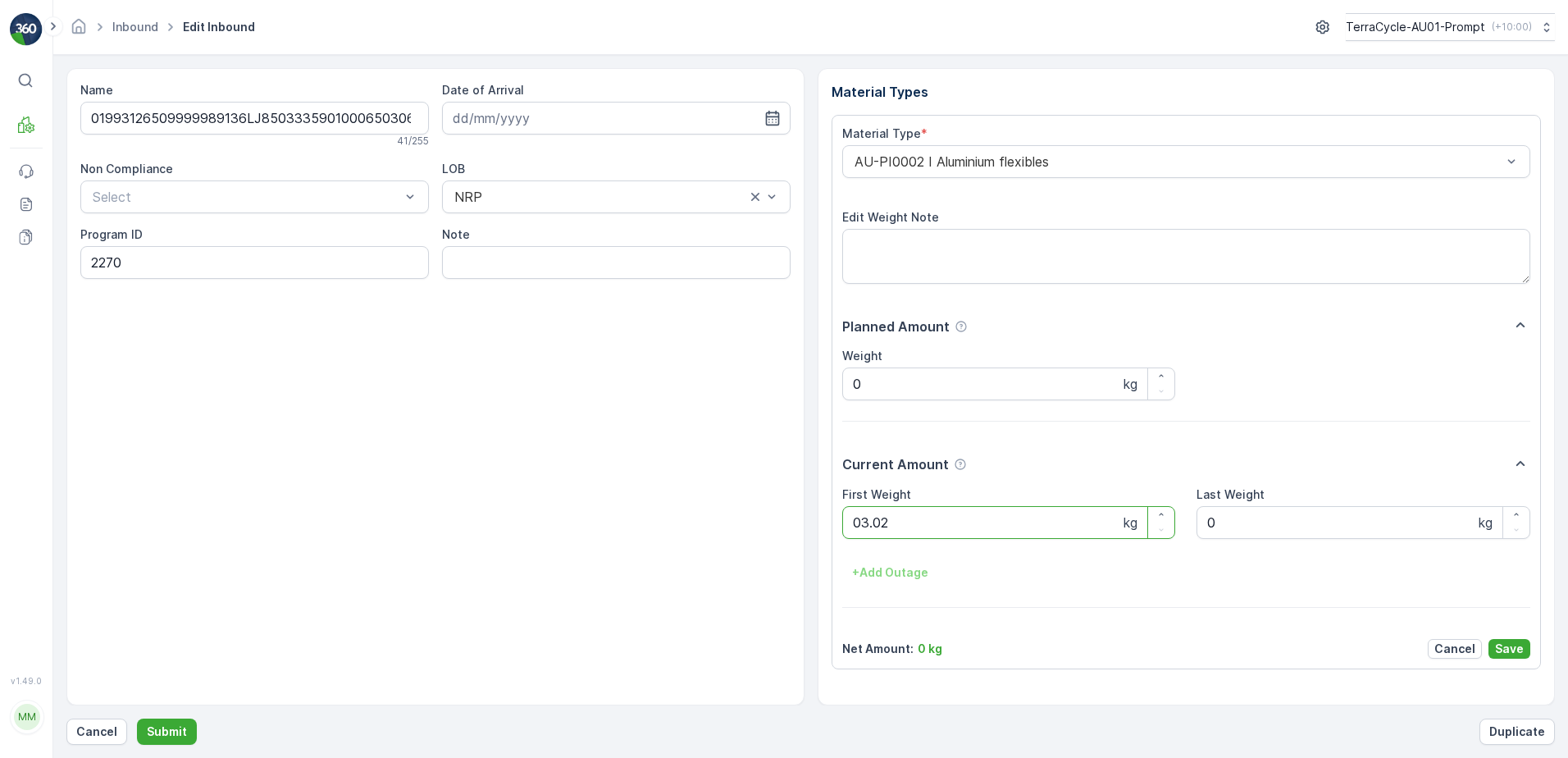
click at [137, 719] on button "Submit" at bounding box center [167, 731] width 60 height 26
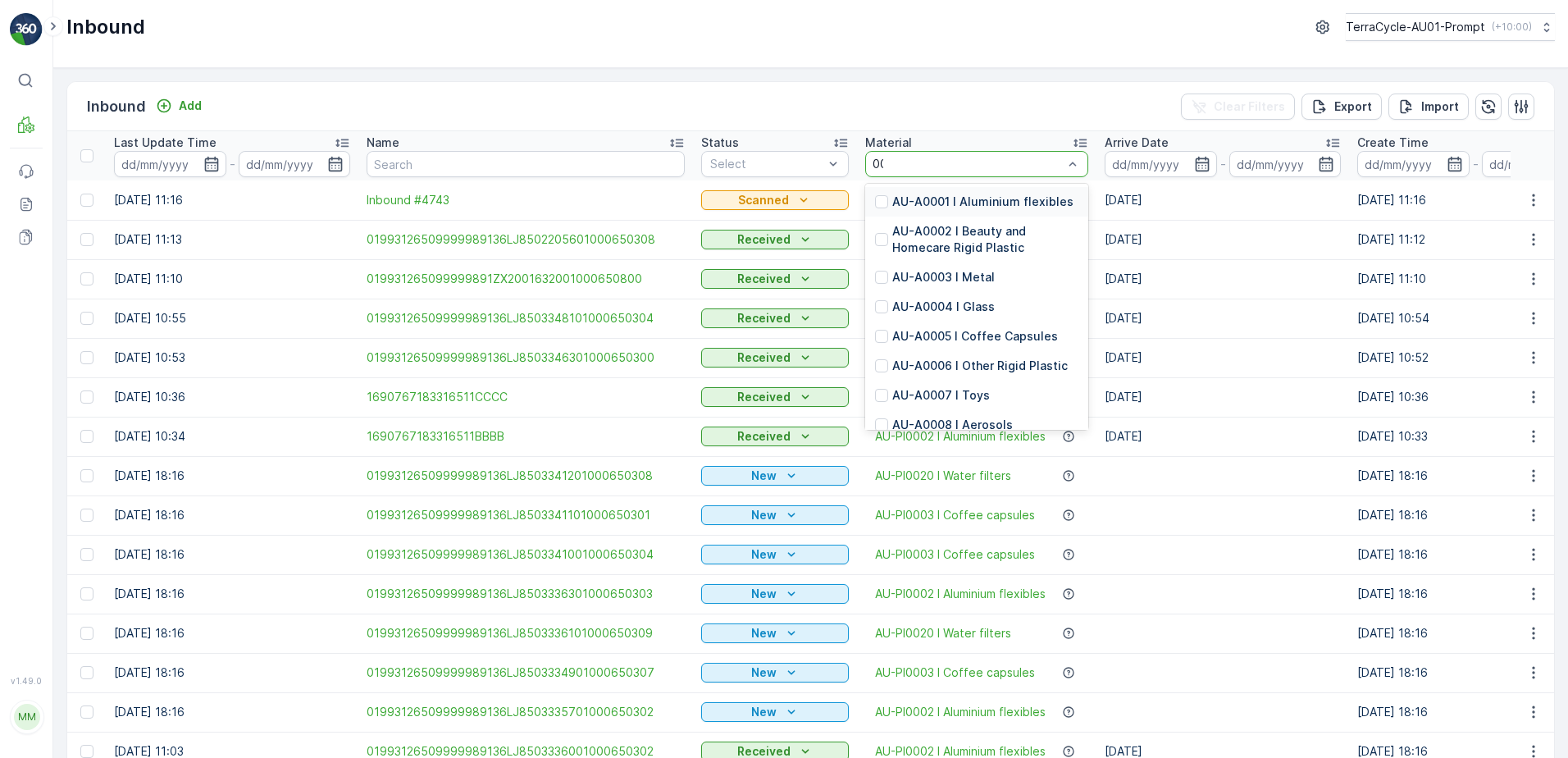
type input "0002"
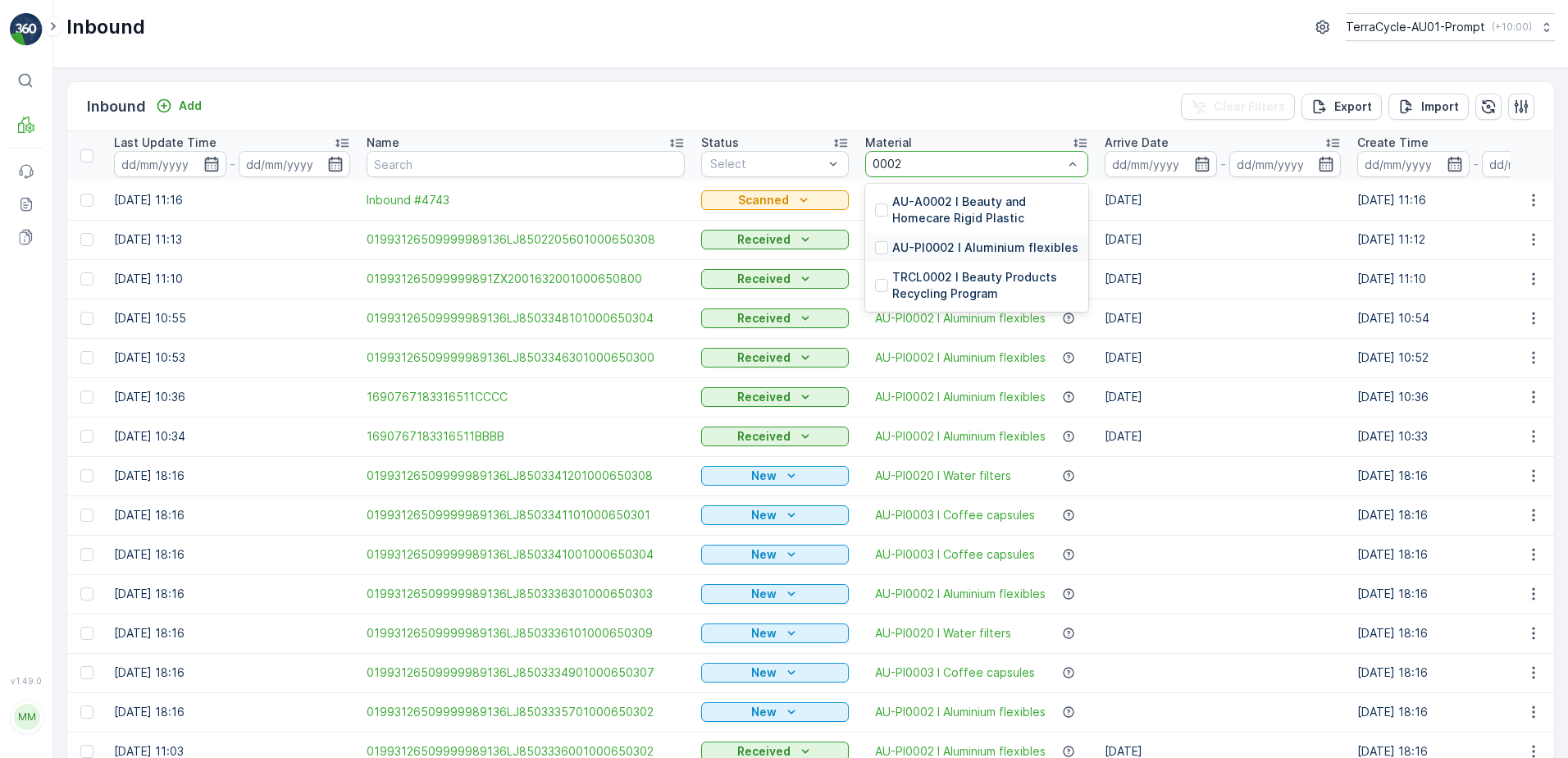
click at [987, 249] on p "AU-PI0002 I Aluminium flexibles" at bounding box center [985, 248] width 186 height 16
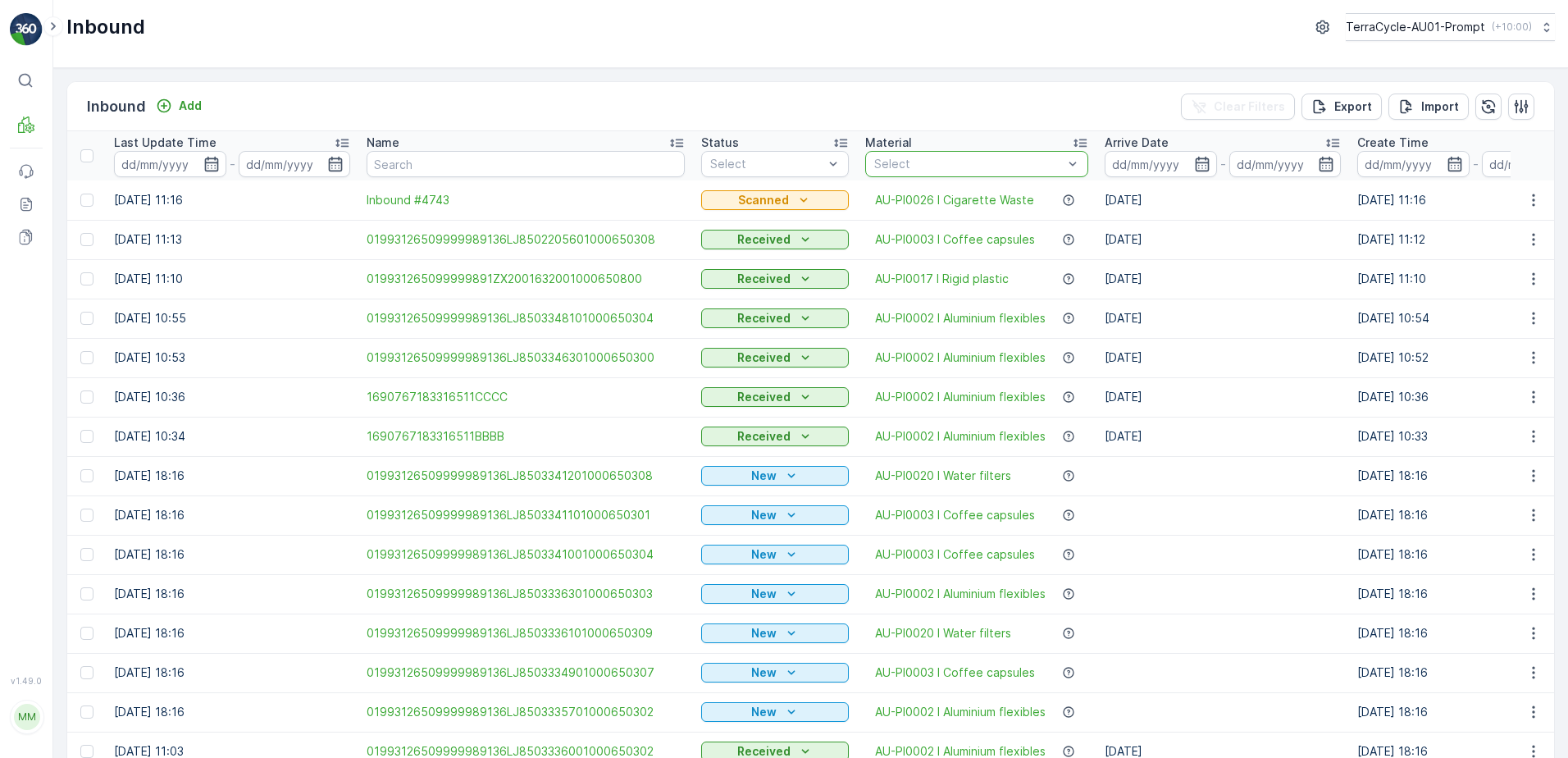
drag, startPoint x: 745, startPoint y: 166, endPoint x: 740, endPoint y: 220, distance: 54.2
click at [745, 166] on div at bounding box center [767, 164] width 117 height 13
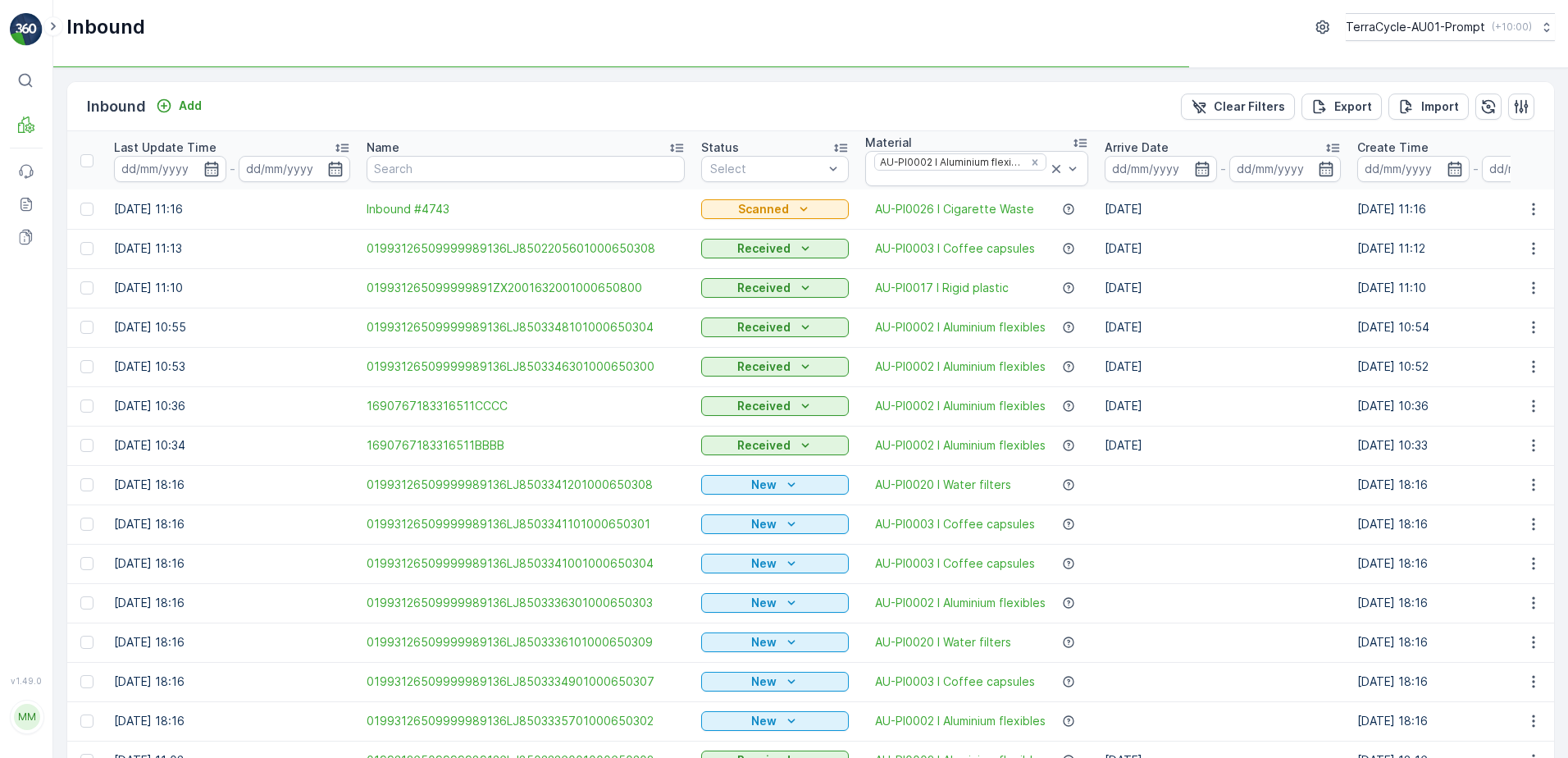
click at [739, 230] on td "Received" at bounding box center [775, 249] width 164 height 39
click at [793, 167] on div at bounding box center [767, 168] width 117 height 13
drag, startPoint x: 766, startPoint y: 229, endPoint x: 1026, endPoint y: 256, distance: 261.4
click at [771, 228] on div "Scanned" at bounding box center [775, 230] width 128 height 13
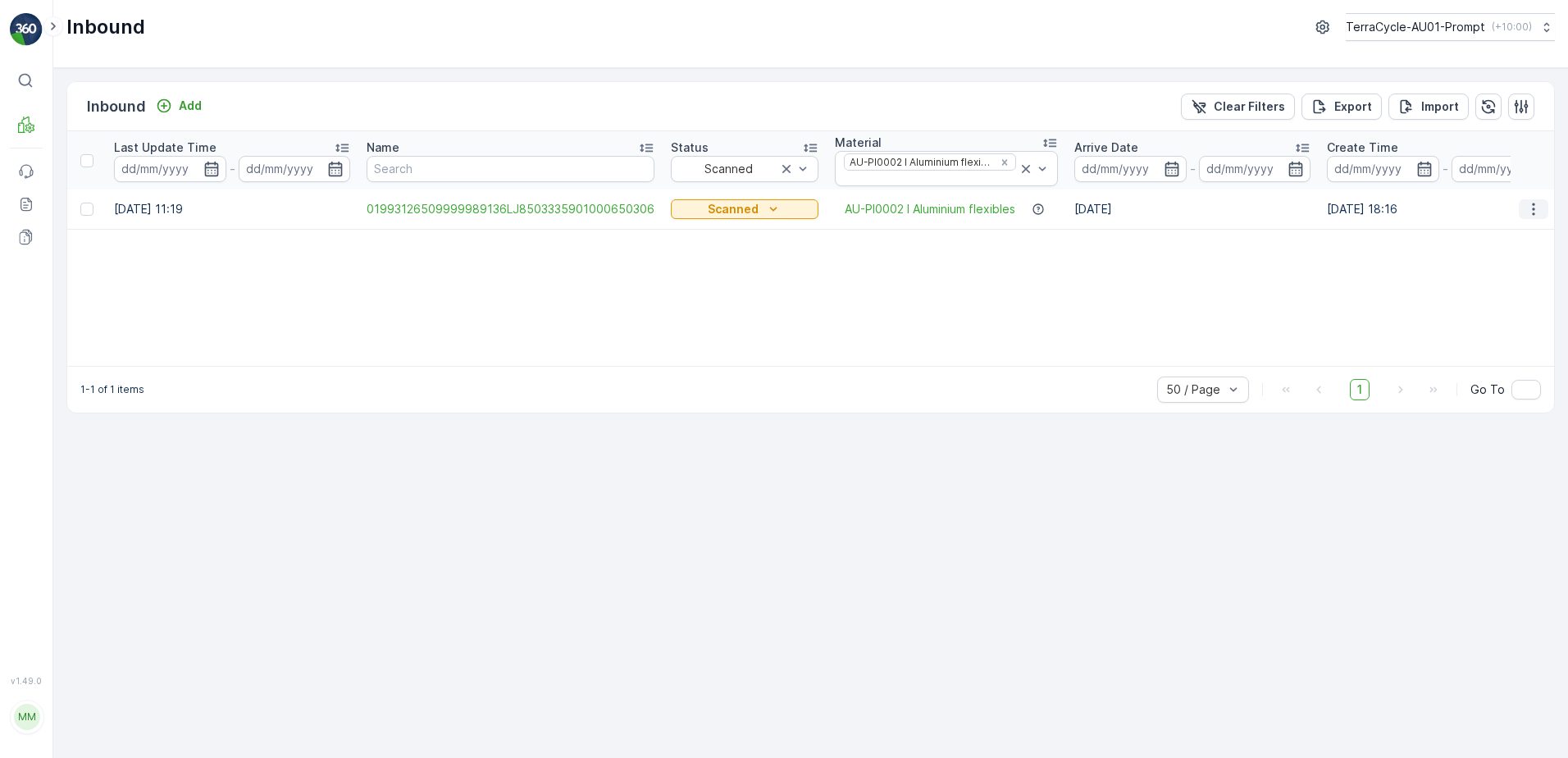
click at [1537, 206] on icon "button" at bounding box center [1534, 209] width 16 height 16
click at [1489, 326] on span "Print QR" at bounding box center [1467, 325] width 45 height 16
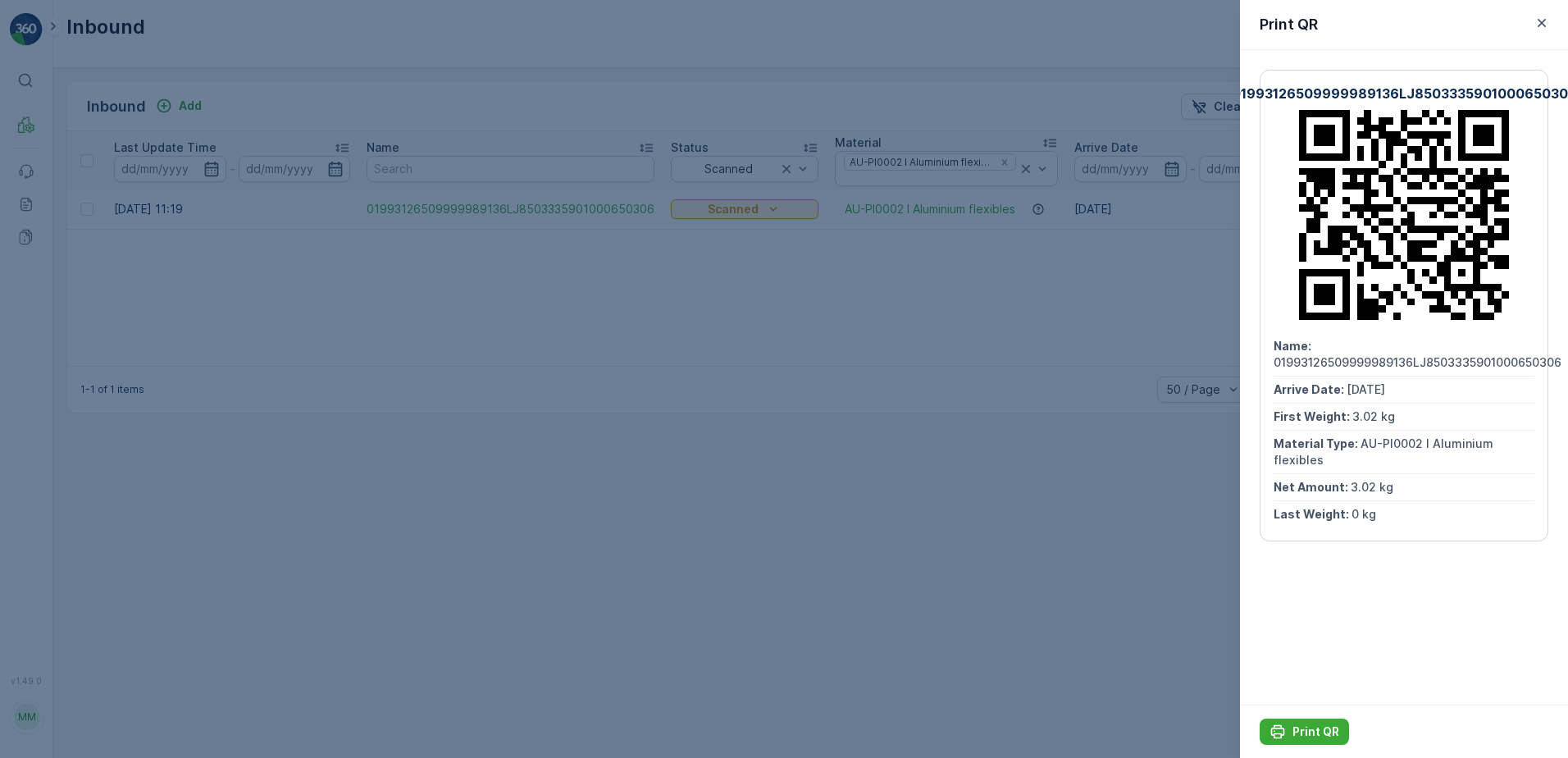
drag, startPoint x: 1300, startPoint y: 727, endPoint x: 1299, endPoint y: 716, distance: 11.0
click at [1299, 719] on button "Print QR" at bounding box center [1304, 731] width 89 height 26
click at [1535, 25] on icon "button" at bounding box center [1542, 23] width 16 height 16
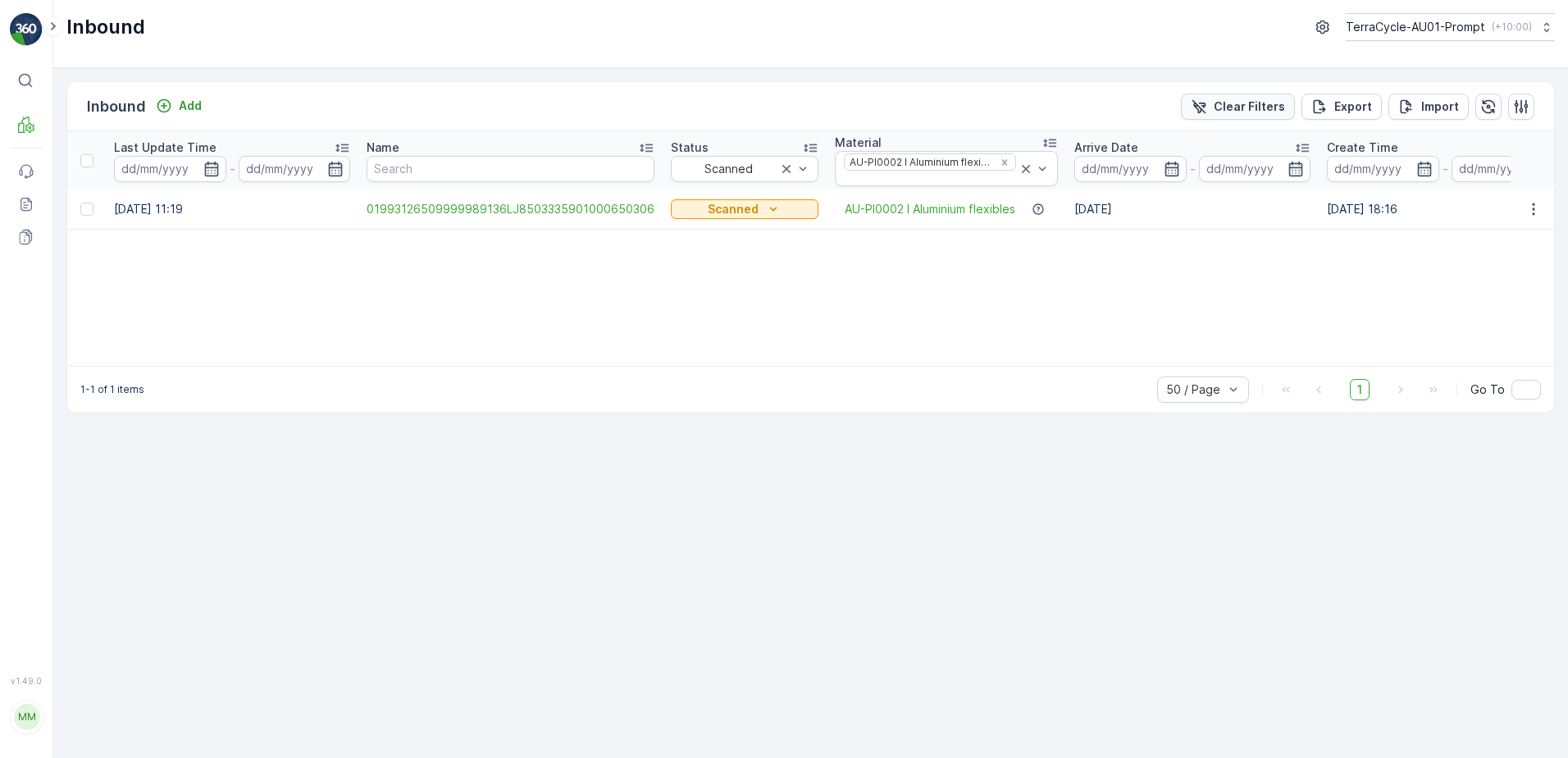
click at [1247, 104] on p "Clear Filters" at bounding box center [1250, 106] width 71 height 16
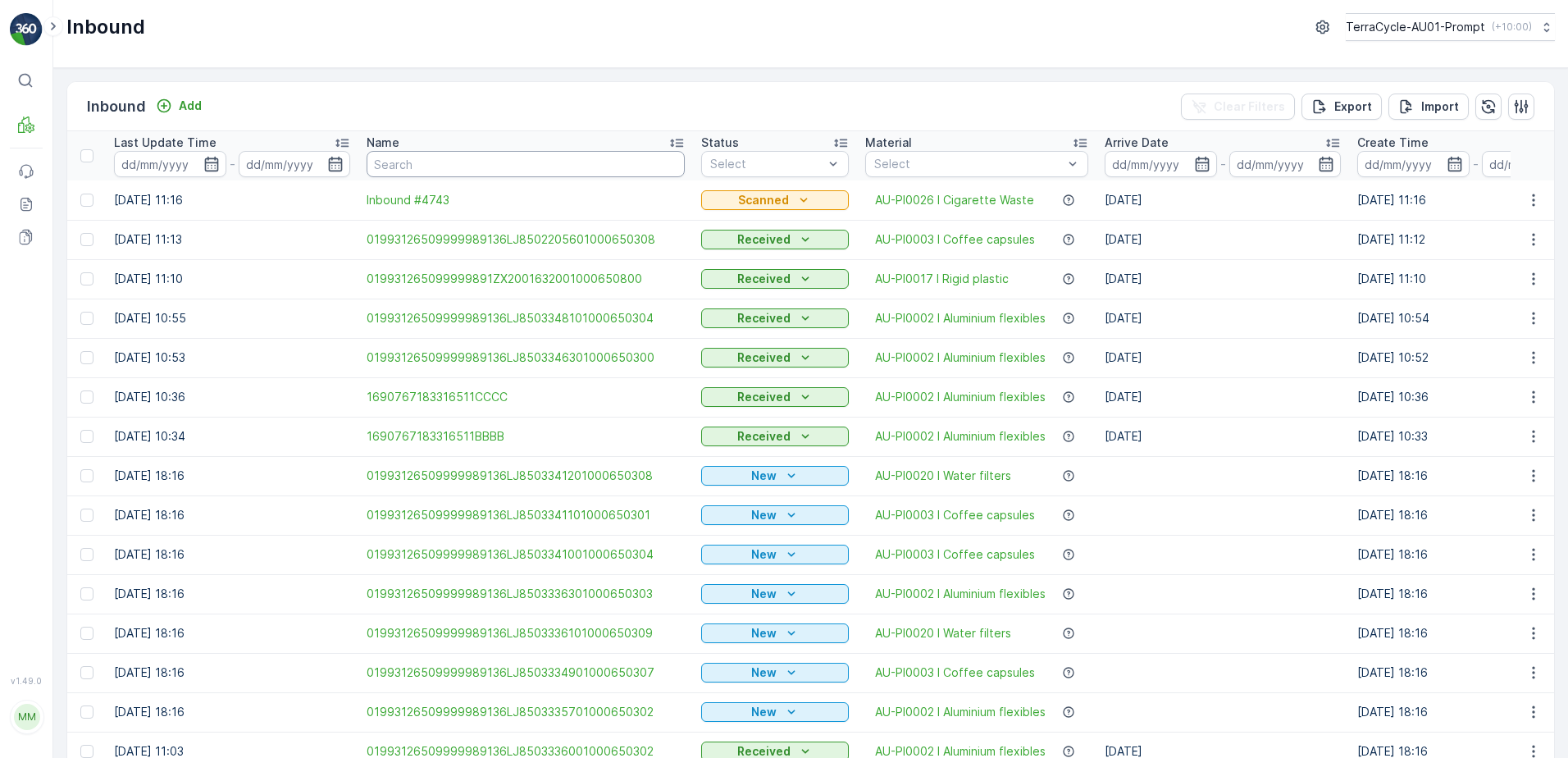
click at [435, 160] on input "text" at bounding box center [526, 163] width 318 height 26
type input "36L"
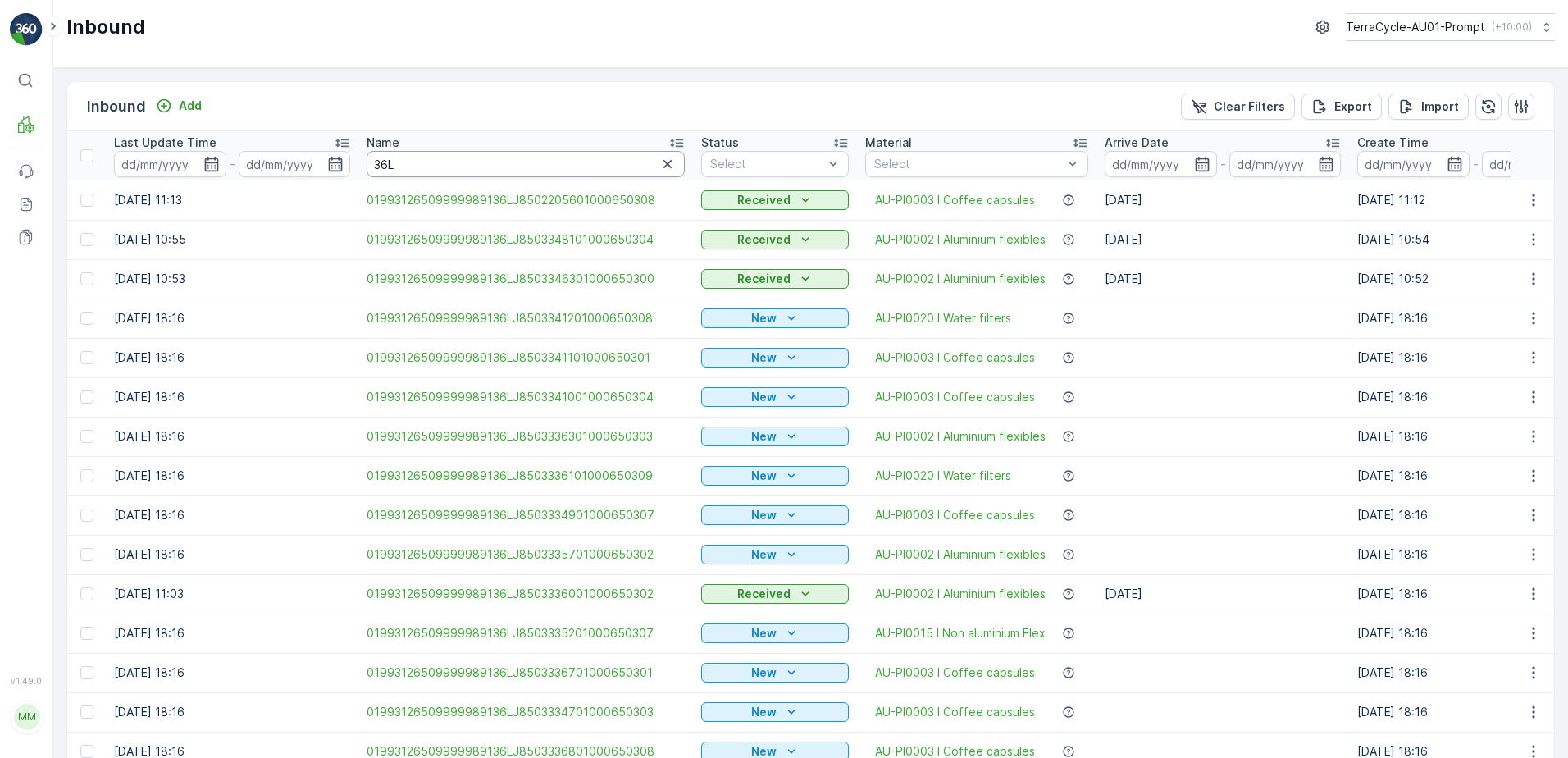
click at [437, 160] on input "36L" at bounding box center [526, 163] width 318 height 26
type input "36LJ"
click at [422, 167] on input "36LJ" at bounding box center [526, 163] width 318 height 26
type input "36LJ85032"
drag, startPoint x: 436, startPoint y: 162, endPoint x: 445, endPoint y: 168, distance: 10.8
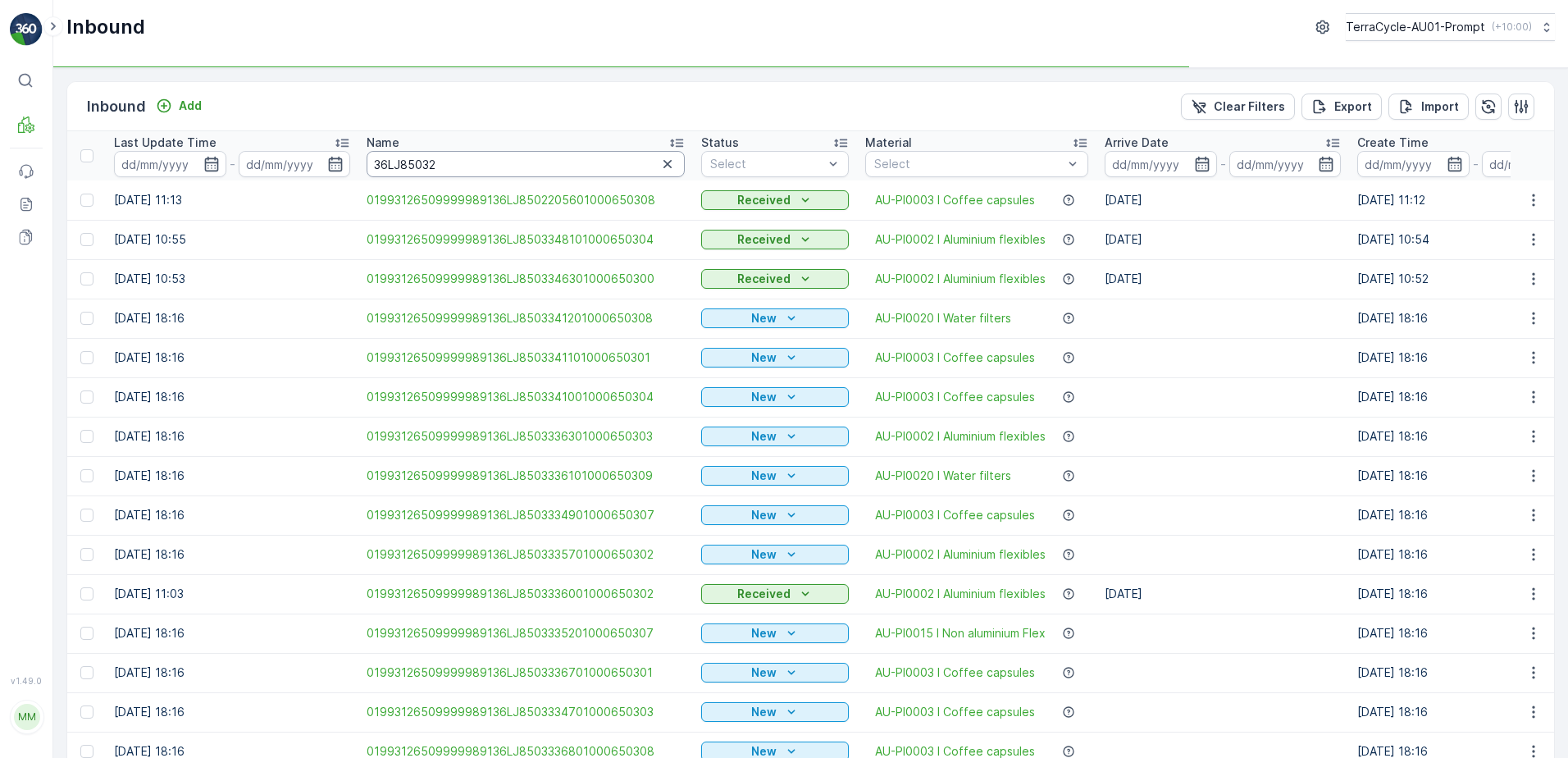
click at [445, 168] on input "36LJ85032" at bounding box center [526, 163] width 318 height 26
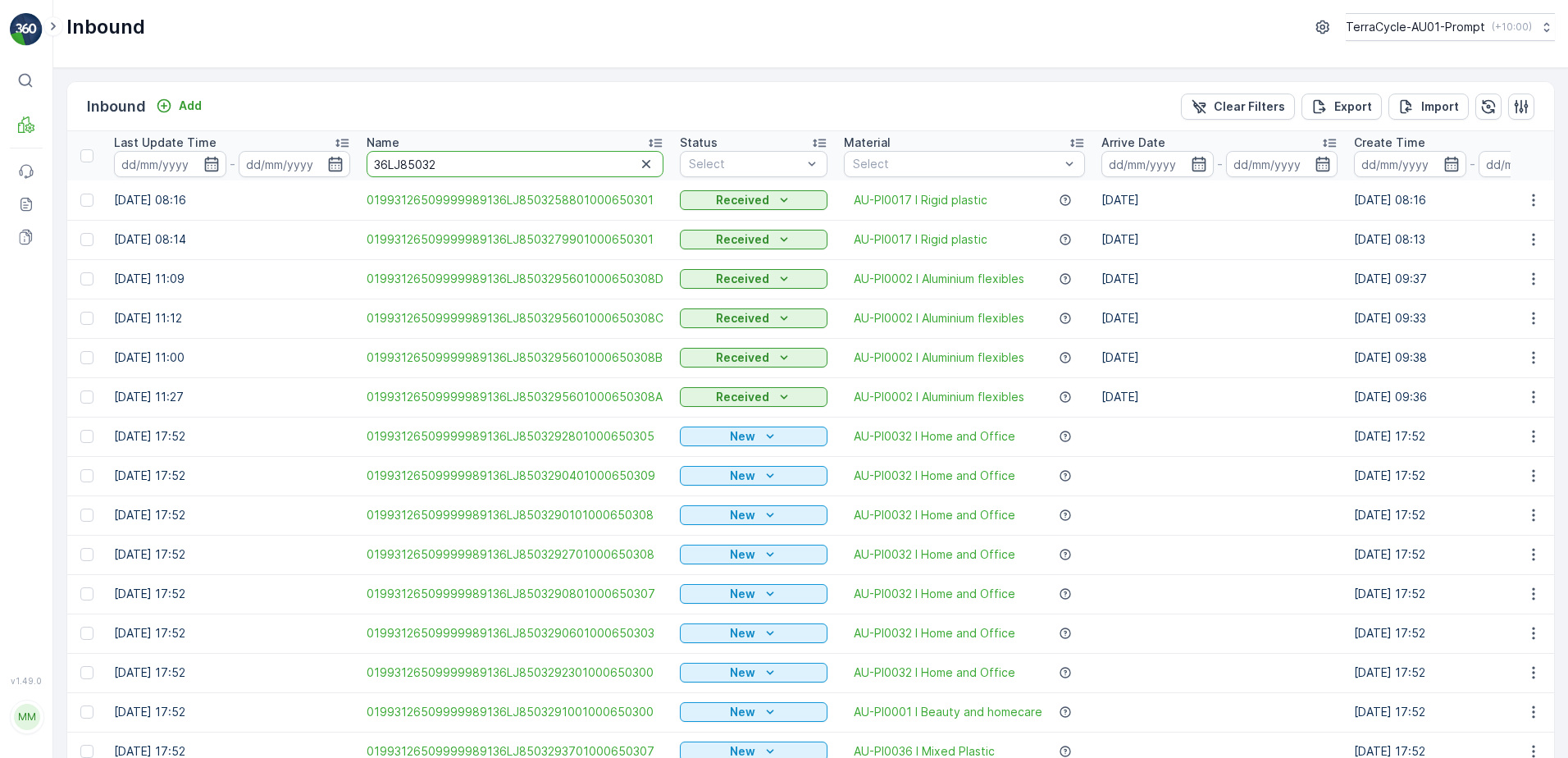
click at [447, 167] on input "36LJ85032" at bounding box center [515, 163] width 297 height 26
type input "36LJ8503276"
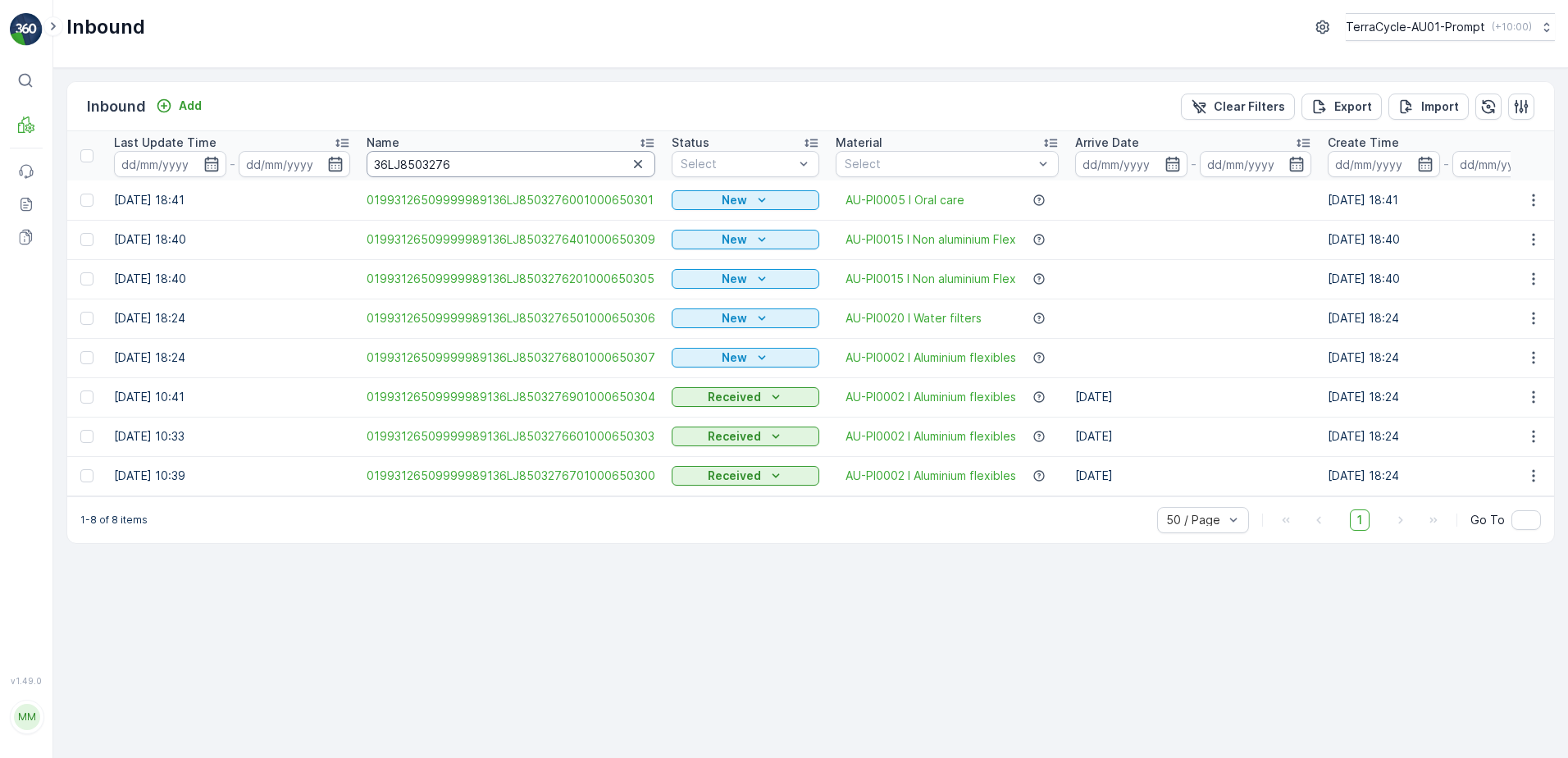
click at [458, 159] on input "36LJ8503276" at bounding box center [511, 163] width 289 height 26
type input "[US_VEHICLE_IDENTIFICATION_NUMBER]"
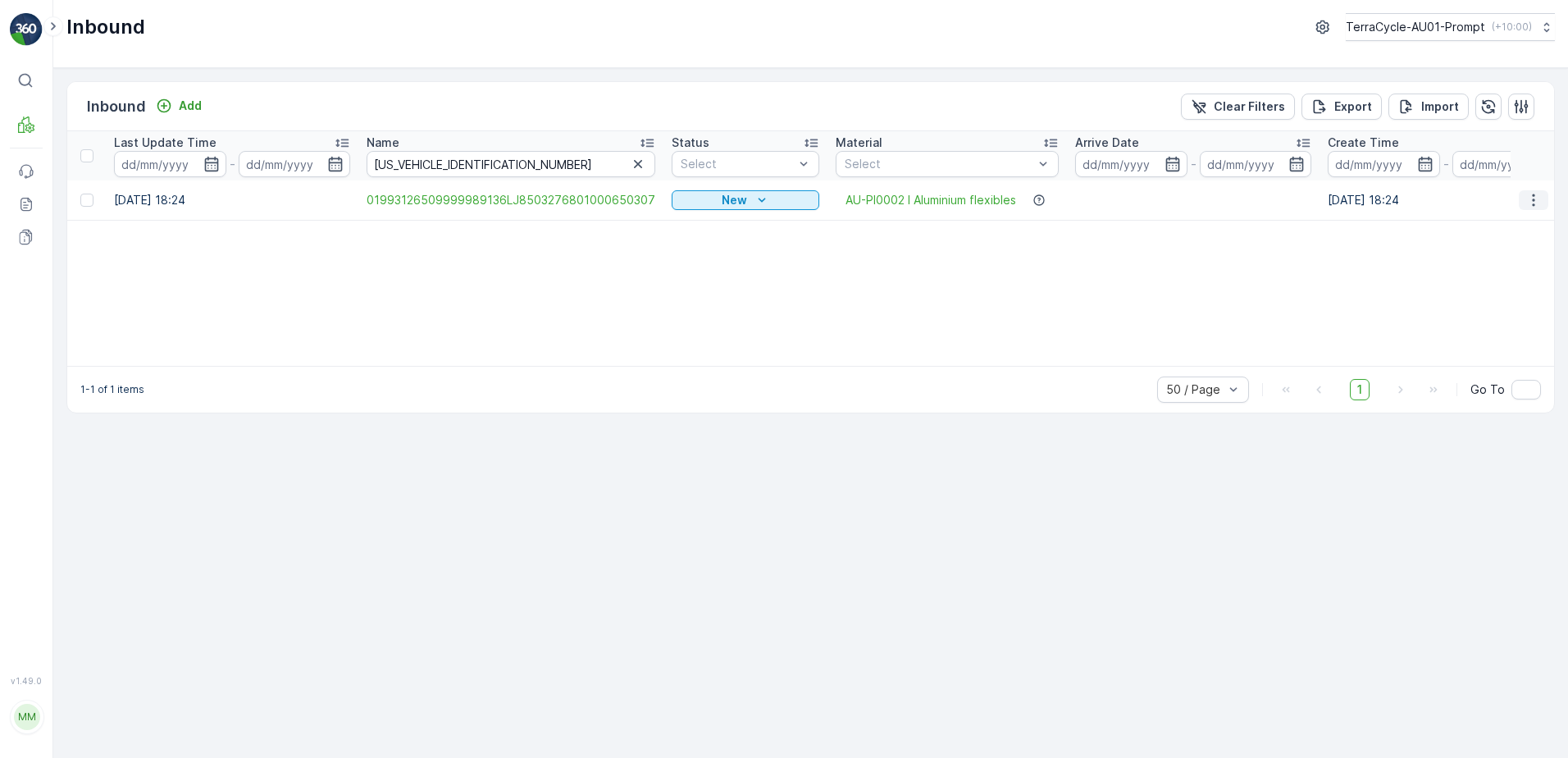
click at [1539, 201] on icon "button" at bounding box center [1534, 200] width 16 height 16
click at [1492, 314] on div "Print QR" at bounding box center [1504, 317] width 130 height 23
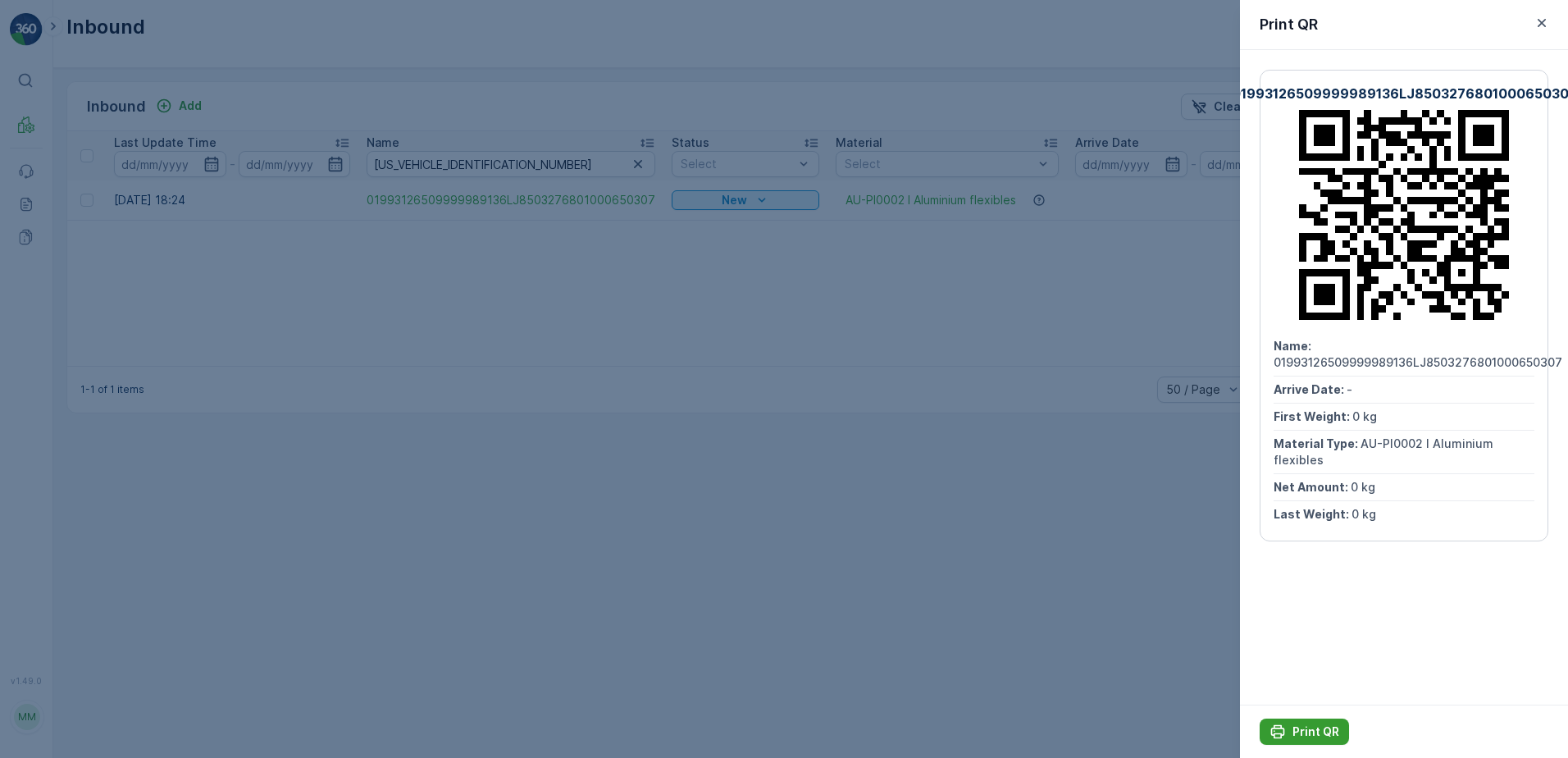
click at [1322, 729] on p "Print QR" at bounding box center [1316, 731] width 46 height 16
click at [1543, 20] on icon "button" at bounding box center [1542, 23] width 16 height 16
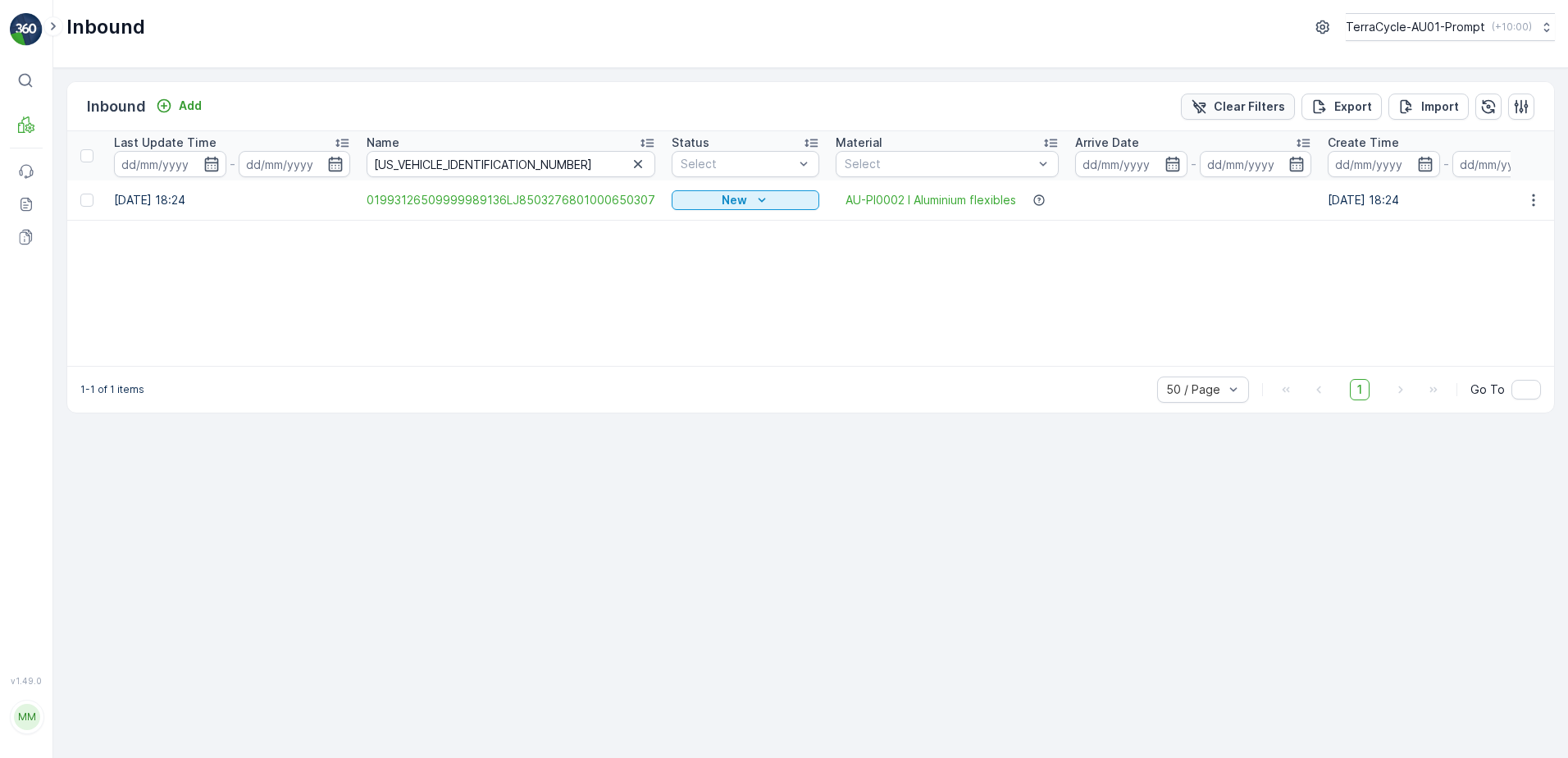
click at [1225, 110] on p "Clear Filters" at bounding box center [1250, 106] width 71 height 16
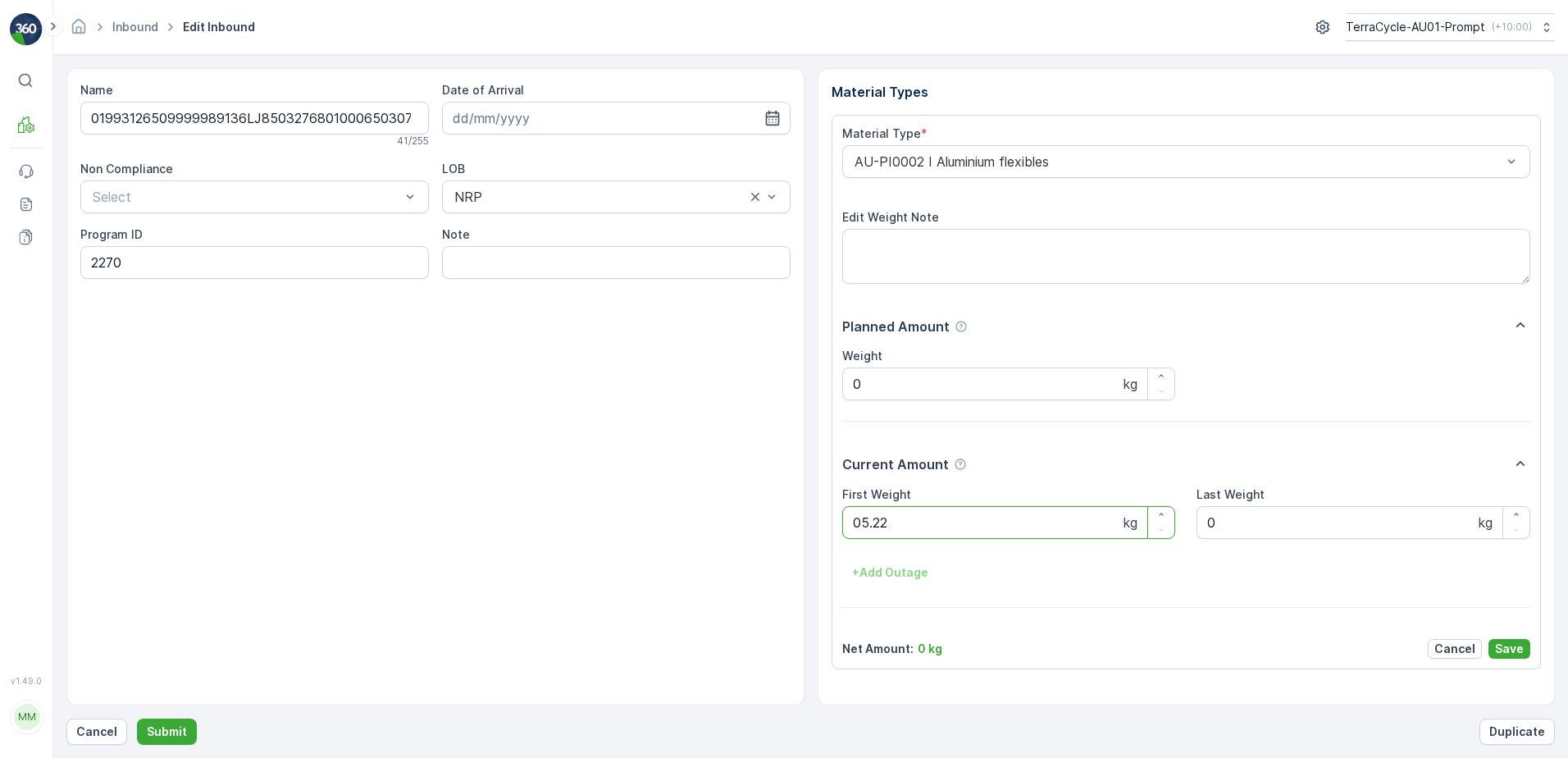
click at [137, 719] on button "Submit" at bounding box center [167, 731] width 60 height 26
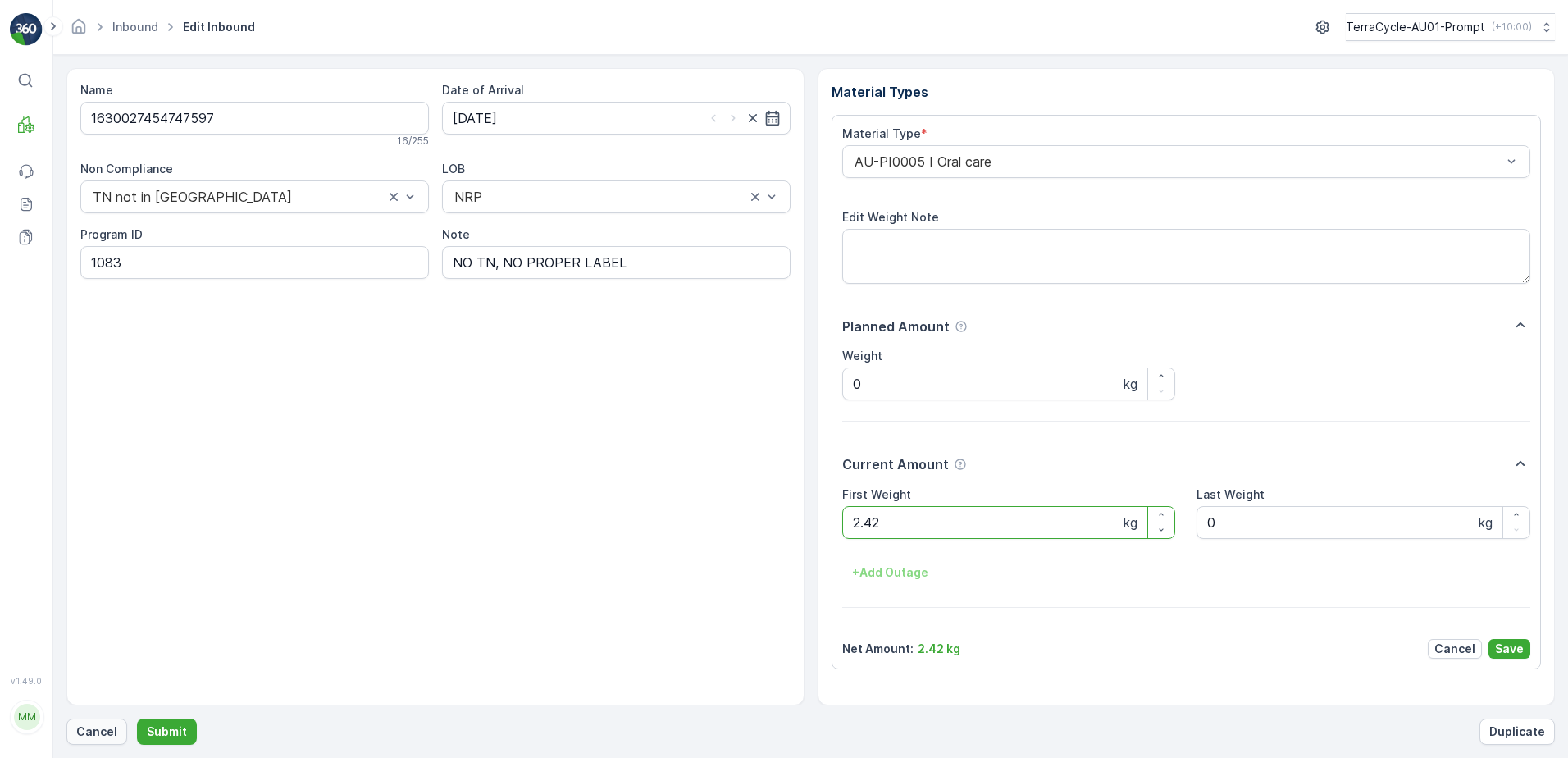
click at [114, 726] on p "Cancel" at bounding box center [97, 731] width 41 height 16
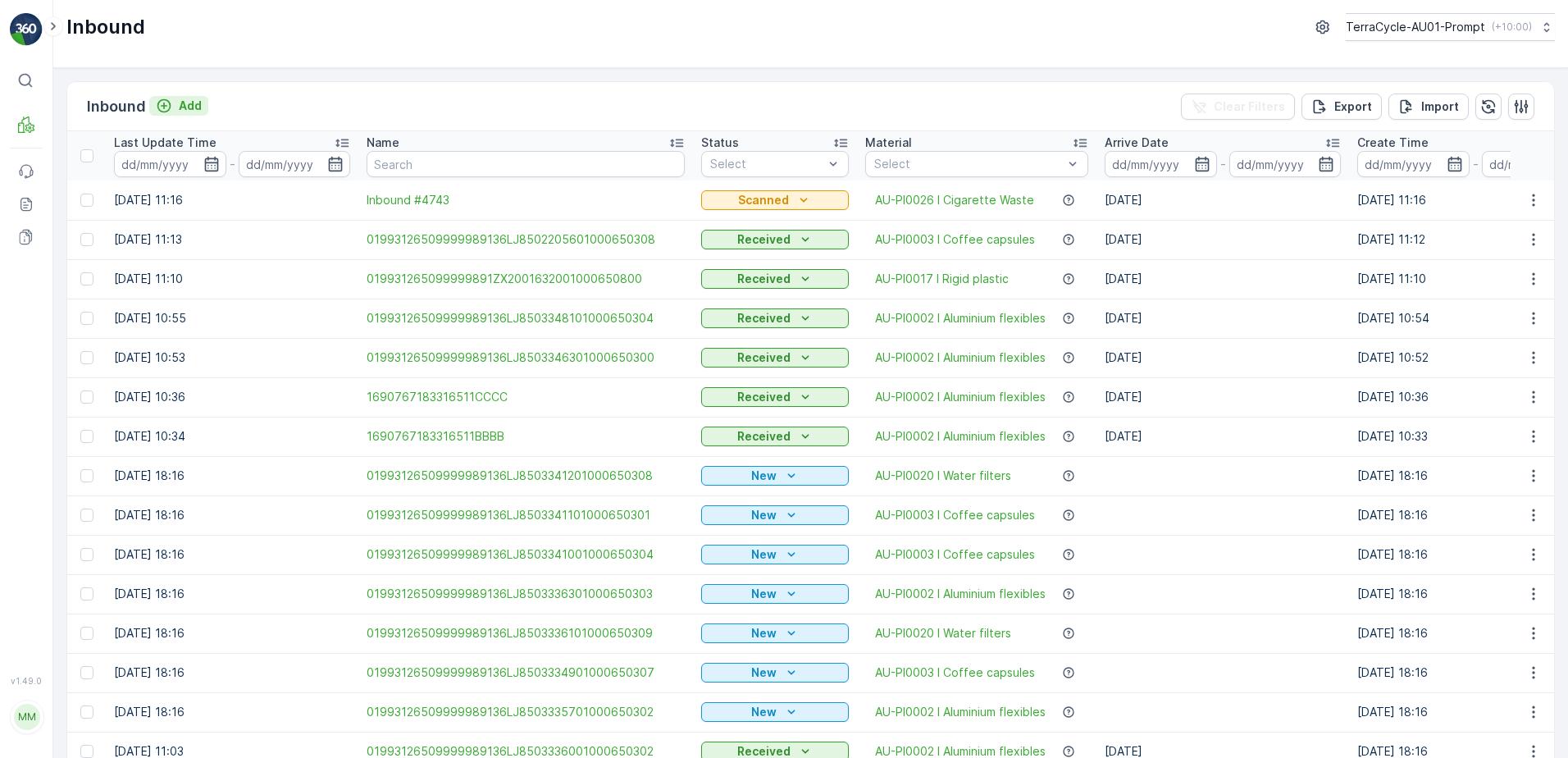
click at [191, 107] on p "Add" at bounding box center [191, 106] width 23 height 16
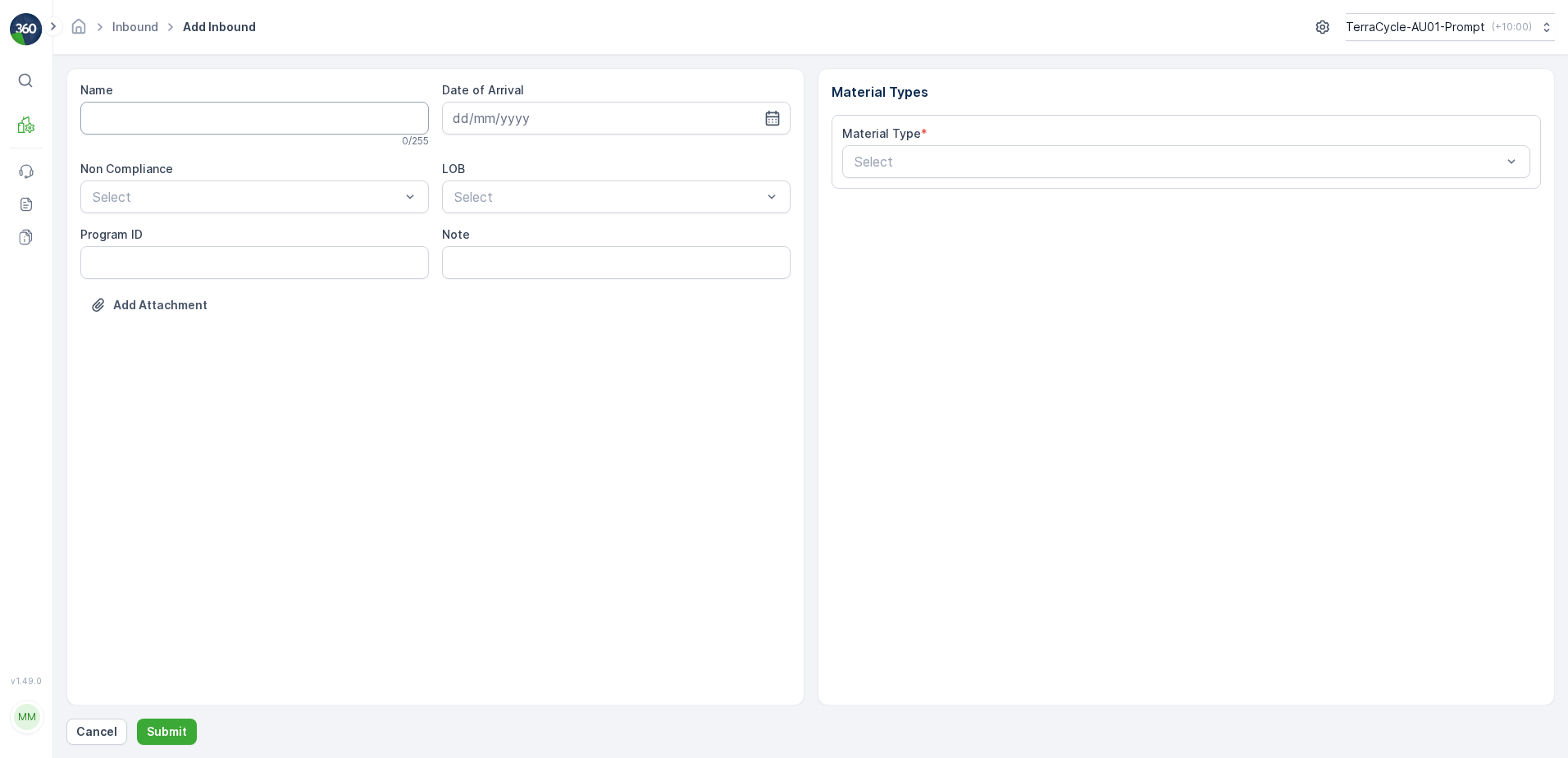
click at [208, 119] on input "Name" at bounding box center [254, 118] width 348 height 33
click at [137, 719] on button "Submit" at bounding box center [167, 731] width 60 height 26
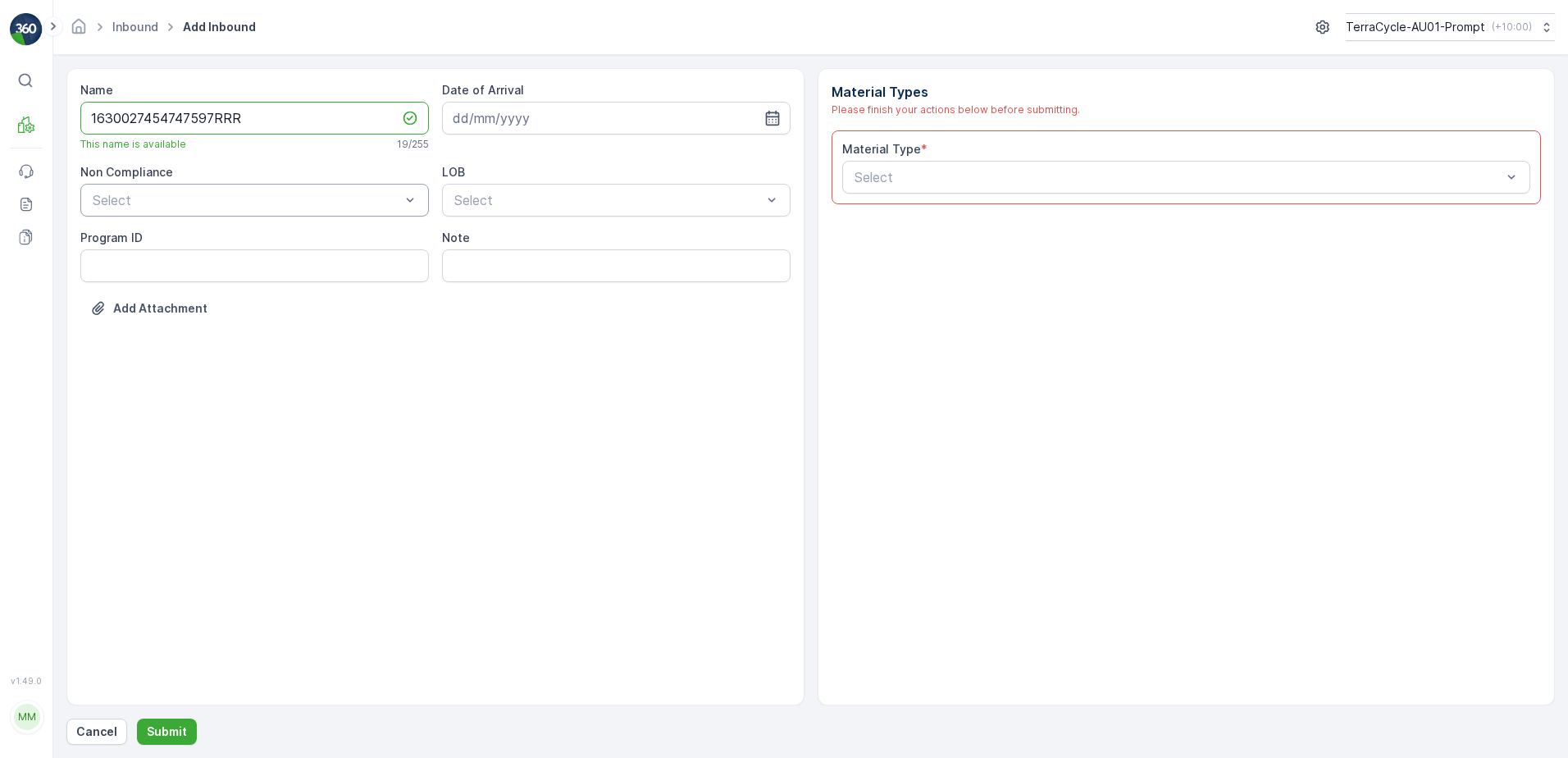
type input "1630027454747597RRR"
click at [157, 200] on div at bounding box center [246, 200] width 311 height 15
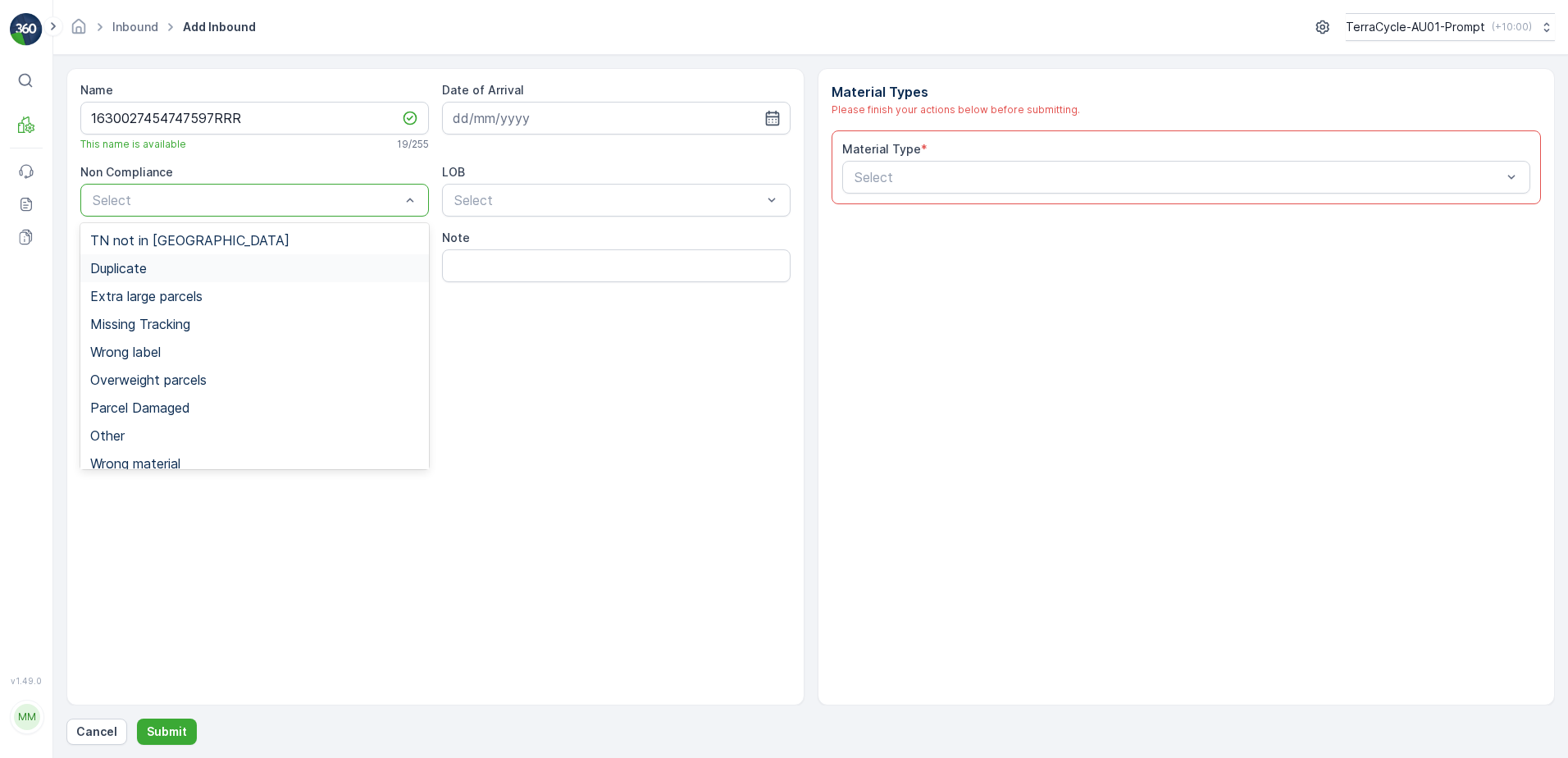
drag, startPoint x: 157, startPoint y: 277, endPoint x: 199, endPoint y: 257, distance: 46.5
click at [158, 276] on div "Duplicate" at bounding box center [254, 267] width 348 height 28
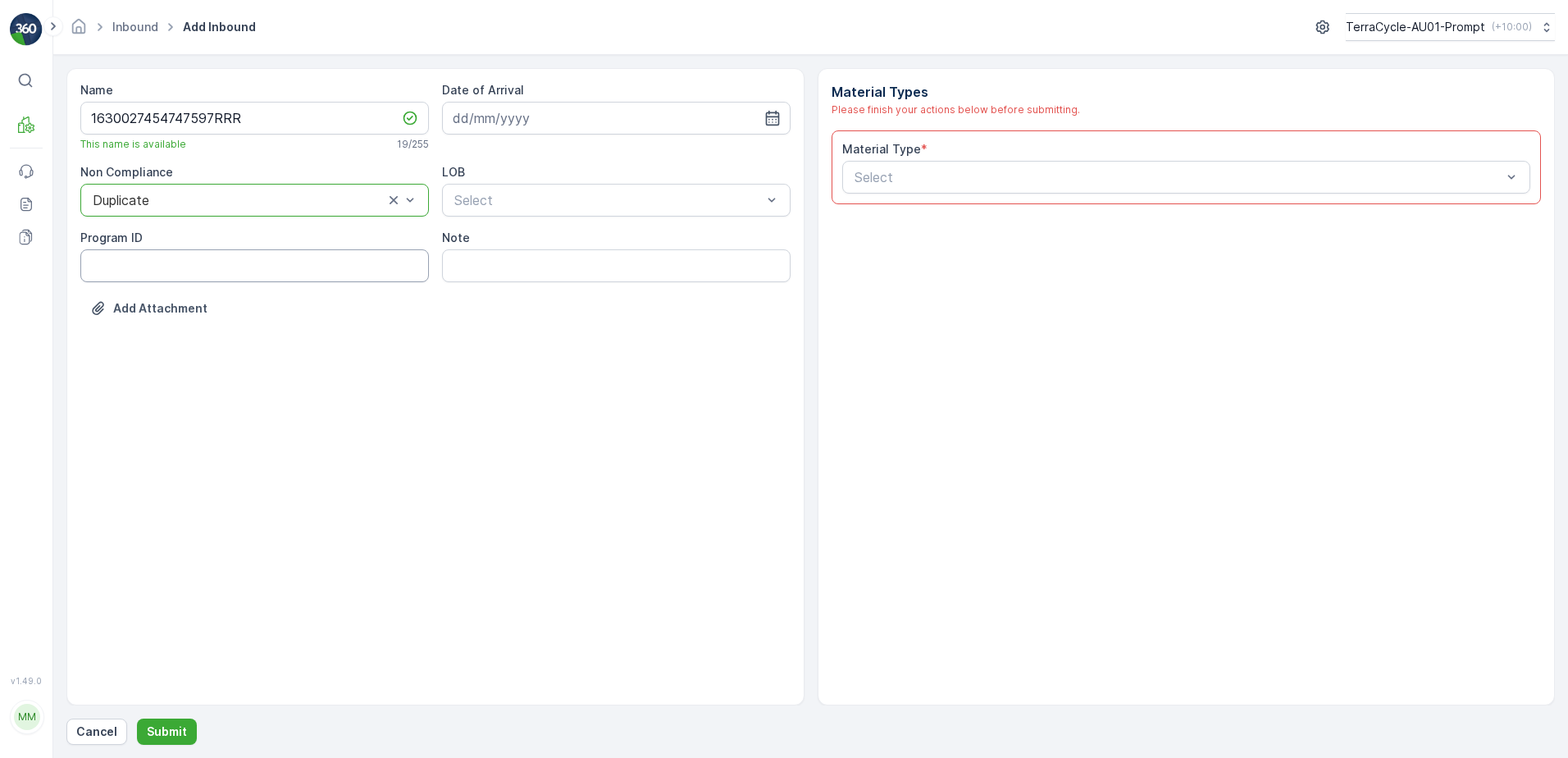
click at [160, 271] on ID "Program ID" at bounding box center [254, 265] width 348 height 33
type ID "1083"
click at [565, 110] on input at bounding box center [616, 118] width 348 height 33
click at [616, 354] on div "29" at bounding box center [617, 353] width 26 height 26
type input "[DATE]"
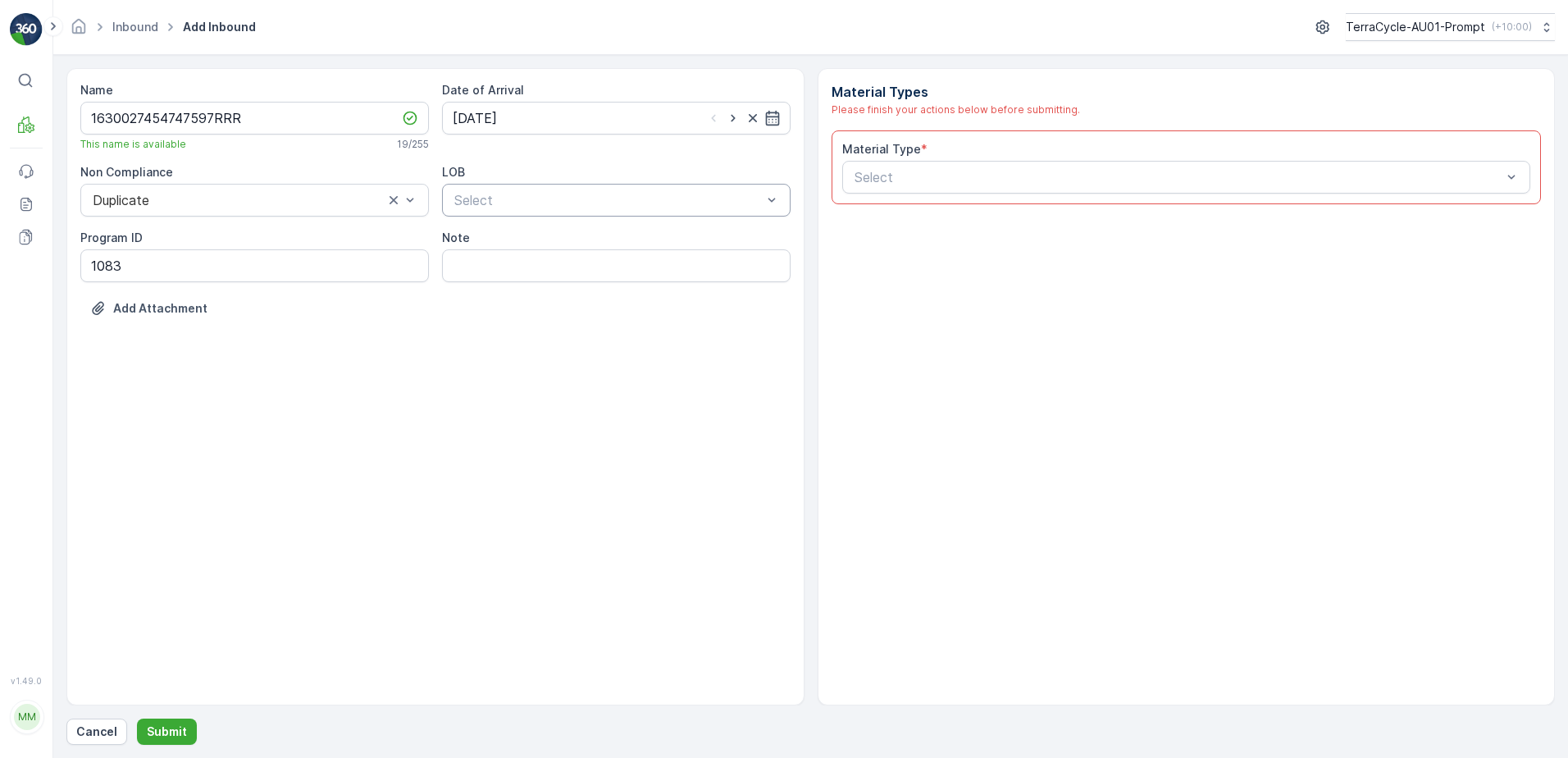
click at [628, 202] on div at bounding box center [608, 200] width 311 height 15
click at [599, 239] on div "NRP" at bounding box center [616, 240] width 329 height 15
click at [890, 182] on div at bounding box center [1179, 177] width 651 height 15
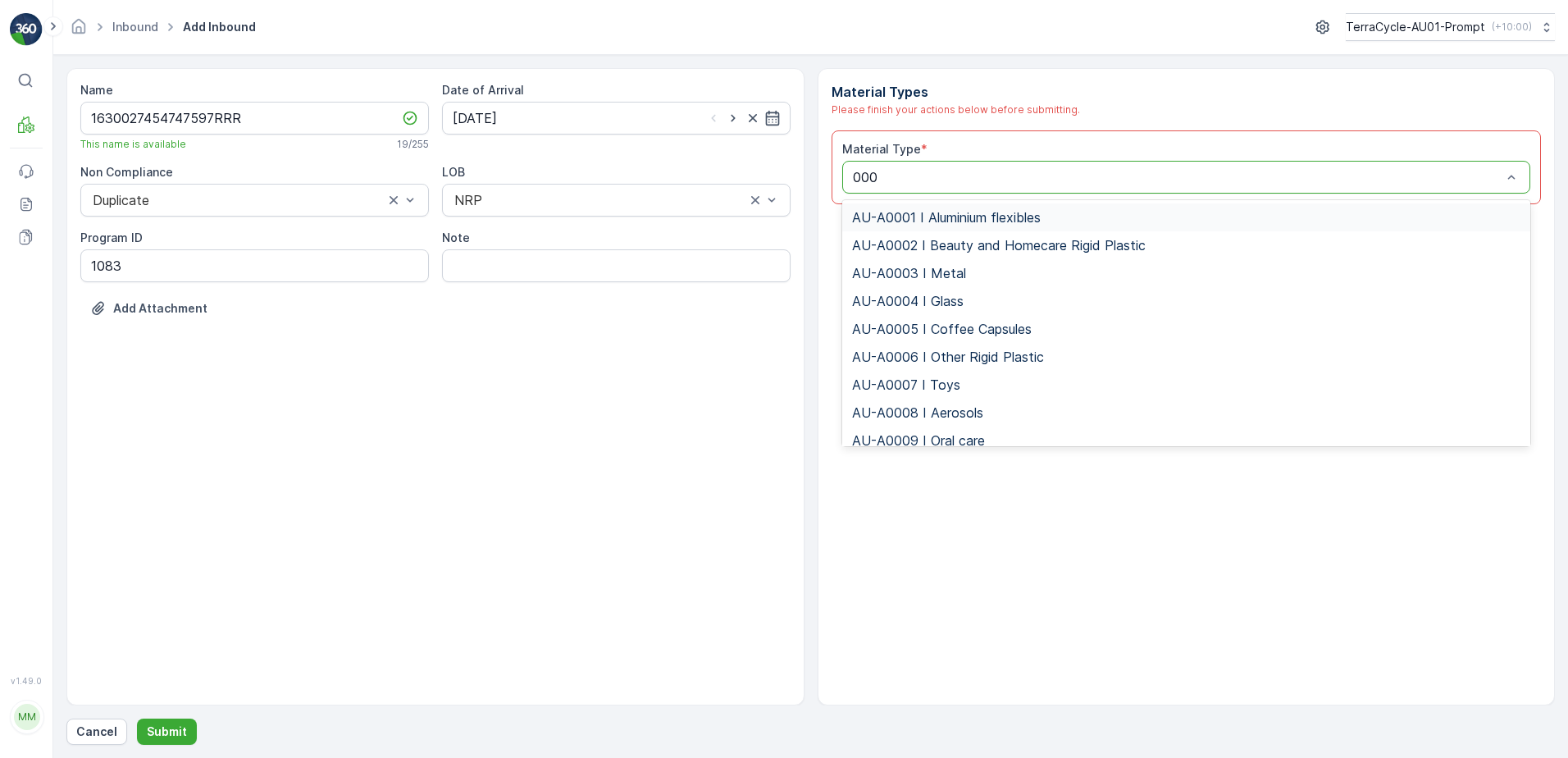
type input "0005"
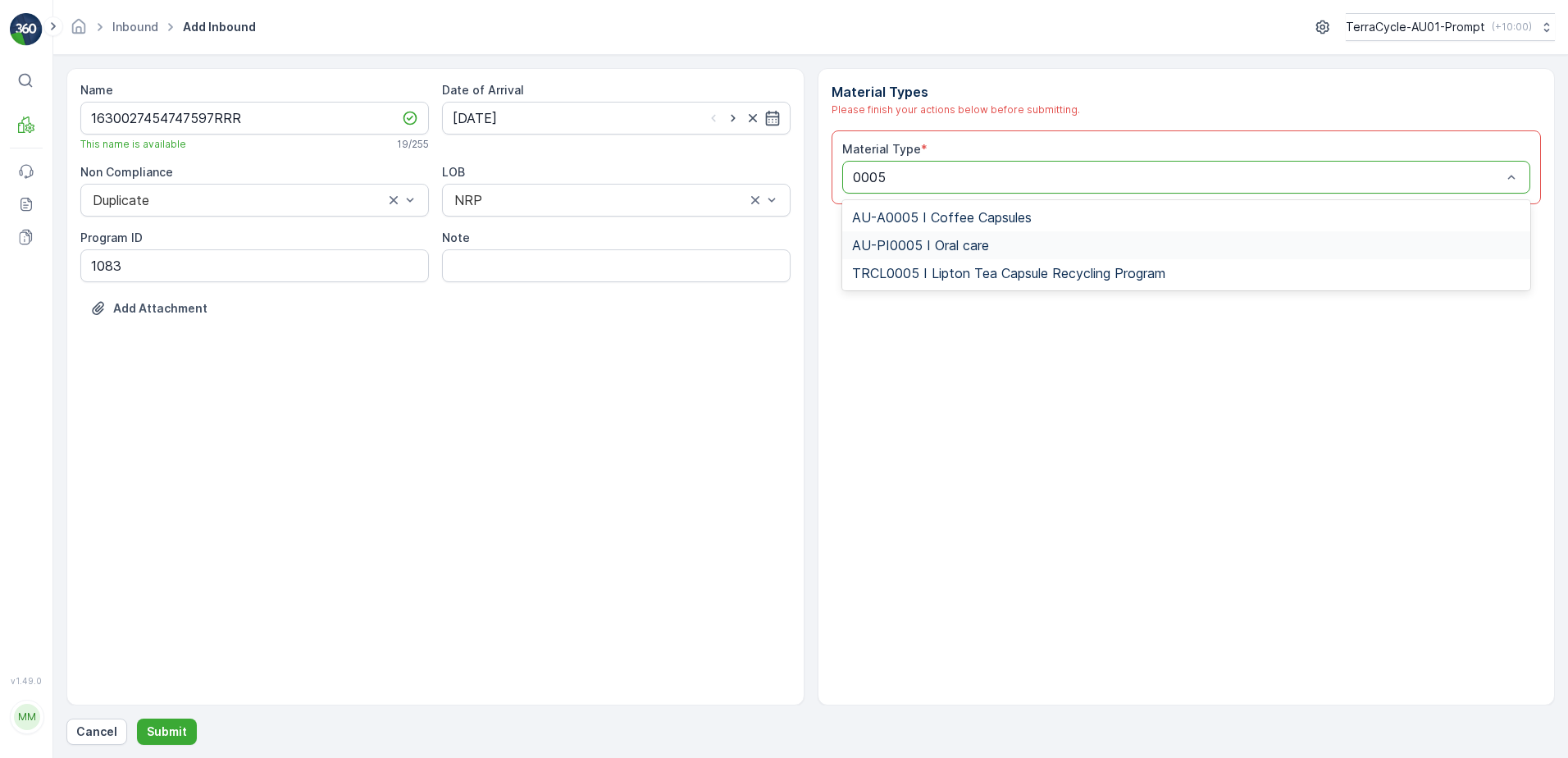
click at [932, 245] on span "AU-PI0005 I Oral care" at bounding box center [921, 245] width 137 height 15
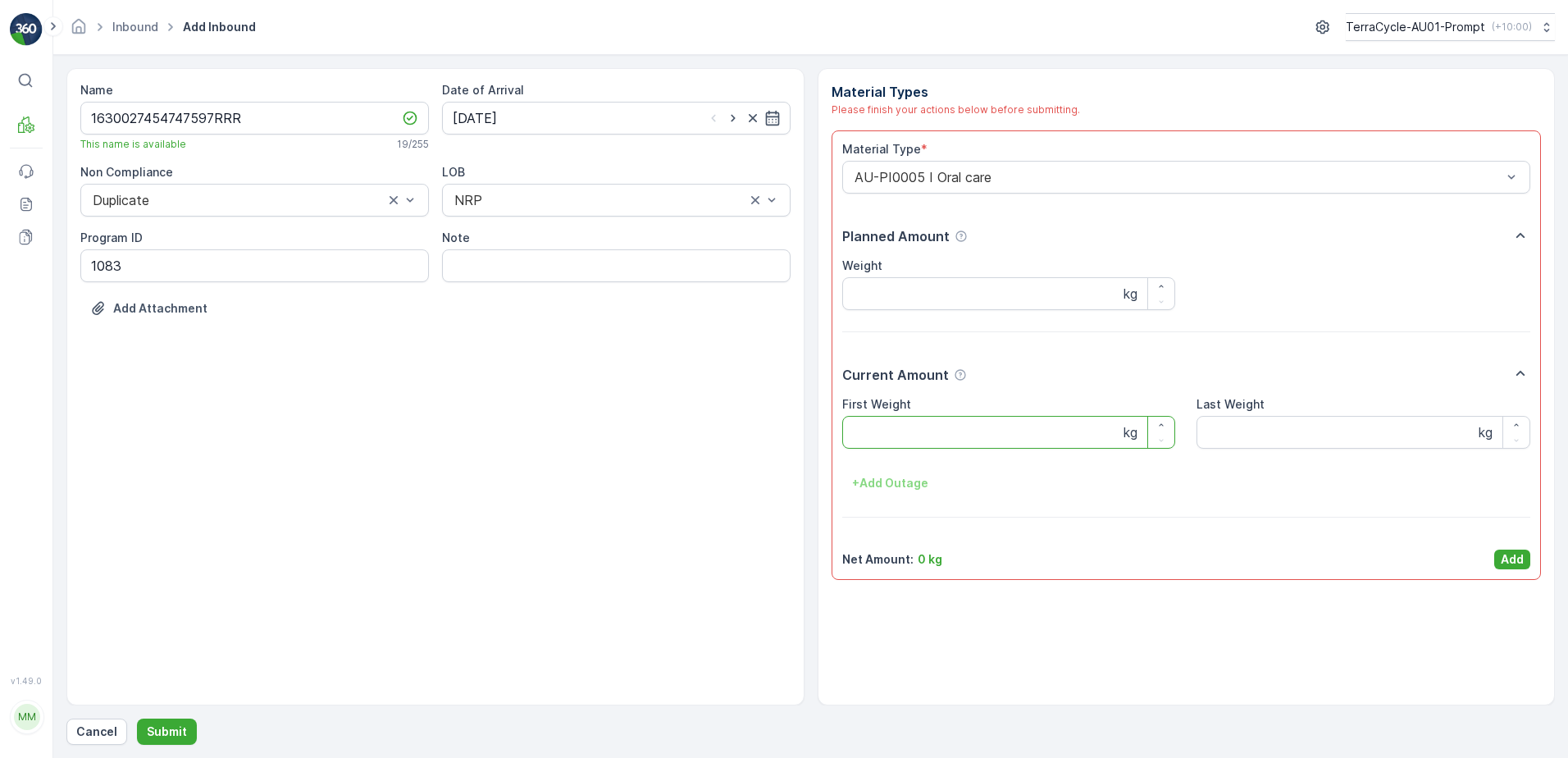
click at [945, 435] on Weight "First Weight" at bounding box center [1009, 432] width 334 height 33
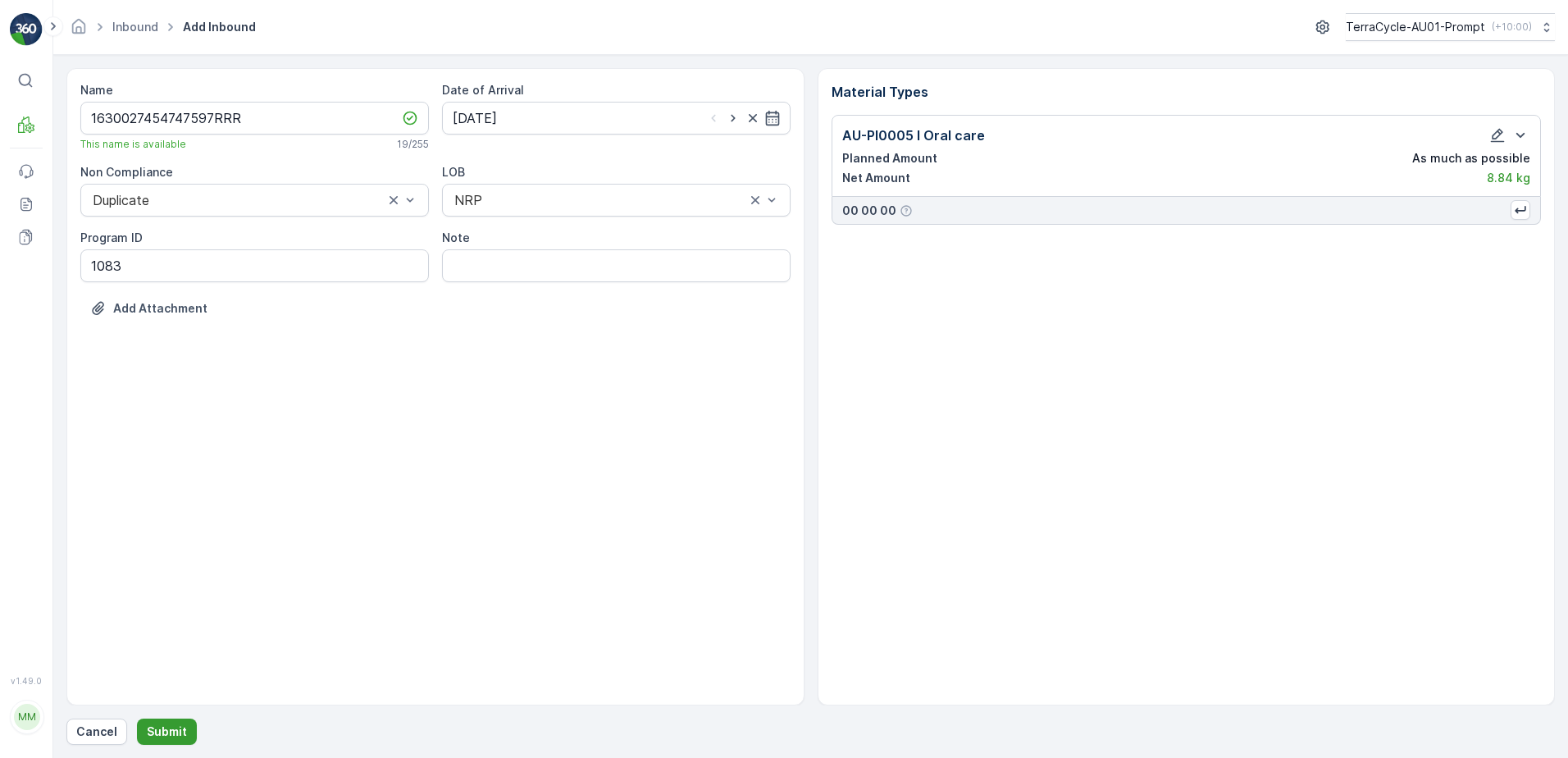
click at [181, 724] on p "Submit" at bounding box center [167, 731] width 40 height 16
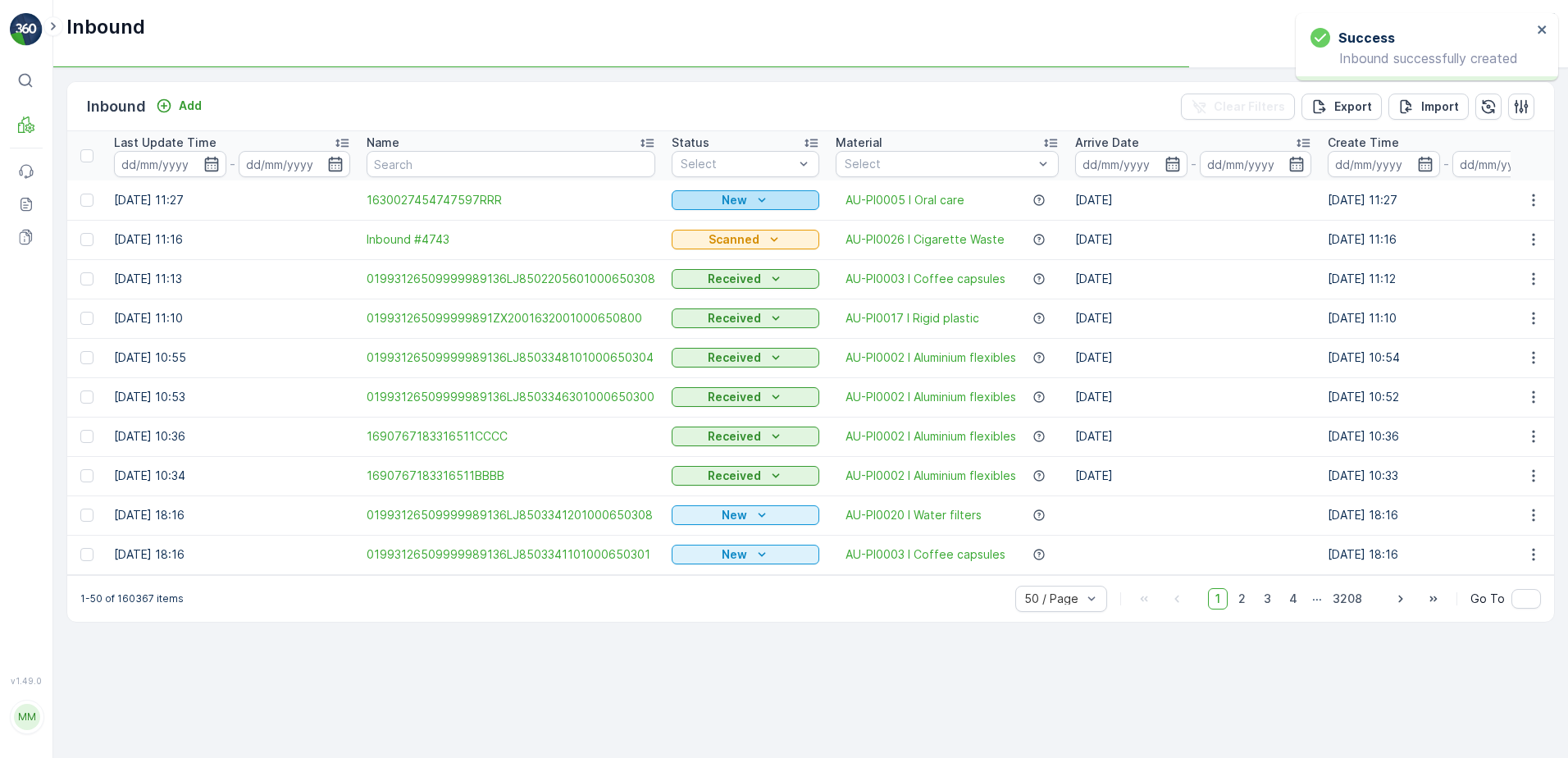
click at [689, 192] on div "New" at bounding box center [745, 200] width 135 height 16
click at [686, 243] on span "Scanned" at bounding box center [702, 248] width 48 height 16
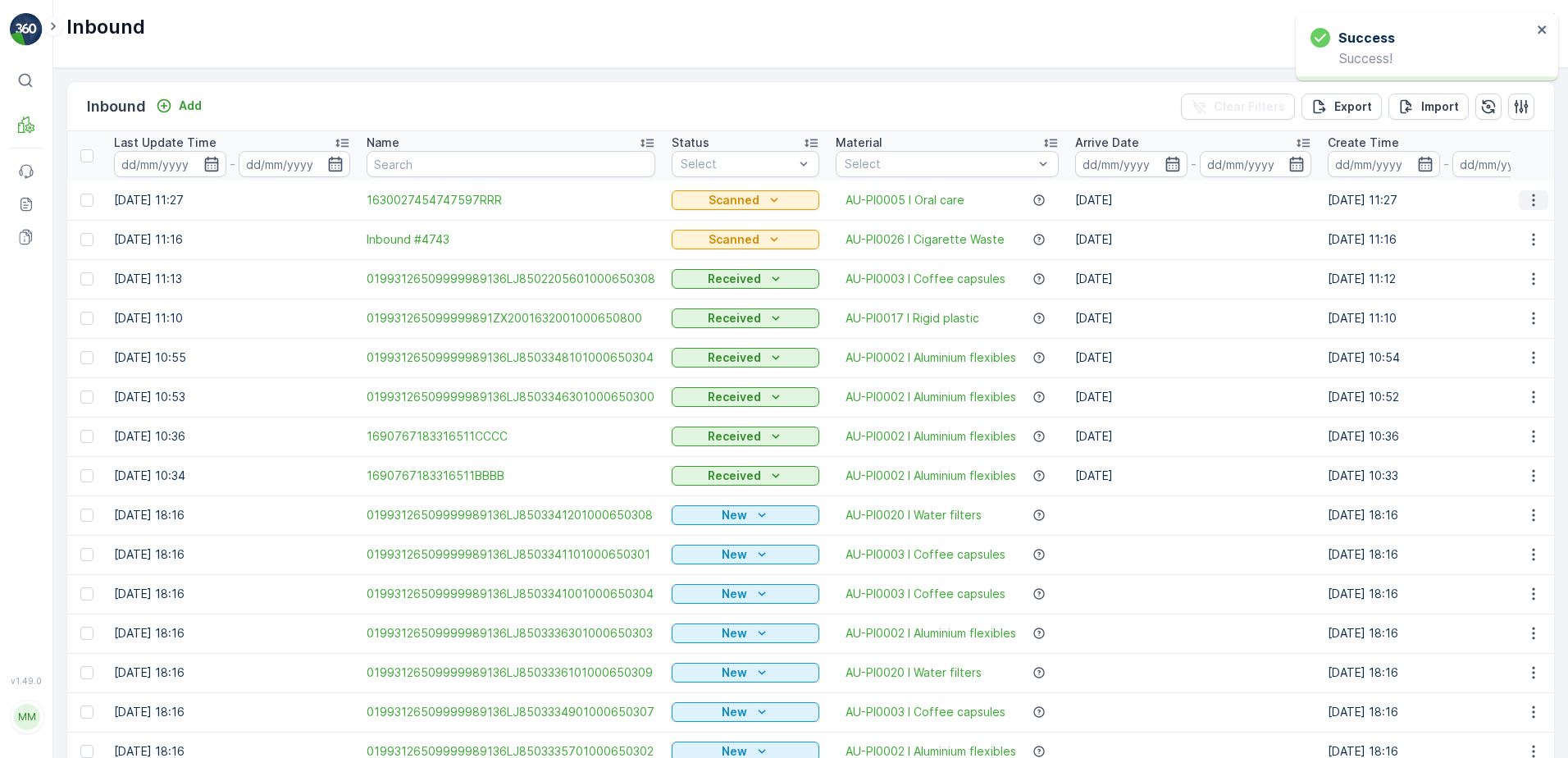
click at [1530, 199] on icon "button" at bounding box center [1534, 200] width 16 height 16
click at [1475, 319] on span "Print QR" at bounding box center [1467, 316] width 45 height 16
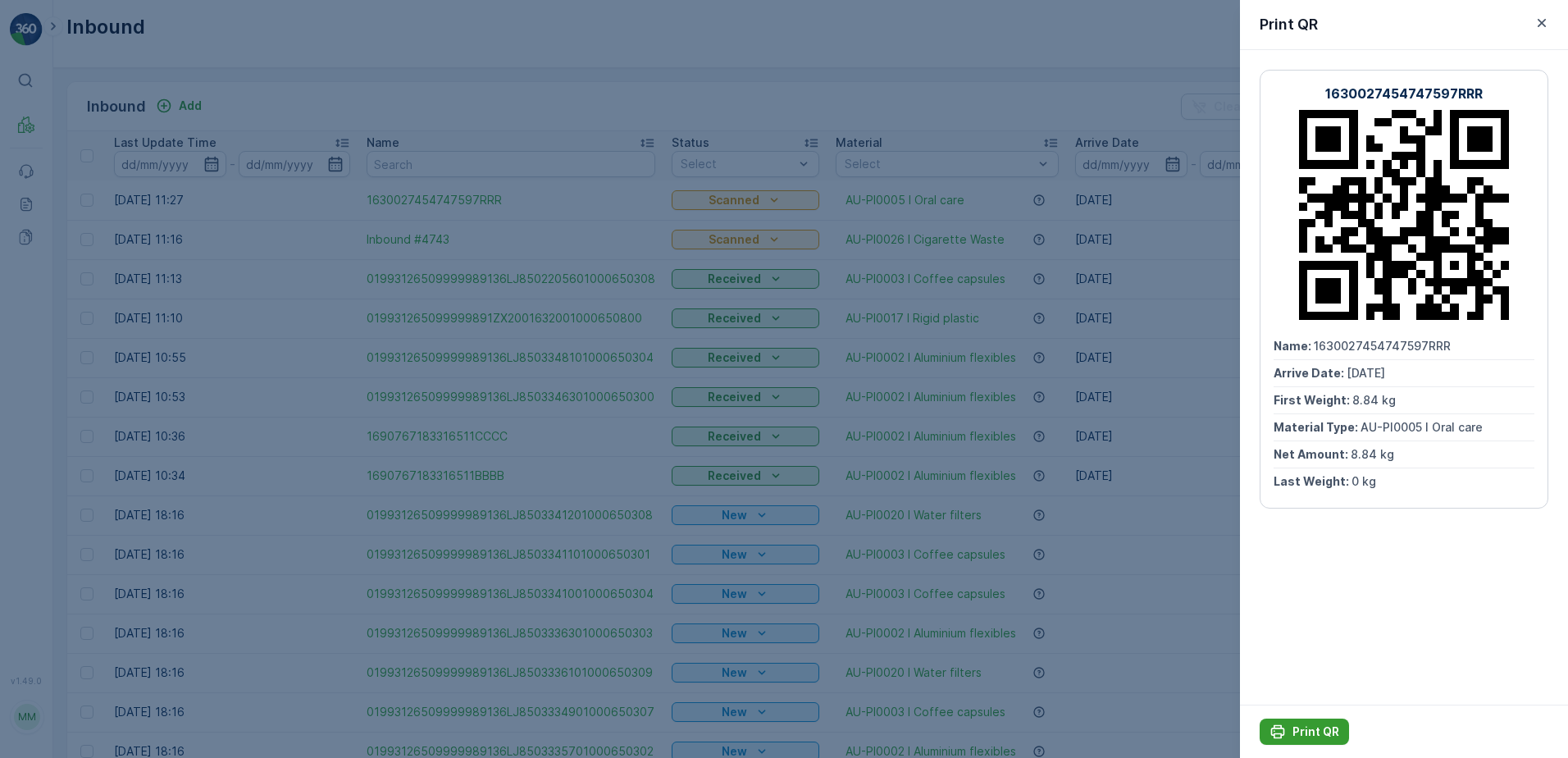
click at [1305, 730] on p "Print QR" at bounding box center [1316, 731] width 46 height 16
click at [1546, 20] on icon "button" at bounding box center [1541, 22] width 8 height 8
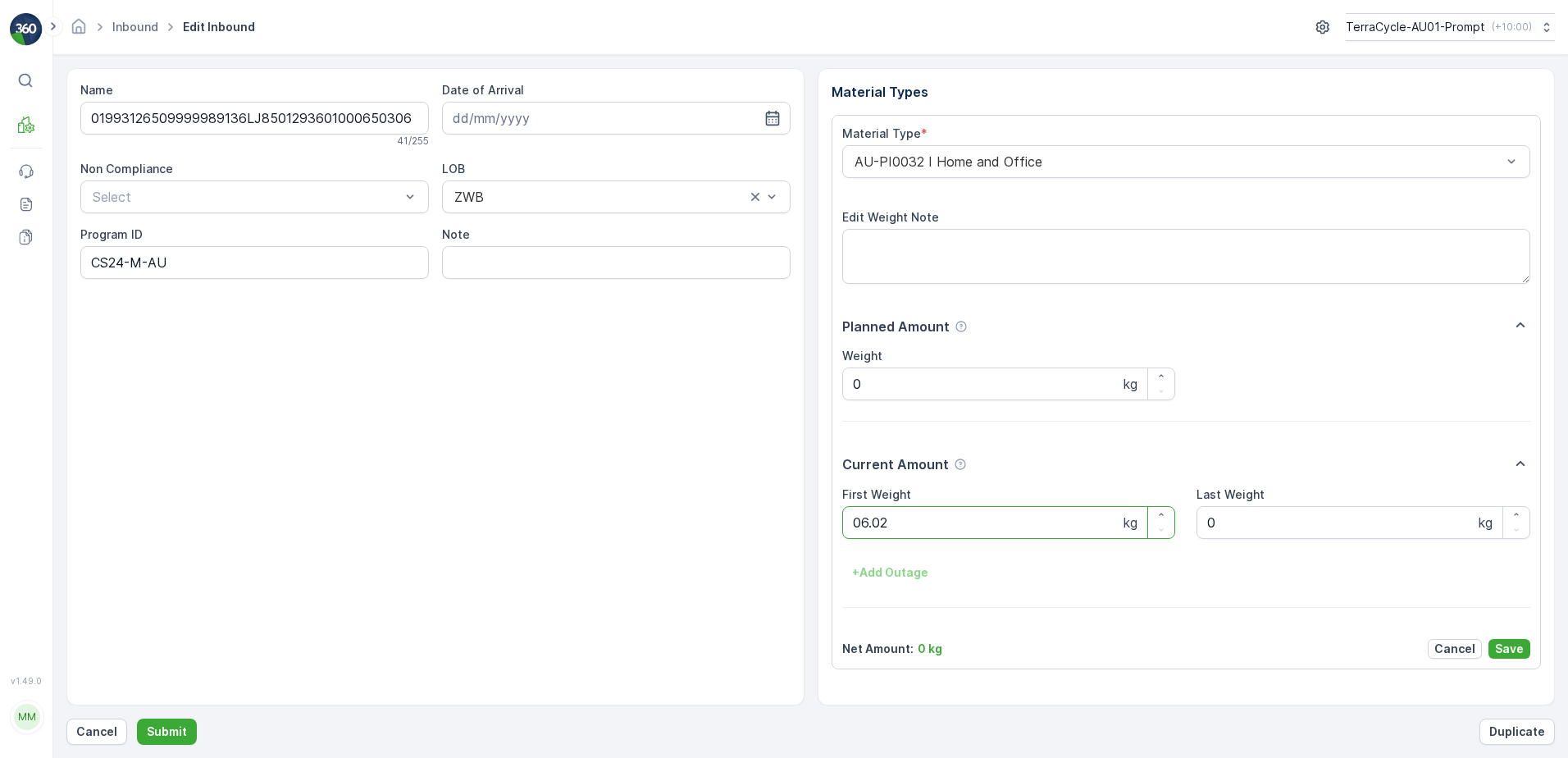
click at [137, 719] on button "Submit" at bounding box center [167, 731] width 60 height 26
click at [127, 262] on ID "CS90-M" at bounding box center [254, 262] width 348 height 33
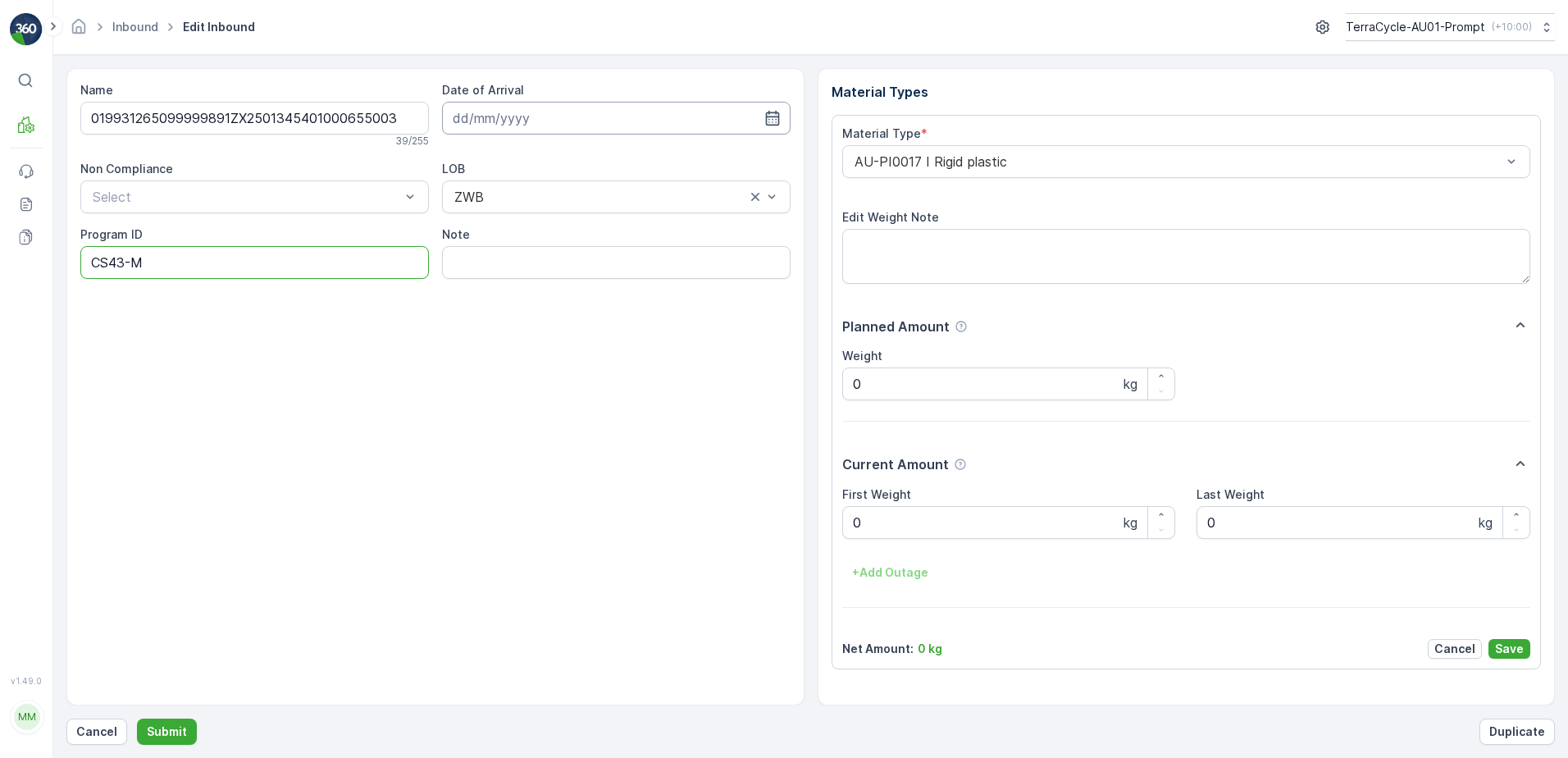
type ID "CS43-M"
click at [510, 125] on input at bounding box center [616, 118] width 348 height 33
drag, startPoint x: 620, startPoint y: 356, endPoint x: 625, endPoint y: 295, distance: 61.2
click at [621, 355] on div "29" at bounding box center [617, 353] width 26 height 26
type input "[DATE]"
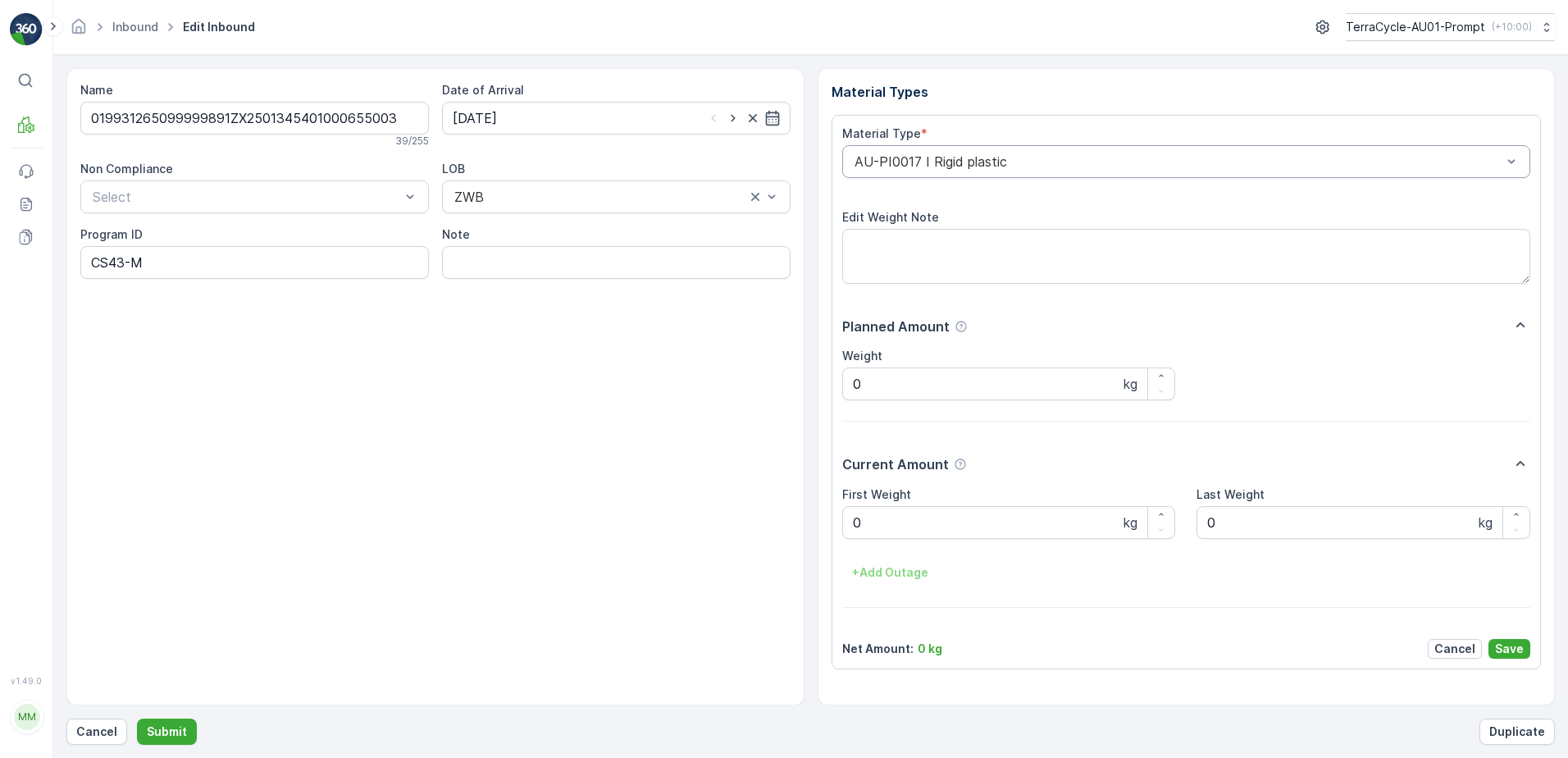
click at [849, 160] on div "AU-PI0017 I Rigid plastic" at bounding box center [1187, 161] width 689 height 33
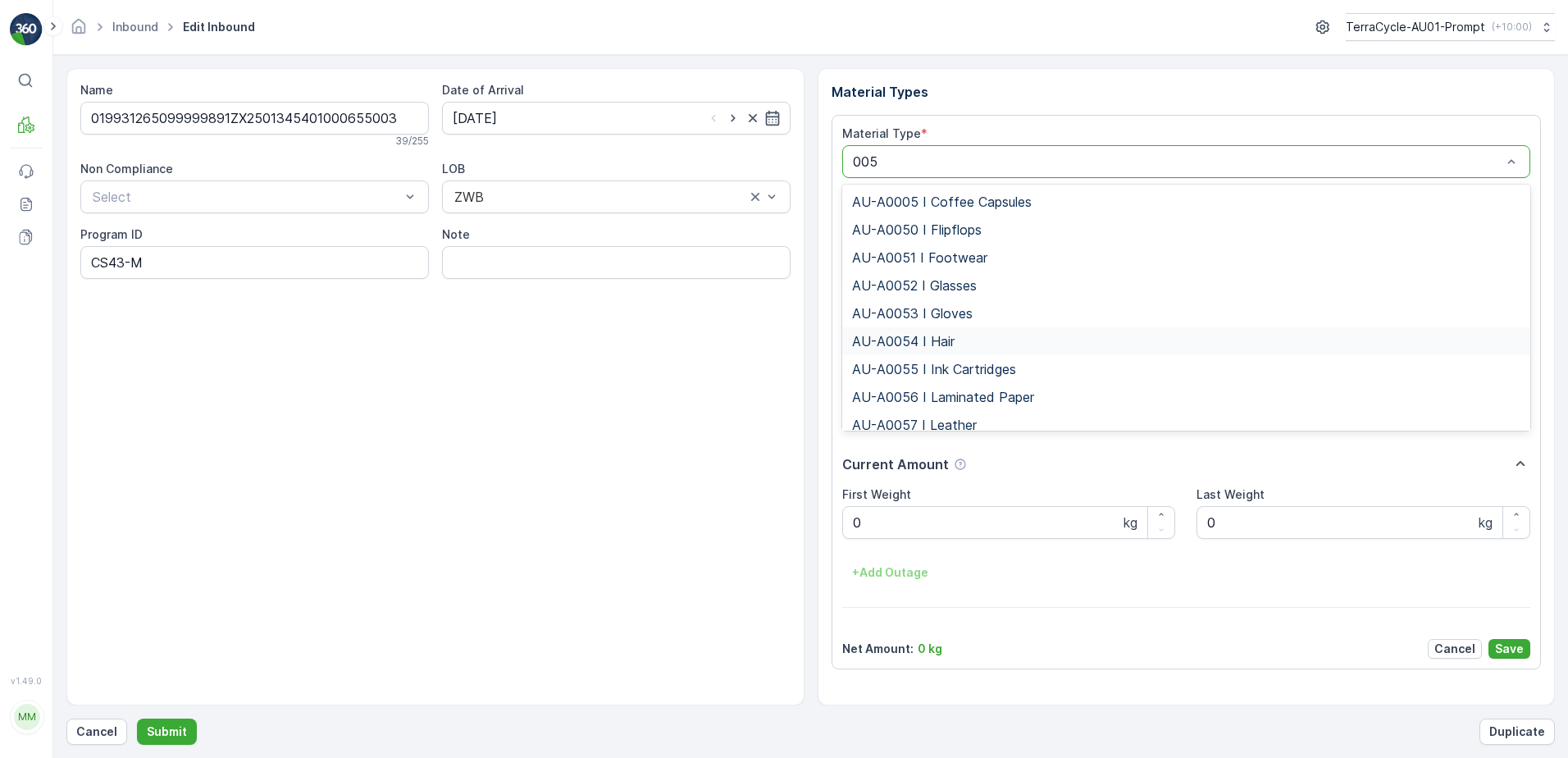
type input "0053"
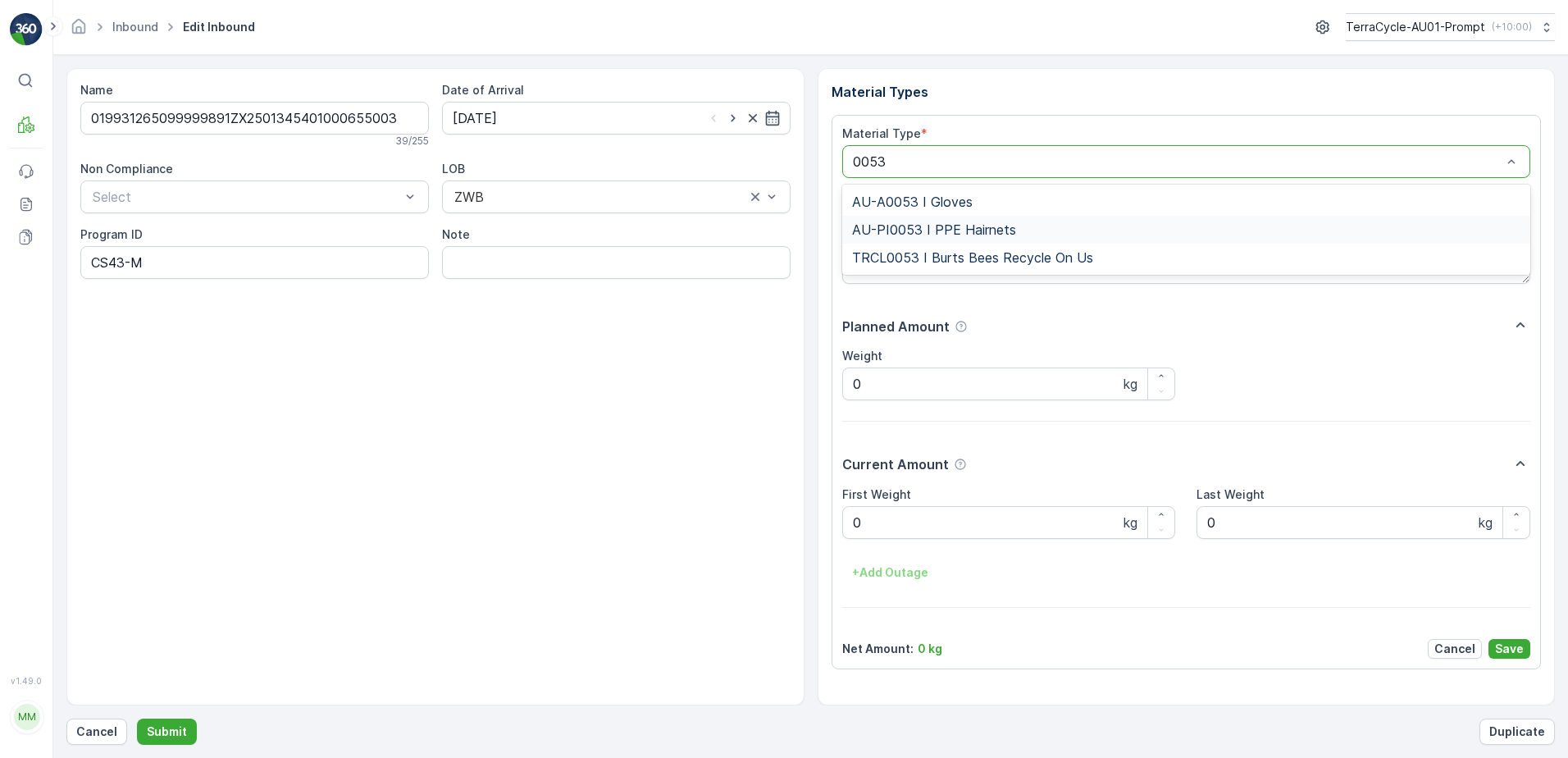
click at [936, 230] on span "AU-PI0053 I PPE Hairnets" at bounding box center [935, 230] width 164 height 15
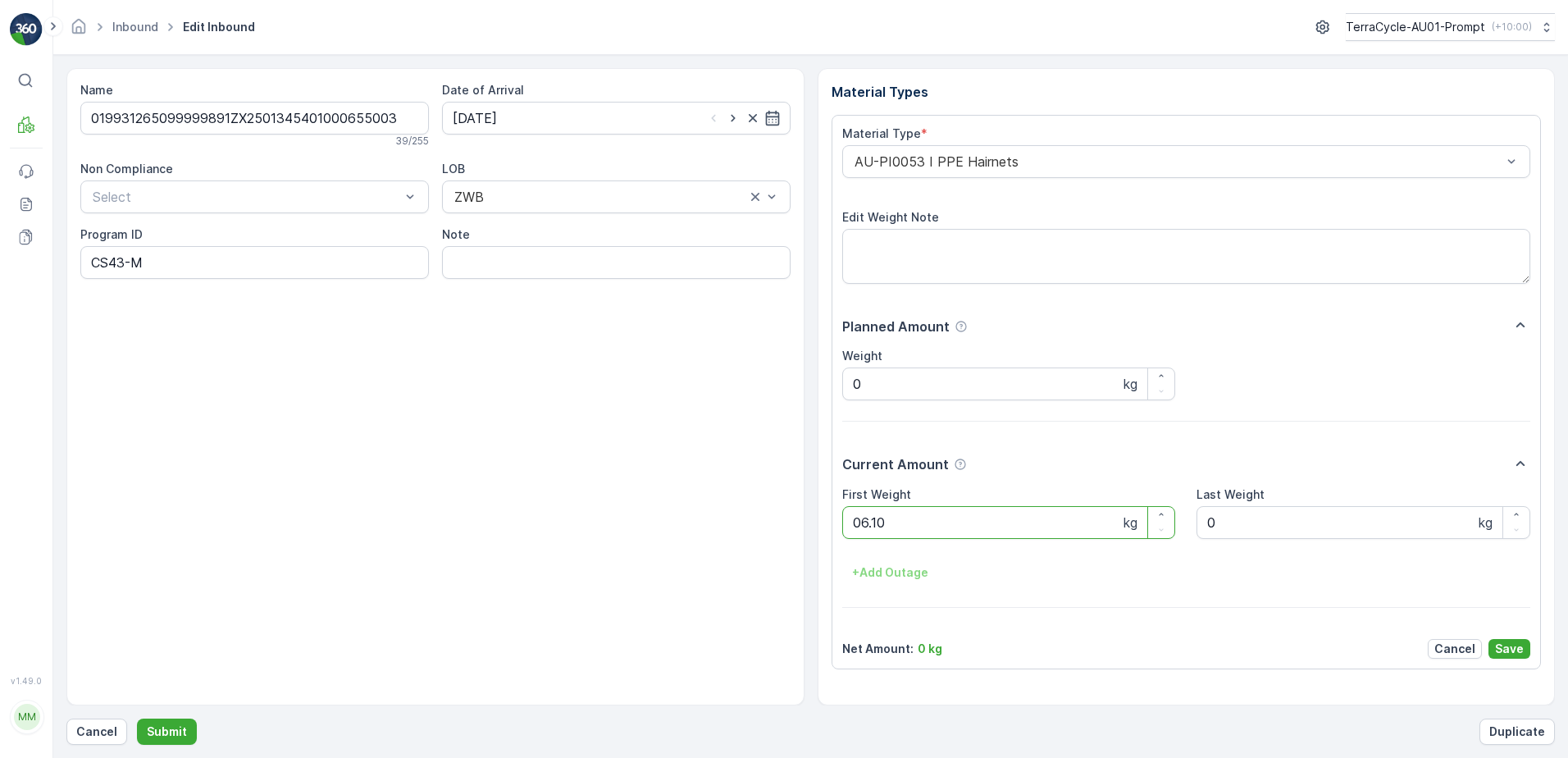
click at [137, 719] on button "Submit" at bounding box center [167, 731] width 60 height 26
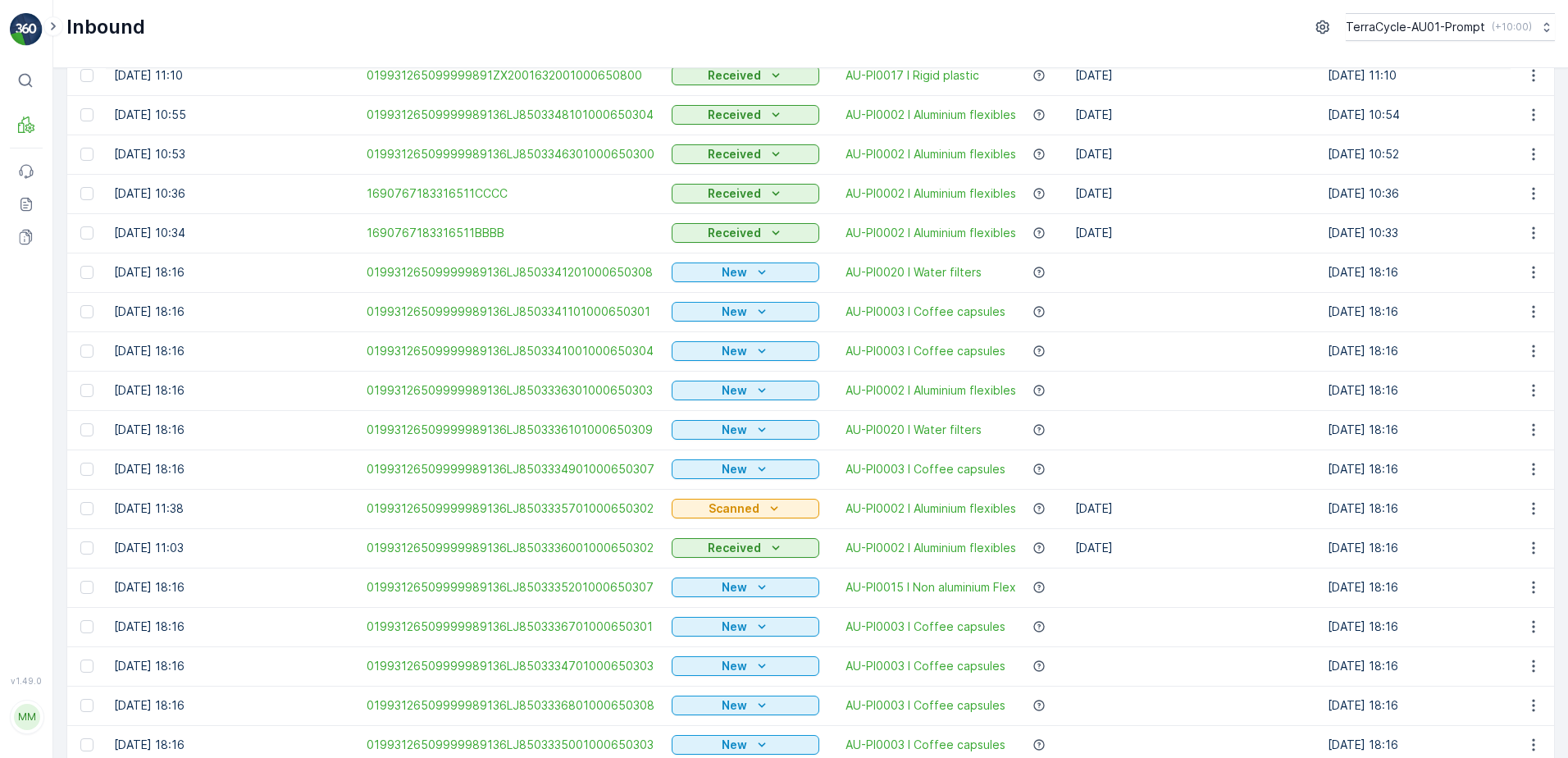
scroll to position [246, 0]
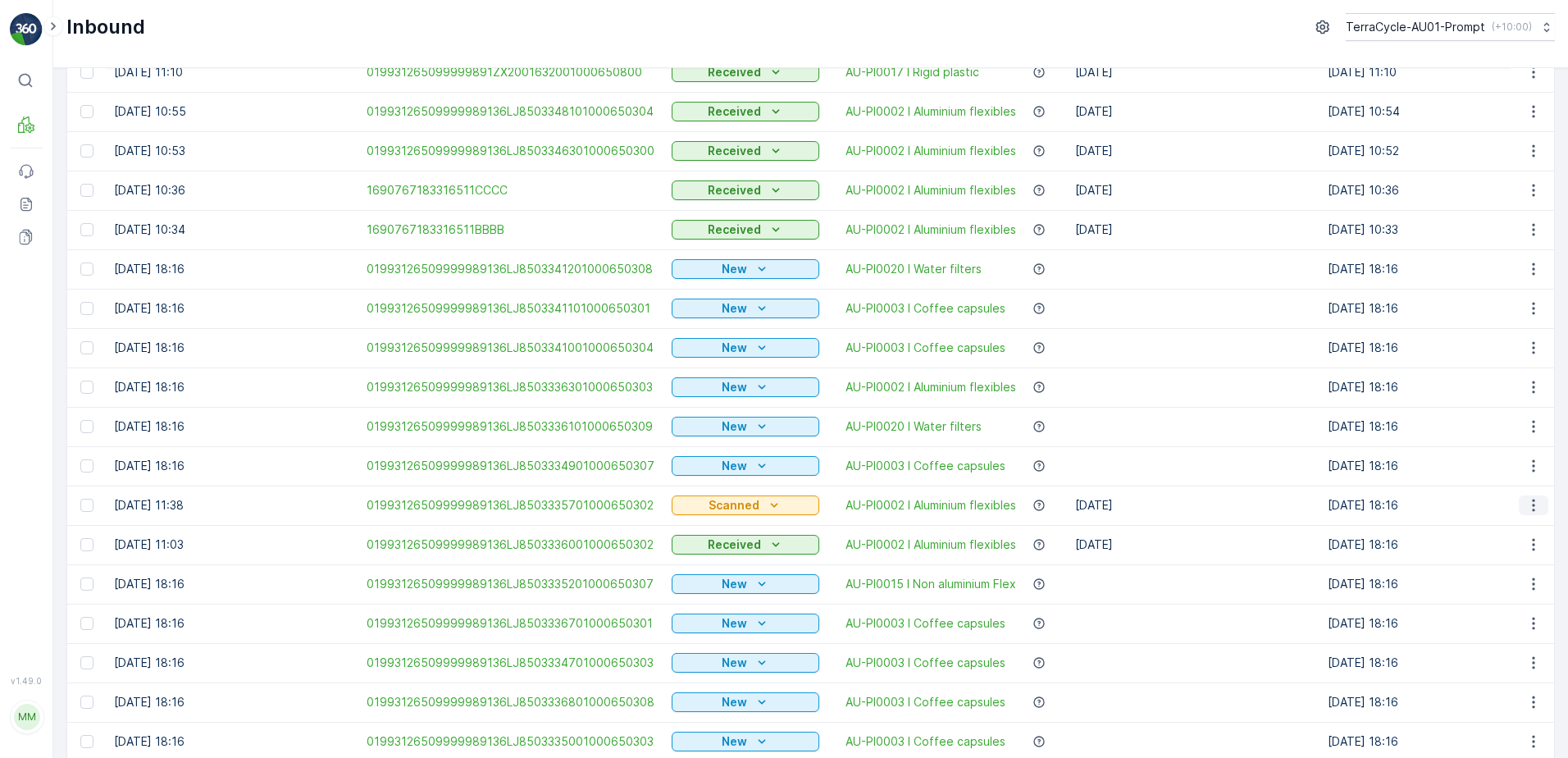
click at [1527, 510] on icon "button" at bounding box center [1534, 505] width 16 height 16
click at [1474, 627] on span "Print QR" at bounding box center [1467, 622] width 45 height 16
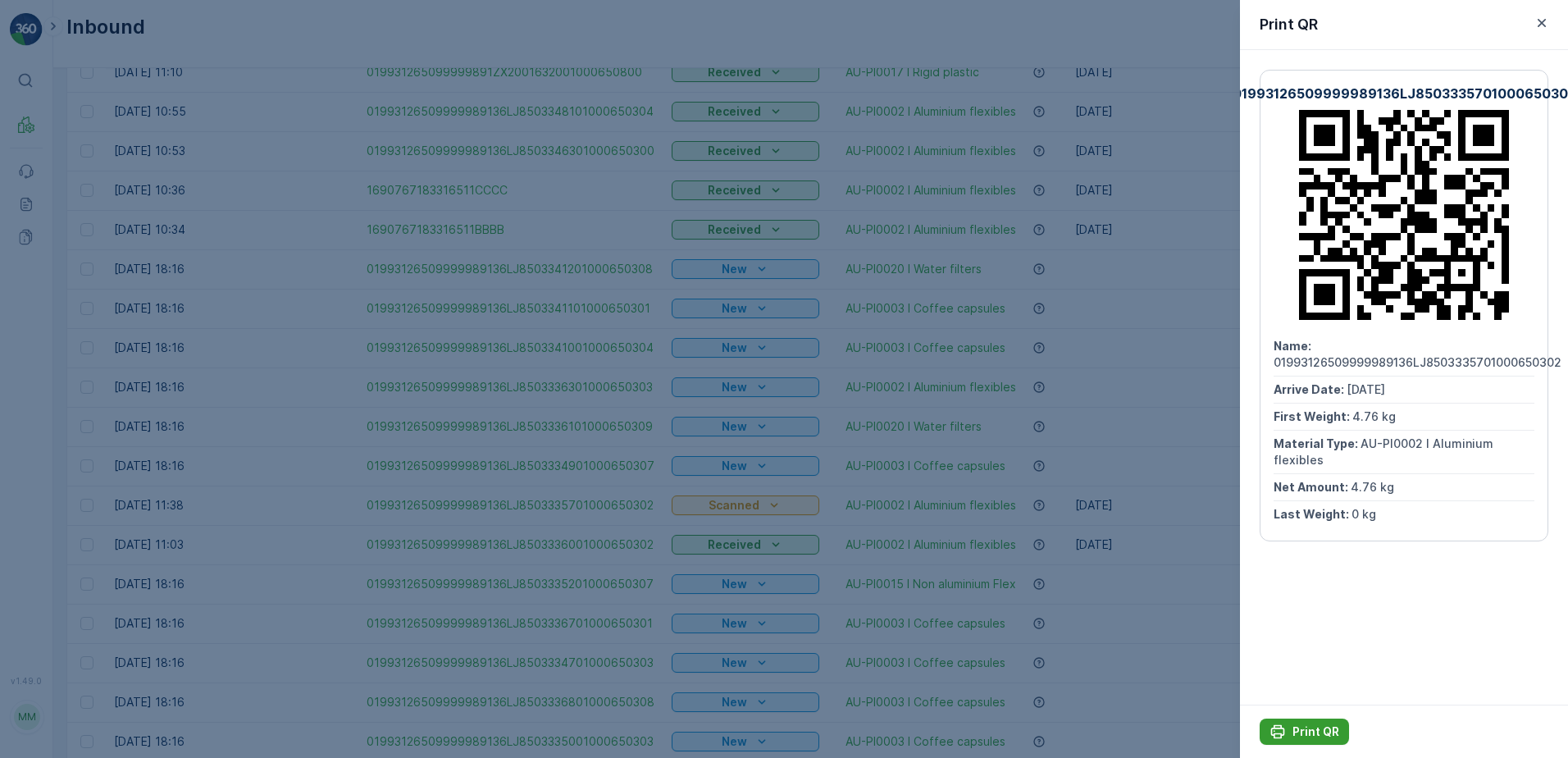
click at [1289, 737] on div "Print QR" at bounding box center [1304, 731] width 69 height 16
click at [1537, 26] on icon "button" at bounding box center [1542, 23] width 16 height 16
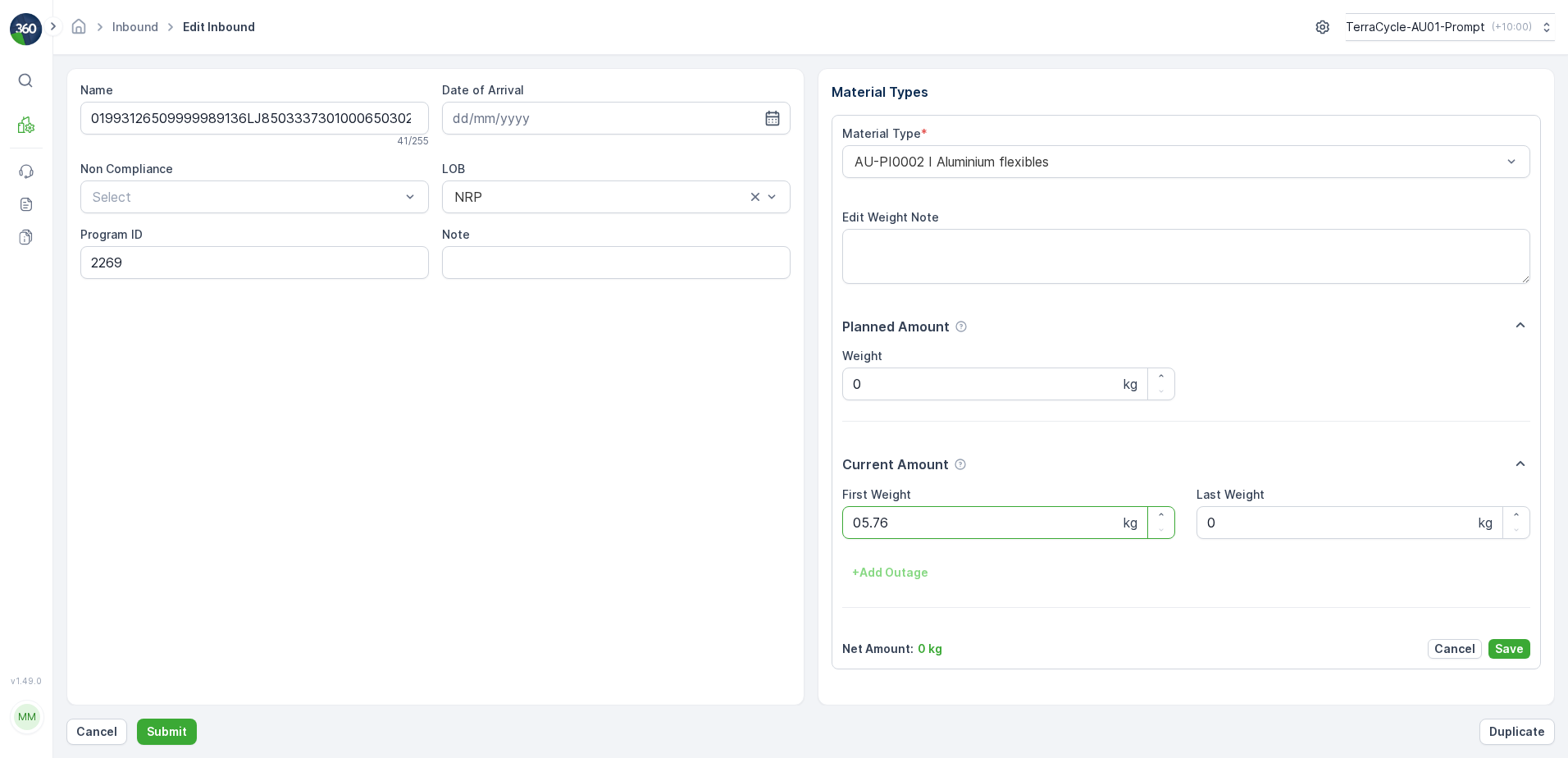
click at [137, 719] on button "Submit" at bounding box center [167, 731] width 60 height 26
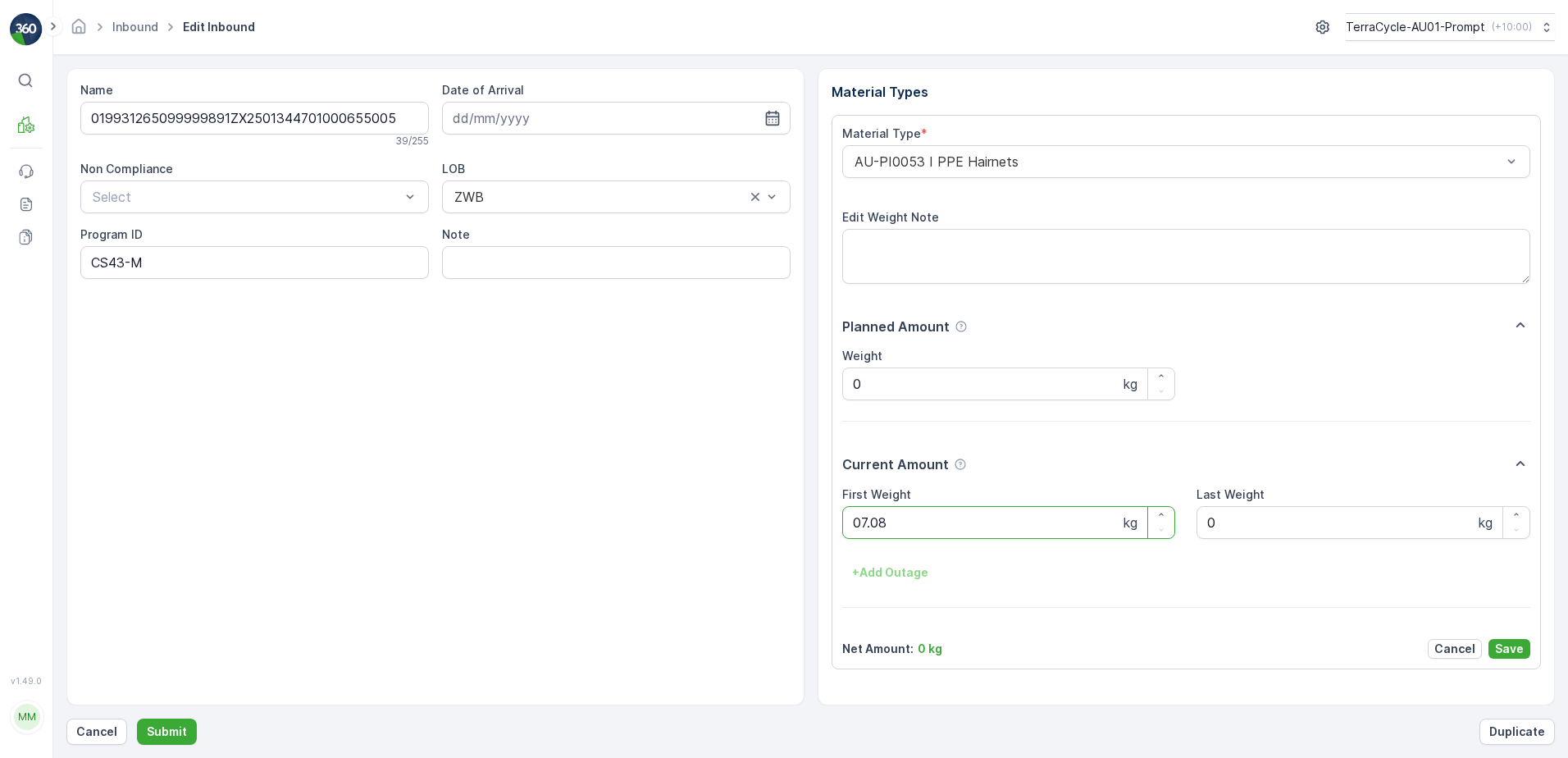
click at [137, 719] on button "Submit" at bounding box center [167, 731] width 60 height 26
